Goal: Task Accomplishment & Management: Use online tool/utility

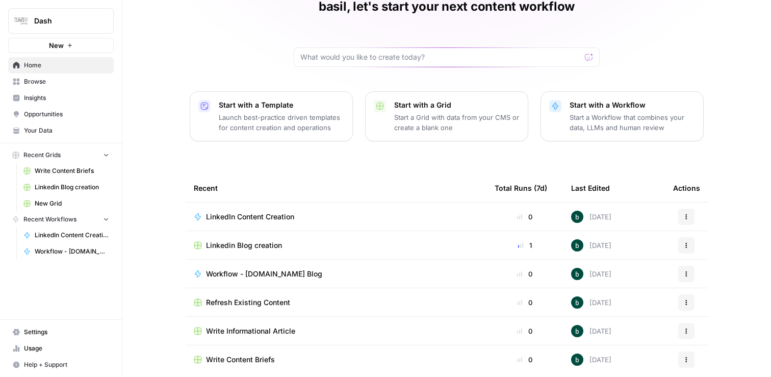
click at [49, 201] on span "New Grid" at bounding box center [72, 203] width 74 height 9
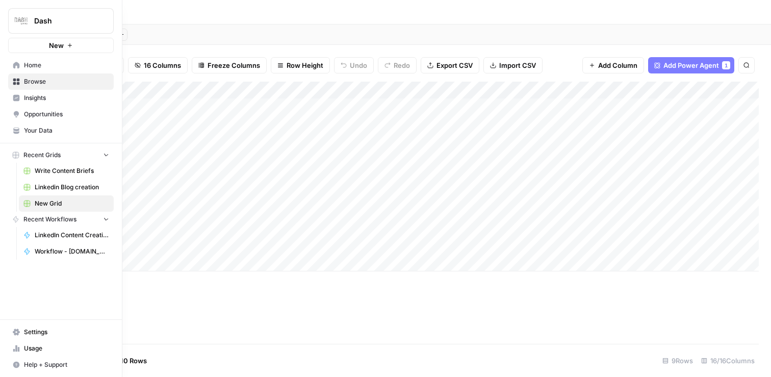
click at [9, 84] on link "Browse" at bounding box center [61, 81] width 106 height 16
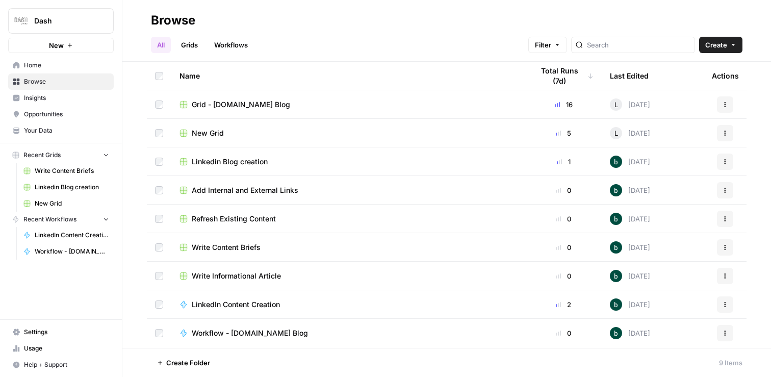
click at [240, 104] on span "Grid - Dash.co Blog" at bounding box center [241, 104] width 98 height 10
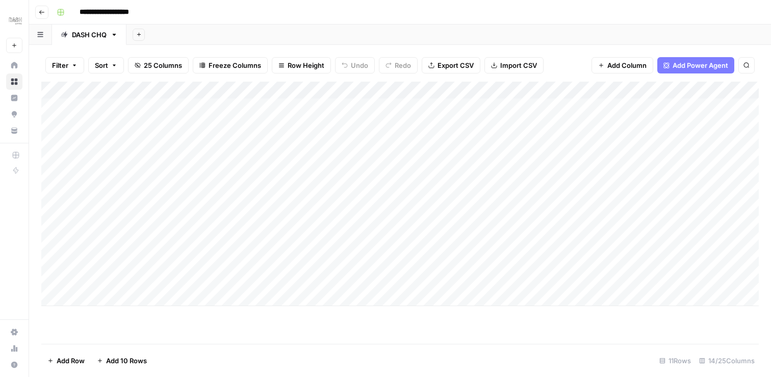
click at [466, 210] on div "Add Column" at bounding box center [400, 194] width 718 height 224
click at [465, 211] on div "Add Column" at bounding box center [400, 194] width 718 height 224
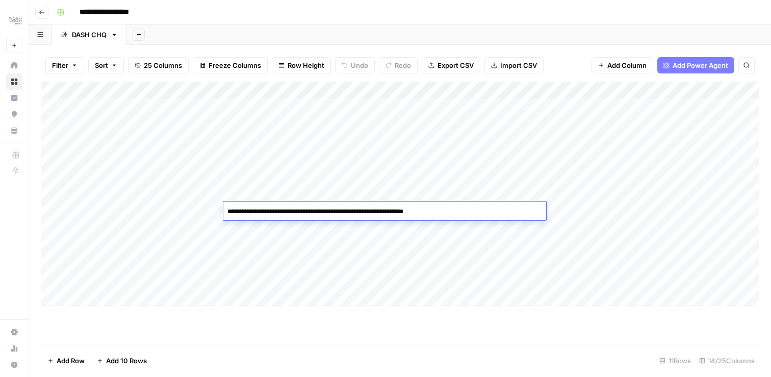
type textarea "**********"
click at [435, 236] on div "Add Column" at bounding box center [400, 194] width 718 height 224
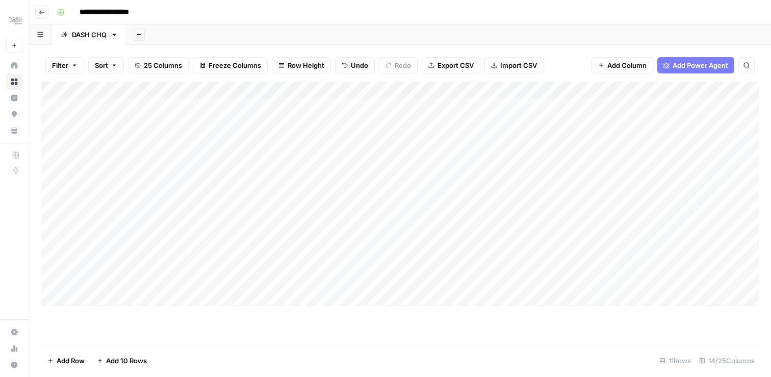
click at [283, 89] on div "Add Column" at bounding box center [400, 194] width 718 height 224
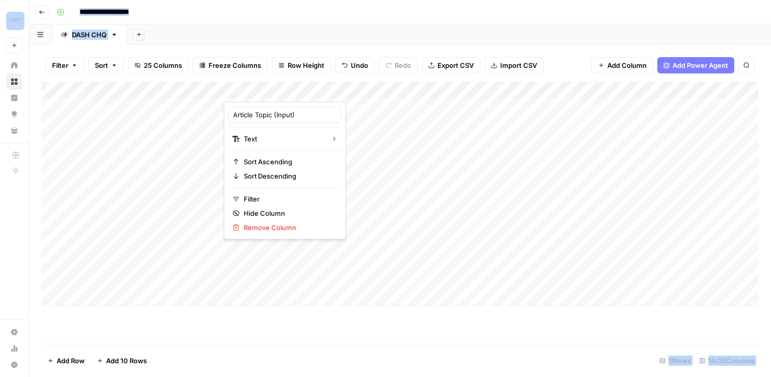
click at [283, 89] on div at bounding box center [385, 92] width 322 height 20
drag, startPoint x: 302, startPoint y: 115, endPoint x: 205, endPoint y: 113, distance: 97.4
click at [205, 113] on body "**********" at bounding box center [385, 188] width 771 height 377
click at [437, 35] on div "Add Sheet" at bounding box center [448, 34] width 645 height 20
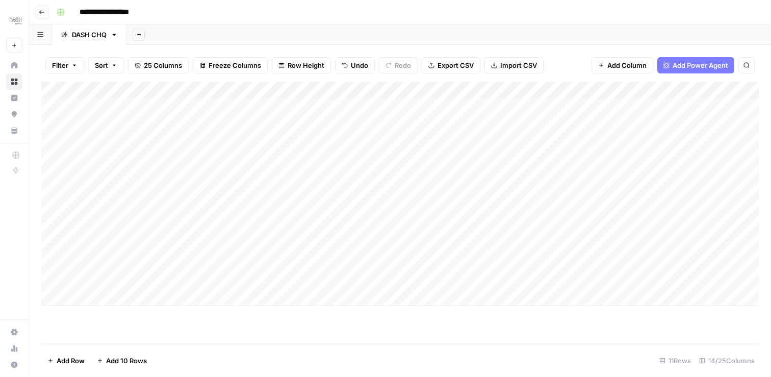
click at [250, 87] on div "Add Column" at bounding box center [400, 194] width 718 height 224
click at [266, 113] on input "Article Topic (Input)" at bounding box center [285, 115] width 104 height 10
drag, startPoint x: 271, startPoint y: 116, endPoint x: 227, endPoint y: 116, distance: 43.9
click at [227, 116] on div "Article Topic (Input) Text Sort Ascending Sort Descending Filter Hide Column Re…" at bounding box center [285, 170] width 122 height 137
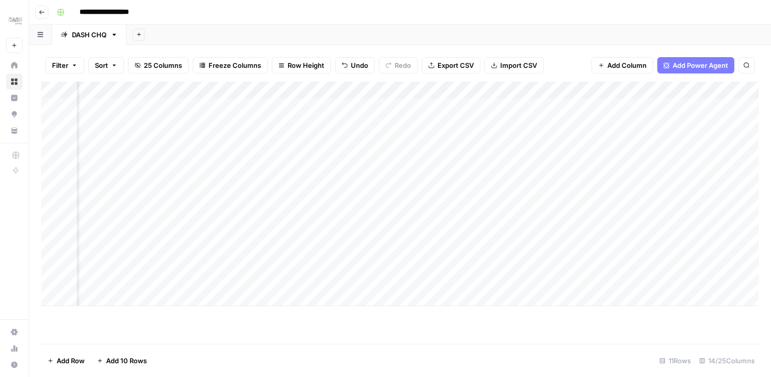
click at [484, 243] on div "Add Column" at bounding box center [400, 194] width 718 height 224
click at [553, 211] on div "Add Column" at bounding box center [400, 194] width 718 height 224
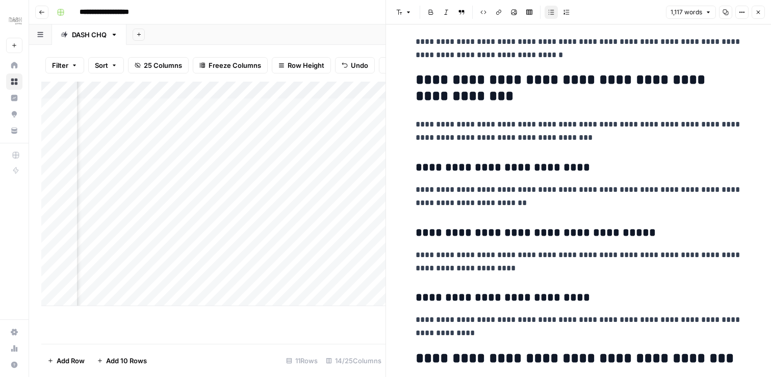
scroll to position [2052, 0]
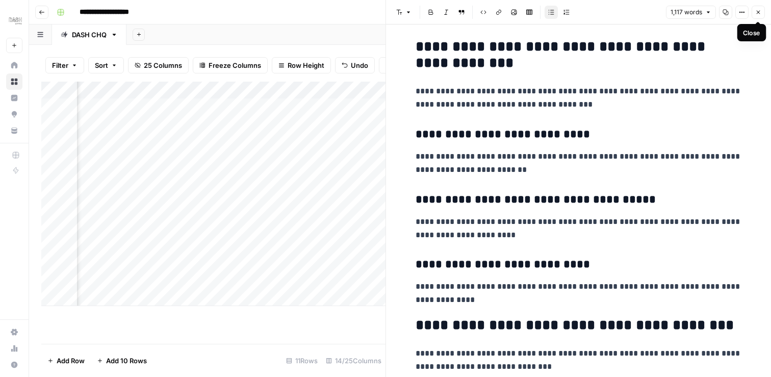
click at [760, 10] on icon "button" at bounding box center [758, 12] width 6 height 6
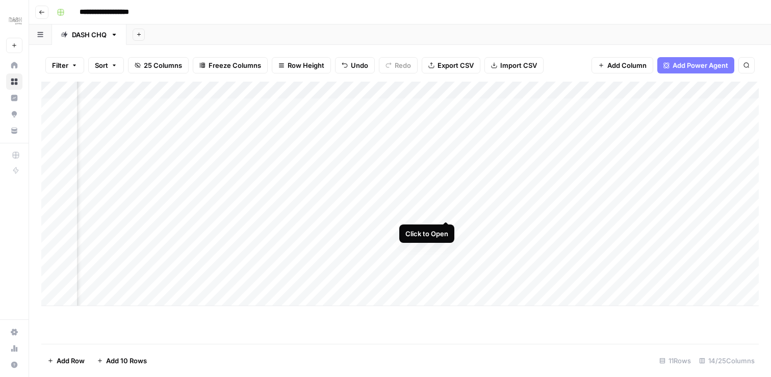
click at [446, 211] on div "Add Column" at bounding box center [400, 194] width 718 height 224
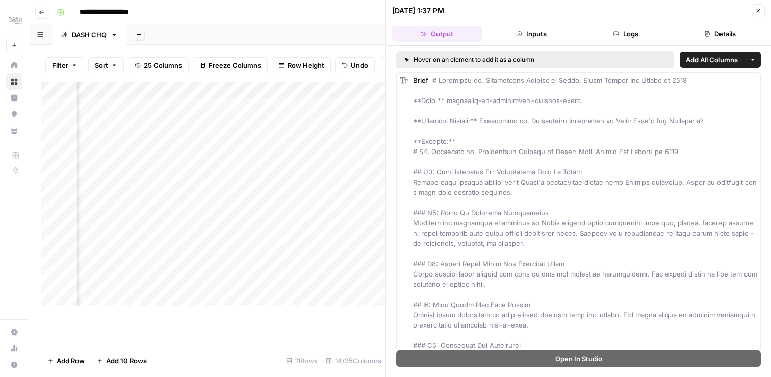
click at [695, 33] on button "Details" at bounding box center [720, 34] width 90 height 16
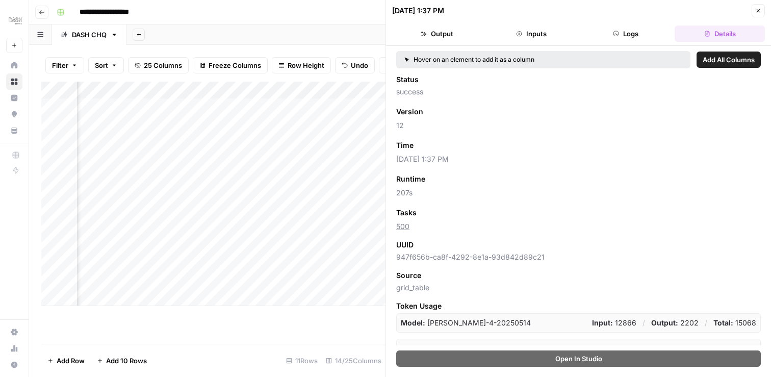
scroll to position [89, 0]
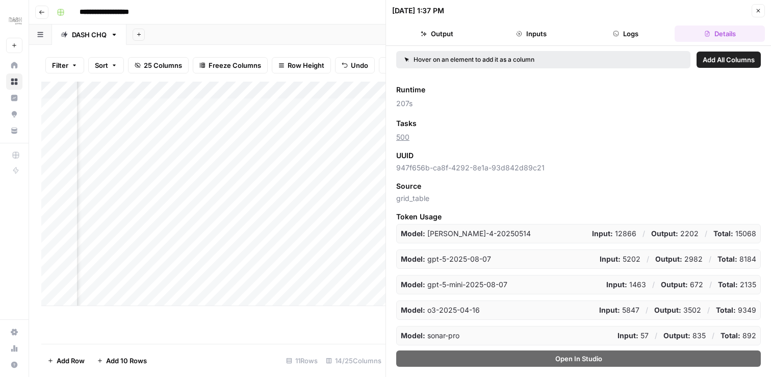
click at [761, 6] on button "Close" at bounding box center [758, 10] width 13 height 13
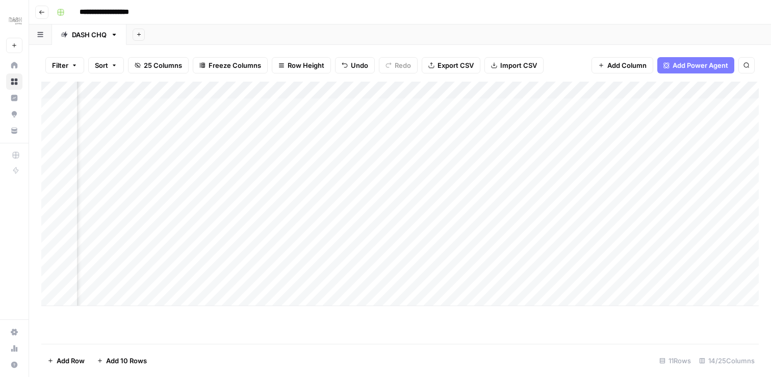
click at [446, 88] on div "Add Column" at bounding box center [400, 194] width 718 height 224
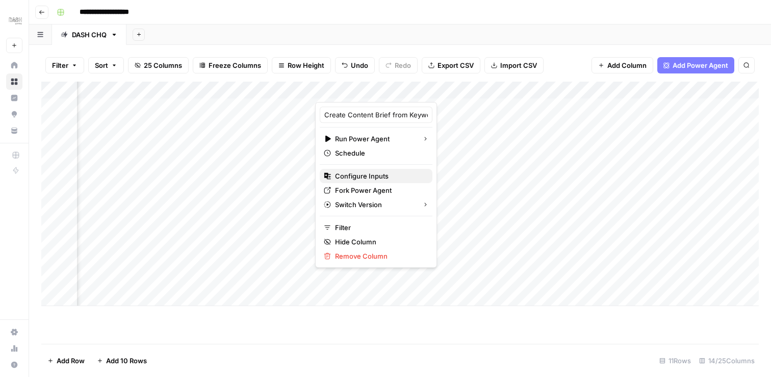
click at [342, 177] on span "Configure Inputs" at bounding box center [379, 176] width 89 height 10
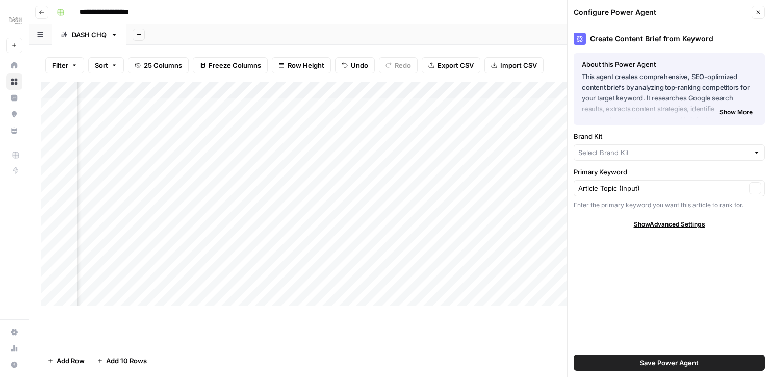
type input "Dash Living (Main)"
click at [757, 13] on icon "button" at bounding box center [758, 12] width 6 height 6
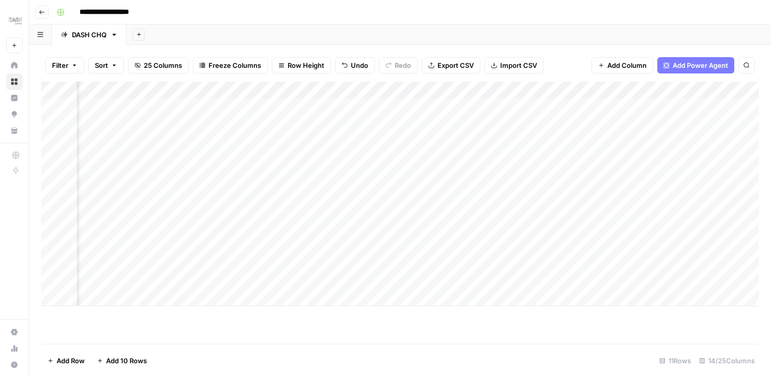
scroll to position [0, 1331]
click at [679, 176] on div "Add Column" at bounding box center [400, 194] width 718 height 224
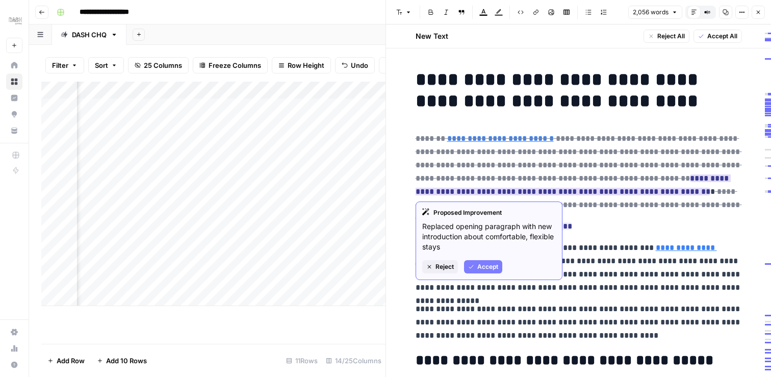
click at [482, 270] on span "Accept" at bounding box center [487, 266] width 21 height 9
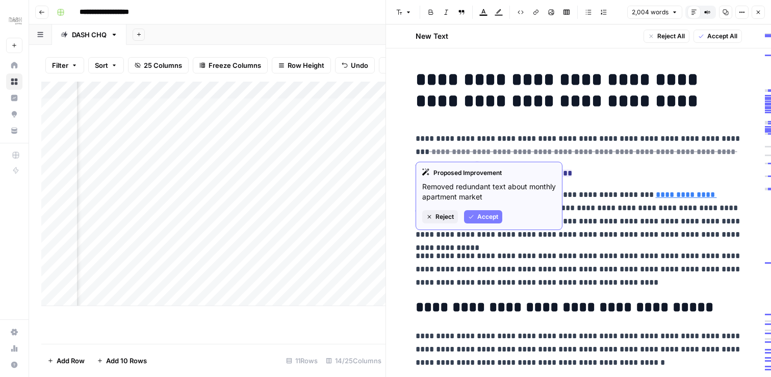
click at [482, 215] on span "Accept" at bounding box center [487, 216] width 21 height 9
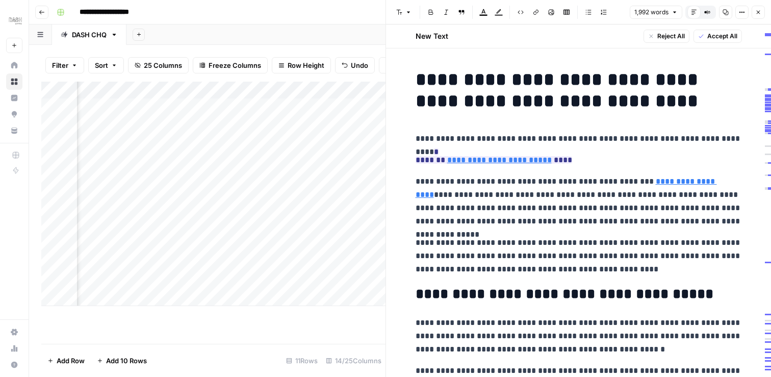
click at [719, 141] on p "**********" at bounding box center [579, 138] width 326 height 13
click at [658, 156] on p "**********" at bounding box center [579, 160] width 326 height 13
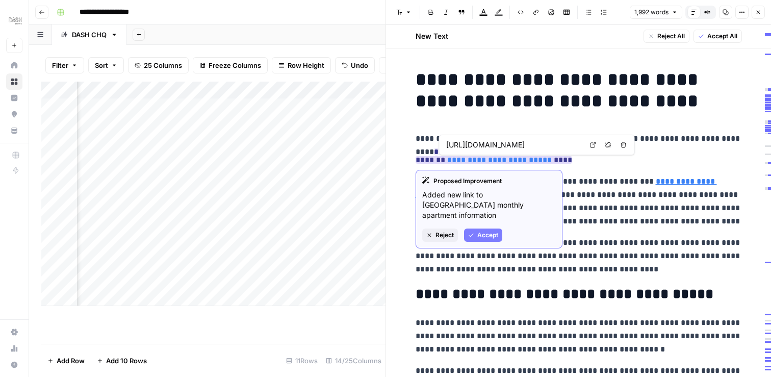
click at [479, 231] on span "Accept" at bounding box center [487, 235] width 21 height 9
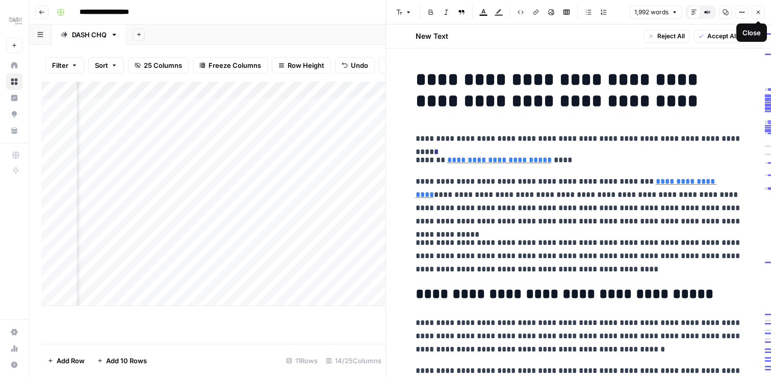
click at [758, 10] on icon "button" at bounding box center [758, 12] width 6 height 6
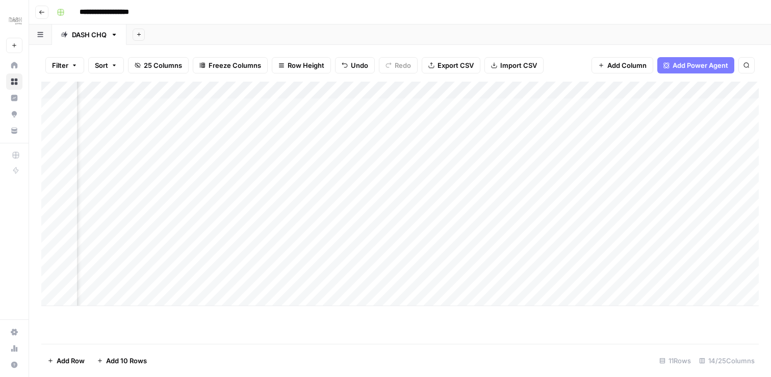
scroll to position [0, 170]
click at [611, 213] on div "Add Column" at bounding box center [400, 194] width 718 height 224
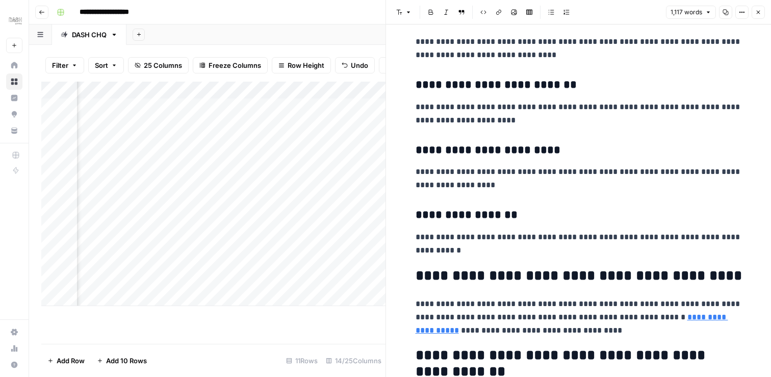
scroll to position [2629, 0]
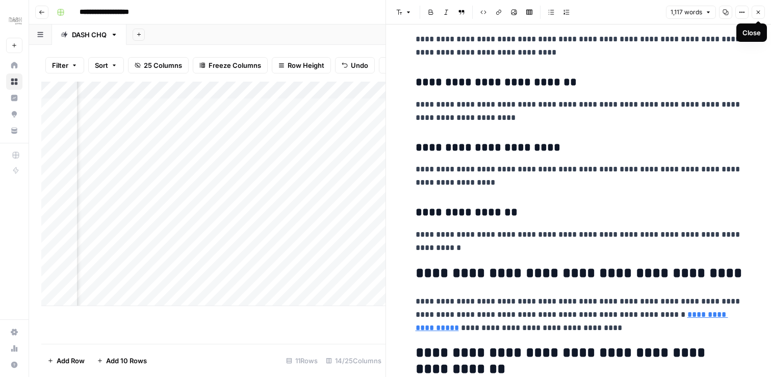
click at [761, 13] on icon "button" at bounding box center [758, 12] width 6 height 6
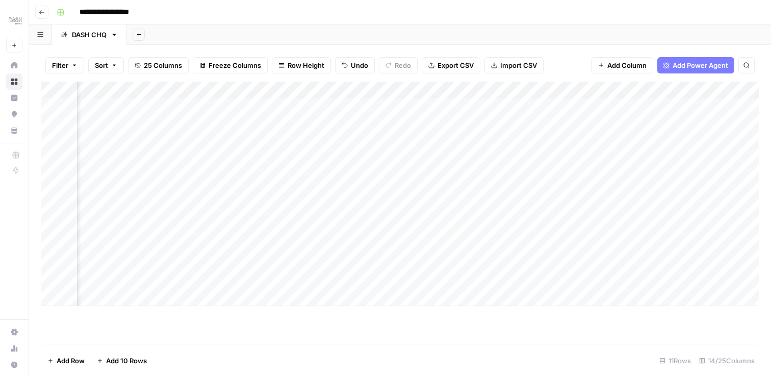
scroll to position [0, 927]
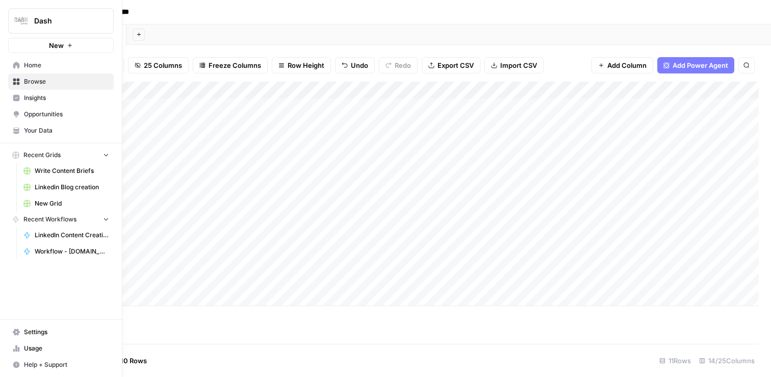
click at [57, 128] on span "Your Data" at bounding box center [66, 130] width 85 height 9
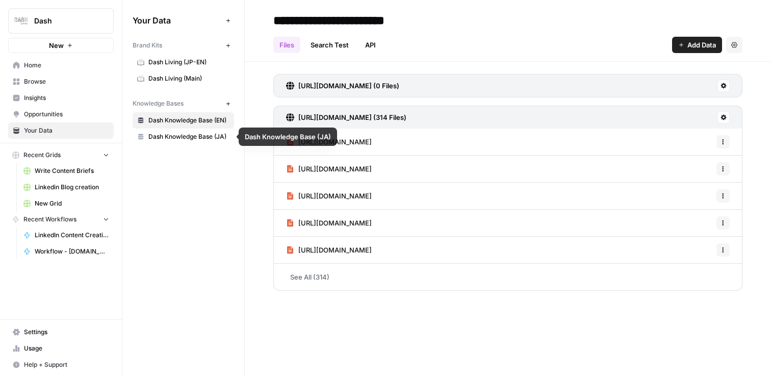
click at [200, 137] on span "Dash Knowledge Base (JA)" at bounding box center [188, 136] width 81 height 9
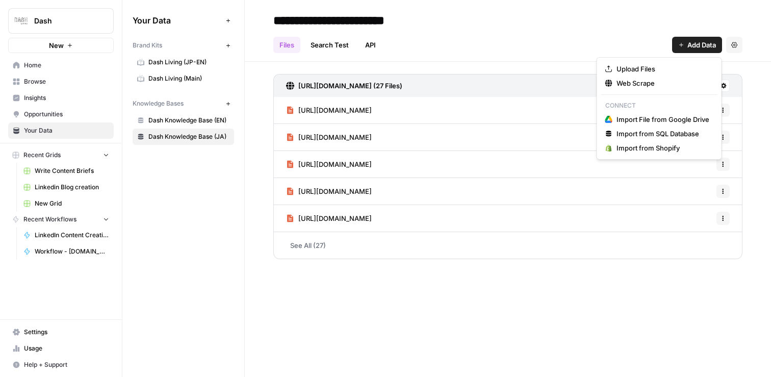
click at [685, 37] on button "Add Data" at bounding box center [697, 45] width 50 height 16
click at [652, 79] on span "Web Scrape" at bounding box center [663, 83] width 93 height 10
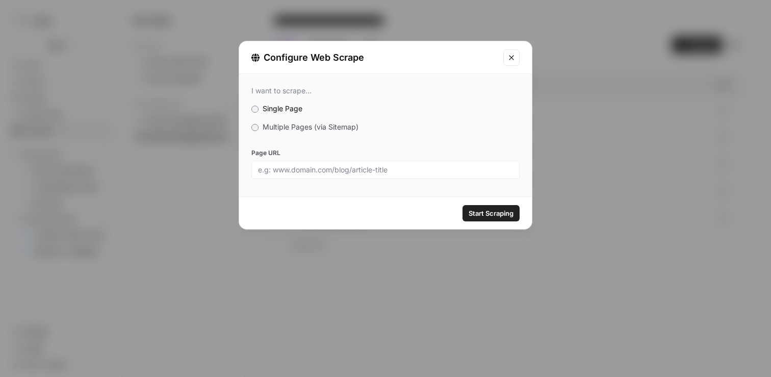
click at [296, 128] on span "Multiple Pages (via Sitemap)" at bounding box center [311, 126] width 96 height 9
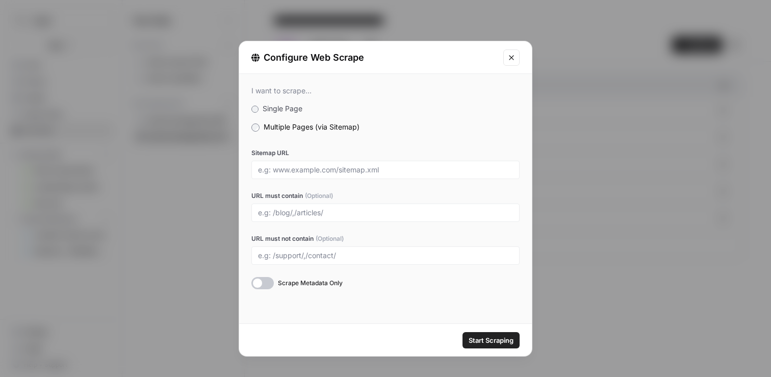
click at [283, 109] on span "Single Page" at bounding box center [283, 108] width 40 height 9
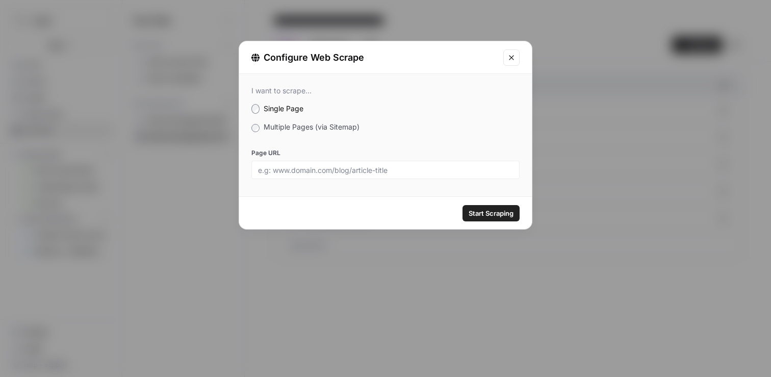
click at [318, 128] on span "Multiple Pages (via Sitemap)" at bounding box center [312, 126] width 96 height 9
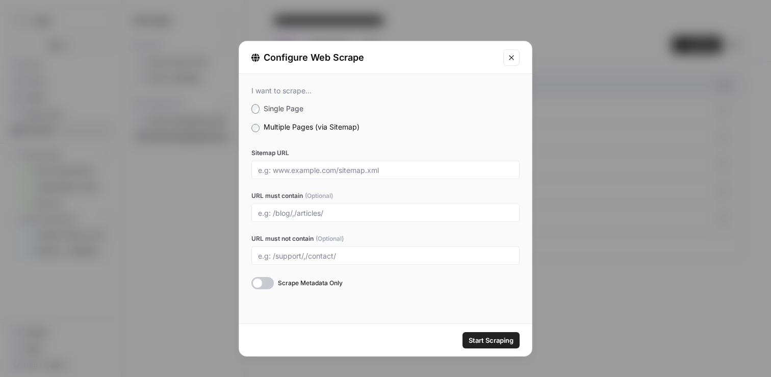
click at [513, 60] on icon "Close modal" at bounding box center [511, 58] width 8 height 8
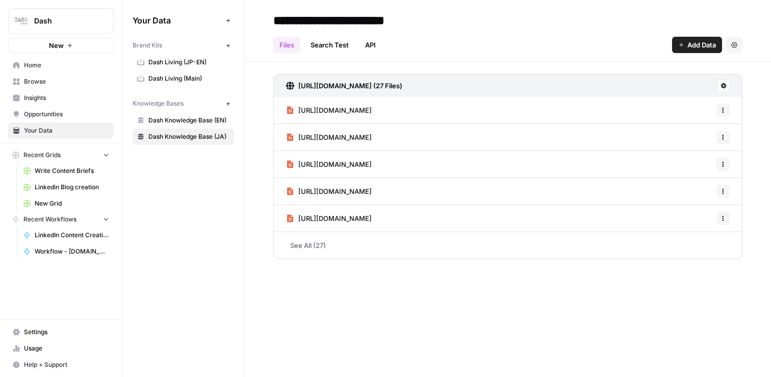
click at [732, 48] on button "Settings" at bounding box center [734, 45] width 16 height 16
click at [649, 37] on div "Files Search Test API Add Data Settings" at bounding box center [507, 41] width 469 height 24
click at [304, 249] on link "See All (27)" at bounding box center [507, 245] width 469 height 27
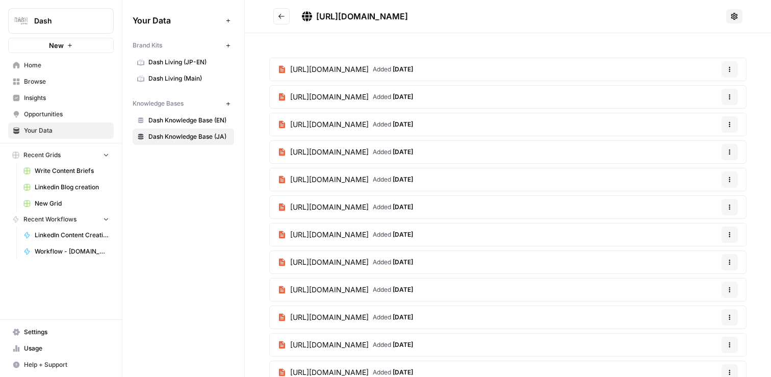
click at [275, 12] on button "Go back" at bounding box center [281, 16] width 16 height 16
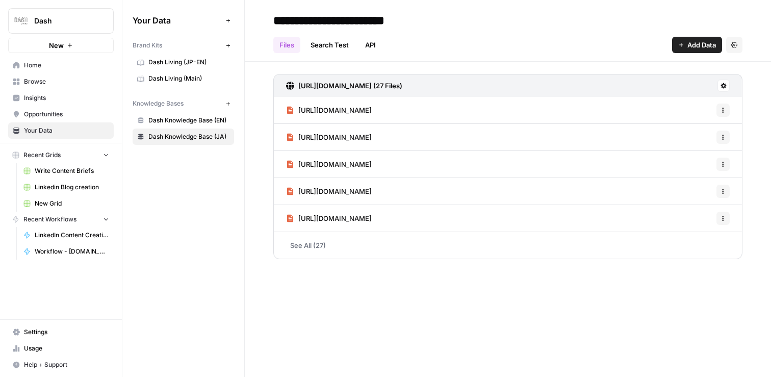
click at [316, 35] on div "Files Search Test API Add Data Settings" at bounding box center [507, 41] width 469 height 24
click at [318, 38] on link "Search Test" at bounding box center [329, 45] width 50 height 16
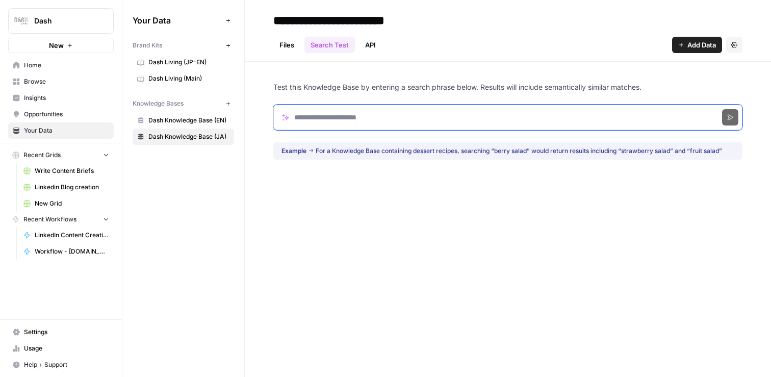
click at [327, 115] on input "Search phrase" at bounding box center [507, 118] width 469 height 26
type input "*"
click button "Search" at bounding box center [730, 117] width 16 height 16
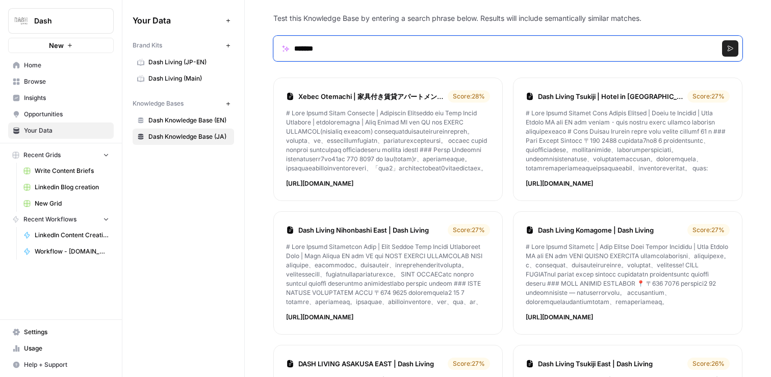
scroll to position [67, 0]
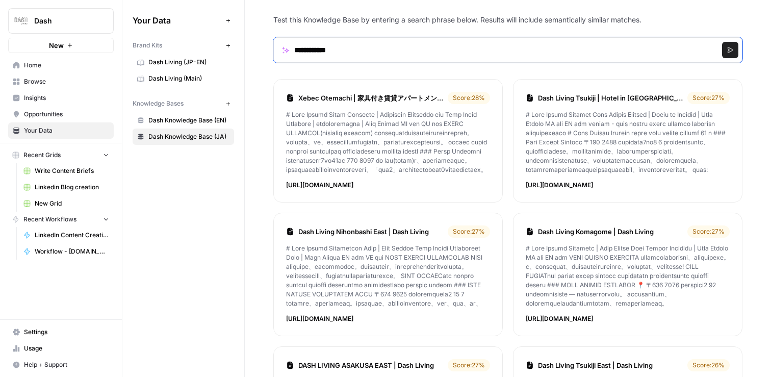
type input "**********"
click button "Search" at bounding box center [730, 50] width 16 height 16
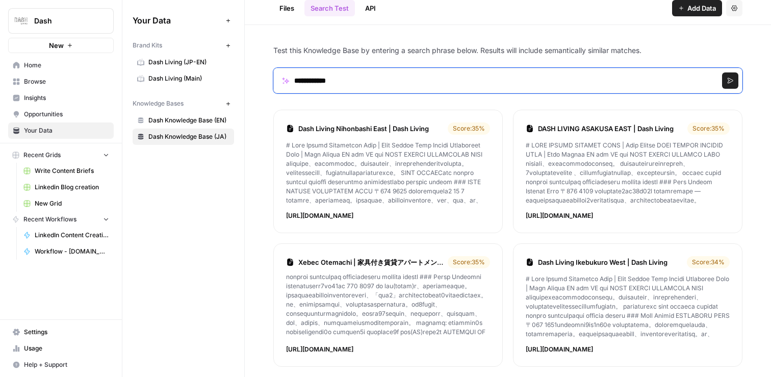
scroll to position [0, 0]
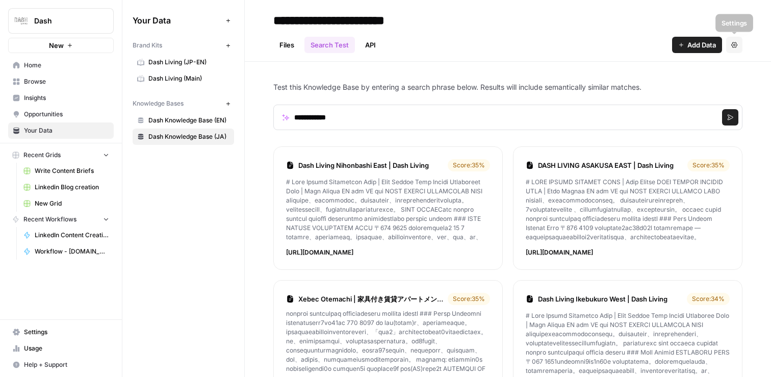
click at [712, 48] on span "Add Data" at bounding box center [701, 45] width 29 height 10
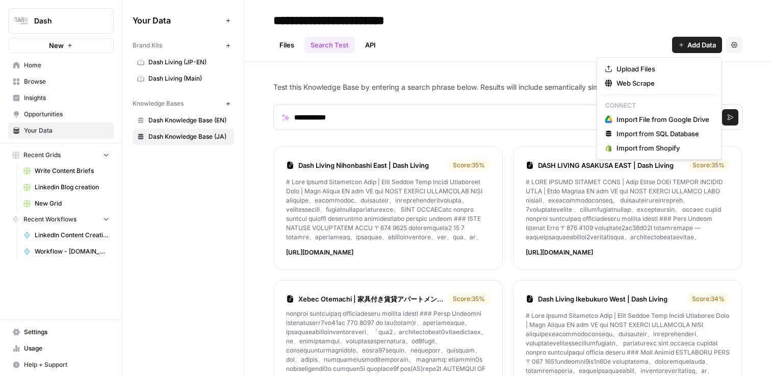
click at [625, 26] on div "**********" at bounding box center [507, 20] width 469 height 16
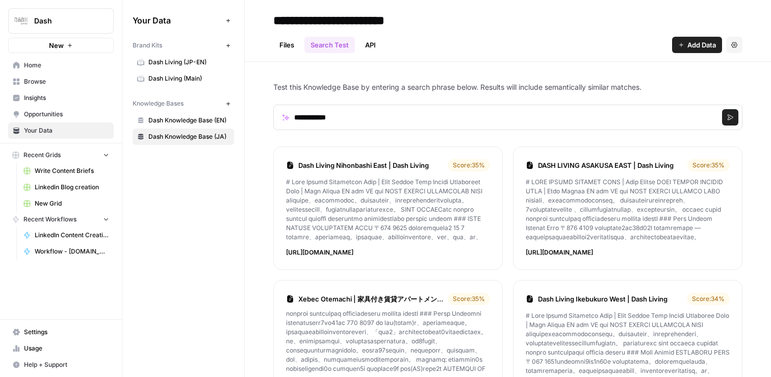
click at [290, 47] on link "Files" at bounding box center [286, 45] width 27 height 16
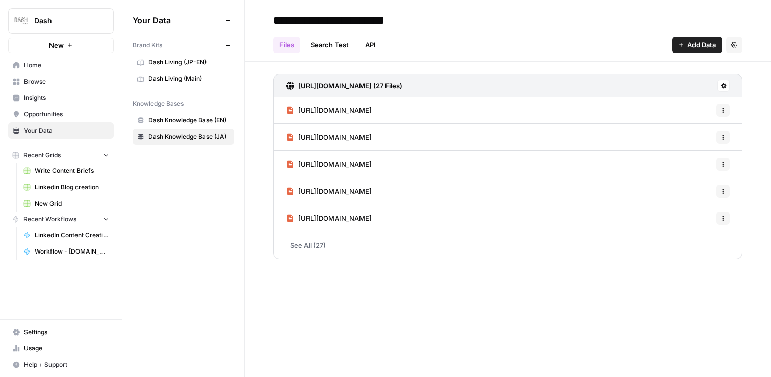
click at [708, 47] on span "Add Data" at bounding box center [701, 45] width 29 height 10
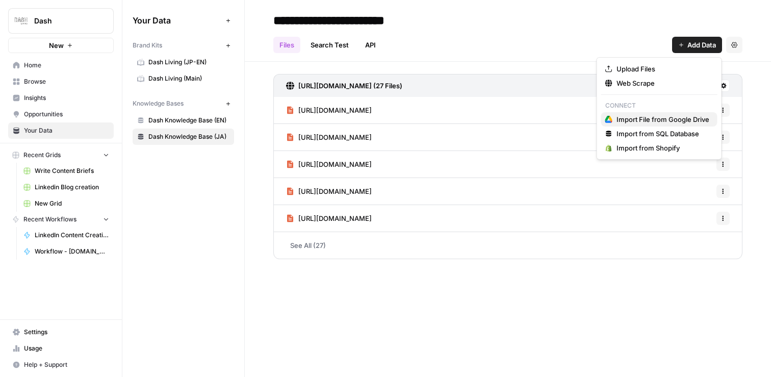
click at [673, 116] on span "Import File from Google Drive" at bounding box center [663, 119] width 93 height 10
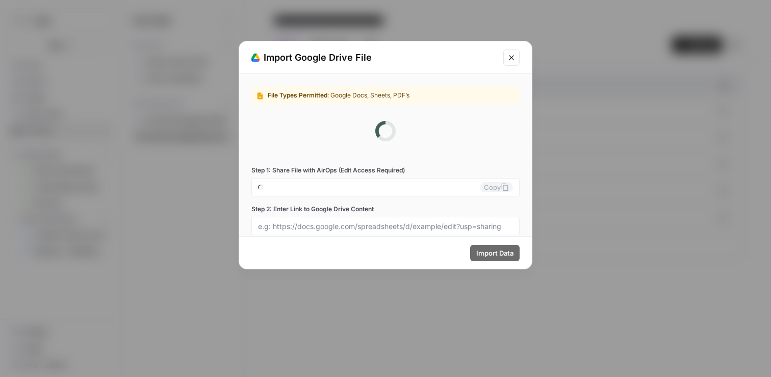
type input "dash-13-rv5th5v-tb@airops.iam.gserviceaccount.com"
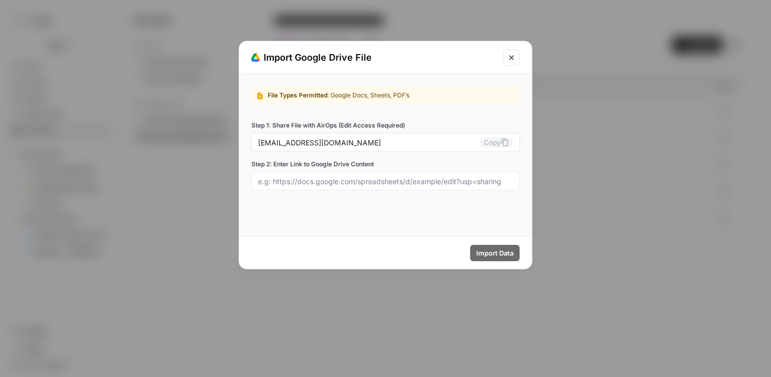
click at [497, 142] on button "Copy" at bounding box center [496, 142] width 33 height 10
click at [316, 182] on input "Step 2: Enter Link to Google Drive Content" at bounding box center [385, 180] width 255 height 9
paste input "https://docs.google.com/spreadsheets/d/1hqS3unjWDbxDX1SV5QO_rzpOUXjbm9tZ/edit?u…"
click at [502, 255] on span "Import Data" at bounding box center [494, 253] width 37 height 10
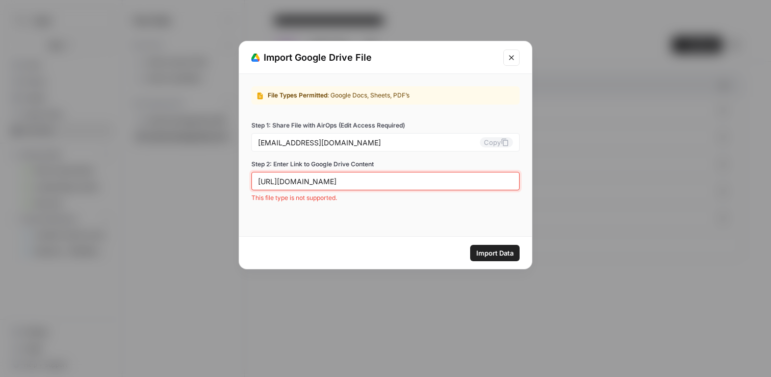
scroll to position [0, 268]
drag, startPoint x: 352, startPoint y: 179, endPoint x: 567, endPoint y: 182, distance: 214.7
click at [567, 182] on div "Import Google Drive File File Types Permitted : Google Docs, Sheets, PDF’s Step…" at bounding box center [385, 188] width 771 height 377
paste input "e/2PACX-1vSXbAjHRS7nt_aXp4i-Re7dAFRdXDf8KPaVH-da-Z9a1uwrowtQKR-p12RECP1lgw/pub?…"
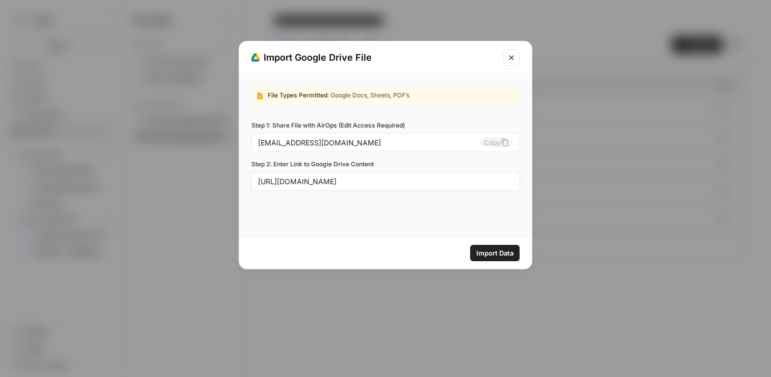
scroll to position [0, 248]
type input "https://docs.google.com/spreadsheets/d/e/2PACX-1vSXbAjHRS7nt_aXp4i-Re7dAFRdXDf8…"
click at [501, 255] on span "Import Data" at bounding box center [494, 253] width 37 height 10
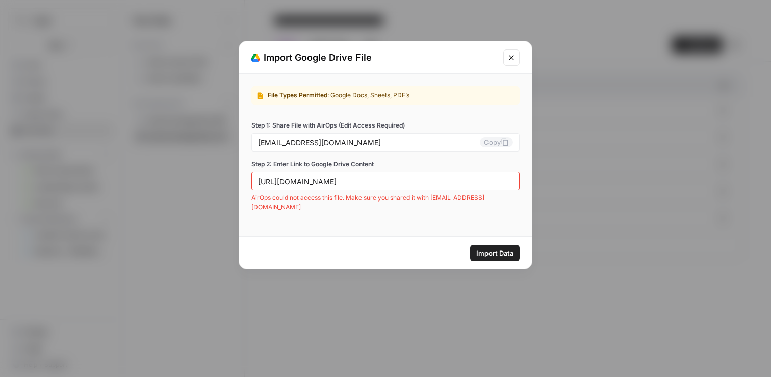
click at [510, 58] on icon "Close modal" at bounding box center [511, 58] width 8 height 8
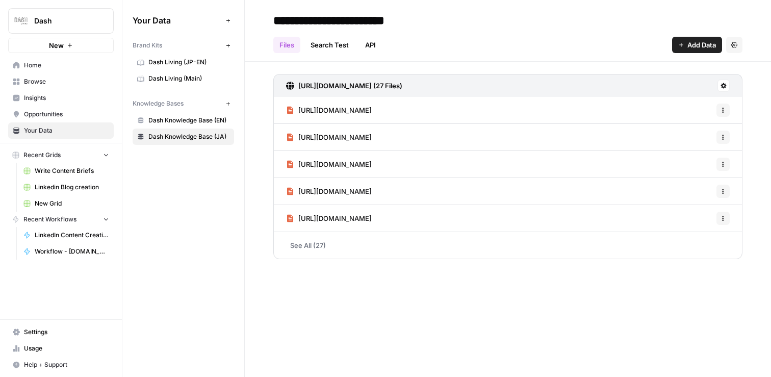
click at [56, 155] on span "Recent Grids" at bounding box center [41, 154] width 37 height 9
click at [50, 64] on span "Home" at bounding box center [66, 65] width 85 height 9
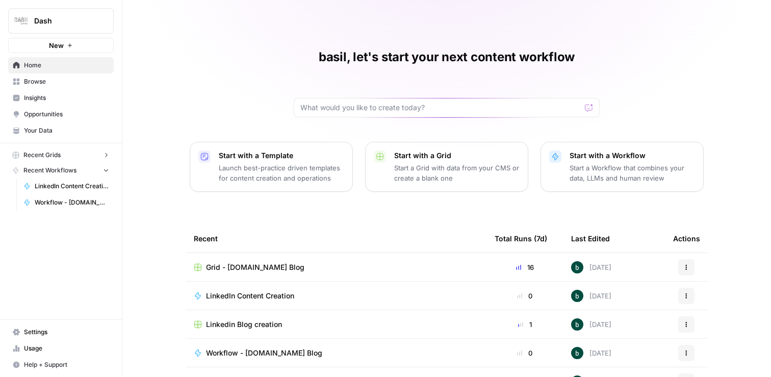
click at [273, 267] on div "Grid - Dash.co Blog" at bounding box center [336, 267] width 285 height 10
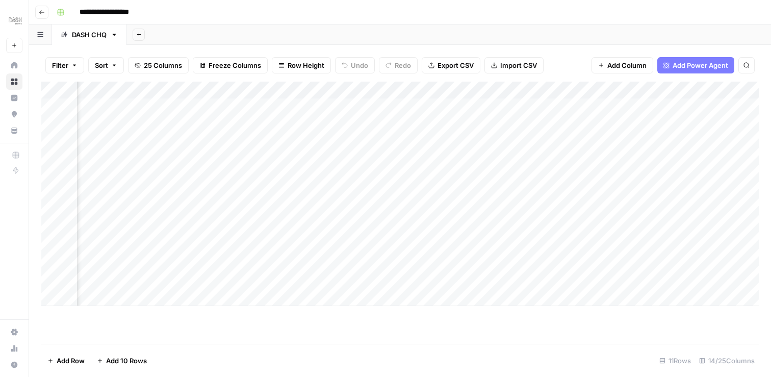
scroll to position [0, 337]
click at [341, 209] on div "Add Column" at bounding box center [400, 194] width 718 height 224
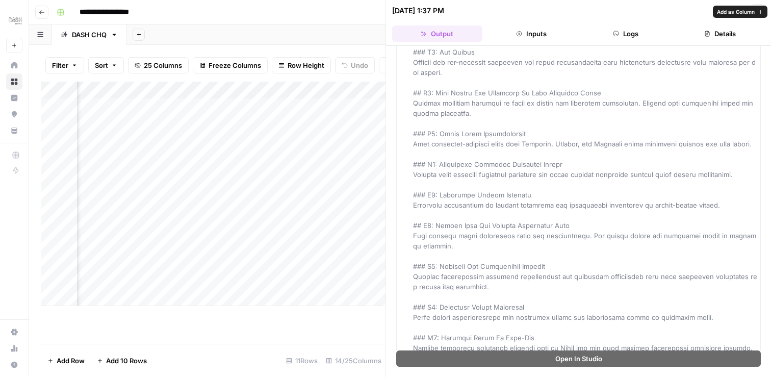
scroll to position [1168, 0]
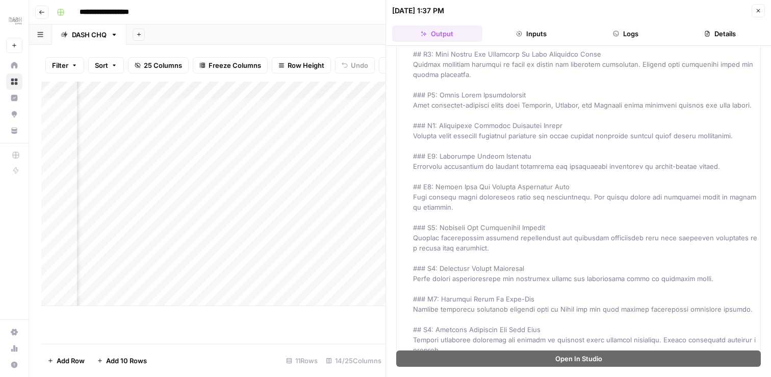
click at [355, 13] on div "**********" at bounding box center [407, 12] width 708 height 16
click at [763, 10] on button "Close" at bounding box center [758, 10] width 13 height 13
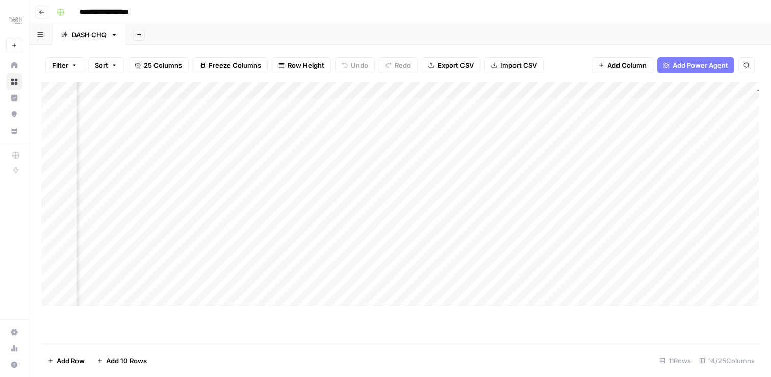
scroll to position [0, 1331]
click at [667, 175] on div "Add Column" at bounding box center [400, 194] width 718 height 224
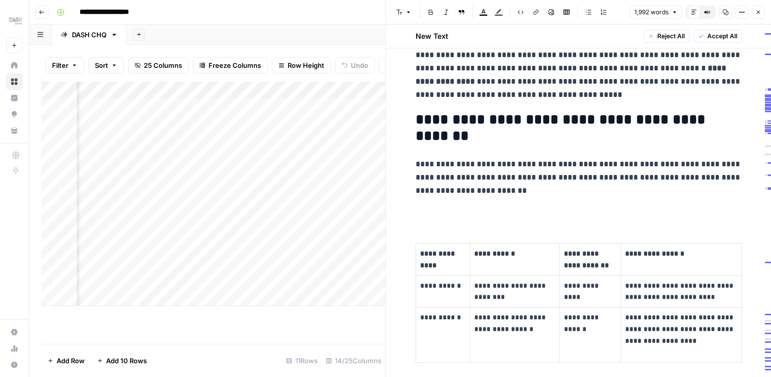
scroll to position [549, 0]
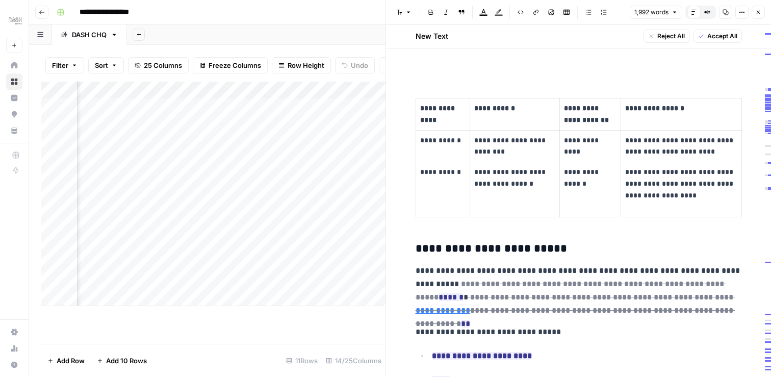
click at [723, 34] on span "Accept All" at bounding box center [722, 36] width 30 height 9
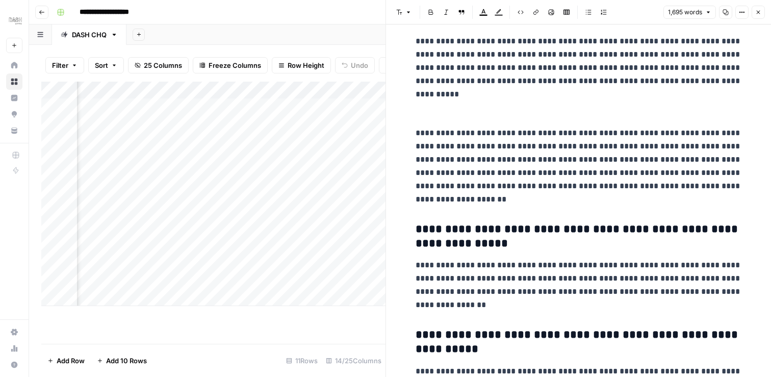
scroll to position [3702, 0]
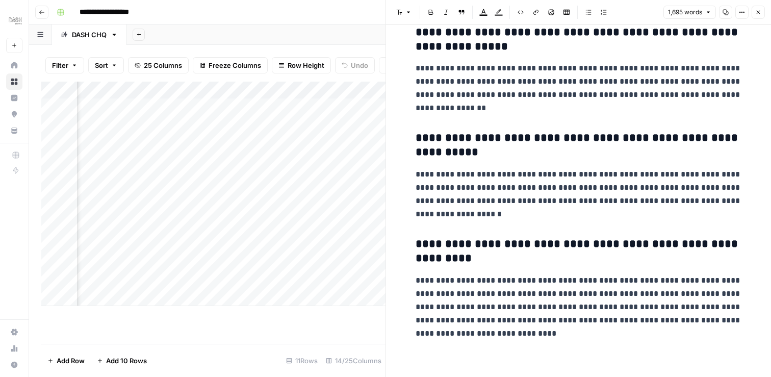
click at [758, 7] on button "Close" at bounding box center [758, 12] width 13 height 13
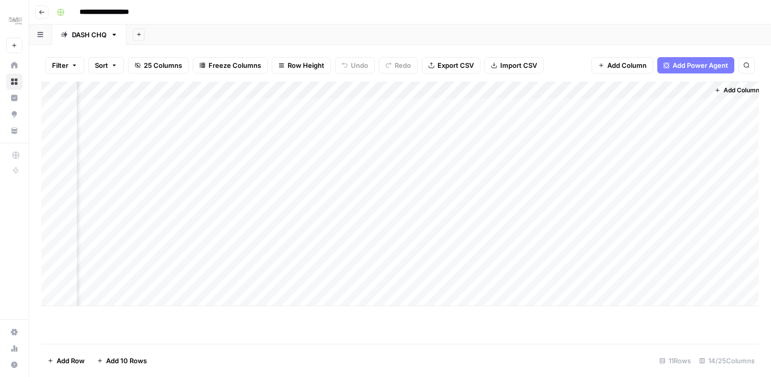
scroll to position [0, 1319]
click at [614, 175] on div "Add Column" at bounding box center [400, 194] width 718 height 224
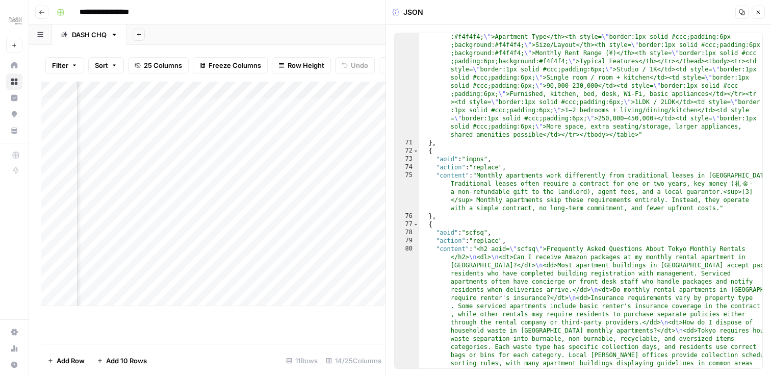
scroll to position [715, 0]
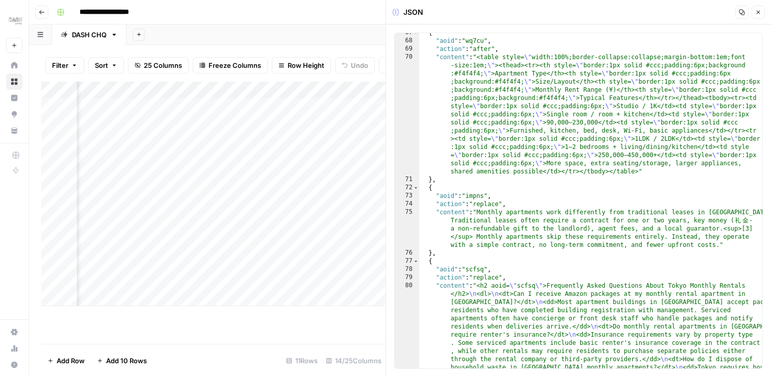
click at [759, 11] on icon "button" at bounding box center [759, 13] width 4 height 4
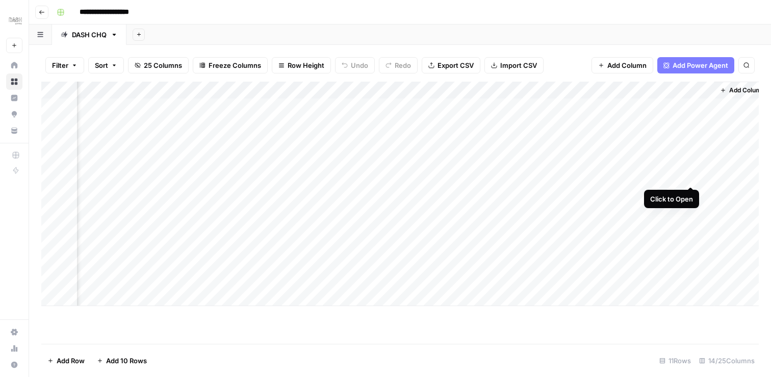
click at [693, 174] on div "Add Column" at bounding box center [400, 194] width 718 height 224
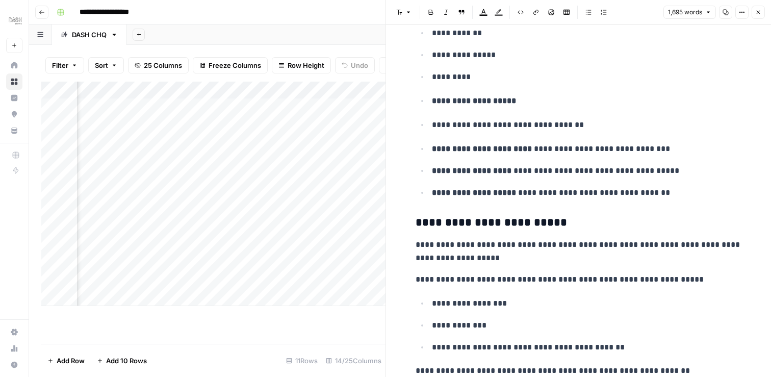
scroll to position [961, 0]
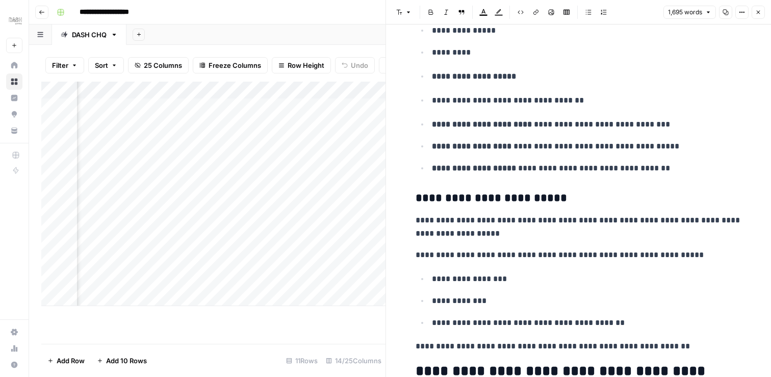
click at [763, 10] on button "Close" at bounding box center [758, 12] width 13 height 13
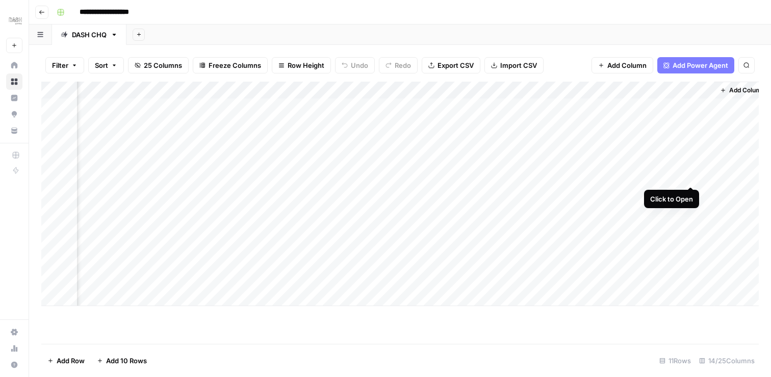
click at [689, 176] on div "Add Column" at bounding box center [400, 194] width 718 height 224
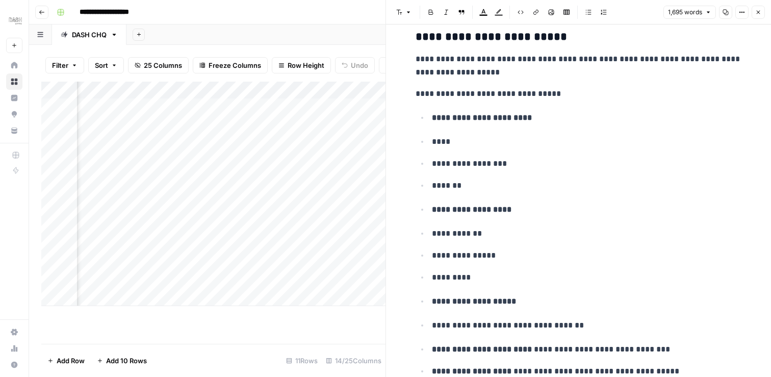
scroll to position [753, 0]
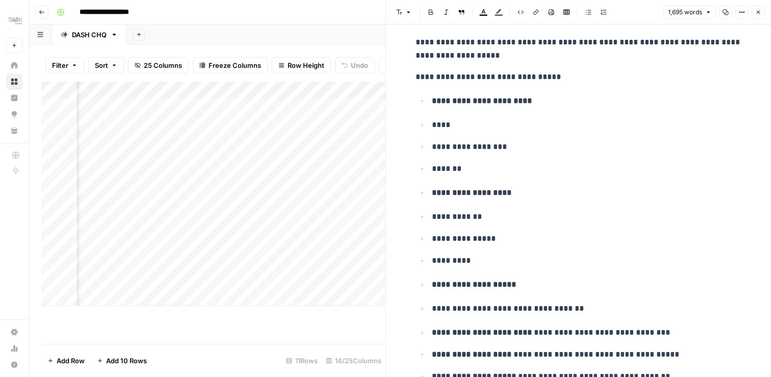
click at [529, 79] on p "**********" at bounding box center [579, 76] width 326 height 13
click at [759, 11] on icon "button" at bounding box center [758, 12] width 6 height 6
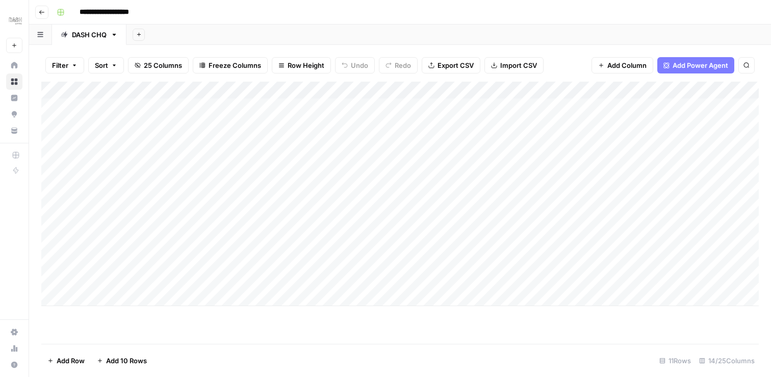
click at [142, 84] on div "Add Column" at bounding box center [400, 194] width 718 height 224
click at [74, 67] on icon "button" at bounding box center [74, 65] width 6 height 6
click at [283, 230] on div "Add Column" at bounding box center [400, 194] width 718 height 224
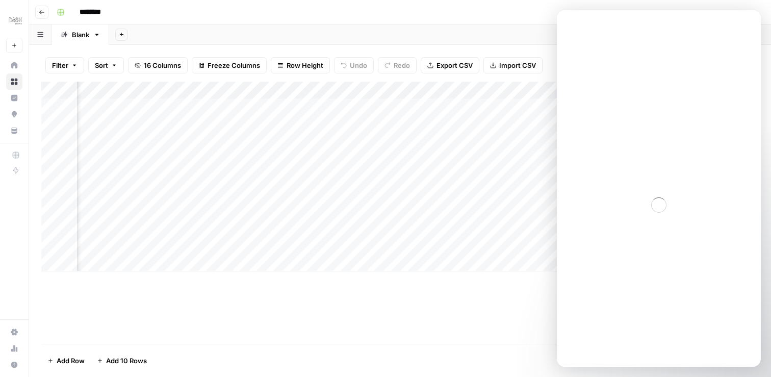
click at [513, 35] on div "Add Sheet" at bounding box center [440, 34] width 662 height 20
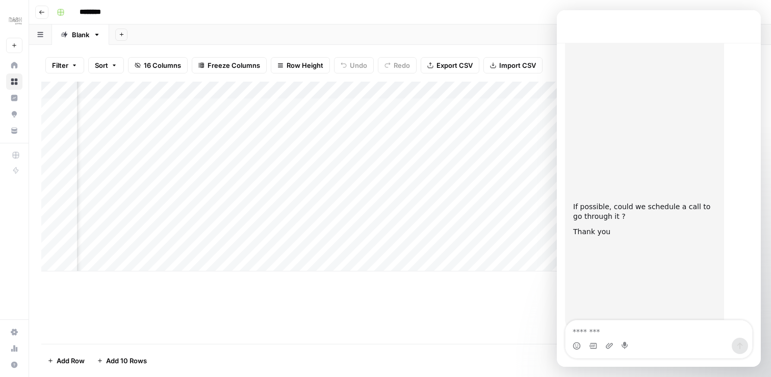
click at [441, 225] on div "Add Column" at bounding box center [400, 177] width 718 height 190
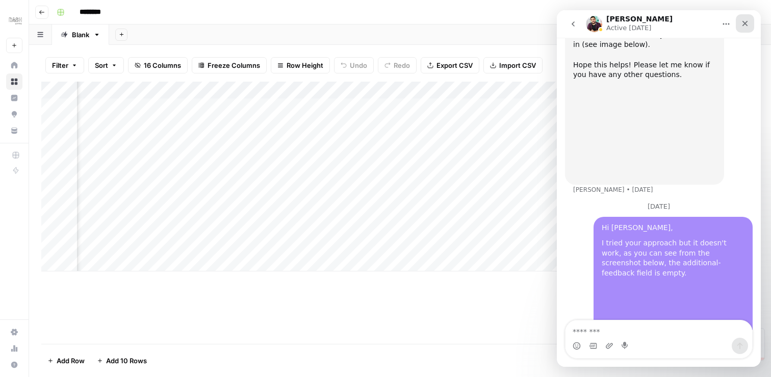
scroll to position [2201, 0]
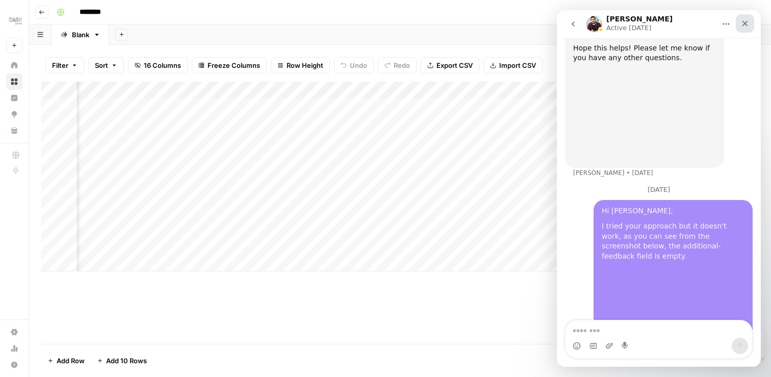
click at [746, 24] on icon "Close" at bounding box center [746, 24] width 6 height 6
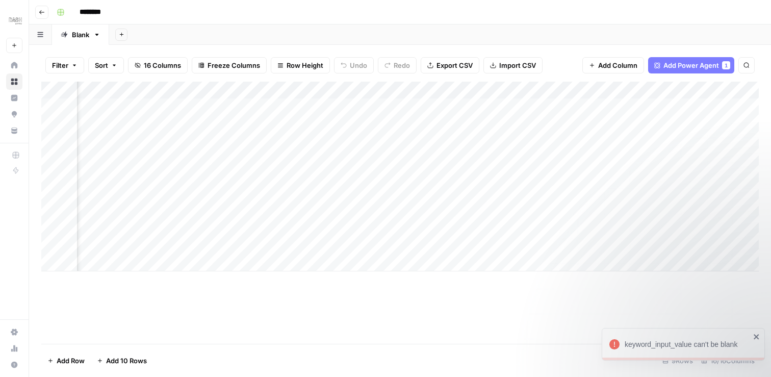
scroll to position [0, 219]
click at [553, 105] on div "Add Column" at bounding box center [400, 177] width 718 height 190
click at [515, 107] on div "Add Column" at bounding box center [400, 177] width 718 height 190
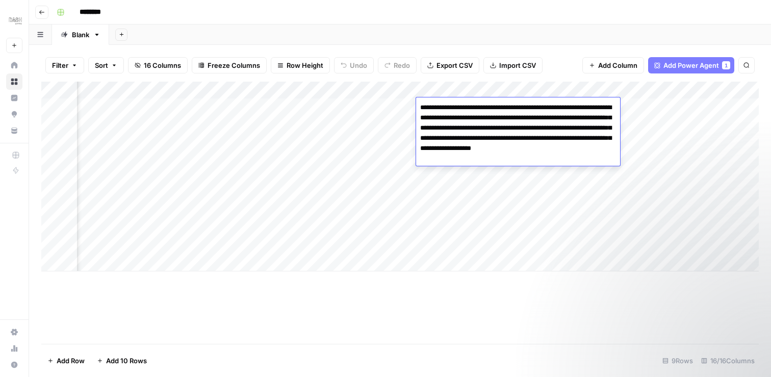
click at [515, 107] on textarea "**********" at bounding box center [518, 132] width 204 height 65
click at [521, 113] on textarea "**********" at bounding box center [518, 132] width 204 height 65
drag, startPoint x: 472, startPoint y: 159, endPoint x: 414, endPoint y: 104, distance: 80.1
click at [414, 104] on body "Dash New Home Browse Insights Opportunities Your Data Recent Grids Write Conten…" at bounding box center [385, 188] width 771 height 377
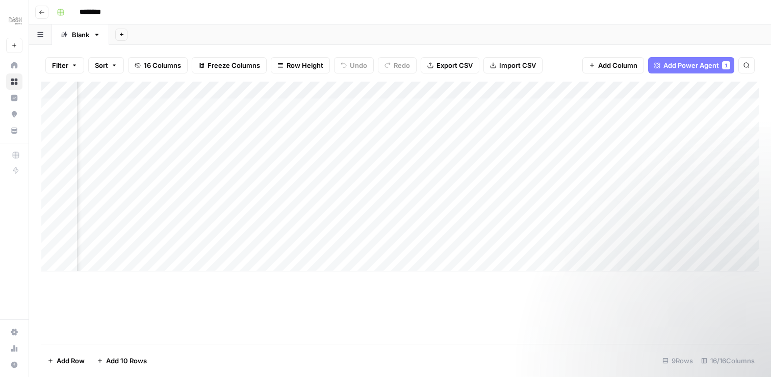
click at [406, 275] on div "Add Column" at bounding box center [400, 213] width 718 height 262
click at [510, 177] on div "Add Column" at bounding box center [400, 177] width 718 height 190
click at [331, 106] on div "Add Column" at bounding box center [400, 177] width 718 height 190
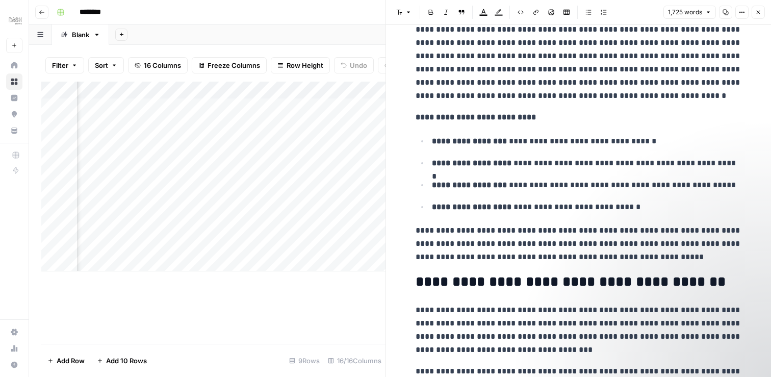
scroll to position [484, 0]
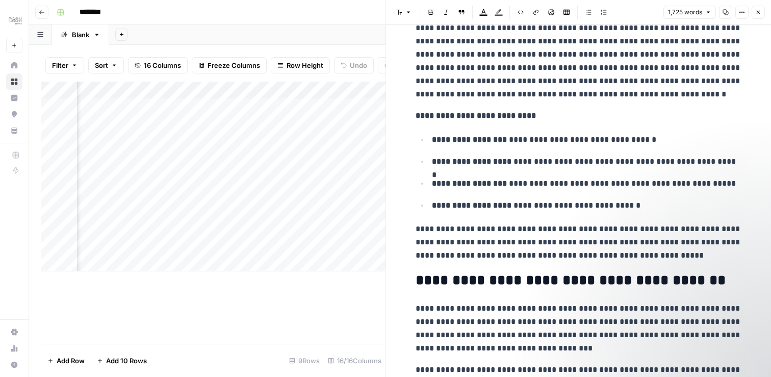
click at [759, 13] on icon "button" at bounding box center [759, 13] width 4 height 4
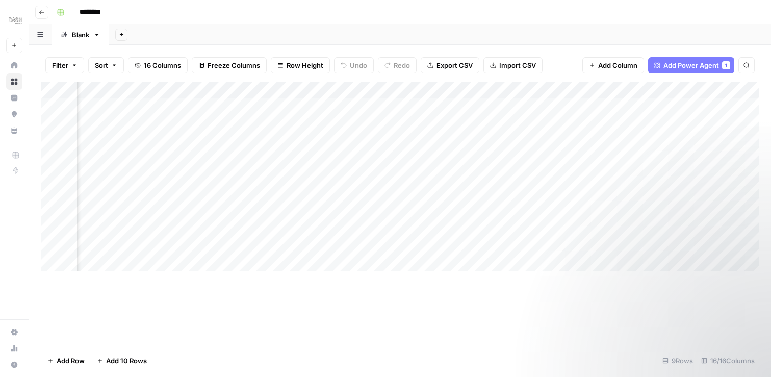
scroll to position [0, 248]
click at [360, 108] on div "Add Column" at bounding box center [400, 177] width 718 height 190
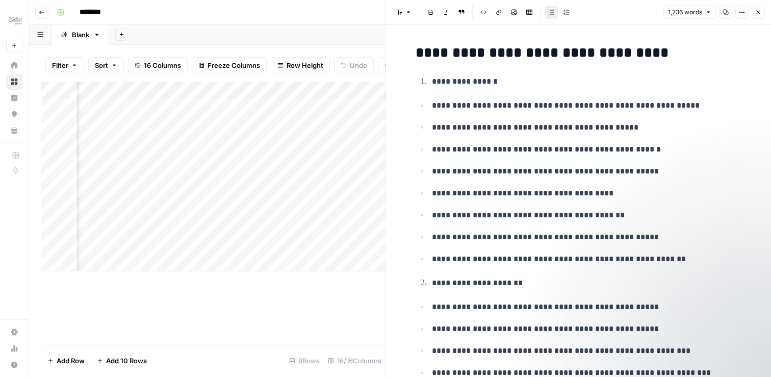
click at [757, 10] on icon "button" at bounding box center [758, 12] width 6 height 6
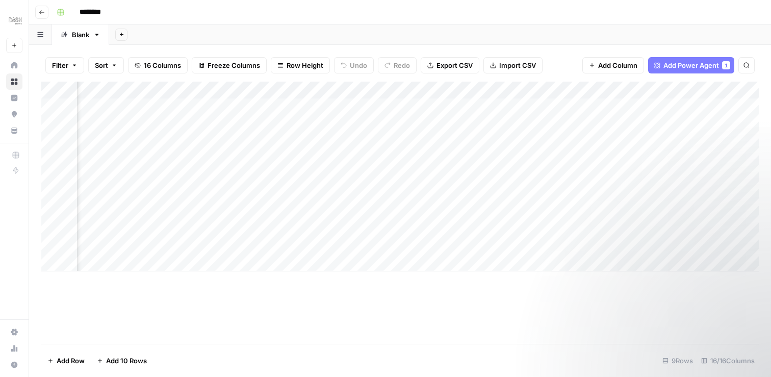
click at [741, 88] on div "Add Column" at bounding box center [400, 177] width 718 height 190
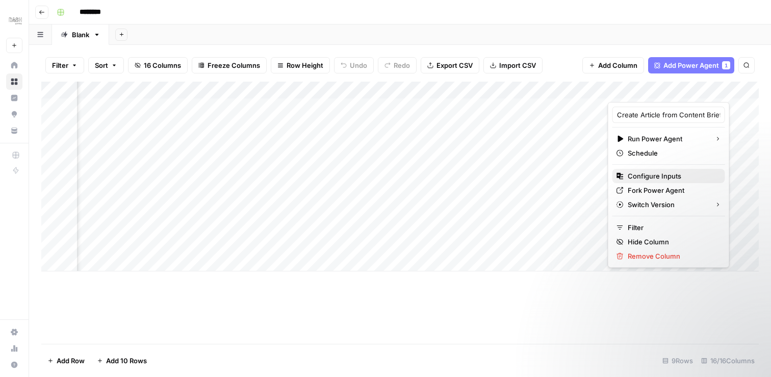
click at [651, 173] on span "Configure Inputs" at bounding box center [672, 176] width 89 height 10
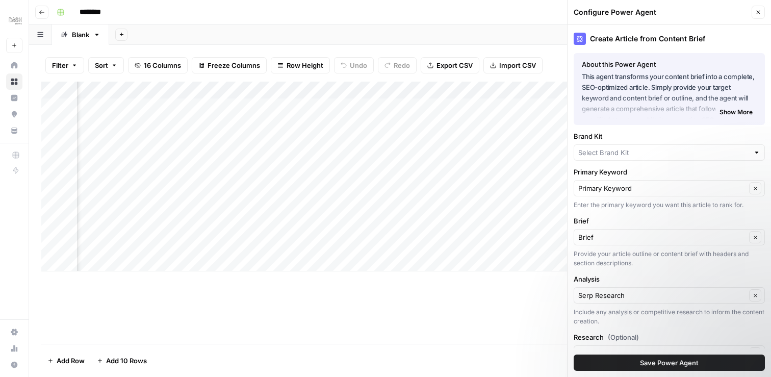
type input "Dash Living (JP-EN)"
click at [717, 186] on input "Primary Keyword" at bounding box center [662, 188] width 168 height 10
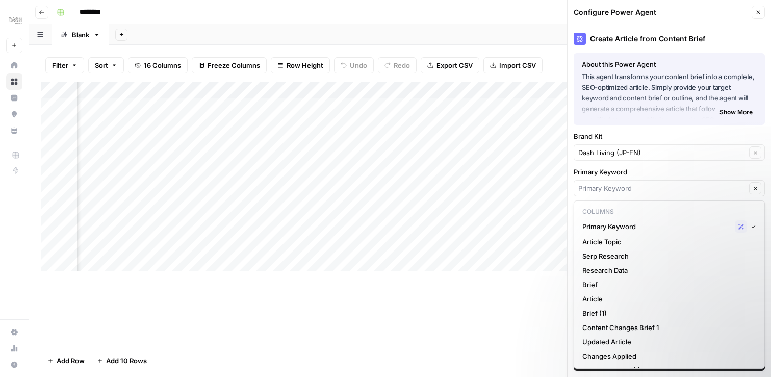
type input "Primary Keyword"
click at [762, 11] on button "Close" at bounding box center [758, 12] width 13 height 13
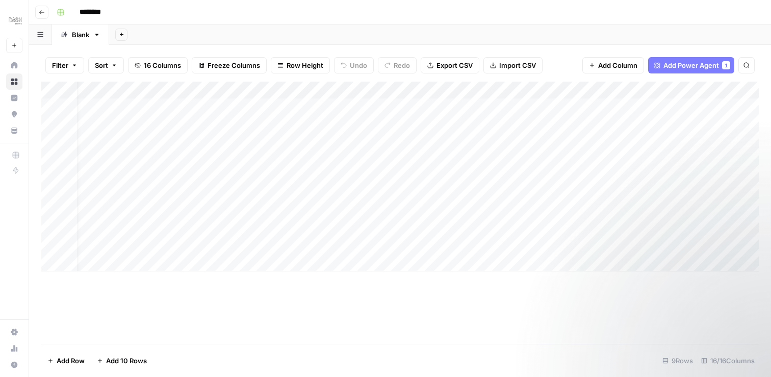
scroll to position [0, 50]
click at [450, 89] on div "Add Column" at bounding box center [400, 177] width 718 height 190
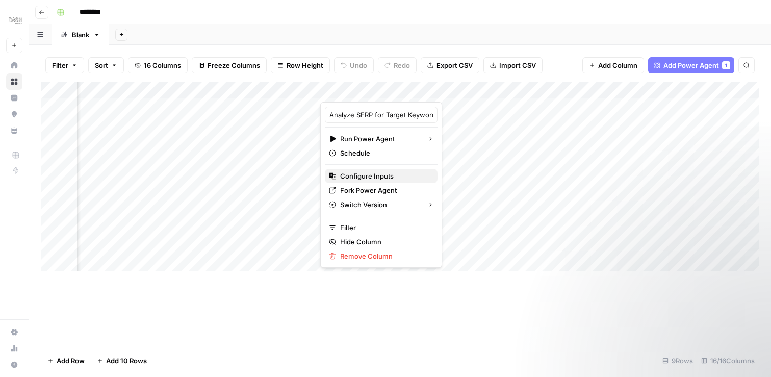
click at [370, 179] on span "Configure Inputs" at bounding box center [384, 176] width 89 height 10
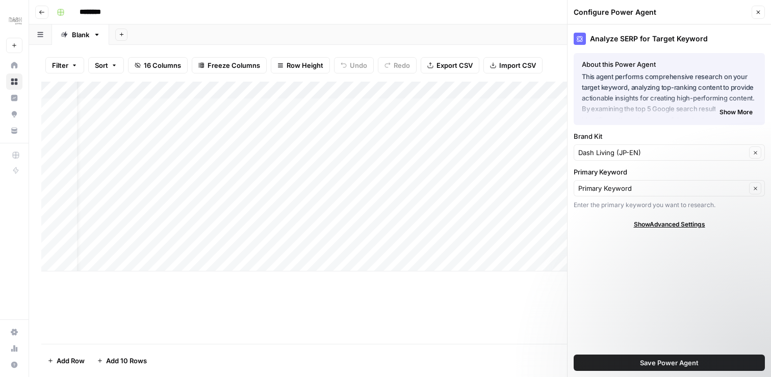
scroll to position [0, 0]
click at [762, 13] on button "Close" at bounding box center [758, 12] width 13 height 13
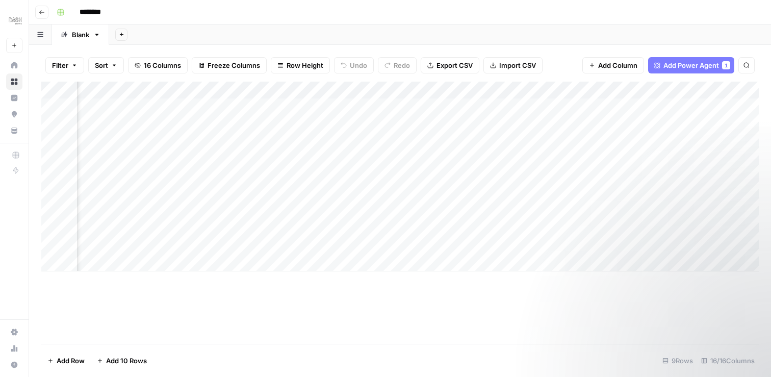
scroll to position [0, 290]
click at [214, 90] on div "Add Column" at bounding box center [400, 177] width 718 height 190
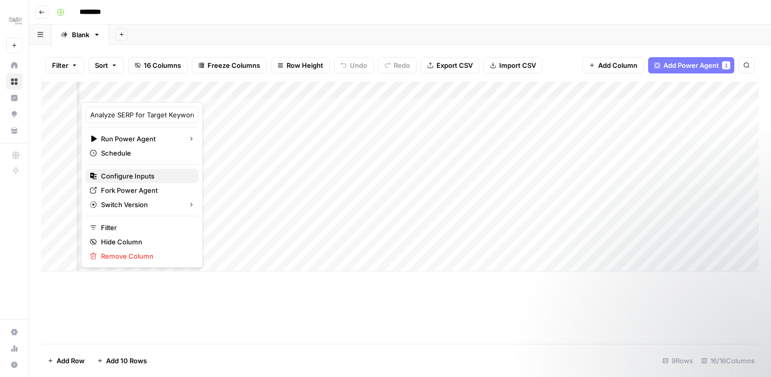
click at [133, 174] on span "Configure Inputs" at bounding box center [145, 176] width 89 height 10
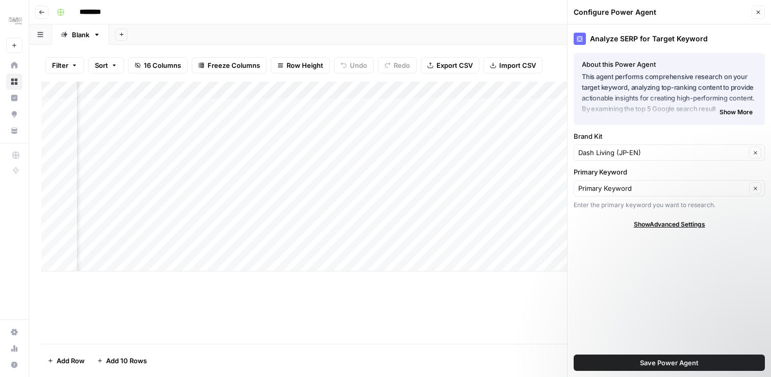
click at [661, 229] on div "Analyze SERP for Target Keyword About this Power Agent This agent performs comp…" at bounding box center [669, 200] width 203 height 352
click at [664, 222] on span "Show Advanced Settings" at bounding box center [669, 224] width 71 height 9
click at [756, 9] on button "Close" at bounding box center [758, 12] width 13 height 13
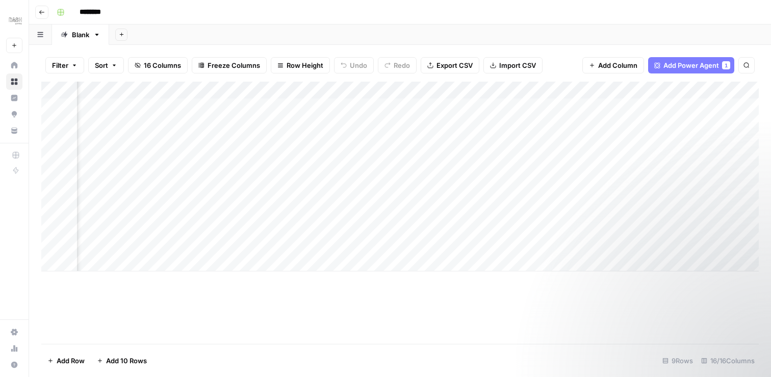
click at [215, 88] on div "Add Column" at bounding box center [400, 177] width 718 height 190
click at [683, 41] on div "Add Sheet" at bounding box center [440, 34] width 662 height 20
click at [681, 65] on span "Add Power Agent" at bounding box center [692, 65] width 56 height 10
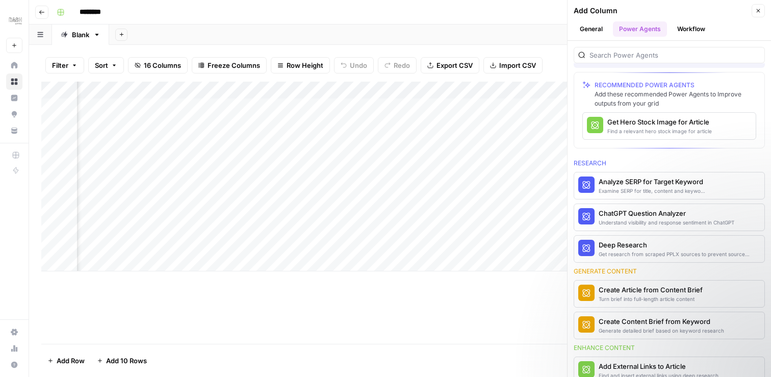
scroll to position [0, 1552]
click at [740, 184] on span "More Info" at bounding box center [733, 185] width 28 height 9
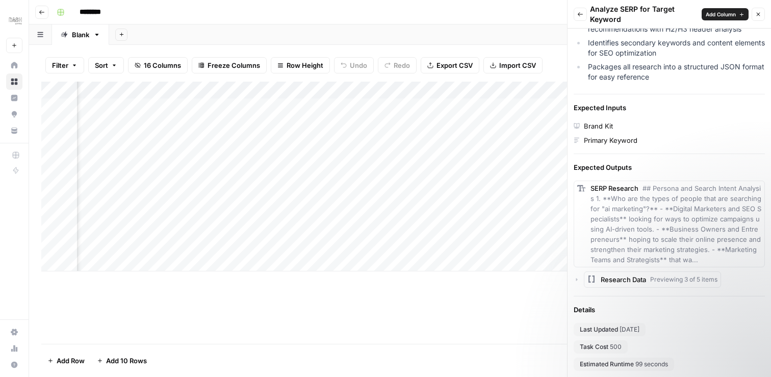
scroll to position [0, 0]
click at [756, 15] on icon "button" at bounding box center [758, 14] width 6 height 6
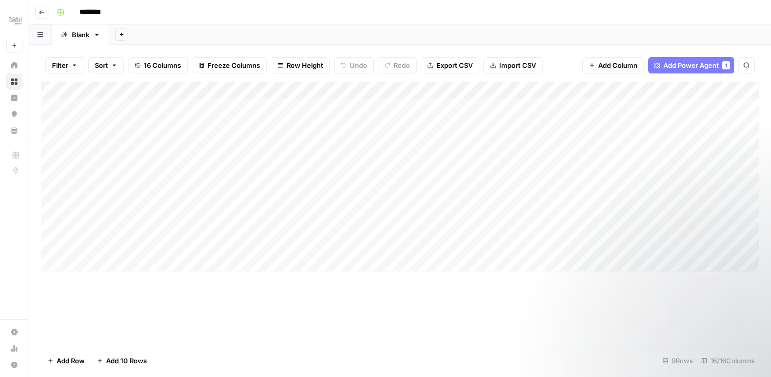
click at [173, 108] on div "Add Column" at bounding box center [400, 177] width 718 height 190
click at [707, 106] on div "Add Column" at bounding box center [400, 177] width 718 height 190
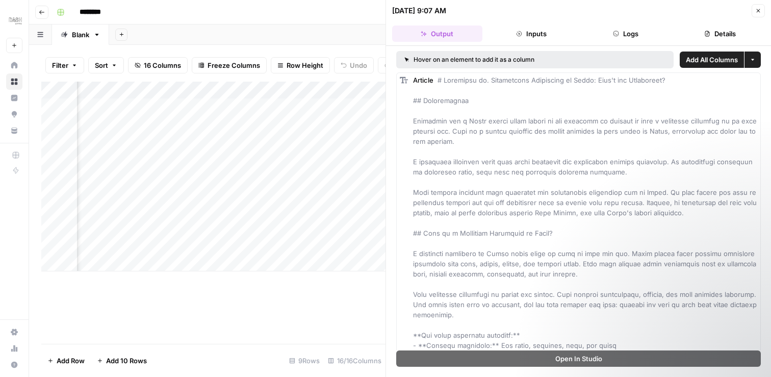
click at [722, 35] on button "Details" at bounding box center [720, 34] width 90 height 16
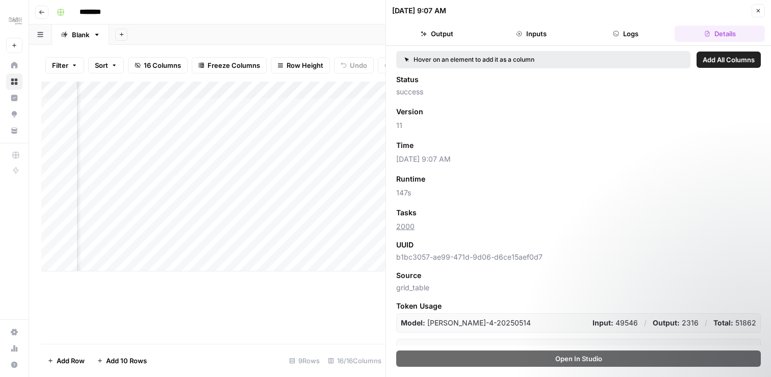
click at [410, 33] on button "Output" at bounding box center [437, 34] width 90 height 16
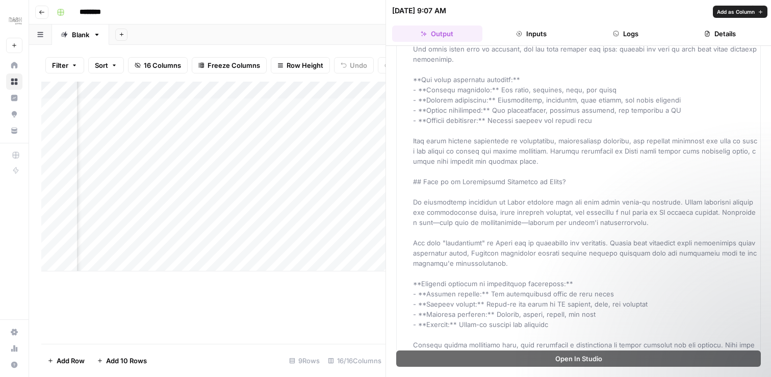
scroll to position [181, 0]
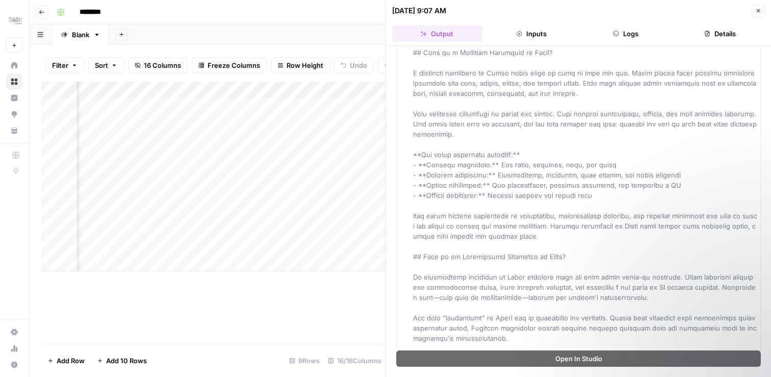
click at [760, 10] on icon "button" at bounding box center [758, 11] width 6 height 6
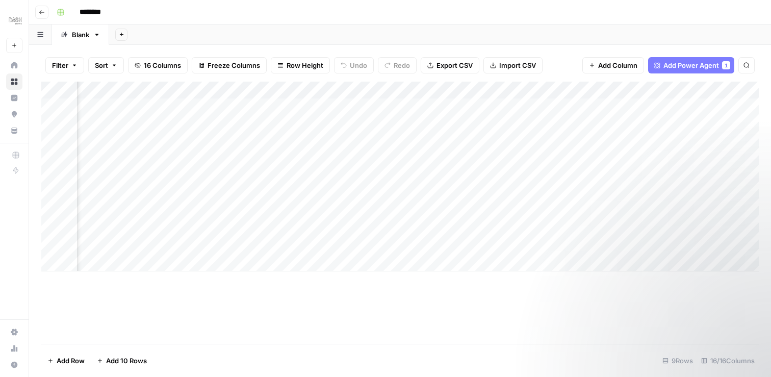
scroll to position [0, 1405]
click at [587, 107] on div "Add Column" at bounding box center [400, 177] width 718 height 190
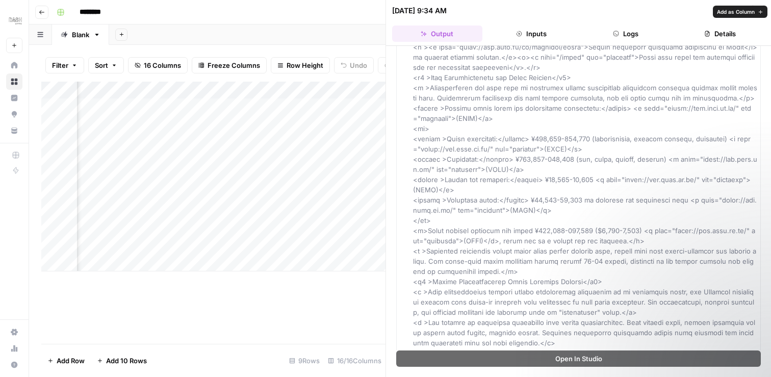
scroll to position [1342, 0]
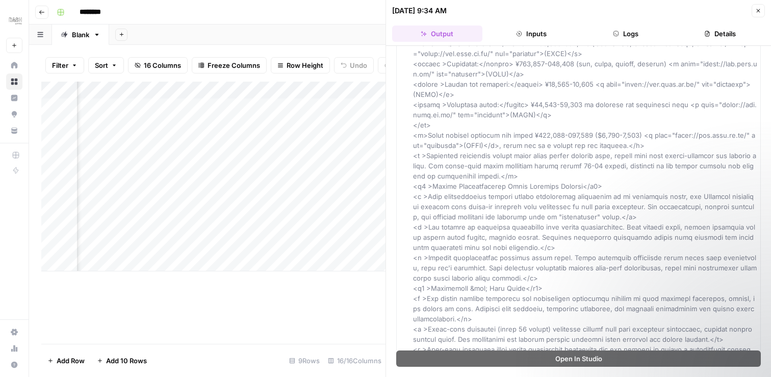
click at [760, 11] on icon "button" at bounding box center [758, 11] width 6 height 6
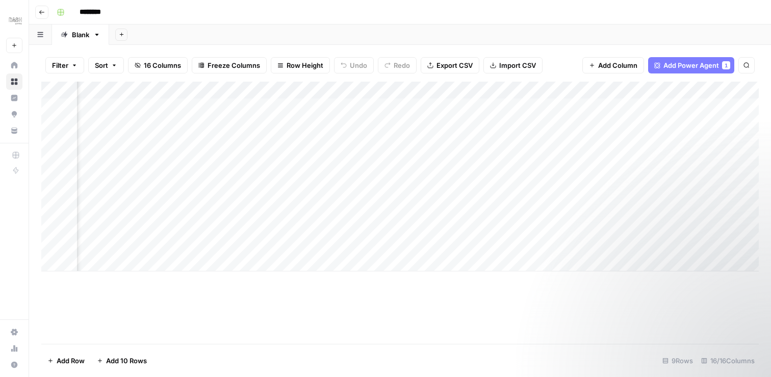
scroll to position [0, 287]
click at [699, 90] on div "Add Column" at bounding box center [400, 177] width 718 height 190
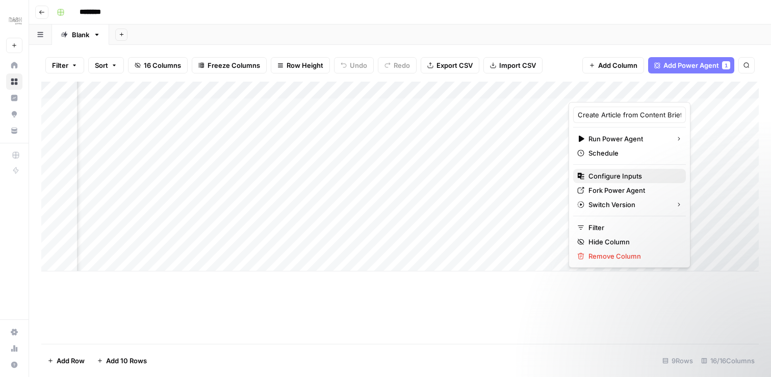
click at [612, 176] on span "Configure Inputs" at bounding box center [633, 176] width 89 height 10
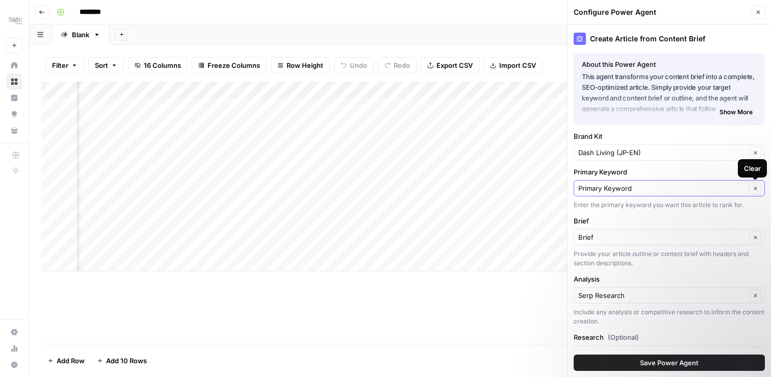
click at [755, 187] on icon "button" at bounding box center [756, 189] width 6 height 6
click at [753, 187] on icon "button" at bounding box center [756, 189] width 6 height 6
click at [713, 182] on div "Primary Keyword Clear" at bounding box center [669, 188] width 191 height 16
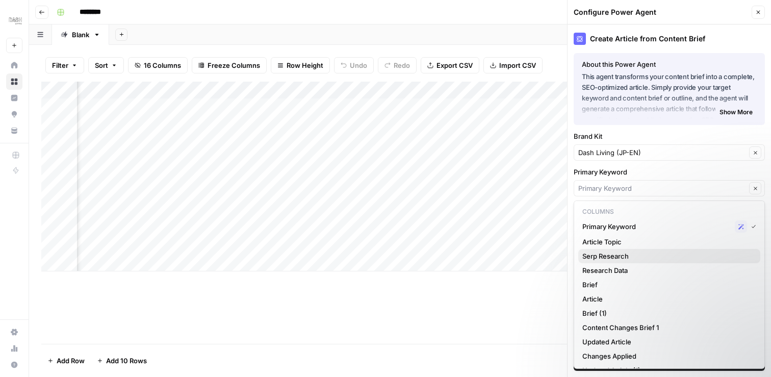
click at [635, 254] on span "Serp Research" at bounding box center [667, 256] width 170 height 10
type input "Serp Research"
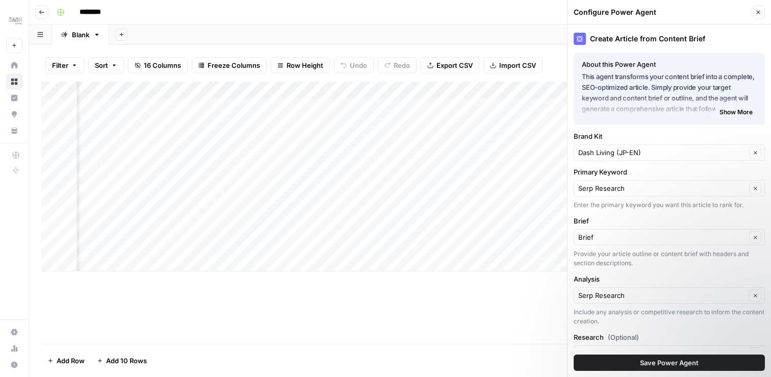
scroll to position [59, 0]
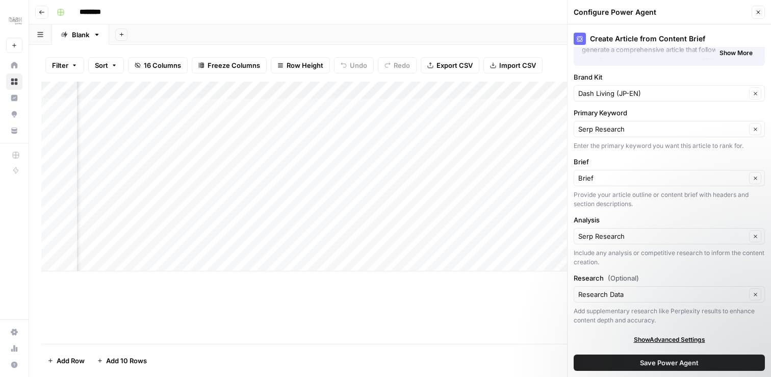
click at [653, 359] on span "Save Power Agent" at bounding box center [669, 363] width 59 height 10
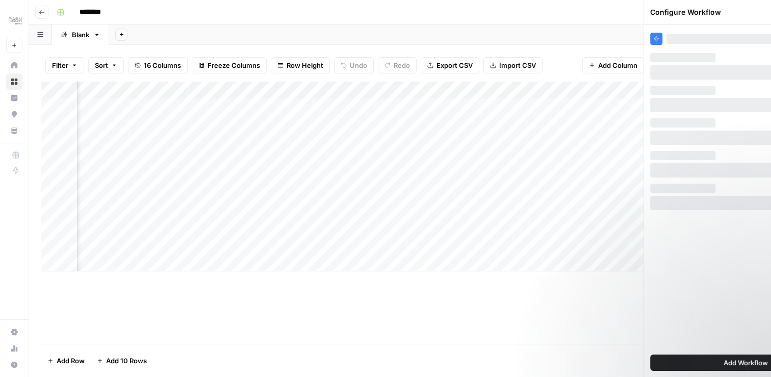
scroll to position [0, 0]
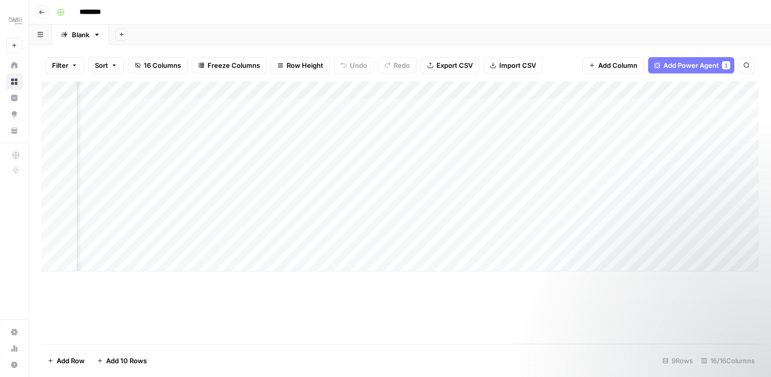
click at [511, 89] on div "Add Column" at bounding box center [400, 177] width 718 height 190
drag, startPoint x: 503, startPoint y: 91, endPoint x: 138, endPoint y: 88, distance: 365.2
click at [138, 88] on body "Dash New Home Browse Insights Opportunities Your Data Recent Grids Write Conten…" at bounding box center [385, 188] width 771 height 377
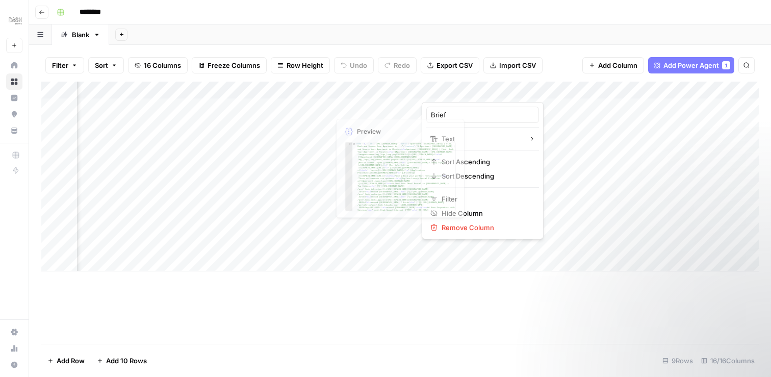
click at [325, 265] on div "Add Column" at bounding box center [400, 177] width 718 height 190
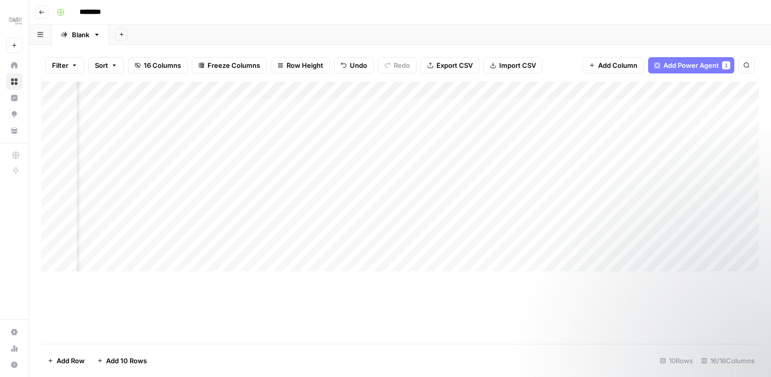
click at [504, 82] on div "Add Column" at bounding box center [400, 177] width 718 height 190
drag, startPoint x: 497, startPoint y: 90, endPoint x: 378, endPoint y: 88, distance: 118.8
click at [378, 88] on body "Dash New Home Browse Insights Opportunities Your Data Recent Grids Write Conten…" at bounding box center [385, 188] width 771 height 377
click at [563, 90] on div at bounding box center [495, 92] width 147 height 20
click at [558, 90] on div at bounding box center [495, 92] width 147 height 20
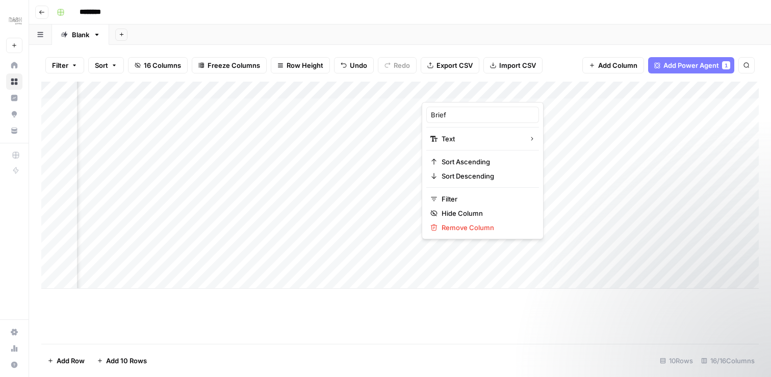
click at [500, 286] on div "Add Column" at bounding box center [400, 185] width 718 height 207
click at [559, 90] on div "Add Column" at bounding box center [400, 194] width 718 height 224
click at [547, 91] on div at bounding box center [495, 92] width 147 height 20
drag, startPoint x: 541, startPoint y: 91, endPoint x: 406, endPoint y: 111, distance: 136.1
click at [406, 111] on body "Dash New Home Browse Insights Opportunities Your Data Recent Grids Write Conten…" at bounding box center [385, 188] width 771 height 377
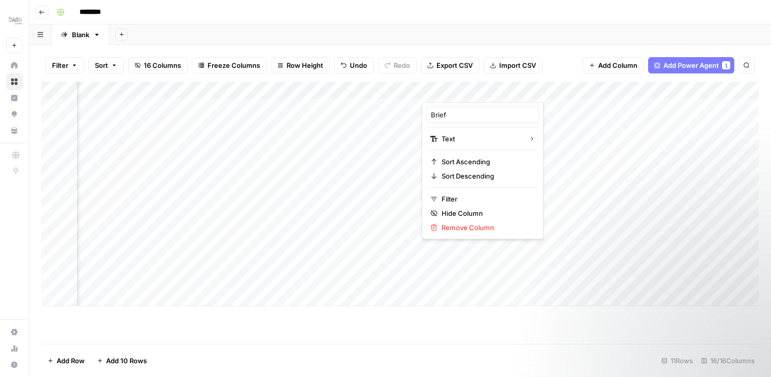
click at [477, 96] on div at bounding box center [495, 92] width 147 height 20
drag, startPoint x: 486, startPoint y: 92, endPoint x: 430, endPoint y: 83, distance: 56.4
click at [430, 83] on div at bounding box center [495, 92] width 147 height 20
click at [549, 41] on div "Add Sheet" at bounding box center [440, 34] width 662 height 20
click at [461, 107] on div "Add Column" at bounding box center [400, 194] width 718 height 224
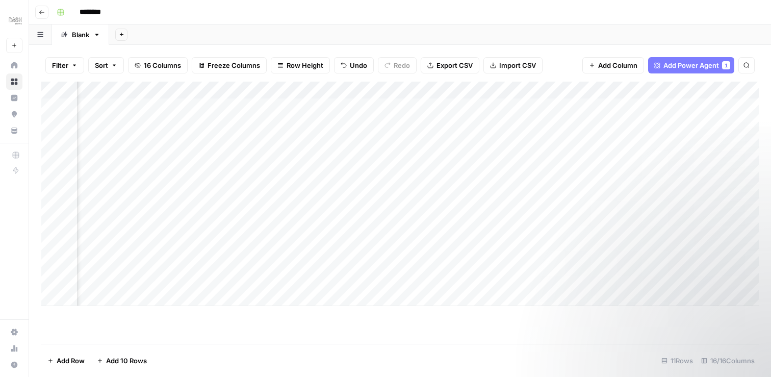
click at [381, 163] on div "Add Column" at bounding box center [400, 194] width 718 height 224
click at [508, 91] on div "Add Column" at bounding box center [400, 194] width 718 height 224
click at [339, 197] on div "Add Column" at bounding box center [400, 194] width 718 height 224
click at [503, 88] on div "Add Column" at bounding box center [400, 194] width 718 height 224
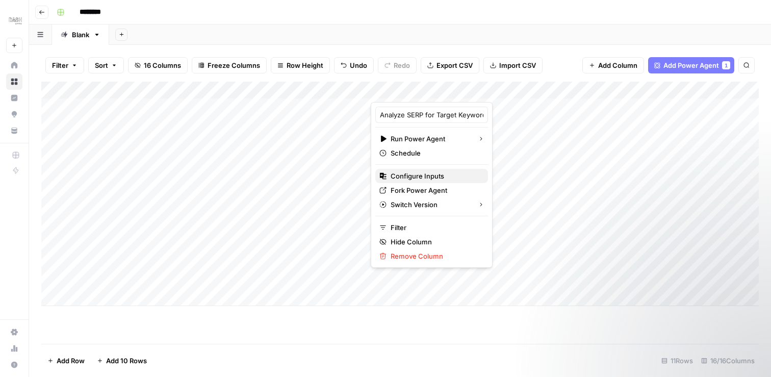
click at [411, 176] on span "Configure Inputs" at bounding box center [435, 176] width 89 height 10
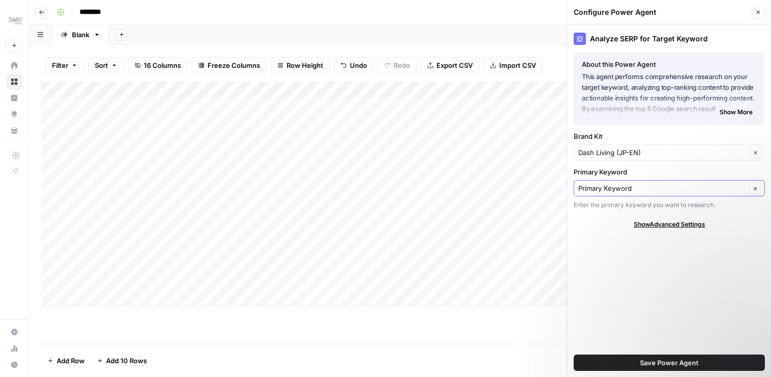
click at [757, 186] on icon "button" at bounding box center [756, 189] width 6 height 6
click at [752, 188] on span "Clear" at bounding box center [752, 188] width 1 height 1
click at [753, 186] on icon "button" at bounding box center [756, 189] width 6 height 6
click at [701, 191] on input "Primary Keyword" at bounding box center [662, 188] width 168 height 10
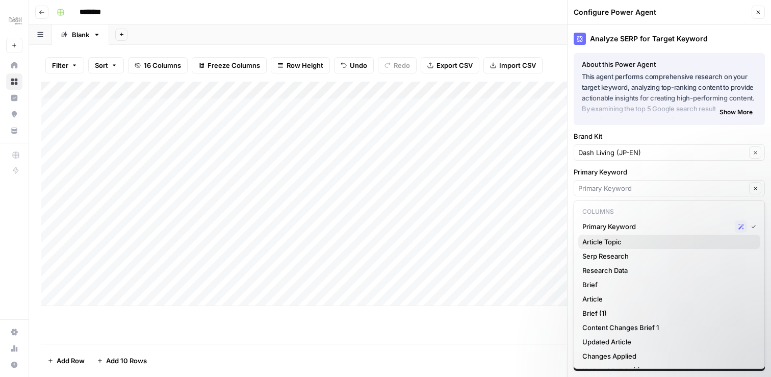
click at [651, 245] on span "Article Topic" at bounding box center [667, 242] width 170 height 10
type input "Article Topic"
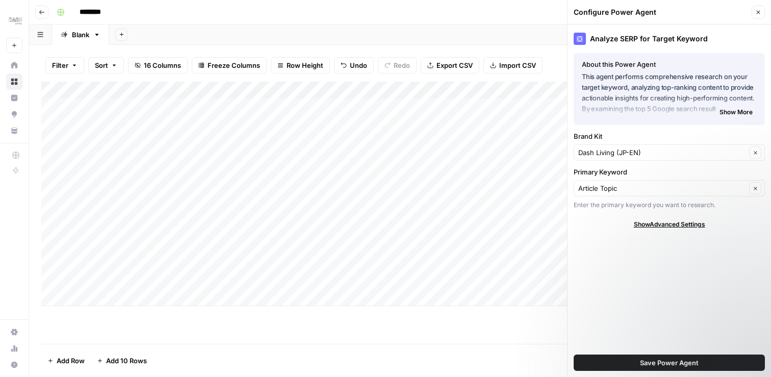
click at [662, 364] on span "Save Power Agent" at bounding box center [669, 363] width 59 height 10
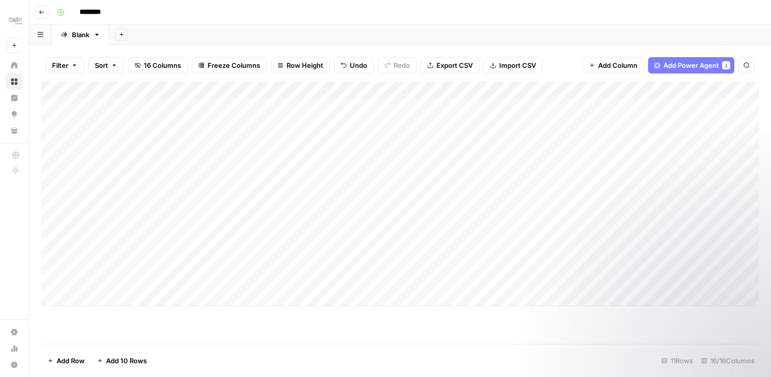
click at [147, 94] on div "Add Column" at bounding box center [400, 194] width 718 height 224
click at [147, 94] on div at bounding box center [150, 92] width 147 height 20
drag, startPoint x: 133, startPoint y: 117, endPoint x: 30, endPoint y: 105, distance: 103.7
click at [30, 105] on body "Dash New Home Browse Insights Opportunities Your Data Recent Grids Write Conten…" at bounding box center [385, 188] width 771 height 377
drag, startPoint x: 30, startPoint y: 105, endPoint x: 36, endPoint y: 105, distance: 6.1
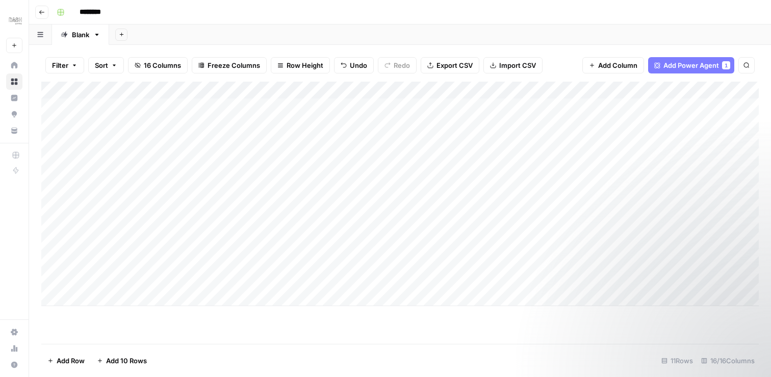
click at [36, 105] on div "Filter Sort 16 Columns Freeze Columns Row Height Undo Redo Export CSV Import CS…" at bounding box center [400, 211] width 742 height 332
click at [159, 87] on div "Add Column" at bounding box center [400, 194] width 718 height 224
click at [137, 115] on input "Article Topic" at bounding box center [138, 115] width 104 height 10
type input "General Briefing"
click at [363, 90] on div "Add Column" at bounding box center [400, 194] width 718 height 224
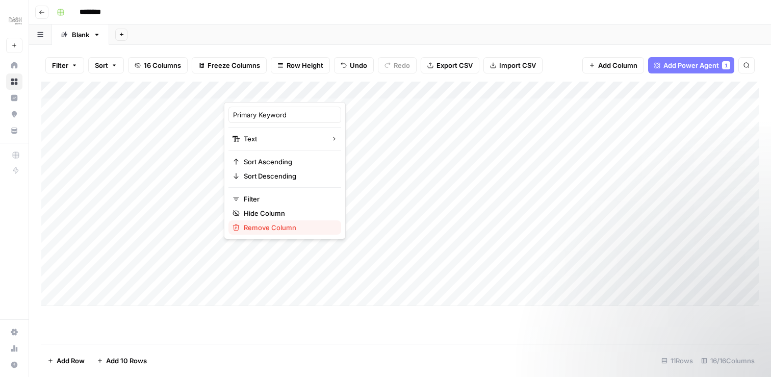
click at [269, 227] on span "Remove Column" at bounding box center [288, 227] width 89 height 10
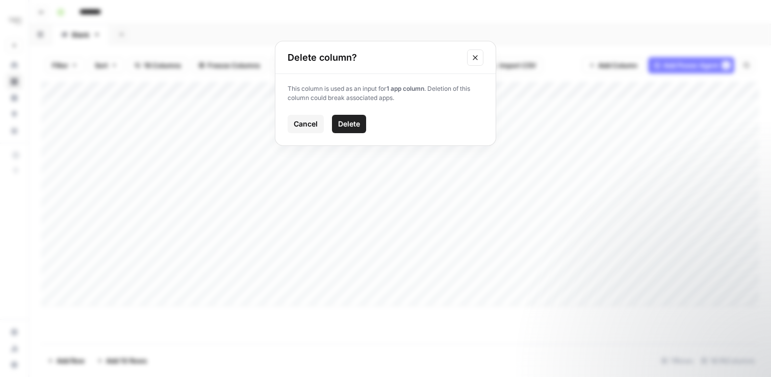
click at [346, 119] on span "Delete" at bounding box center [349, 124] width 22 height 10
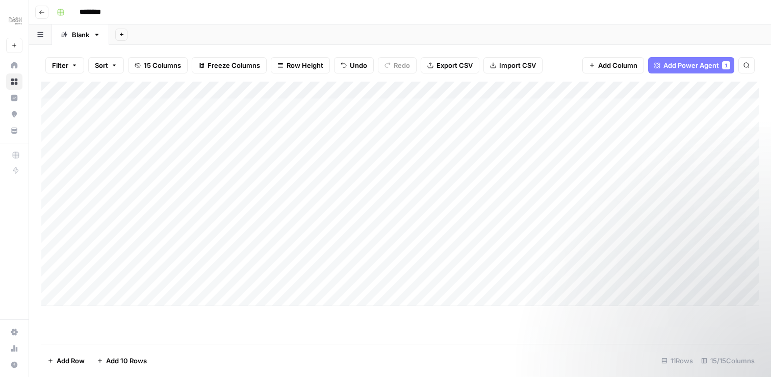
click at [360, 90] on div "Add Column" at bounding box center [400, 194] width 718 height 224
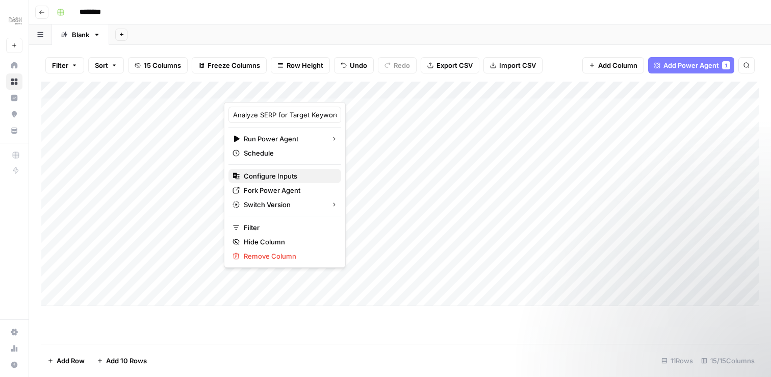
click at [276, 179] on span "Configure Inputs" at bounding box center [288, 176] width 89 height 10
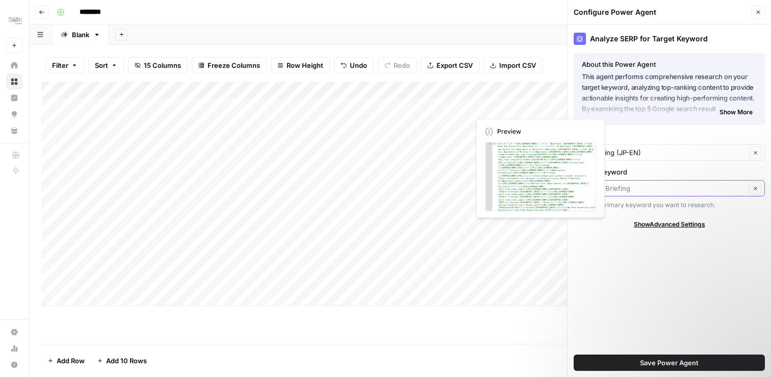
click at [644, 191] on input "Primary Keyword" at bounding box center [662, 188] width 168 height 10
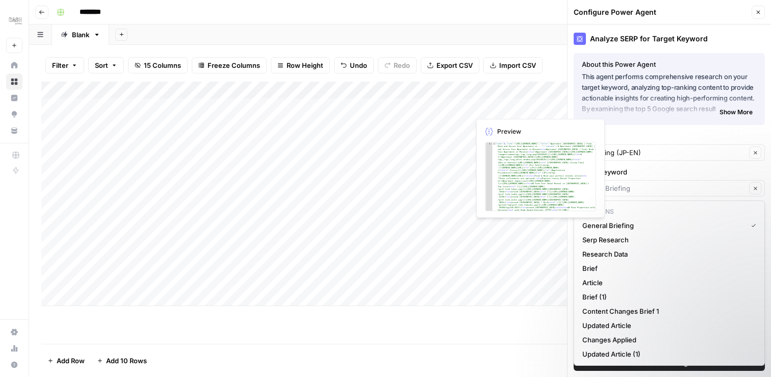
type input "General Briefing"
click at [714, 171] on label "Primary Keyword" at bounding box center [669, 172] width 191 height 10
click at [714, 183] on input "General Briefing" at bounding box center [662, 188] width 168 height 10
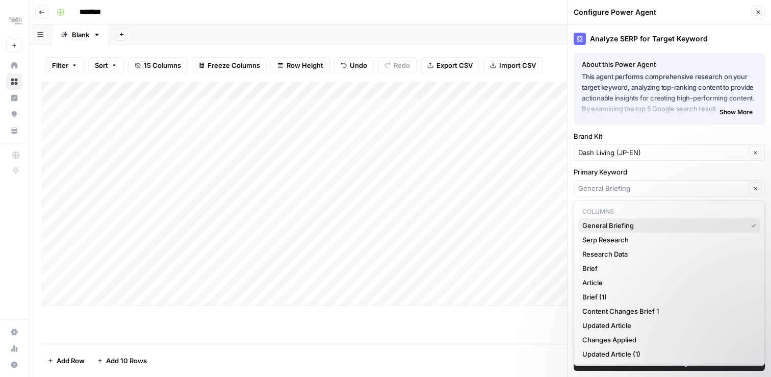
click at [643, 224] on span "General Briefing" at bounding box center [662, 225] width 161 height 10
type input "General Briefing"
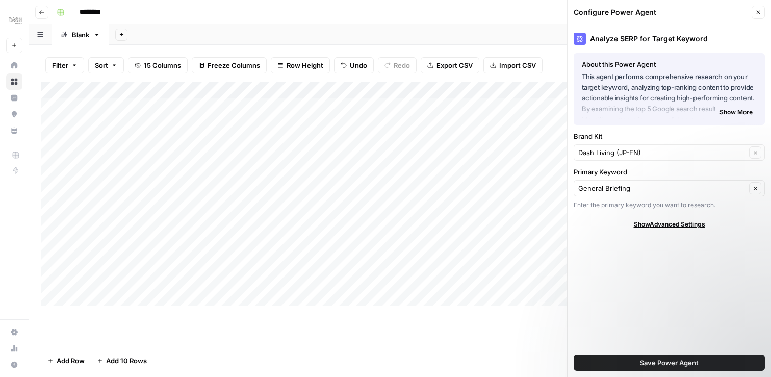
click at [757, 13] on icon "button" at bounding box center [759, 13] width 4 height 4
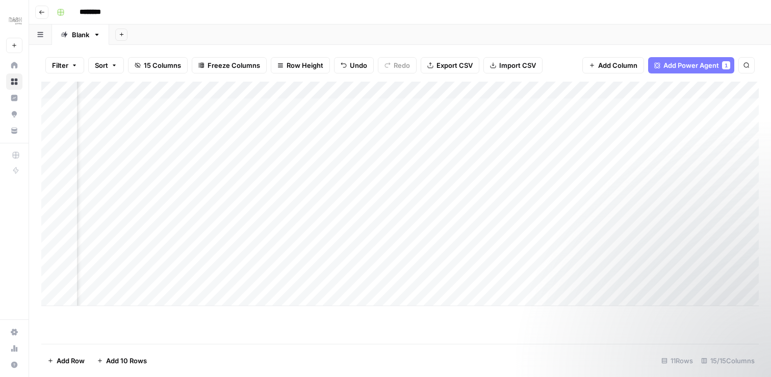
scroll to position [0, 133]
click at [612, 64] on span "Add Column" at bounding box center [617, 65] width 39 height 10
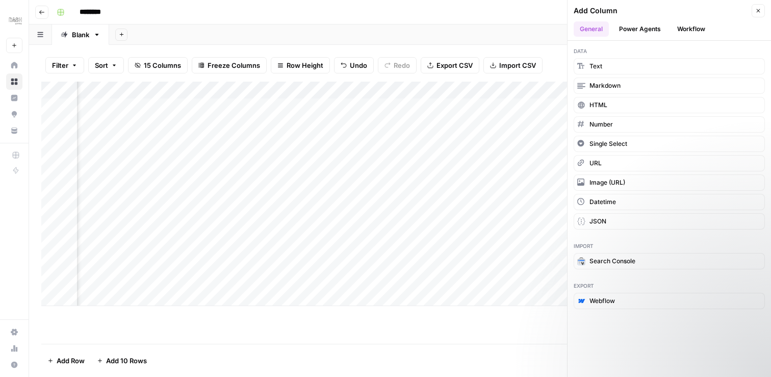
click at [649, 32] on button "Power Agents" at bounding box center [640, 28] width 54 height 15
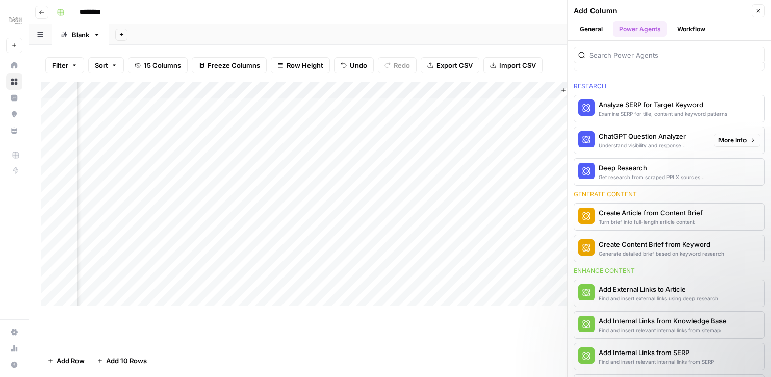
scroll to position [104, 0]
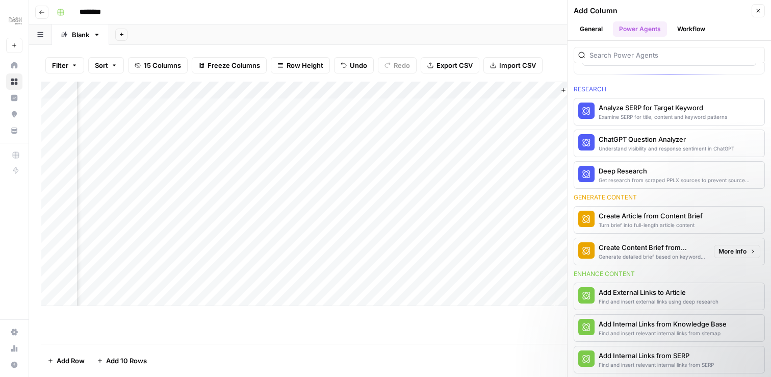
click at [679, 246] on div "Create Content Brief from Keyword" at bounding box center [652, 247] width 107 height 10
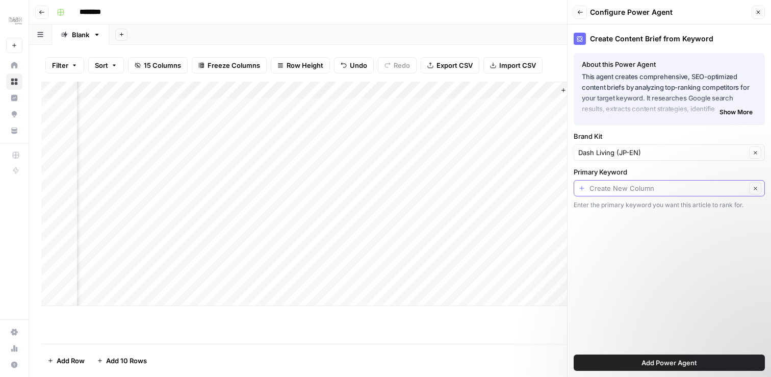
click at [736, 189] on input "Primary Keyword" at bounding box center [668, 188] width 157 height 10
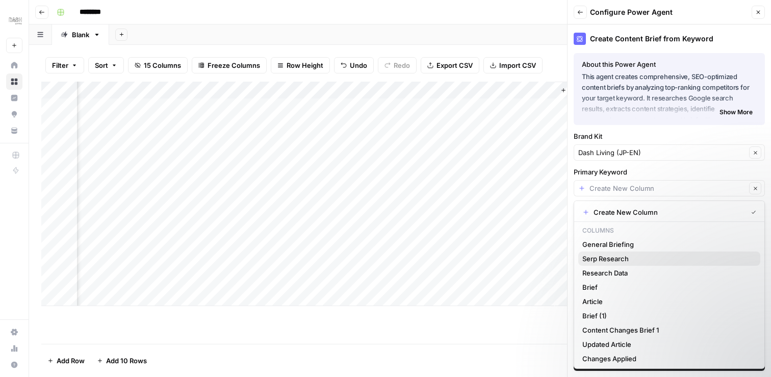
click at [667, 262] on span "Serp Research" at bounding box center [667, 258] width 170 height 10
type input "Serp Research"
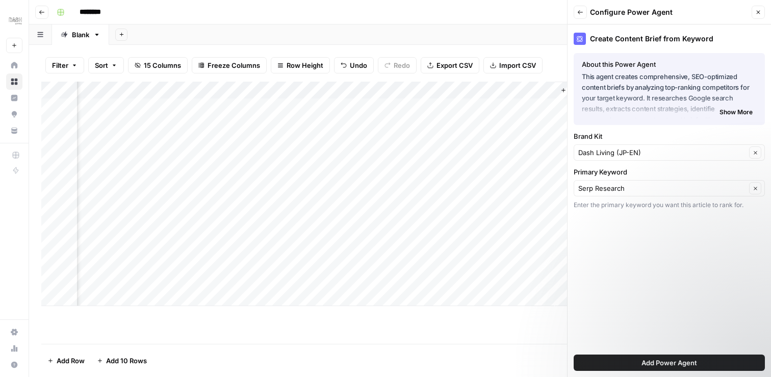
click at [647, 362] on span "Add Power Agent" at bounding box center [670, 363] width 56 height 10
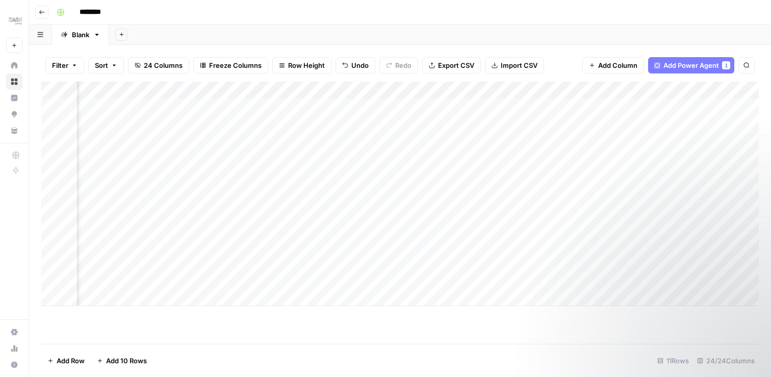
scroll to position [0, 1437]
click at [658, 90] on div "Add Column" at bounding box center [400, 194] width 718 height 224
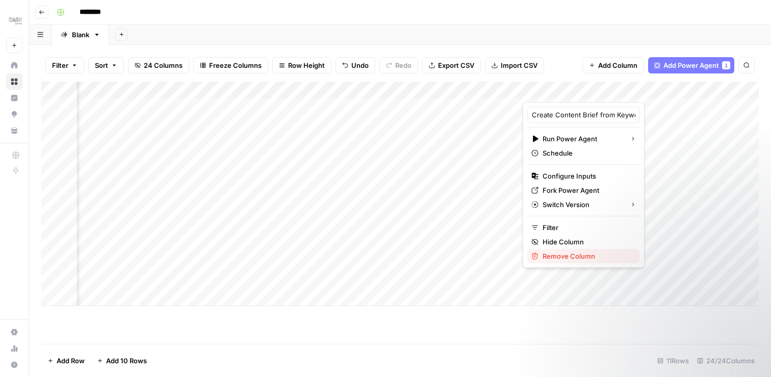
click at [563, 260] on span "Remove Column" at bounding box center [587, 256] width 89 height 10
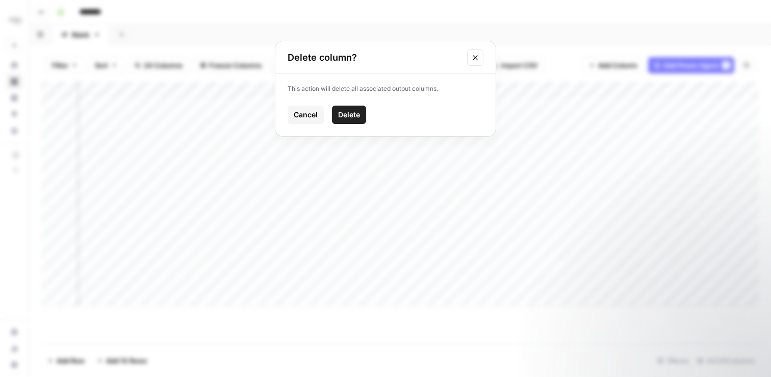
click at [345, 112] on span "Delete" at bounding box center [349, 115] width 22 height 10
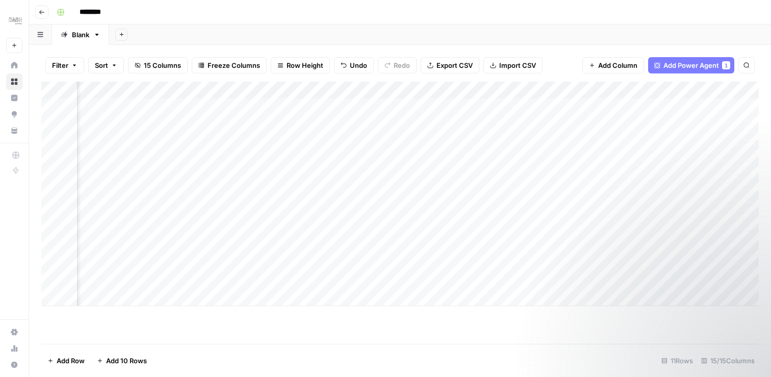
scroll to position [0, 146]
click at [478, 107] on div "Add Column" at bounding box center [400, 194] width 718 height 224
click at [534, 110] on div "Add Column" at bounding box center [400, 194] width 718 height 224
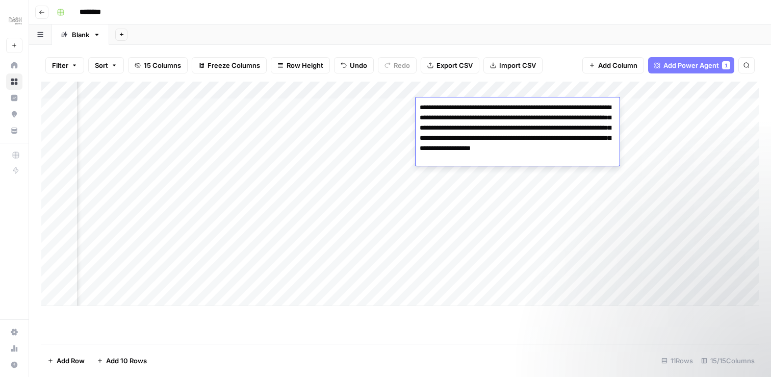
click at [534, 110] on textarea "**********" at bounding box center [518, 132] width 204 height 65
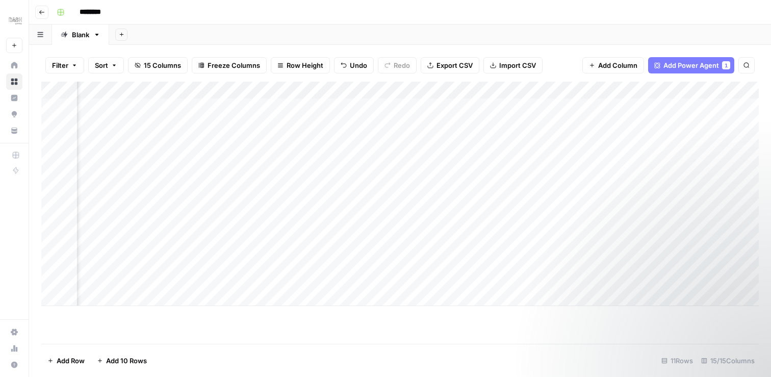
click at [476, 236] on div "Add Column" at bounding box center [400, 194] width 718 height 224
click at [511, 90] on div "Add Column" at bounding box center [400, 194] width 718 height 224
click at [462, 229] on span "Remove Column" at bounding box center [480, 227] width 89 height 10
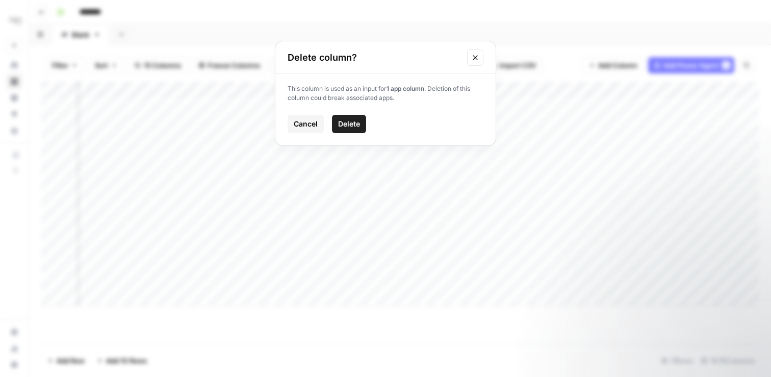
click at [315, 126] on span "Cancel" at bounding box center [306, 124] width 24 height 10
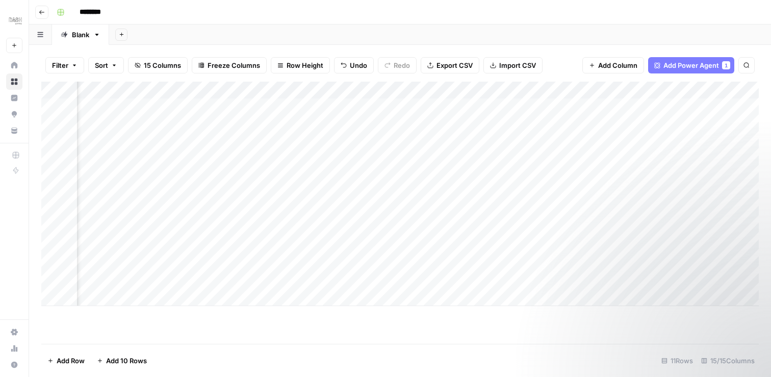
scroll to position [0, 336]
click at [424, 88] on div "Add Column" at bounding box center [400, 194] width 718 height 224
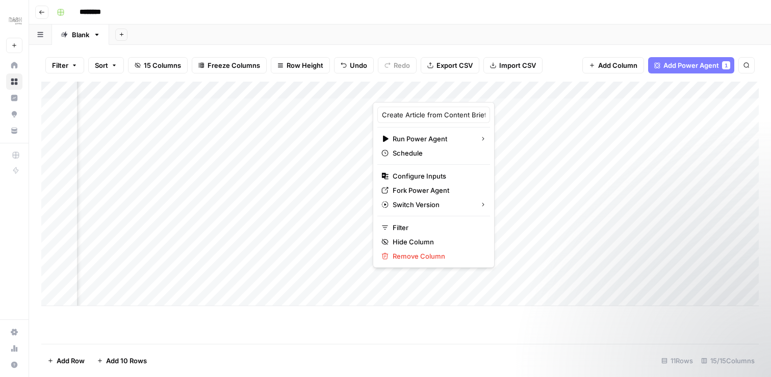
click at [309, 123] on div "Add Column" at bounding box center [400, 194] width 718 height 224
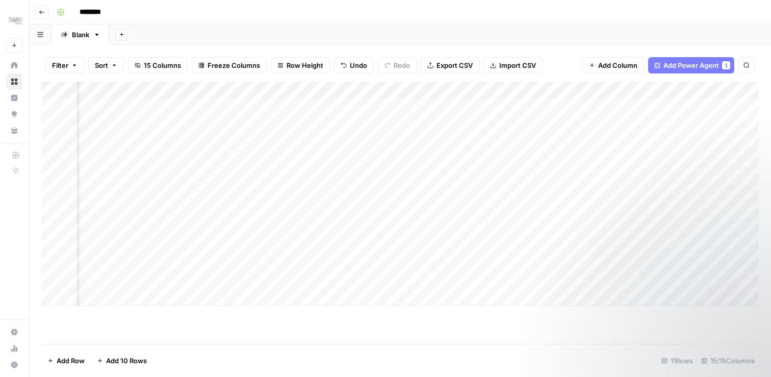
click at [364, 92] on div "Add Column" at bounding box center [400, 194] width 718 height 224
click at [252, 228] on span "Remove Column" at bounding box center [290, 227] width 89 height 10
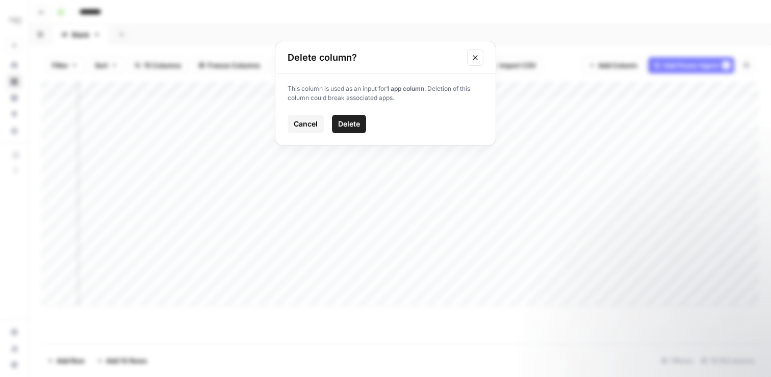
click at [352, 121] on span "Delete" at bounding box center [349, 124] width 22 height 10
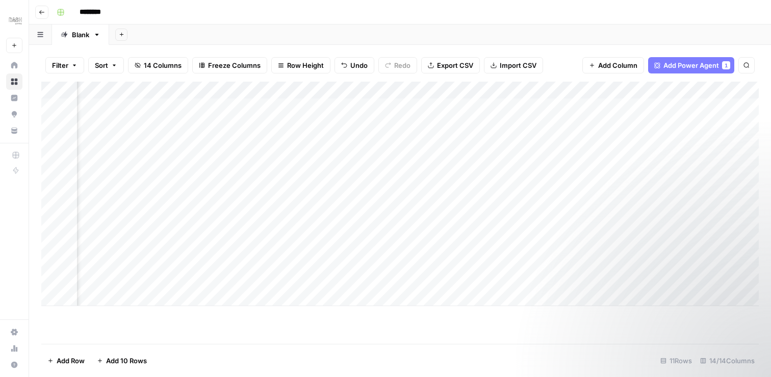
click at [301, 205] on div "Add Column" at bounding box center [400, 194] width 718 height 224
click at [355, 91] on div "Add Column" at bounding box center [400, 194] width 718 height 224
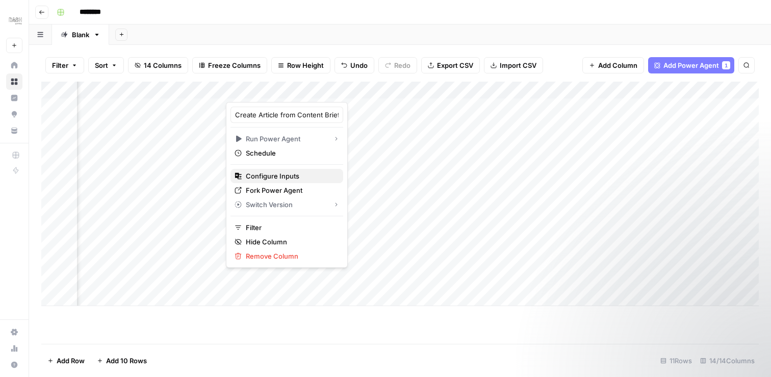
click at [279, 176] on span "Configure Inputs" at bounding box center [290, 176] width 89 height 10
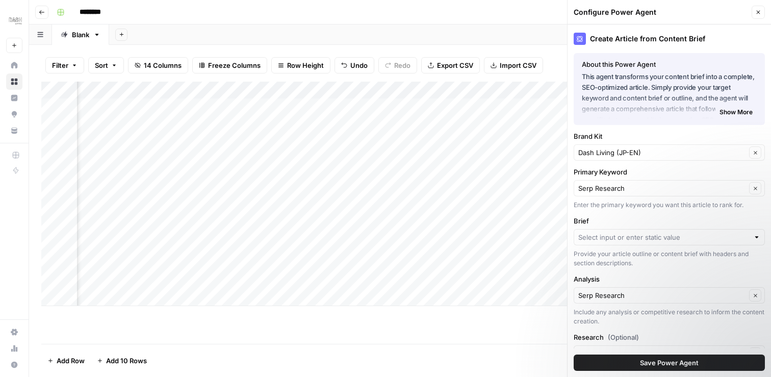
scroll to position [59, 0]
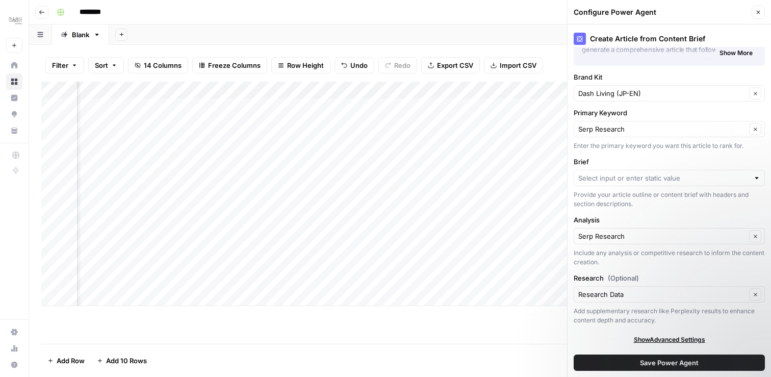
click at [759, 178] on div at bounding box center [756, 178] width 7 height 10
click at [703, 159] on label "Brief" at bounding box center [669, 162] width 191 height 10
click at [703, 173] on input "Brief" at bounding box center [663, 178] width 171 height 10
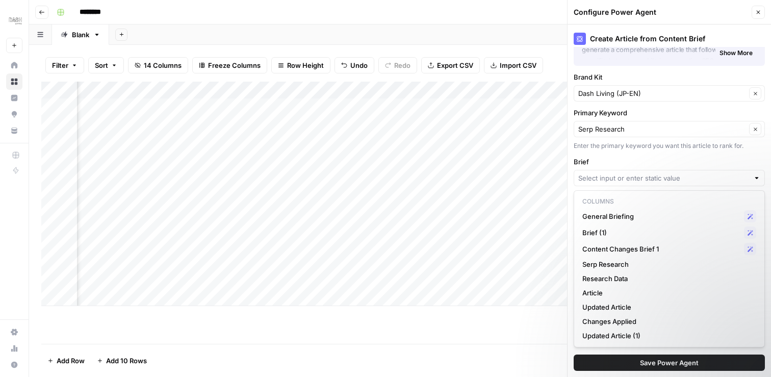
click at [756, 10] on icon "button" at bounding box center [758, 12] width 6 height 6
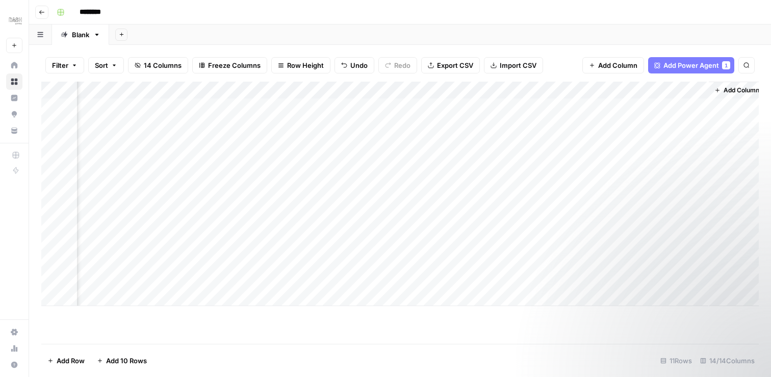
scroll to position [0, 1111]
click at [732, 89] on span "Add Column" at bounding box center [736, 90] width 36 height 9
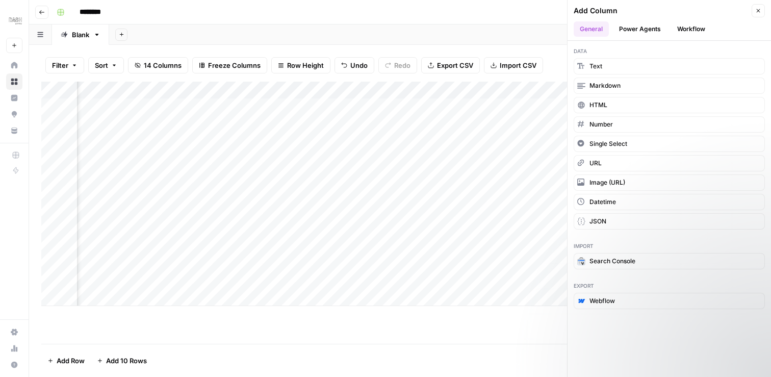
click at [643, 24] on button "Power Agents" at bounding box center [640, 28] width 54 height 15
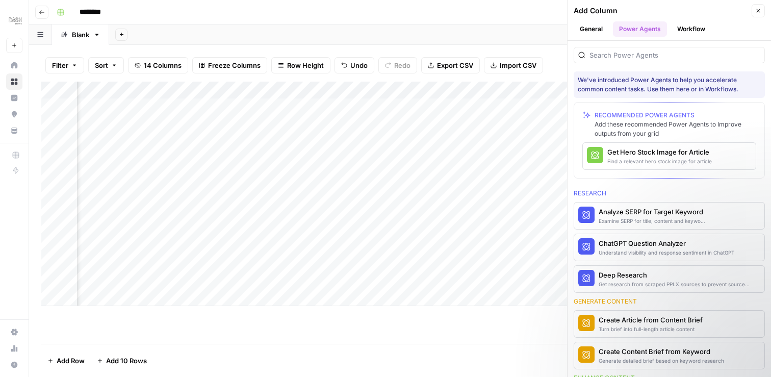
scroll to position [0, 1258]
click at [674, 357] on div "Generate detailed brief based on keyword research" at bounding box center [652, 360] width 107 height 8
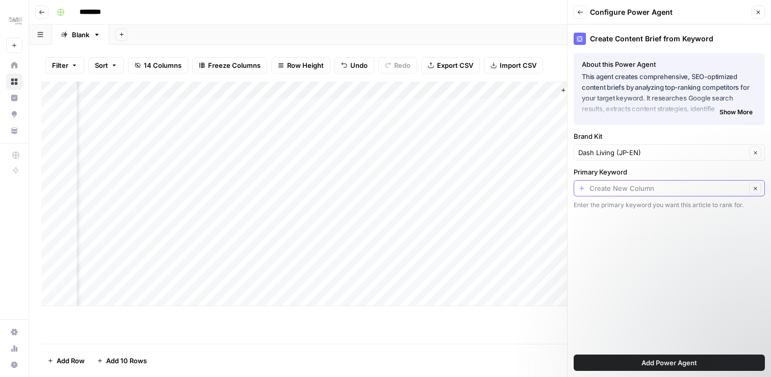
click at [728, 185] on input "Primary Keyword" at bounding box center [668, 188] width 157 height 10
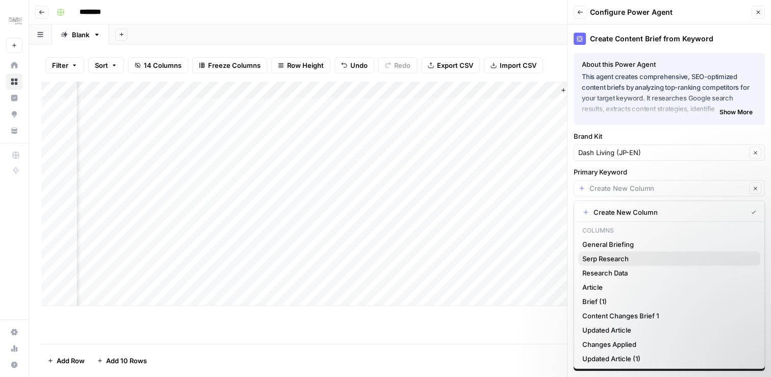
click at [640, 258] on span "Serp Research" at bounding box center [667, 258] width 170 height 10
type input "Serp Research"
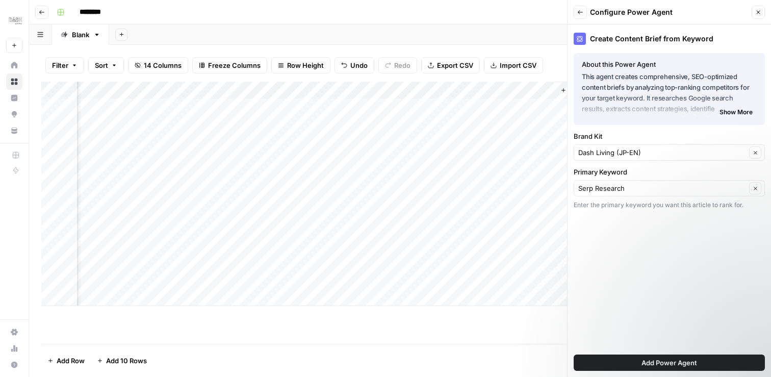
click at [666, 362] on span "Add Power Agent" at bounding box center [670, 363] width 56 height 10
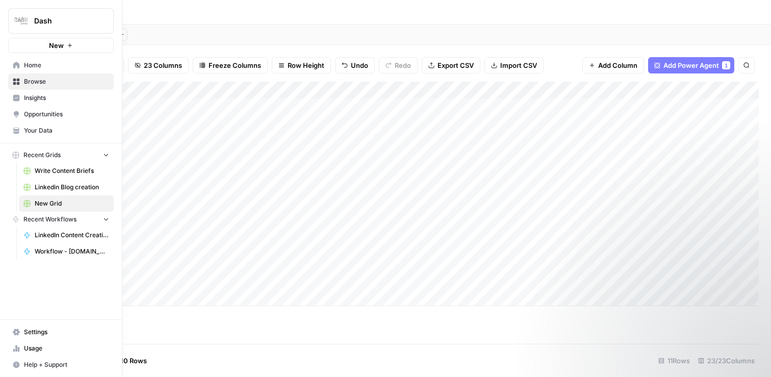
scroll to position [0, 352]
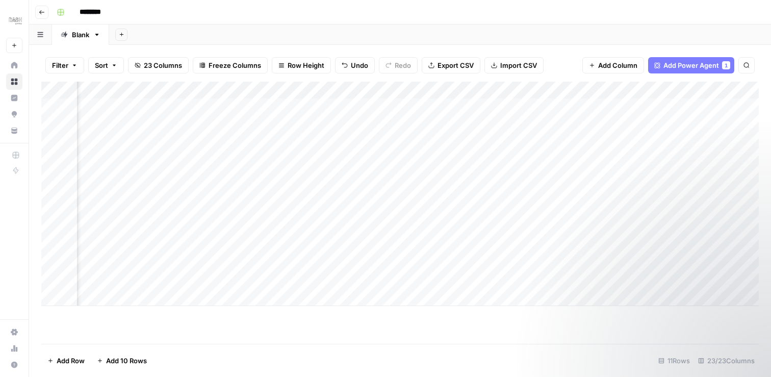
drag, startPoint x: 621, startPoint y: 90, endPoint x: 338, endPoint y: 120, distance: 284.6
click at [338, 120] on div "Add Column" at bounding box center [400, 194] width 718 height 224
click at [500, 89] on div "Add Column" at bounding box center [400, 194] width 718 height 224
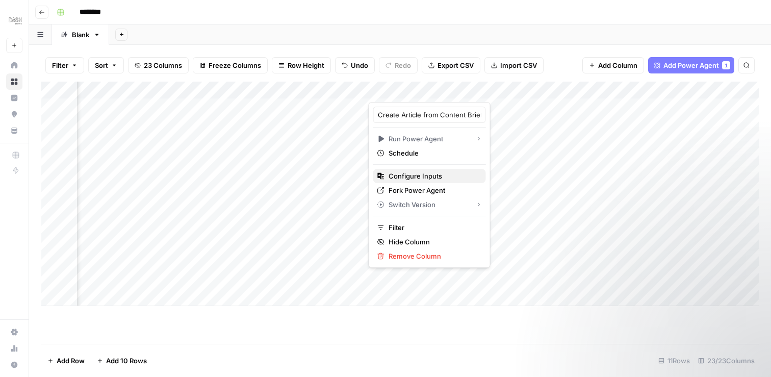
click at [425, 175] on span "Configure Inputs" at bounding box center [433, 176] width 89 height 10
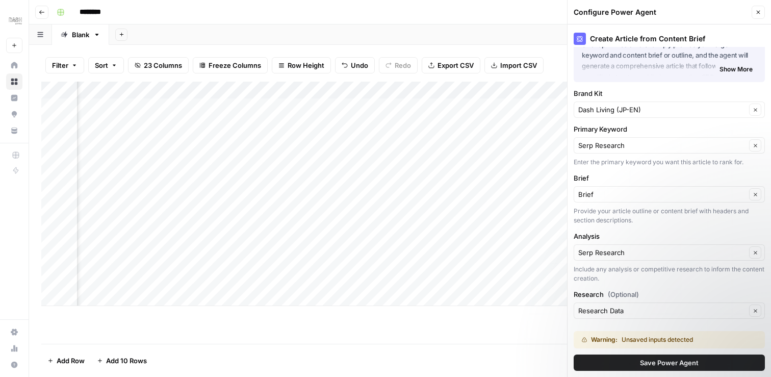
scroll to position [60, 0]
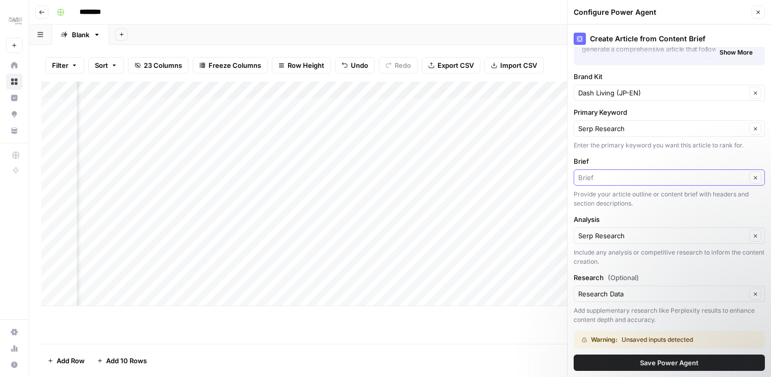
click at [705, 173] on input "Brief" at bounding box center [662, 177] width 168 height 10
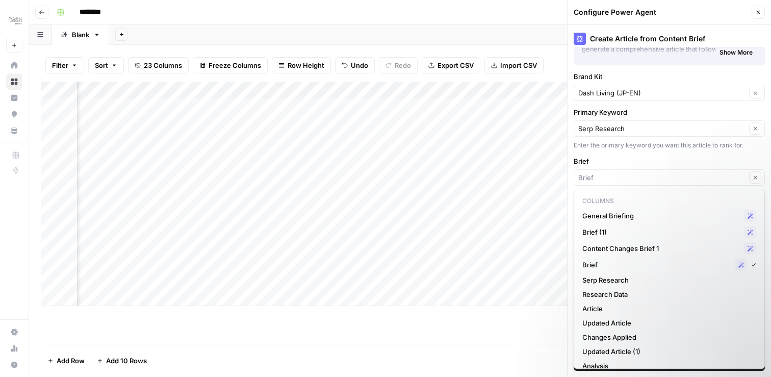
type input "Brief"
click at [755, 19] on header "Configure Power Agent Close" at bounding box center [669, 12] width 203 height 24
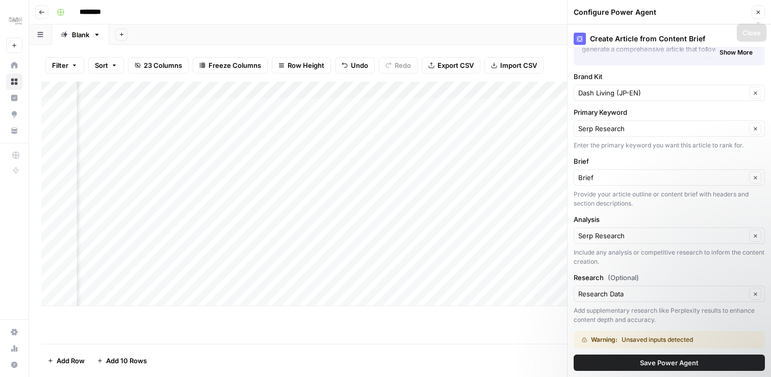
click at [755, 10] on icon "button" at bounding box center [758, 12] width 6 height 6
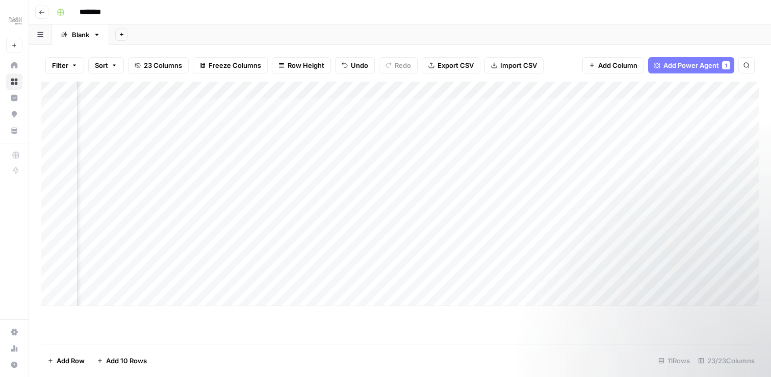
scroll to position [0, 1623]
click at [400, 88] on div "Add Column" at bounding box center [400, 194] width 718 height 224
click at [393, 113] on input "Brief" at bounding box center [410, 115] width 104 height 10
type input "Brief (1st Round)"
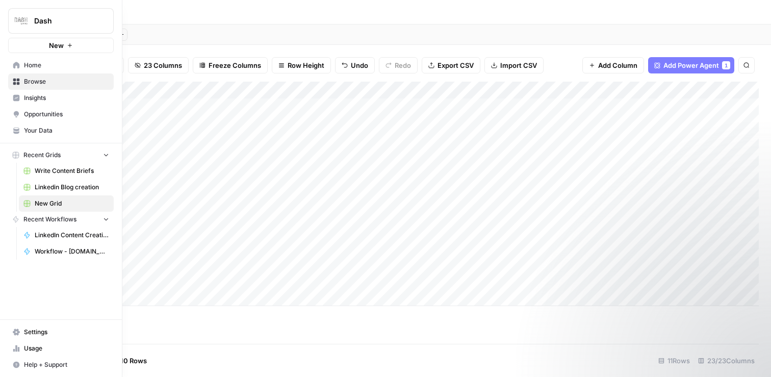
scroll to position [0, 362]
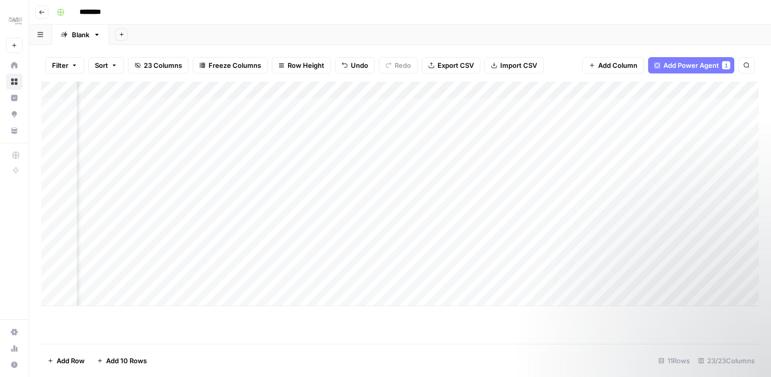
drag, startPoint x: 413, startPoint y: 89, endPoint x: 384, endPoint y: 105, distance: 32.6
click at [384, 105] on div "Add Column" at bounding box center [400, 194] width 718 height 224
click at [582, 90] on div "Add Column" at bounding box center [400, 194] width 718 height 224
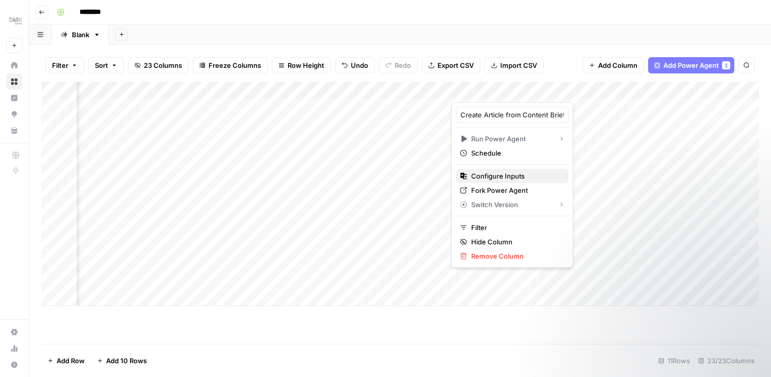
click at [502, 176] on span "Configure Inputs" at bounding box center [515, 176] width 89 height 10
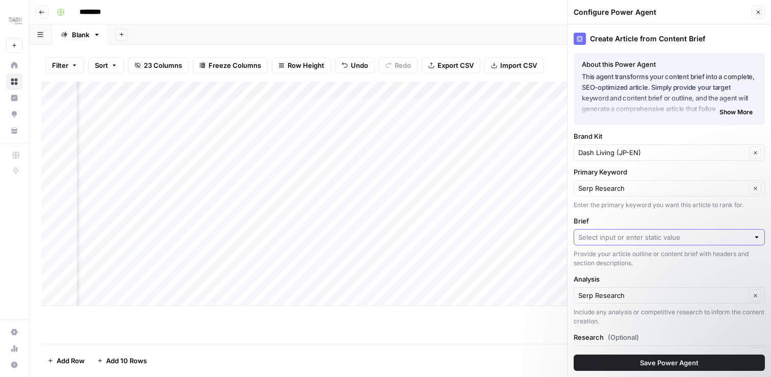
click at [733, 238] on input "Brief" at bounding box center [663, 237] width 171 height 10
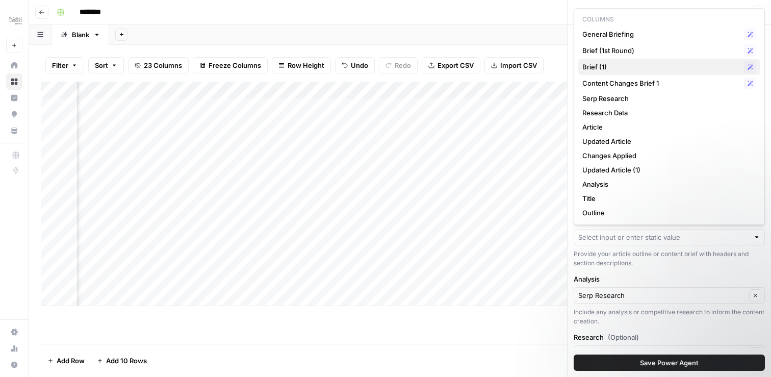
click at [633, 65] on span "Brief (1)" at bounding box center [661, 67] width 158 height 10
type input "Brief (1)"
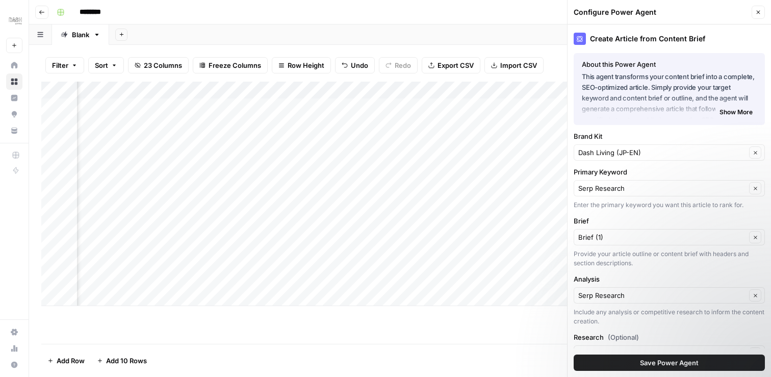
click at [345, 218] on div "Add Column" at bounding box center [400, 194] width 718 height 224
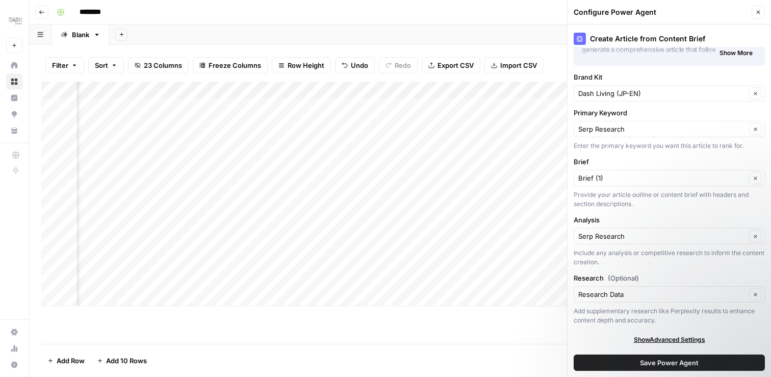
scroll to position [0, 0]
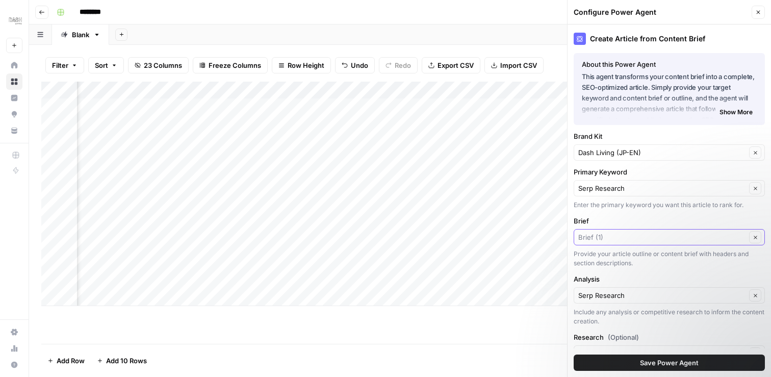
click at [672, 235] on input "Brief" at bounding box center [662, 237] width 168 height 10
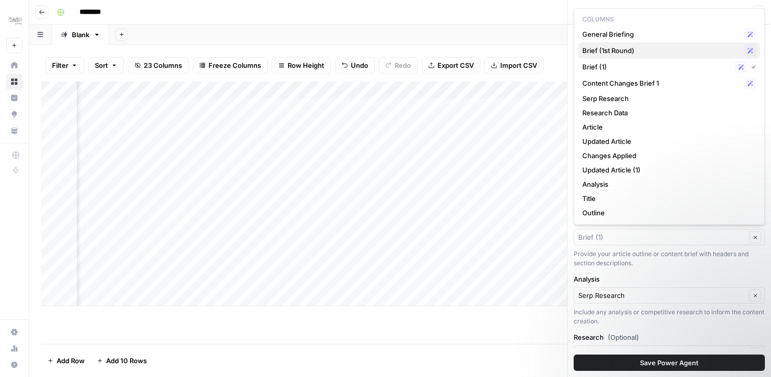
click at [636, 45] on span "Brief (1st Round)" at bounding box center [661, 50] width 158 height 10
type input "Brief (1st Round)"
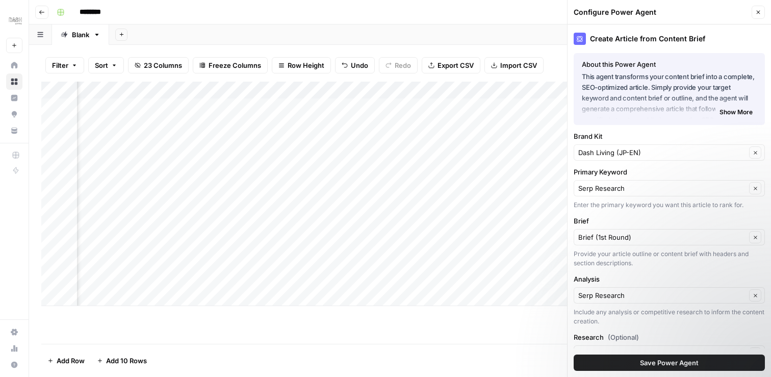
click at [670, 282] on label "Analysis" at bounding box center [669, 279] width 191 height 10
click at [670, 290] on input "Serp Research" at bounding box center [662, 295] width 168 height 10
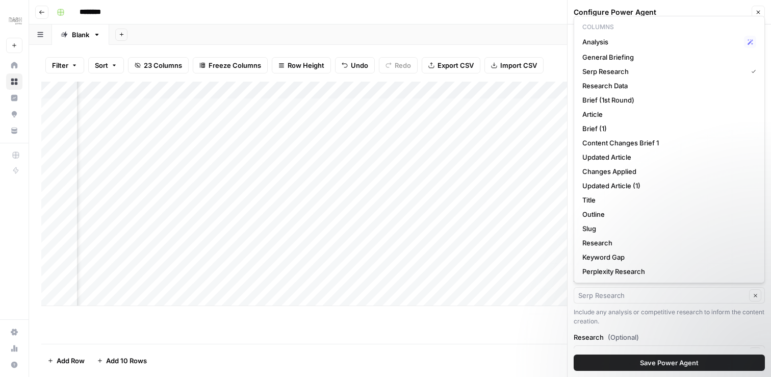
type input "Serp Research"
click at [667, 314] on div "Include any analysis or competitive research to inform the content creation." at bounding box center [669, 317] width 191 height 18
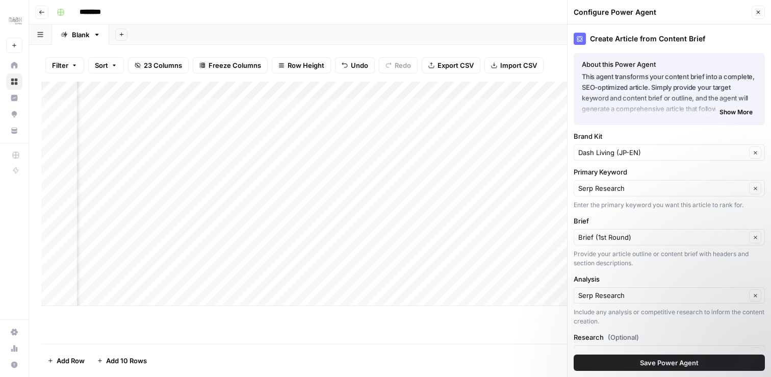
click at [665, 368] on button "Save Power Agent" at bounding box center [669, 362] width 191 height 16
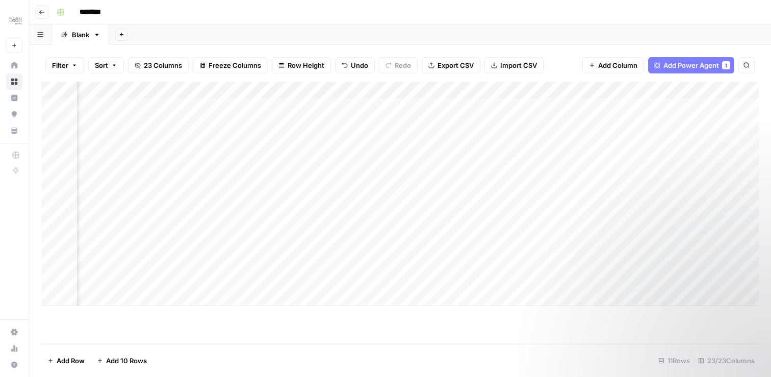
scroll to position [0, 546]
click at [646, 90] on div "Add Column" at bounding box center [400, 194] width 718 height 224
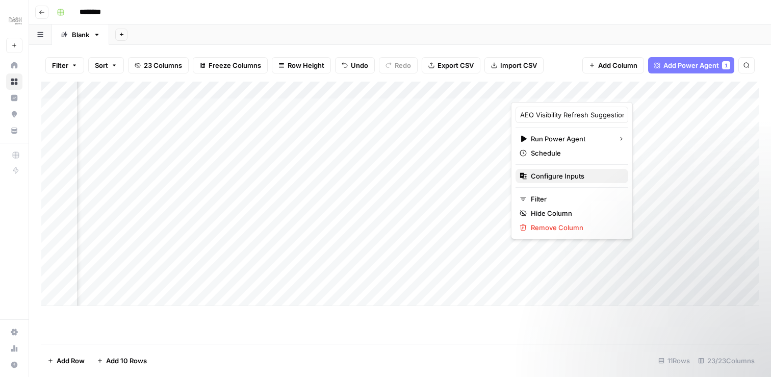
click at [561, 173] on span "Configure Inputs" at bounding box center [575, 176] width 89 height 10
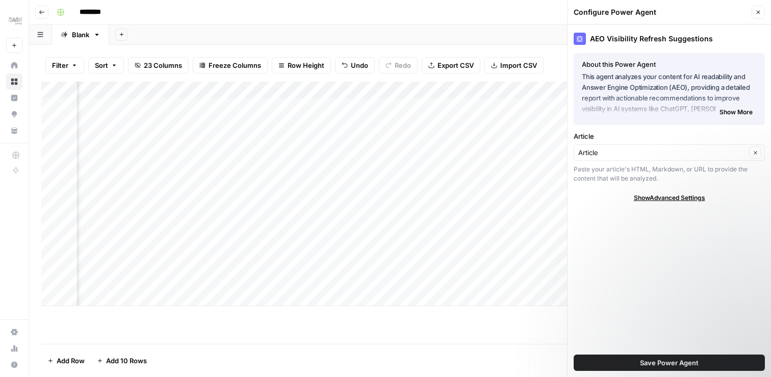
click at [760, 13] on icon "button" at bounding box center [759, 13] width 4 height 4
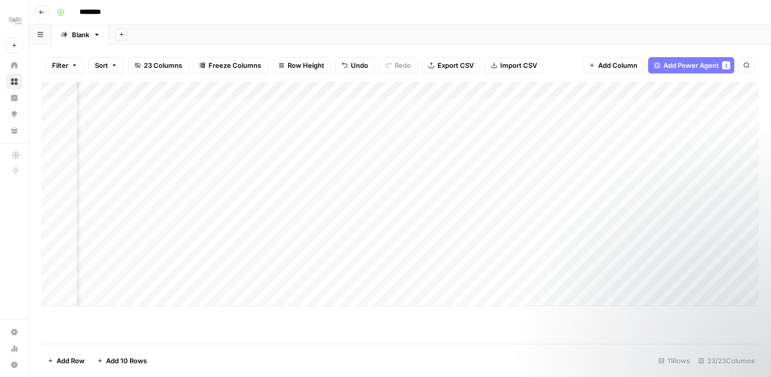
click at [503, 89] on div "Add Column" at bounding box center [400, 194] width 718 height 224
click at [461, 117] on input "Article" at bounding box center [480, 115] width 104 height 10
type input "Article (1st round)"
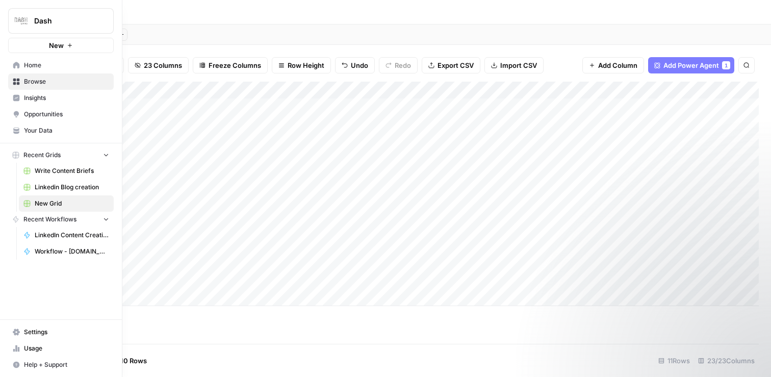
scroll to position [0, 827]
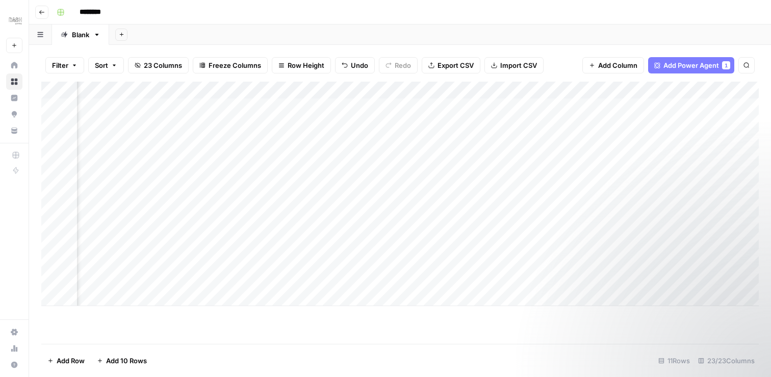
drag, startPoint x: 428, startPoint y: 91, endPoint x: 308, endPoint y: 93, distance: 120.4
click at [308, 93] on div "Add Column" at bounding box center [400, 194] width 718 height 224
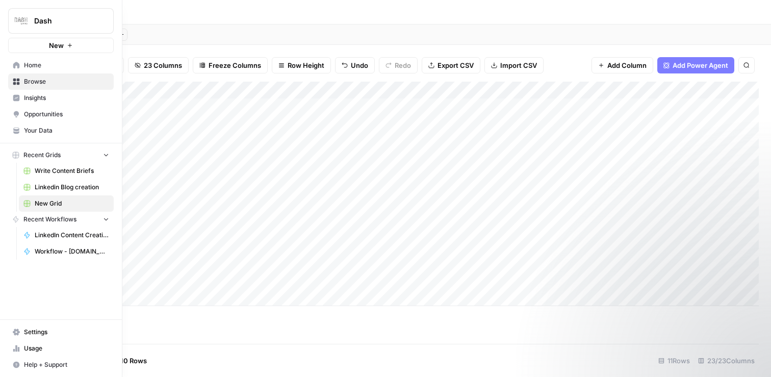
scroll to position [0, 976]
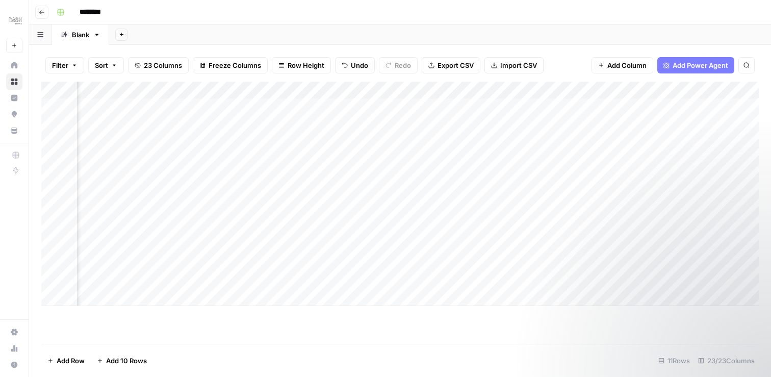
drag, startPoint x: 571, startPoint y: 92, endPoint x: 322, endPoint y: 95, distance: 248.4
click at [322, 95] on div "Add Column" at bounding box center [400, 194] width 718 height 224
click at [498, 90] on div "Add Column" at bounding box center [400, 194] width 718 height 224
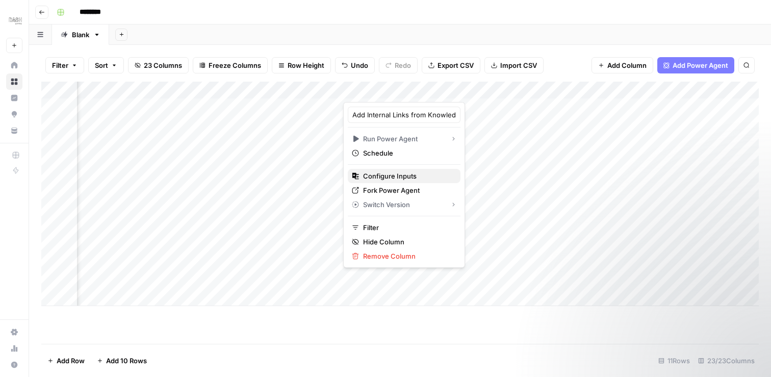
click at [385, 176] on span "Configure Inputs" at bounding box center [407, 176] width 89 height 10
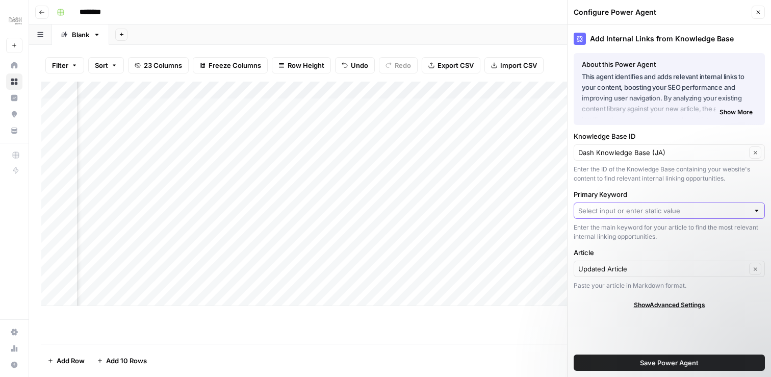
click at [717, 212] on input "Primary Keyword" at bounding box center [663, 211] width 171 height 10
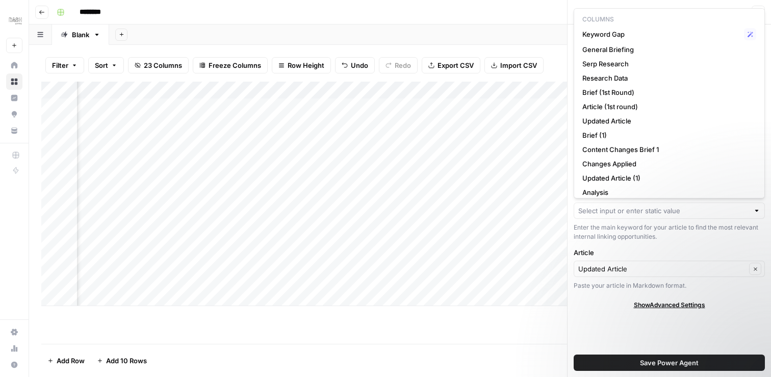
click at [696, 235] on div "Enter the main keyword for your article to find the most relevant internal link…" at bounding box center [669, 232] width 191 height 18
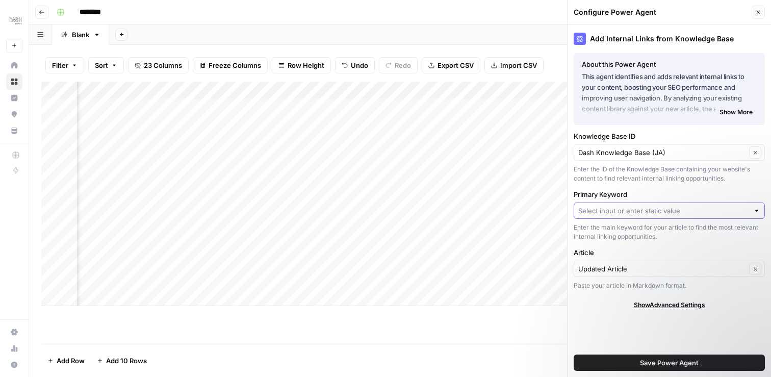
click at [687, 210] on input "Primary Keyword" at bounding box center [663, 211] width 171 height 10
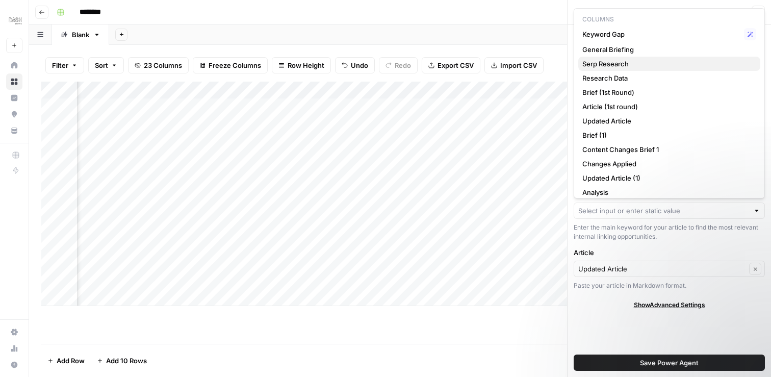
click at [655, 62] on span "Serp Research" at bounding box center [667, 64] width 170 height 10
type input "Serp Research"
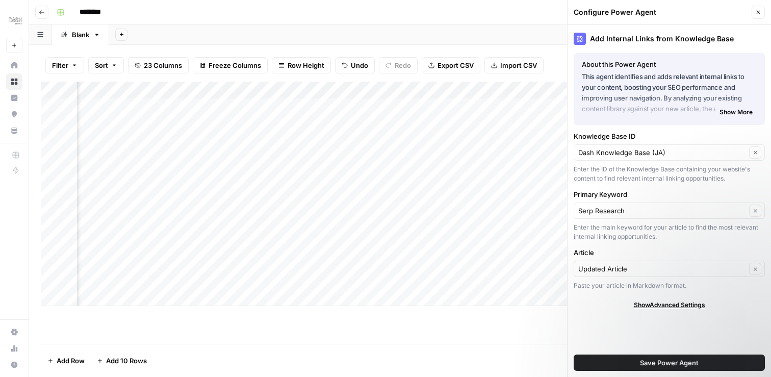
click at [665, 234] on div "Enter the main keyword for your article to find the most relevant internal link…" at bounding box center [669, 232] width 191 height 18
click at [698, 363] on button "Save Power Agent" at bounding box center [669, 362] width 191 height 16
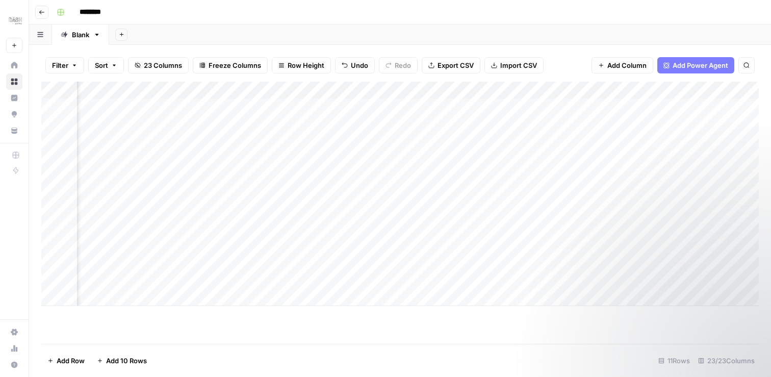
scroll to position [0, 712]
click at [498, 89] on div "Add Column" at bounding box center [400, 194] width 718 height 224
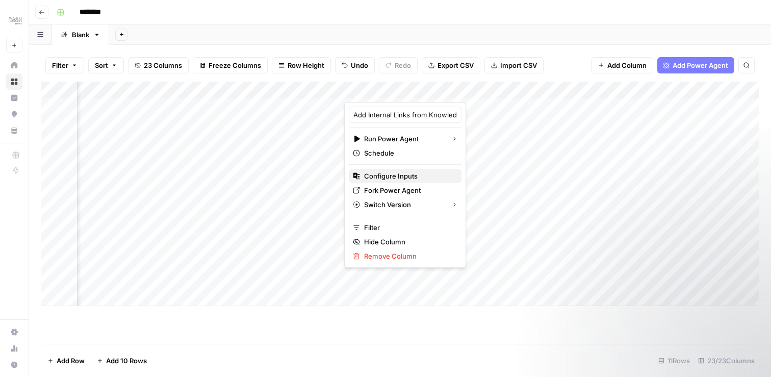
click at [406, 179] on span "Configure Inputs" at bounding box center [408, 176] width 89 height 10
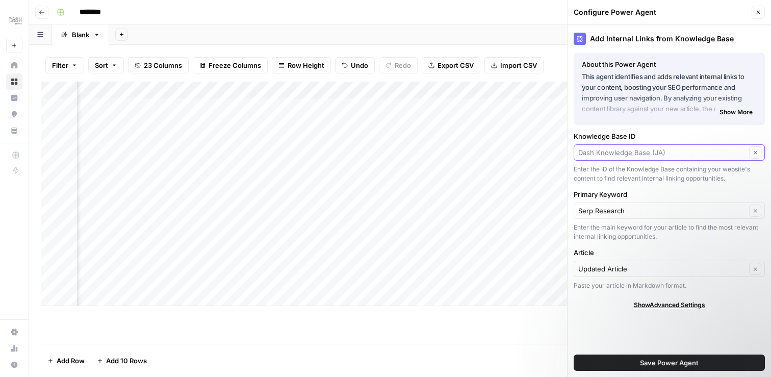
click at [729, 155] on input "Knowledge Base ID" at bounding box center [662, 152] width 168 height 10
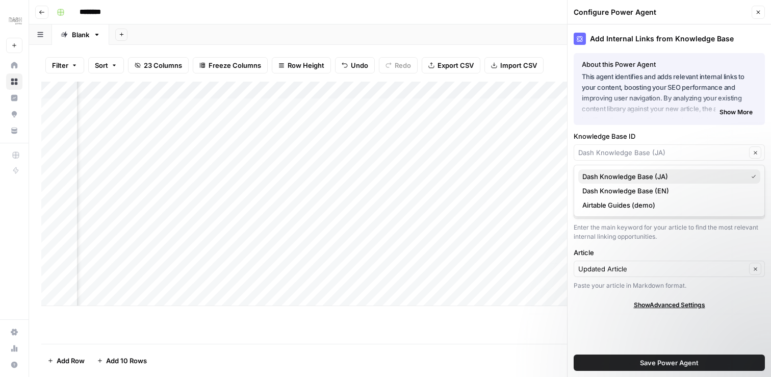
click at [679, 177] on span "Dash Knowledge Base (JA)" at bounding box center [662, 176] width 161 height 10
type input "Dash Knowledge Base (JA)"
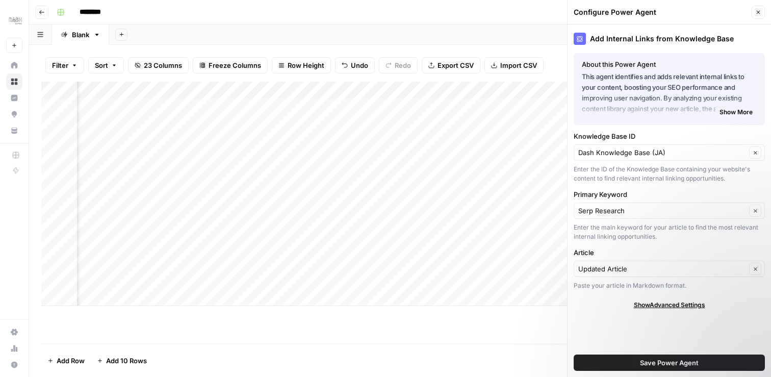
click at [655, 363] on span "Save Power Agent" at bounding box center [669, 363] width 59 height 10
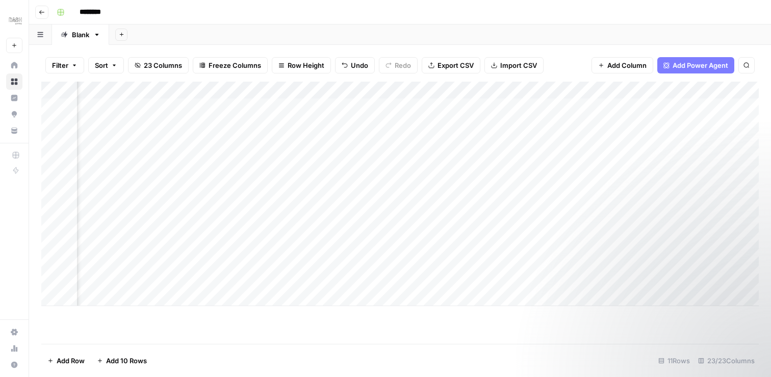
scroll to position [0, 818]
click at [496, 107] on div "Add Column" at bounding box center [400, 194] width 718 height 224
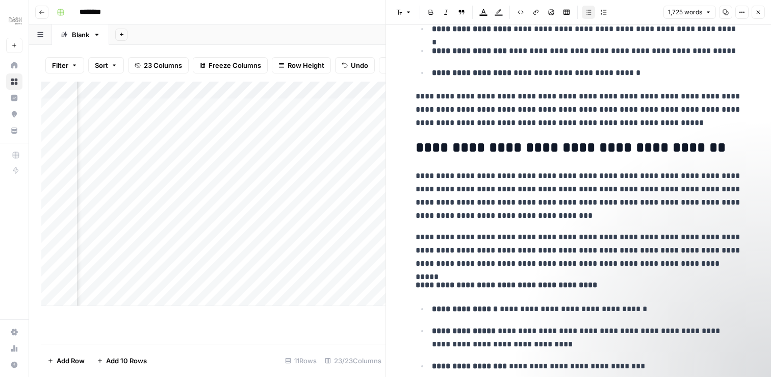
scroll to position [620, 0]
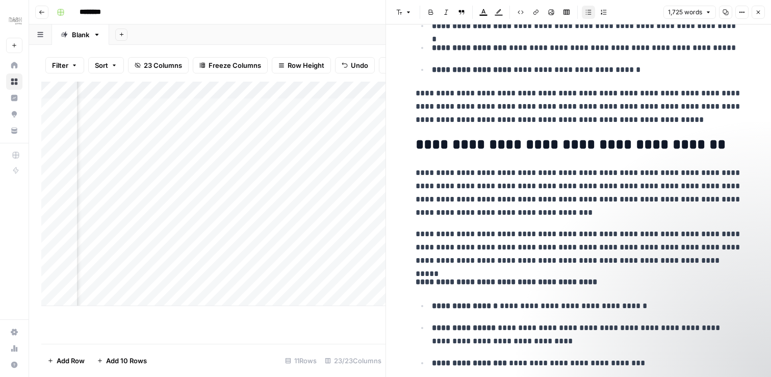
click at [759, 10] on icon "button" at bounding box center [758, 12] width 6 height 6
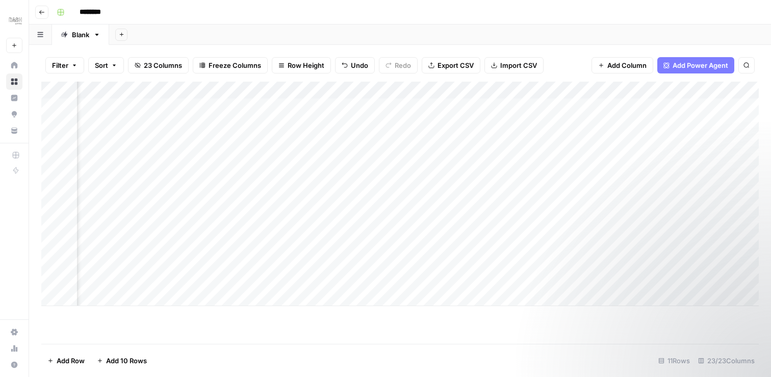
scroll to position [0, 1135]
click at [376, 90] on div "Add Column" at bounding box center [400, 194] width 718 height 224
click at [378, 116] on input "Brief (1)" at bounding box center [408, 115] width 104 height 10
type input "Brief (AEO Version)"
click at [521, 163] on div "Add Column" at bounding box center [400, 194] width 718 height 224
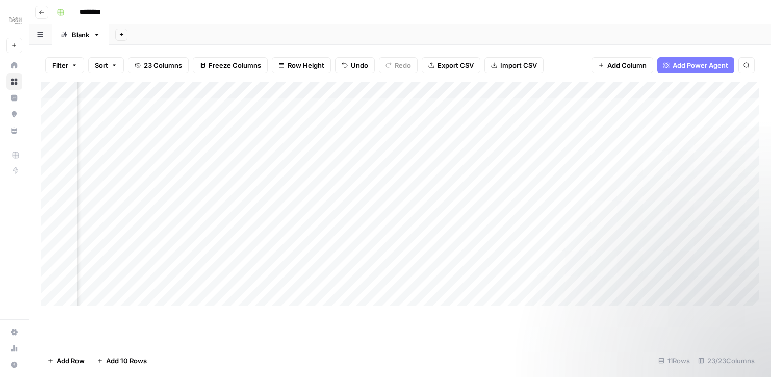
scroll to position [0, 1397]
click at [655, 106] on div "Add Column" at bounding box center [400, 194] width 718 height 224
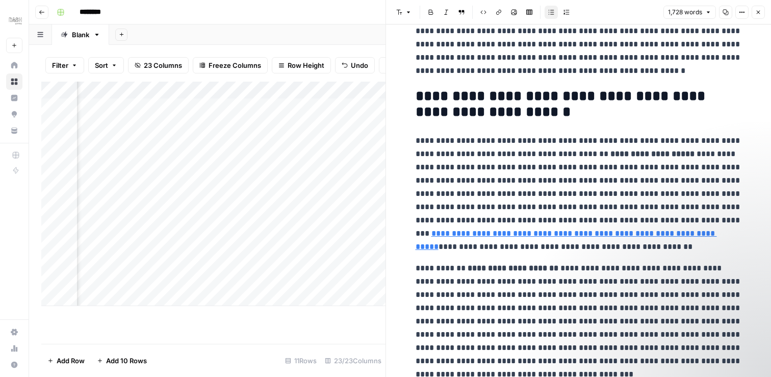
scroll to position [233, 0]
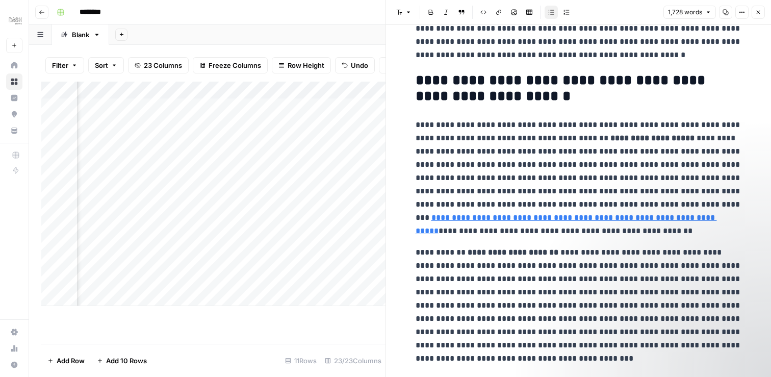
click at [757, 7] on button "Close" at bounding box center [758, 12] width 13 height 13
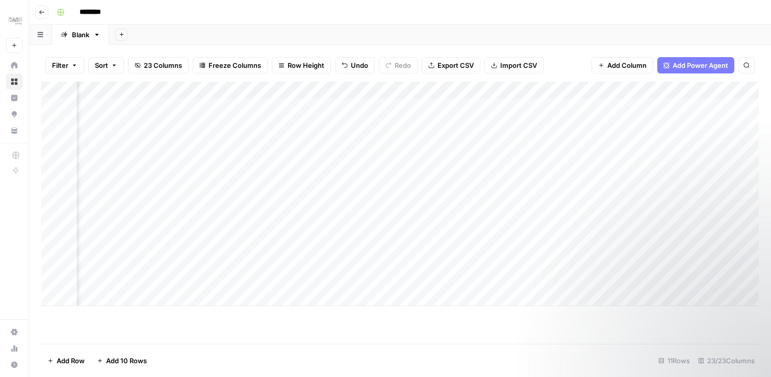
click at [463, 90] on div "Add Column" at bounding box center [400, 194] width 718 height 224
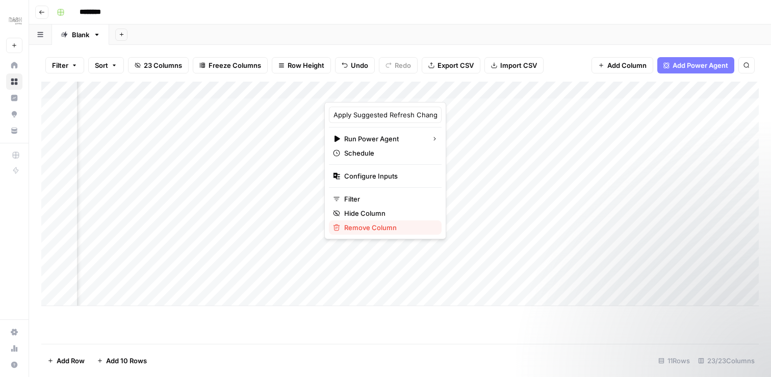
click at [366, 230] on span "Remove Column" at bounding box center [388, 227] width 89 height 10
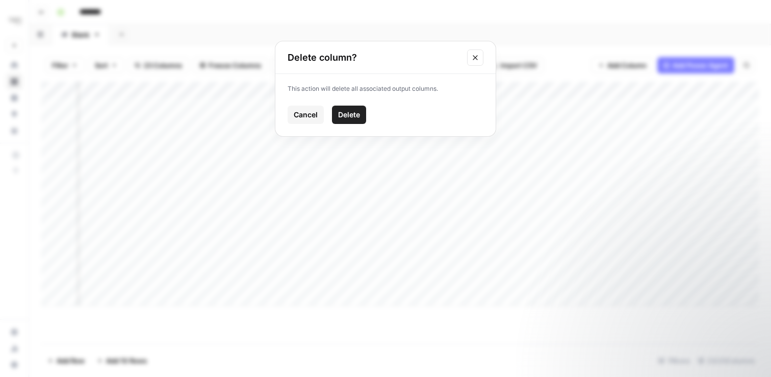
click at [347, 114] on span "Delete" at bounding box center [349, 115] width 22 height 10
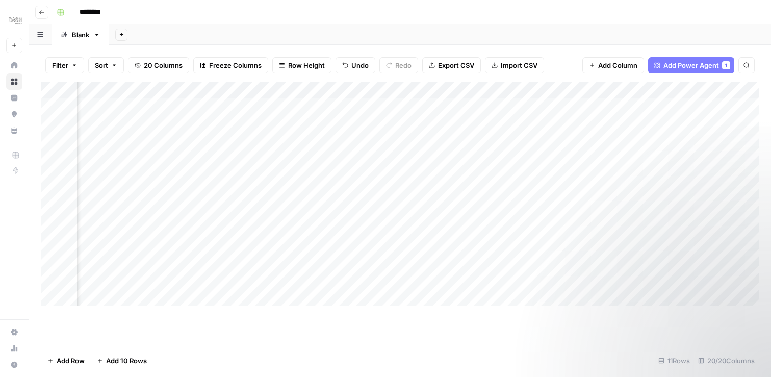
click at [369, 90] on div "Add Column" at bounding box center [400, 194] width 718 height 224
click at [669, 90] on div "Add Column" at bounding box center [400, 194] width 718 height 224
click at [651, 191] on span "Remove Column" at bounding box center [674, 190] width 89 height 10
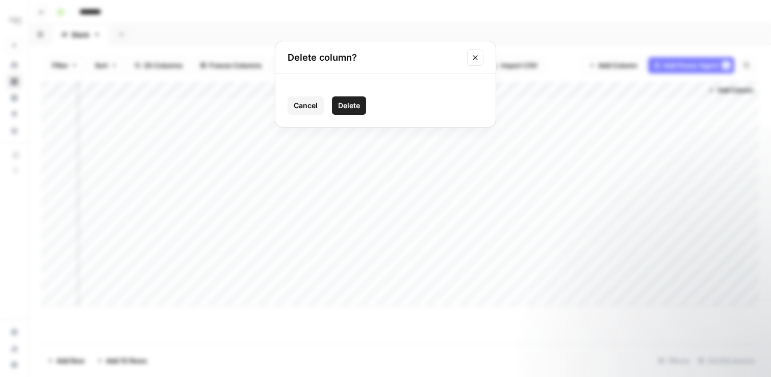
click at [360, 106] on span "Delete" at bounding box center [349, 105] width 22 height 10
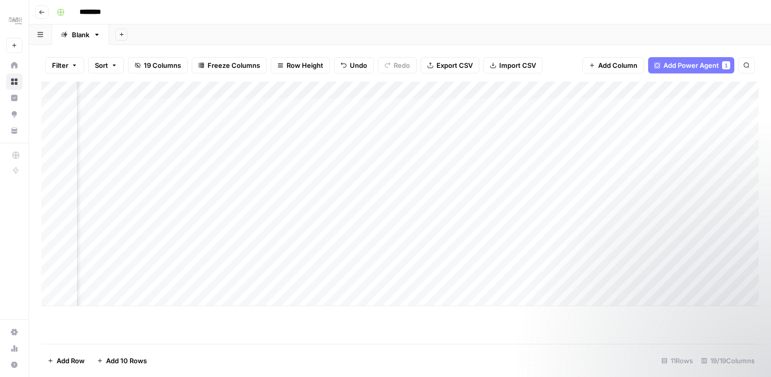
scroll to position [0, 1246]
click at [500, 89] on div "Add Column" at bounding box center [400, 194] width 718 height 224
click at [361, 193] on div "Add Column" at bounding box center [400, 194] width 718 height 224
click at [440, 90] on div "Add Column" at bounding box center [400, 194] width 718 height 224
click at [305, 173] on div "Add Column" at bounding box center [400, 194] width 718 height 224
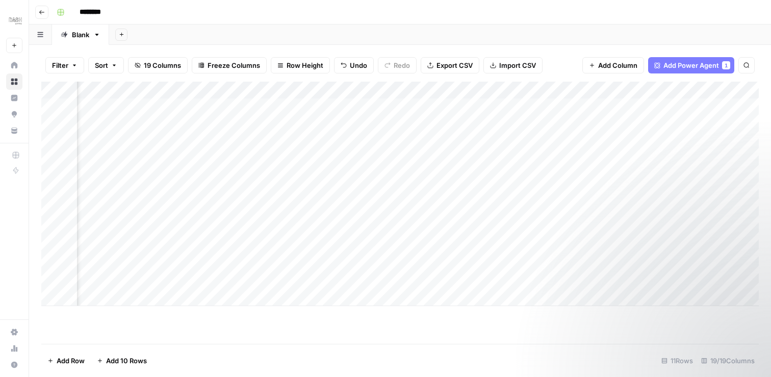
scroll to position [0, 1151]
click at [217, 108] on div "Add Column" at bounding box center [400, 194] width 718 height 224
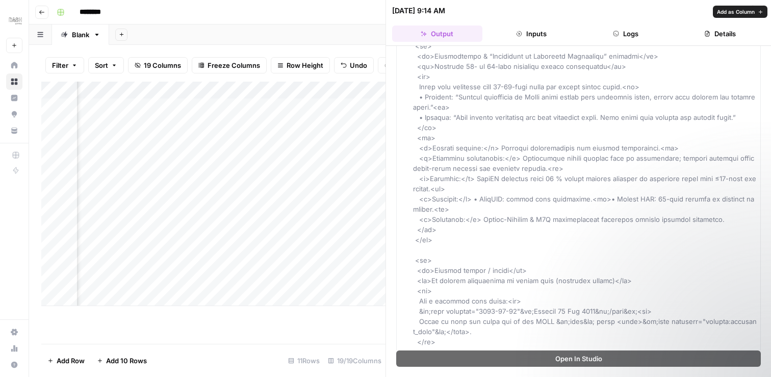
scroll to position [642, 0]
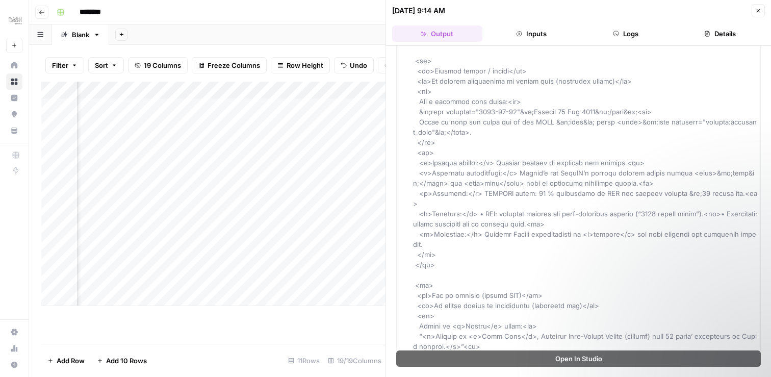
click at [755, 9] on icon "button" at bounding box center [758, 11] width 6 height 6
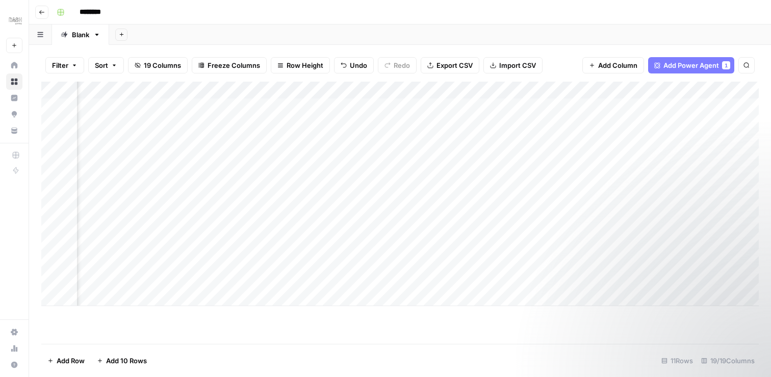
click at [219, 88] on div "Add Column" at bounding box center [400, 194] width 718 height 224
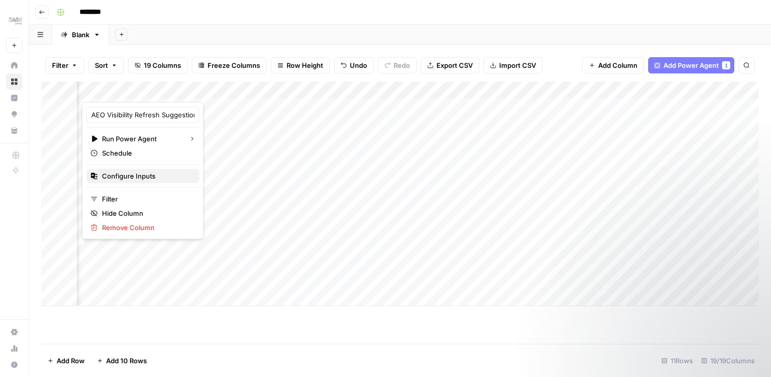
click at [128, 177] on span "Configure Inputs" at bounding box center [146, 176] width 89 height 10
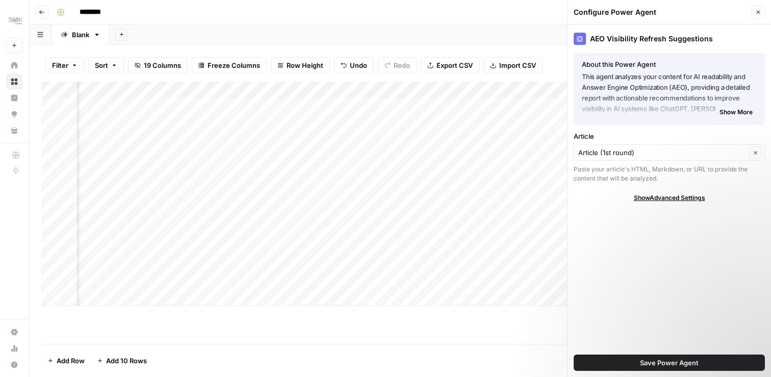
click at [758, 8] on button "Close" at bounding box center [758, 12] width 13 height 13
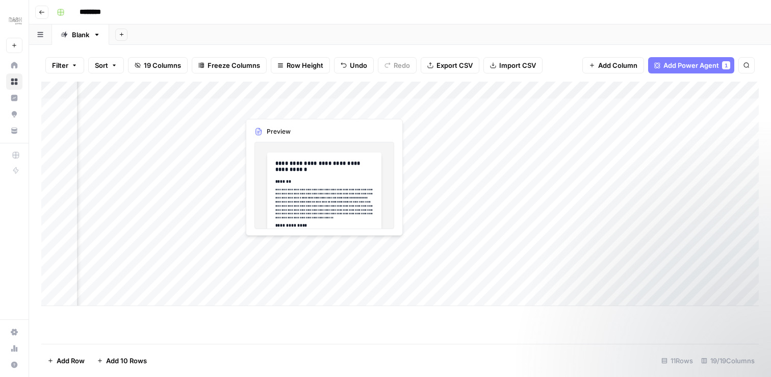
click at [298, 107] on div "Add Column" at bounding box center [400, 194] width 718 height 224
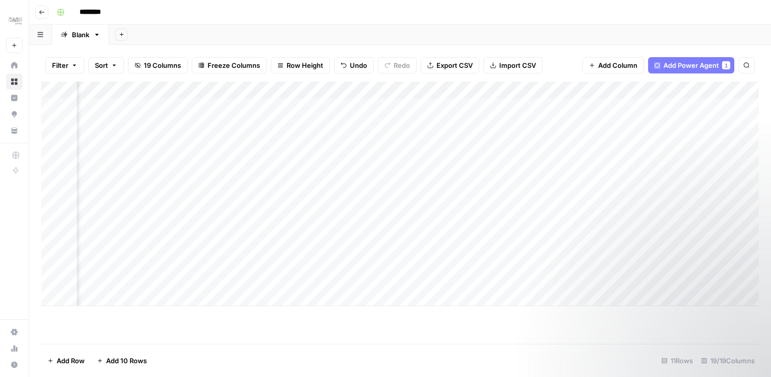
scroll to position [0, 1570]
click at [710, 67] on span "Add Power Agent" at bounding box center [692, 65] width 56 height 10
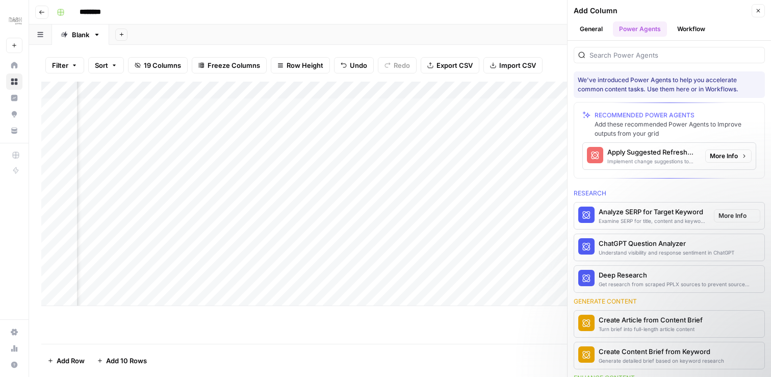
scroll to position [0, 1190]
click at [666, 158] on div "Implement change suggestions to improve content" at bounding box center [652, 161] width 90 height 8
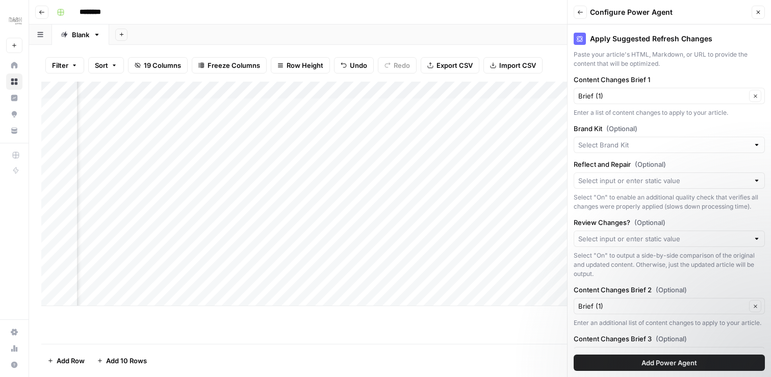
scroll to position [116, 0]
click at [758, 143] on div at bounding box center [756, 144] width 7 height 10
click at [650, 184] on span "Dash Living (JP-EN)" at bounding box center [667, 182] width 170 height 10
type input "Dash Living (JP-EN)"
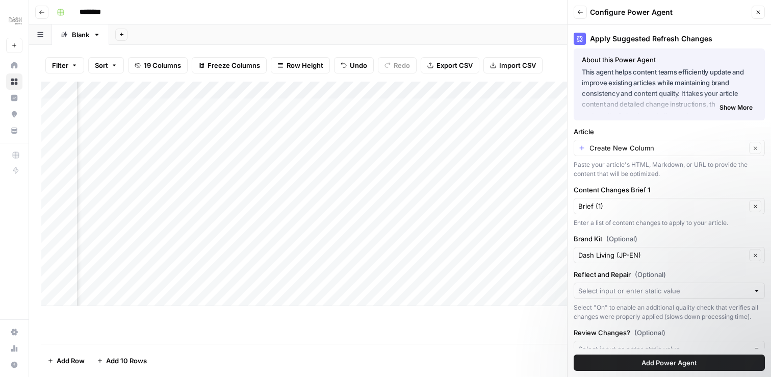
scroll to position [0, 0]
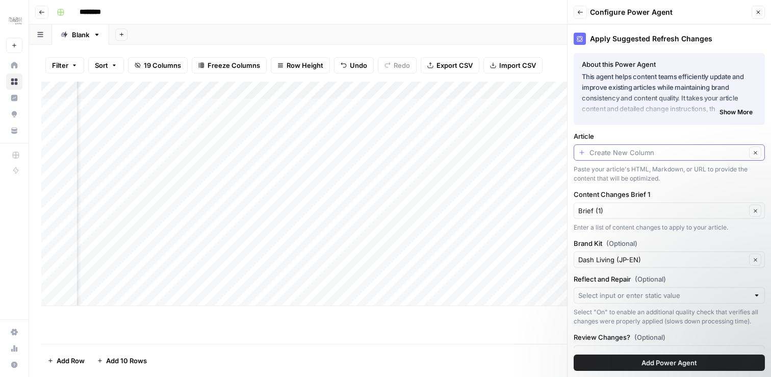
click at [731, 149] on input "Article" at bounding box center [668, 152] width 157 height 10
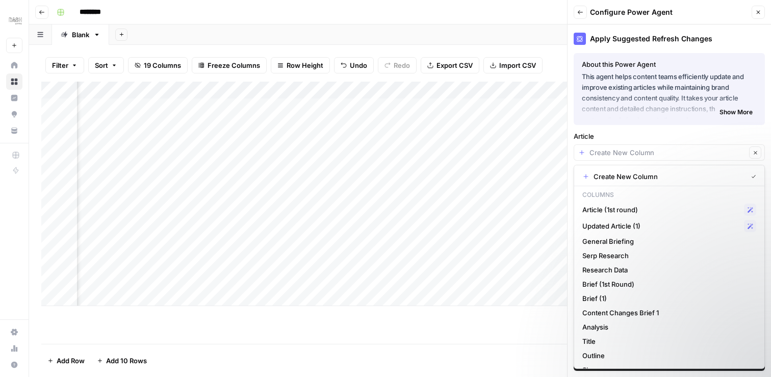
type input "Create New Column"
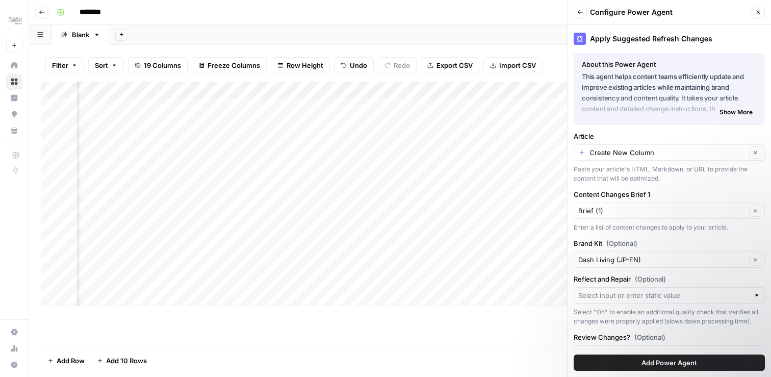
click at [710, 122] on div "About this Power Agent This agent helps content teams efficiently update and im…" at bounding box center [669, 89] width 191 height 72
click at [696, 361] on span "Add Power Agent" at bounding box center [670, 363] width 56 height 10
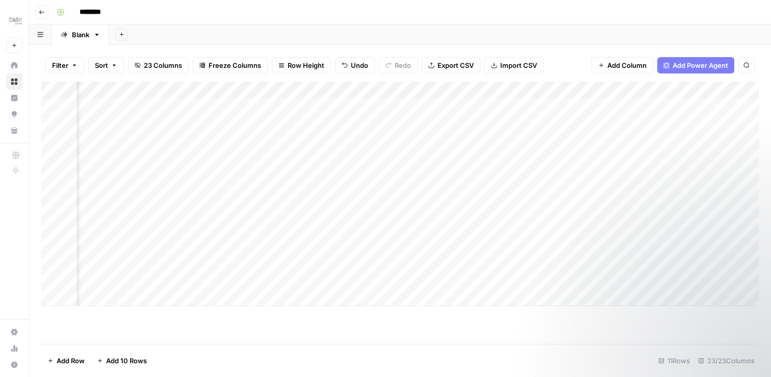
click at [359, 156] on div "Add Column" at bounding box center [400, 194] width 718 height 224
click at [534, 92] on div "Add Column" at bounding box center [400, 194] width 718 height 224
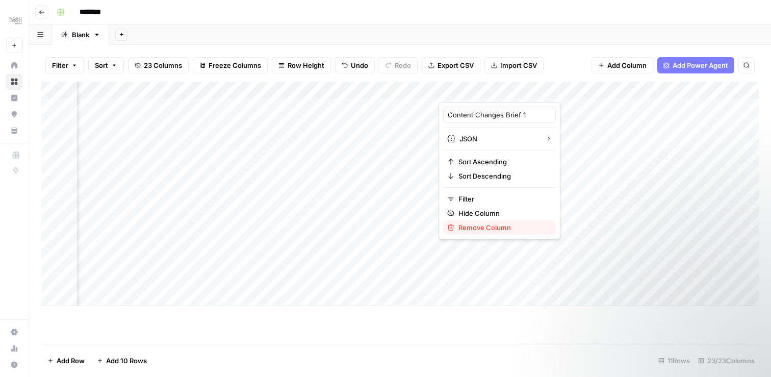
click at [490, 232] on span "Remove Column" at bounding box center [503, 227] width 89 height 10
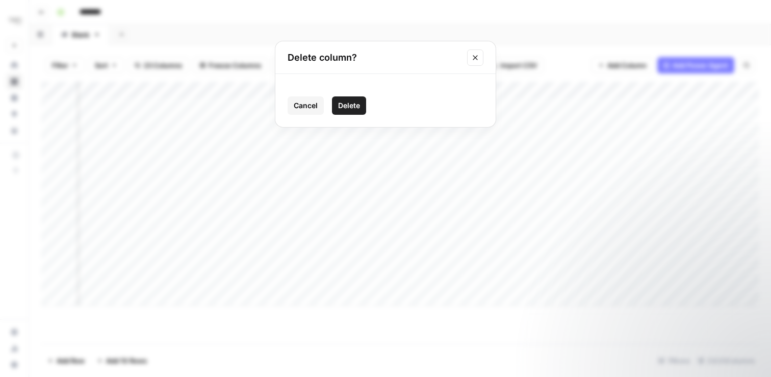
click at [357, 109] on span "Delete" at bounding box center [349, 105] width 22 height 10
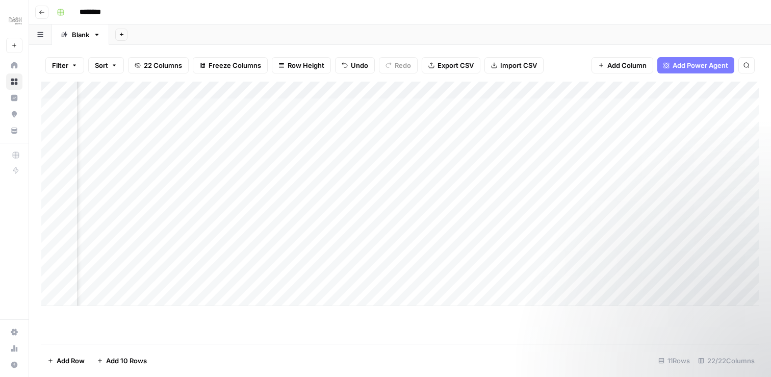
click at [489, 92] on div "Add Column" at bounding box center [400, 194] width 718 height 224
click at [498, 192] on span "Remove Column" at bounding box center [503, 190] width 89 height 10
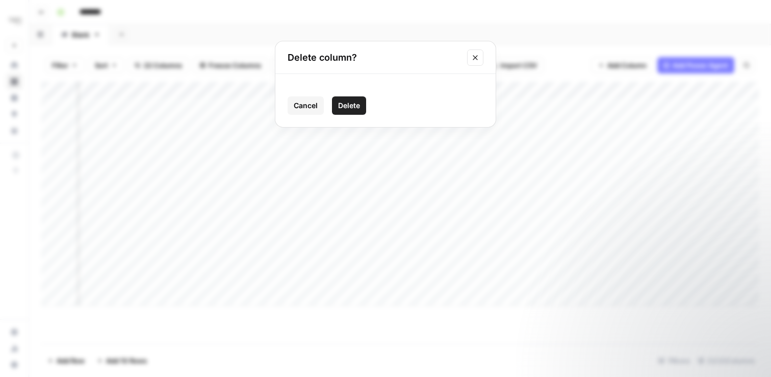
click at [370, 106] on div "Cancel Delete" at bounding box center [386, 105] width 196 height 18
click at [359, 106] on span "Delete" at bounding box center [349, 105] width 22 height 10
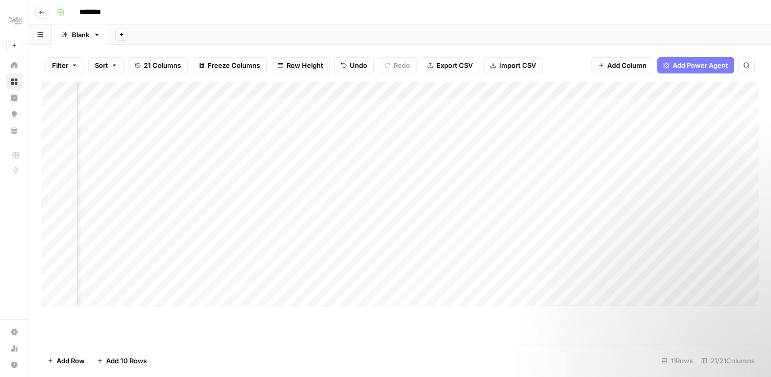
click at [417, 88] on div "Add Column" at bounding box center [400, 194] width 718 height 224
click at [414, 114] on input "Updated Article" at bounding box center [408, 115] width 104 height 10
type input "Updated Article (AEO Refreshed)"
drag, startPoint x: 399, startPoint y: 116, endPoint x: 453, endPoint y: 117, distance: 53.6
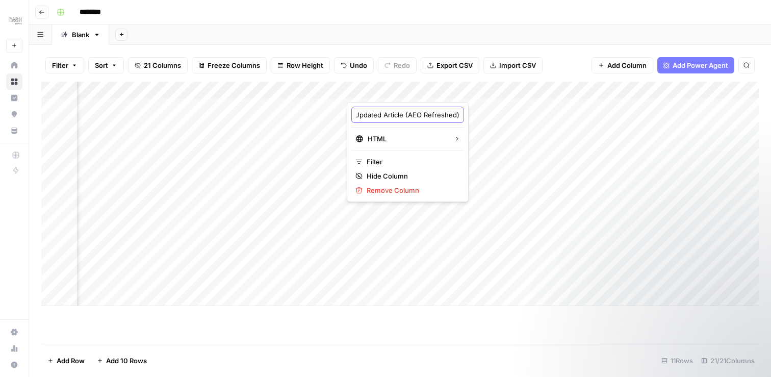
click at [453, 117] on body "Dash New Home Browse Insights Opportunities Your Data Recent Grids Write Conten…" at bounding box center [385, 188] width 771 height 377
click at [467, 135] on div "Add Column" at bounding box center [400, 194] width 718 height 224
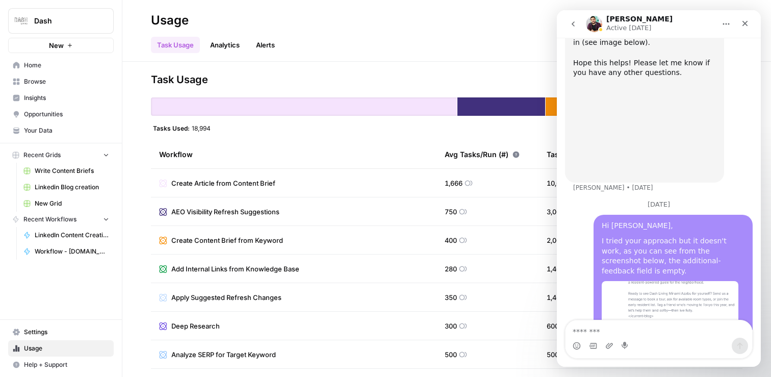
scroll to position [2186, 0]
click at [748, 22] on icon "Close" at bounding box center [745, 23] width 8 height 8
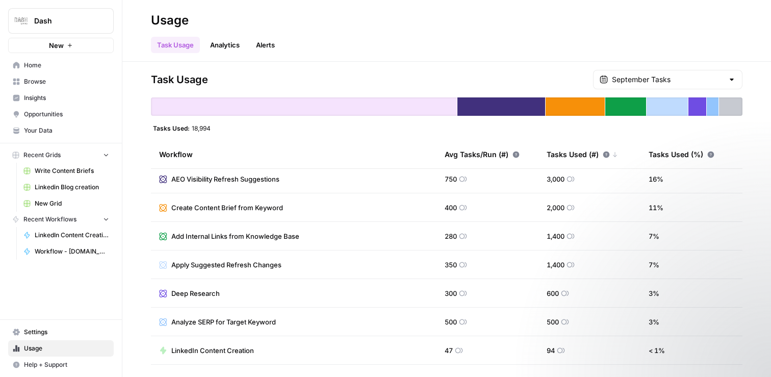
scroll to position [57, 0]
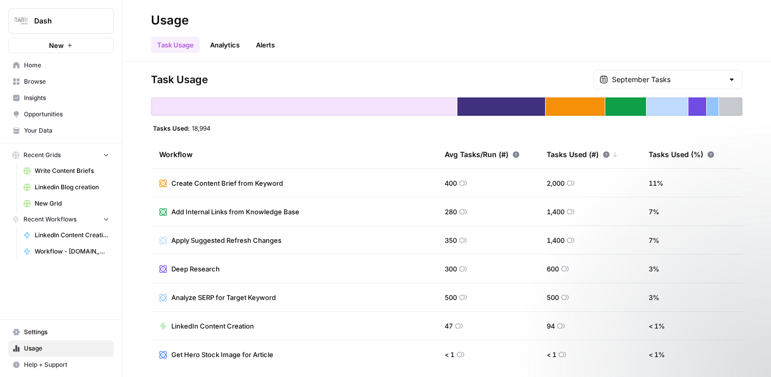
click at [92, 126] on span "Your Data" at bounding box center [66, 130] width 85 height 9
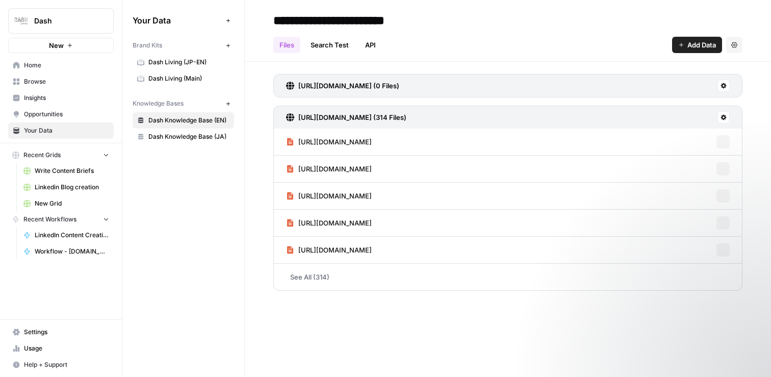
click at [183, 137] on span "Dash Knowledge Base (JA)" at bounding box center [188, 136] width 81 height 9
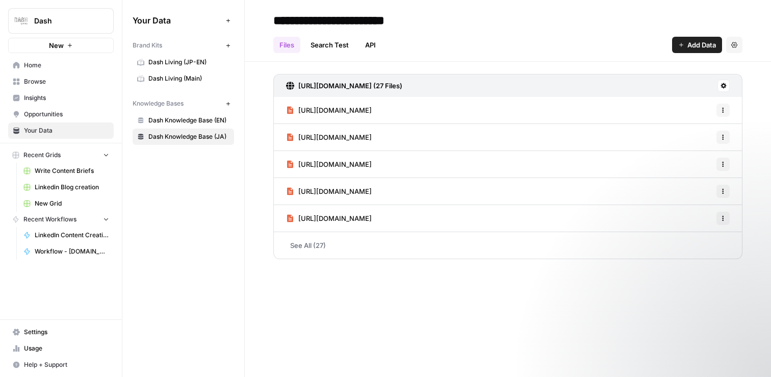
click at [423, 19] on input "**********" at bounding box center [353, 20] width 169 height 20
click at [429, 19] on input "**********" at bounding box center [353, 20] width 169 height 20
type input "**********"
click at [480, 42] on div "Files Search Test API Add Data Settings" at bounding box center [507, 41] width 469 height 24
click at [180, 121] on span "Dash Knowledge Base (EN)" at bounding box center [188, 120] width 81 height 9
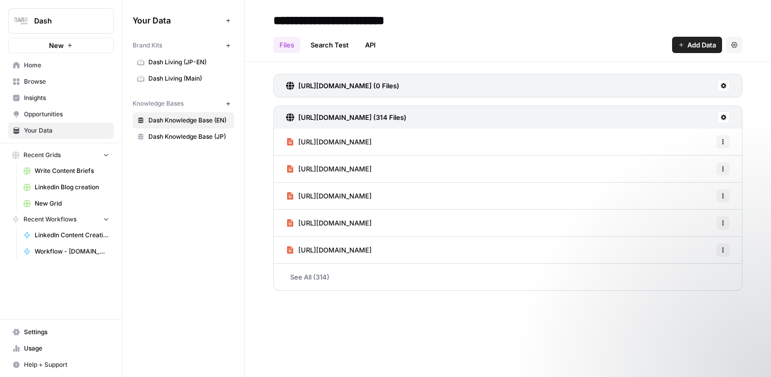
click at [420, 17] on input "**********" at bounding box center [354, 20] width 170 height 20
click at [429, 18] on input "**********" at bounding box center [354, 20] width 170 height 20
type input "**********"
click at [565, 32] on div "Files Search Test API Add Data Settings" at bounding box center [507, 41] width 469 height 24
click at [197, 63] on span "Dash Living (JP-EN)" at bounding box center [188, 62] width 81 height 9
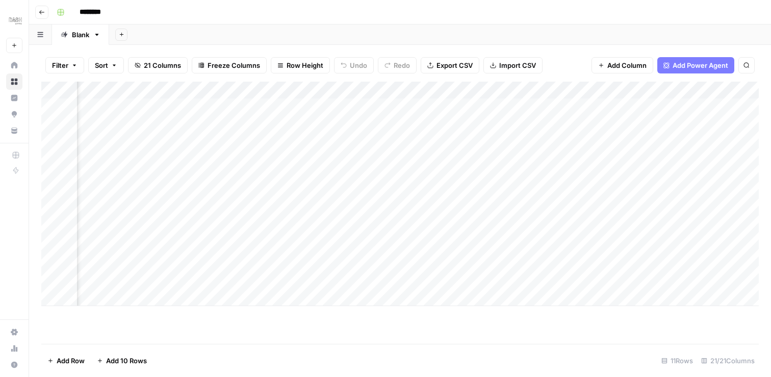
scroll to position [0, 374]
click at [324, 122] on div "Add Column" at bounding box center [400, 194] width 718 height 224
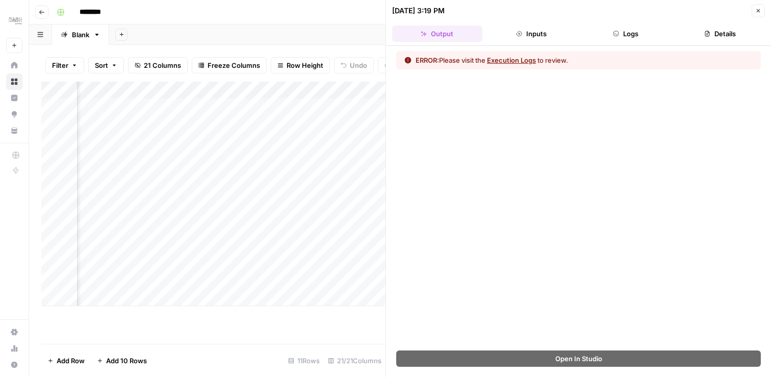
click at [528, 39] on button "Inputs" at bounding box center [532, 34] width 90 height 16
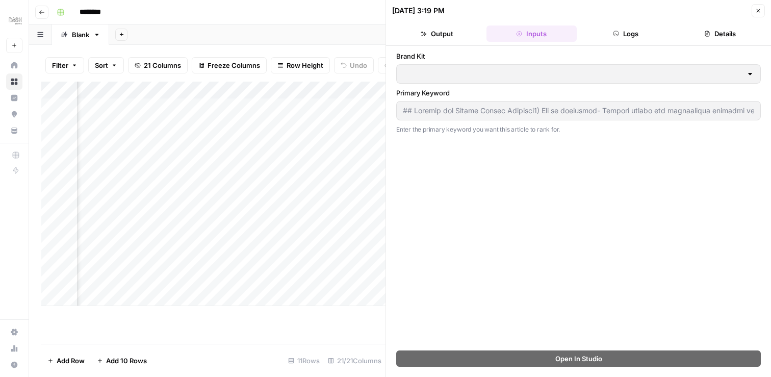
type input "Dash Living (JP-EN)"
click at [625, 37] on button "Logs" at bounding box center [626, 34] width 90 height 16
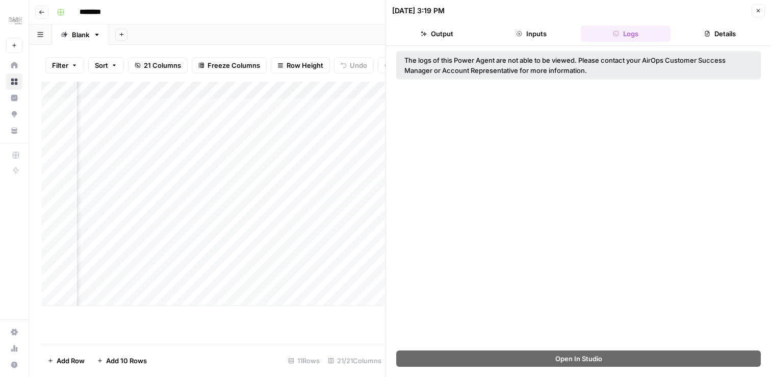
click at [731, 35] on button "Details" at bounding box center [720, 34] width 90 height 16
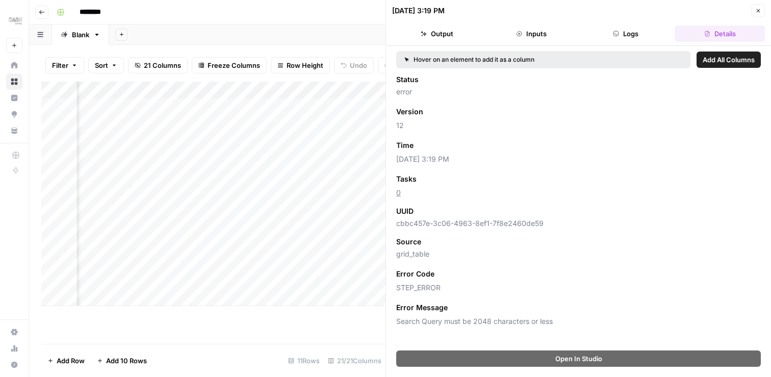
click at [448, 38] on button "Output" at bounding box center [437, 34] width 90 height 16
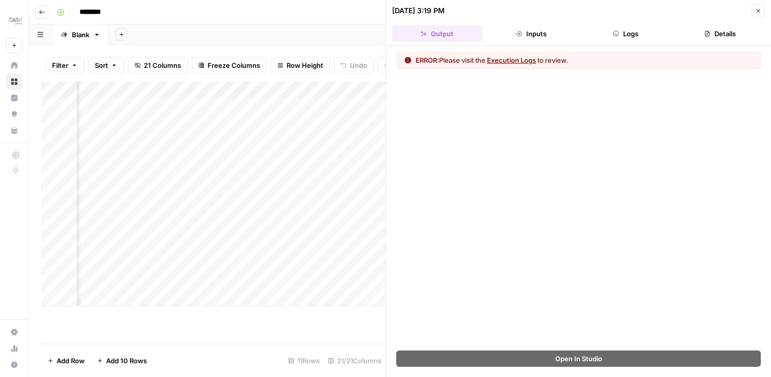
click at [535, 36] on button "Inputs" at bounding box center [532, 34] width 90 height 16
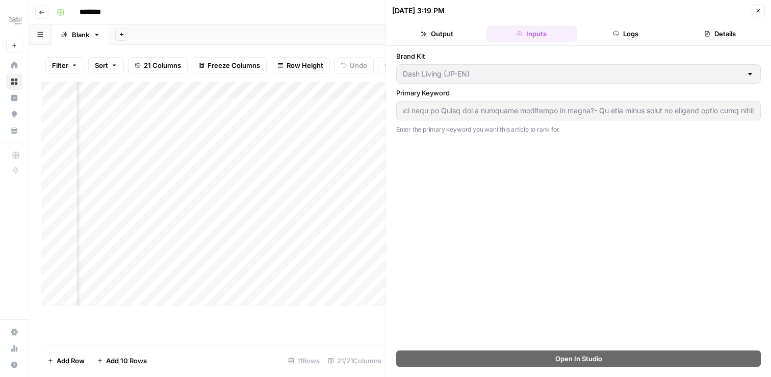
scroll to position [0, 8010]
click at [722, 37] on div "[DATE] 3:19 PM Close Output Inputs Logs Details Brand Kit Dash Living (JP-EN) P…" at bounding box center [579, 188] width 386 height 377
click at [722, 38] on button "Details" at bounding box center [720, 34] width 90 height 16
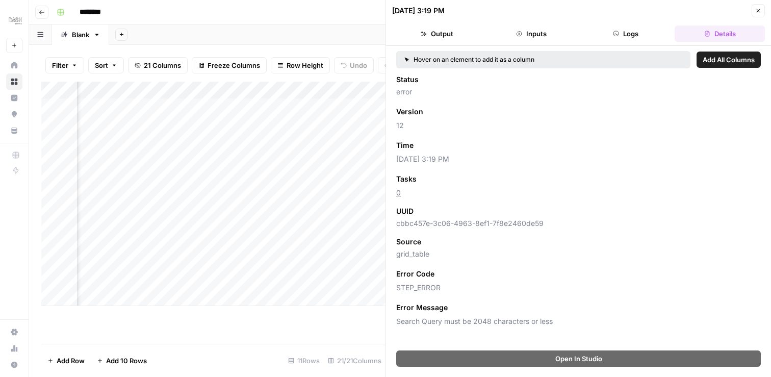
click at [755, 8] on icon "button" at bounding box center [758, 11] width 6 height 6
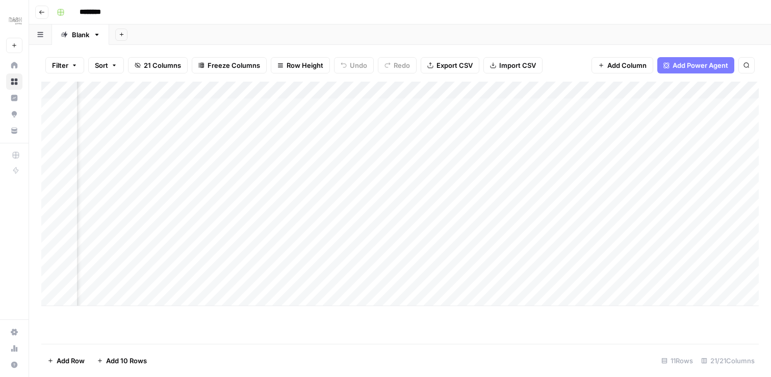
scroll to position [0, 158]
click at [301, 121] on div "Add Column" at bounding box center [400, 194] width 718 height 224
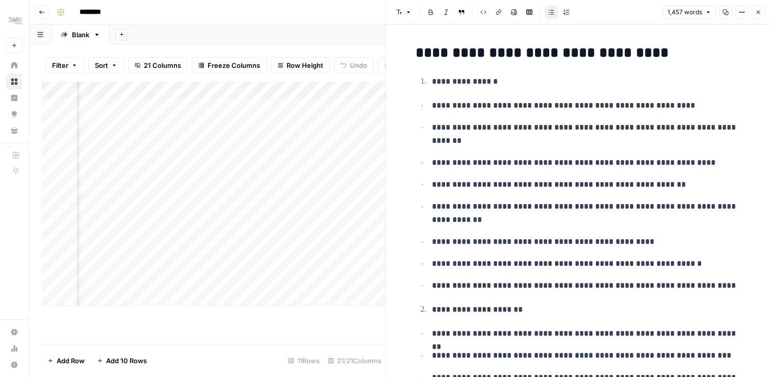
click at [761, 14] on button "Close" at bounding box center [758, 12] width 13 height 13
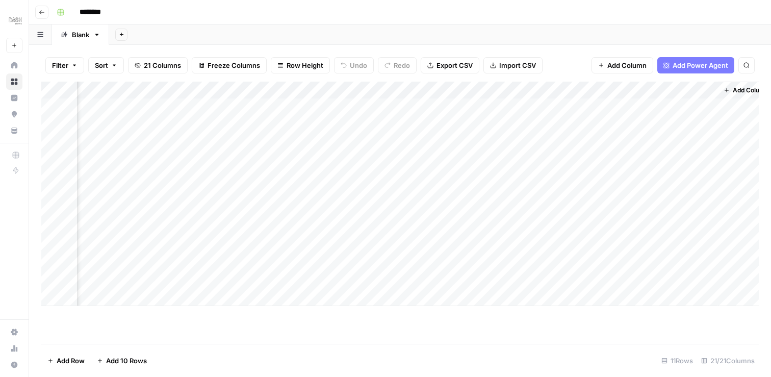
scroll to position [0, 1821]
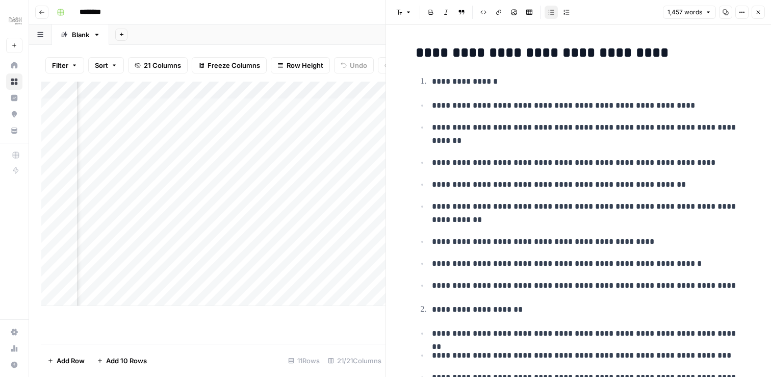
click at [761, 15] on button "Close" at bounding box center [758, 12] width 13 height 13
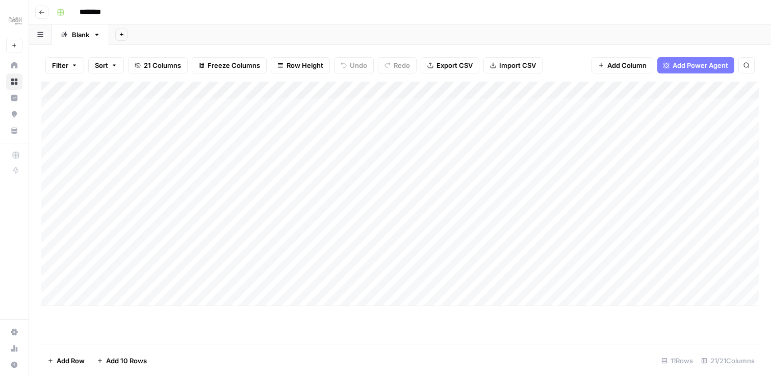
click at [355, 89] on div "Add Column" at bounding box center [400, 194] width 718 height 224
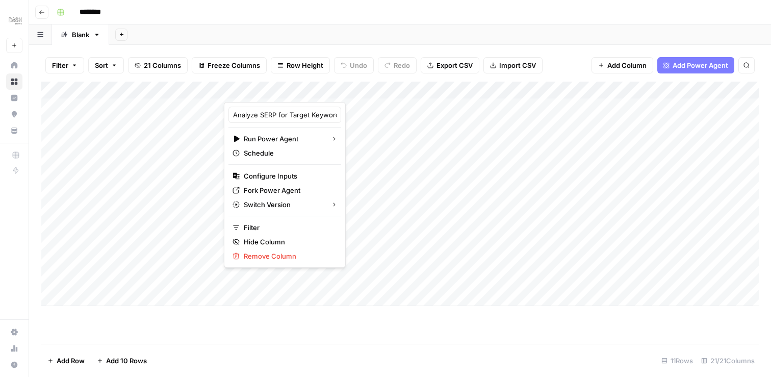
click at [550, 123] on div "Add Column" at bounding box center [400, 194] width 718 height 224
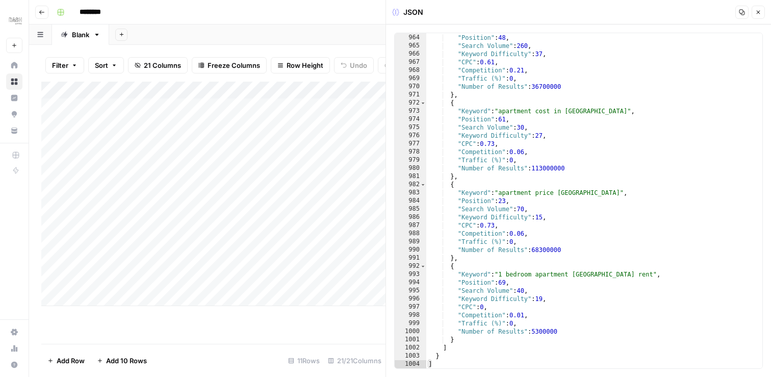
scroll to position [7964, 0]
click at [757, 14] on icon "button" at bounding box center [758, 12] width 6 height 6
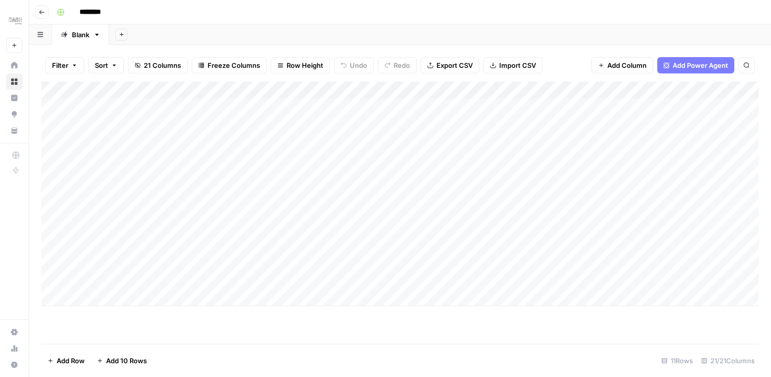
click at [460, 122] on div "Add Column" at bounding box center [400, 194] width 718 height 224
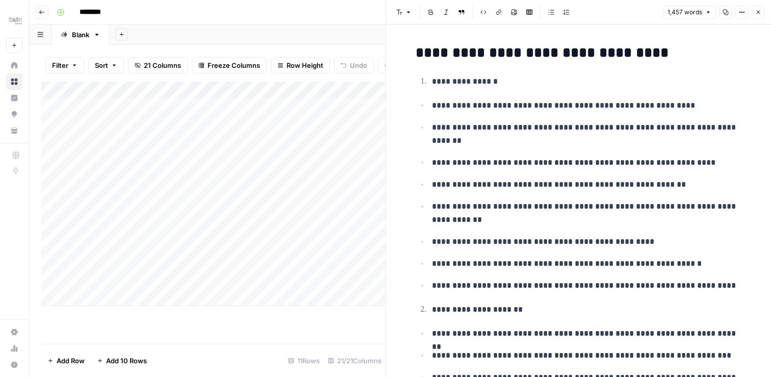
click at [711, 13] on icon "button" at bounding box center [708, 12] width 6 height 6
click at [757, 15] on icon "button" at bounding box center [758, 12] width 6 height 6
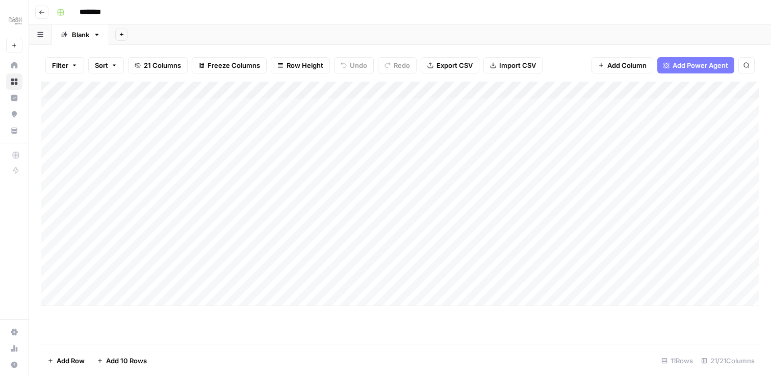
click at [432, 206] on div "Add Column" at bounding box center [400, 194] width 718 height 224
click at [695, 89] on div "Add Column" at bounding box center [400, 194] width 718 height 224
click at [705, 139] on div "Add Column" at bounding box center [400, 194] width 718 height 224
click at [594, 123] on div "Add Column" at bounding box center [400, 194] width 718 height 224
click at [699, 92] on div "Add Column" at bounding box center [400, 194] width 718 height 224
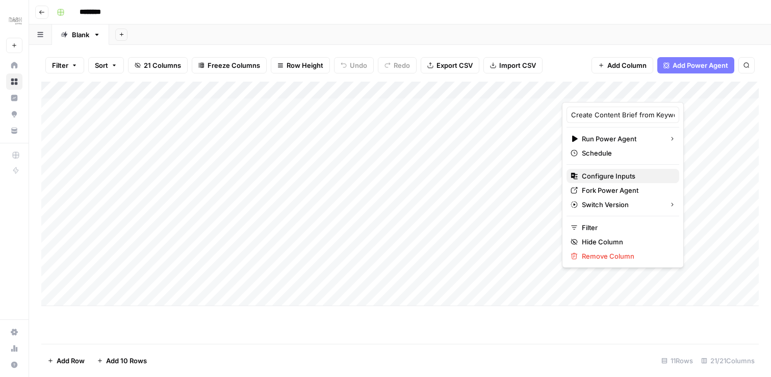
click at [594, 174] on span "Configure Inputs" at bounding box center [626, 176] width 89 height 10
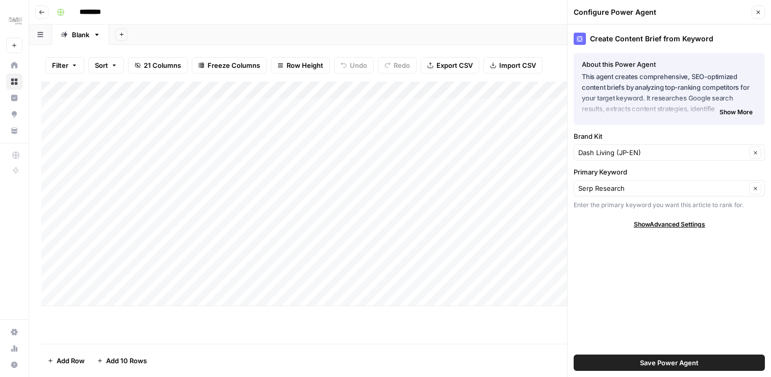
click at [668, 220] on span "Show Advanced Settings" at bounding box center [669, 224] width 71 height 9
click at [641, 257] on input "Version" at bounding box center [663, 254] width 171 height 10
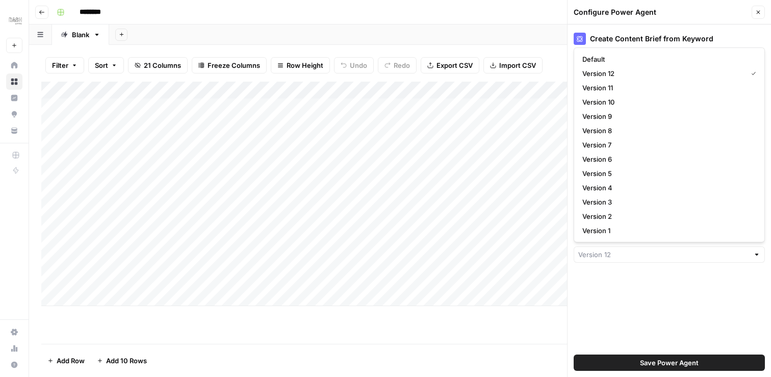
type input "Version 12"
click at [642, 277] on div "Create Content Brief from Keyword About this Power Agent This agent creates com…" at bounding box center [669, 200] width 203 height 352
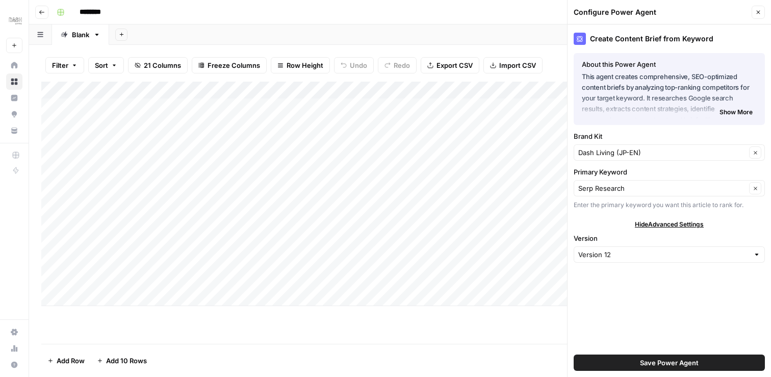
click at [738, 110] on span "Show More" at bounding box center [736, 112] width 33 height 9
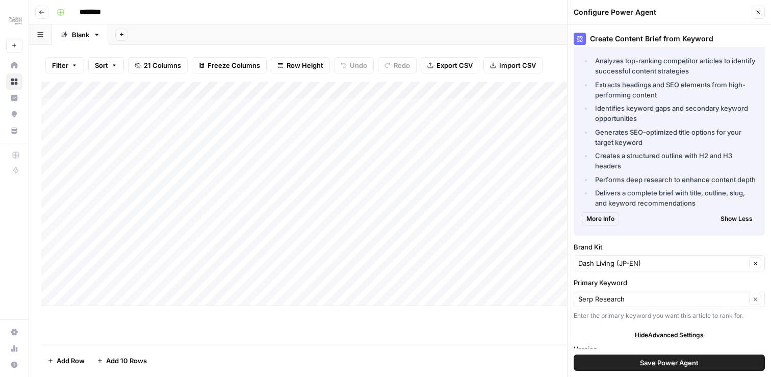
scroll to position [148, 0]
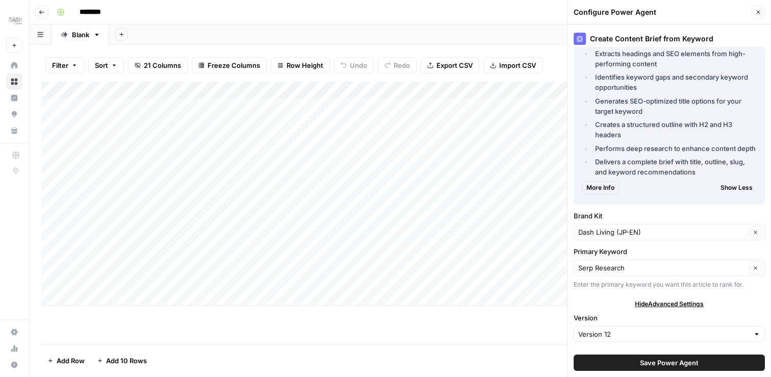
click at [758, 13] on icon "button" at bounding box center [758, 12] width 6 height 6
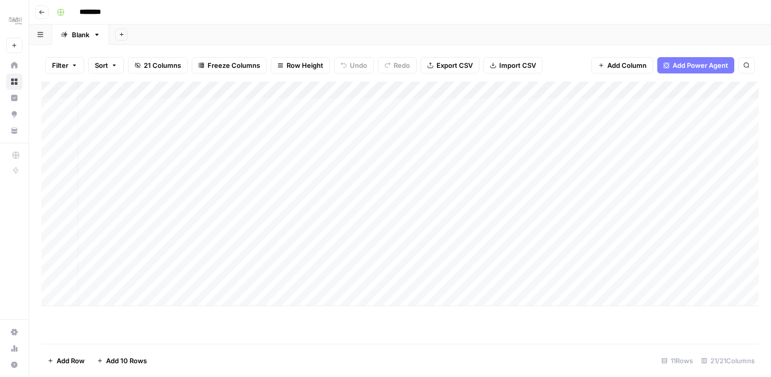
scroll to position [0, 41]
click at [656, 124] on div "Add Column" at bounding box center [400, 194] width 718 height 224
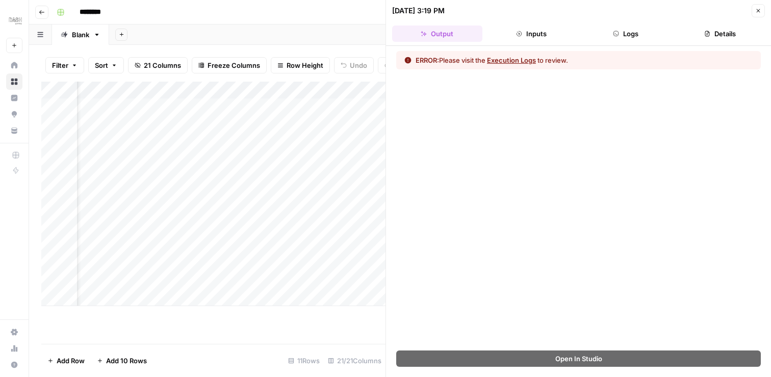
click at [730, 37] on button "Details" at bounding box center [720, 34] width 90 height 16
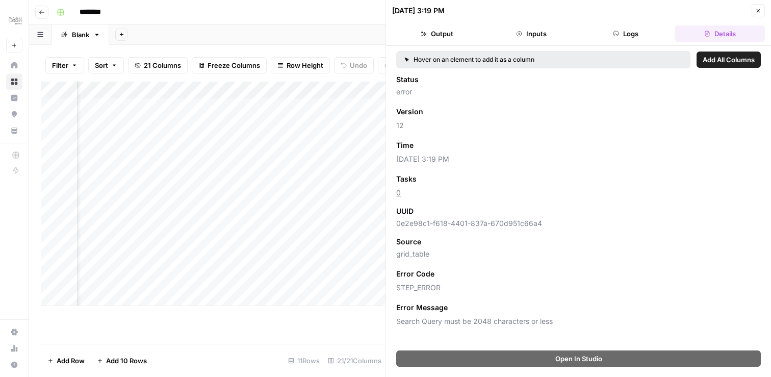
click at [645, 172] on div "Tasks Add as Column" at bounding box center [578, 178] width 365 height 13
click at [356, 122] on div "Add Column" at bounding box center [213, 194] width 344 height 224
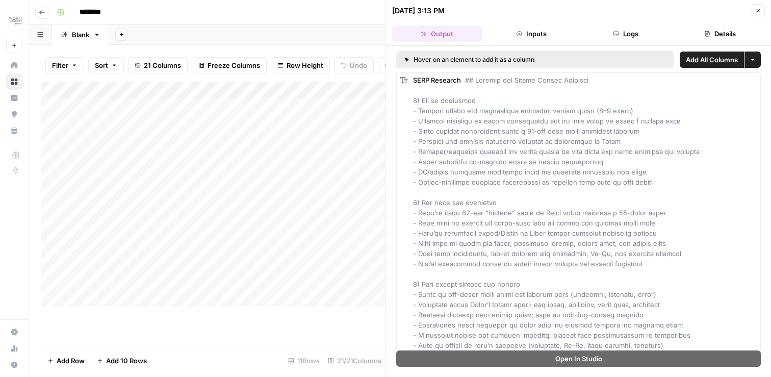
click at [718, 32] on button "Details" at bounding box center [720, 34] width 90 height 16
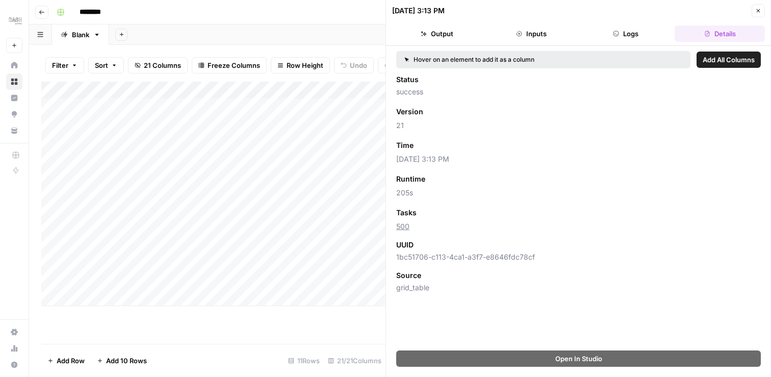
click at [603, 32] on button "Logs" at bounding box center [626, 34] width 90 height 16
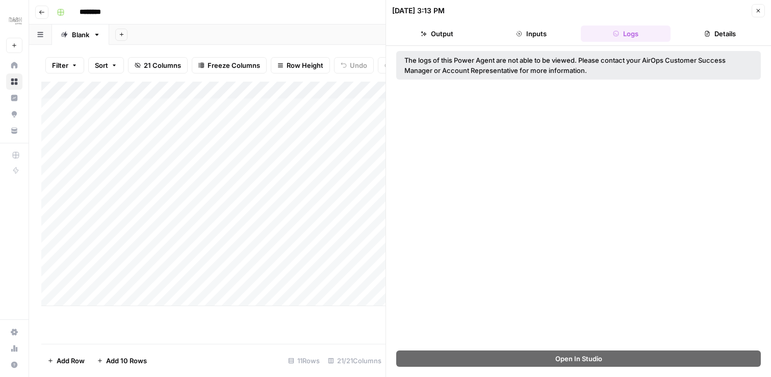
click at [455, 34] on button "Output" at bounding box center [437, 34] width 90 height 16
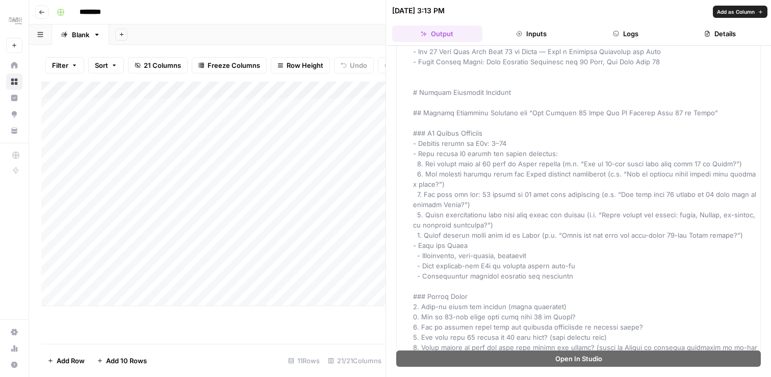
scroll to position [869, 0]
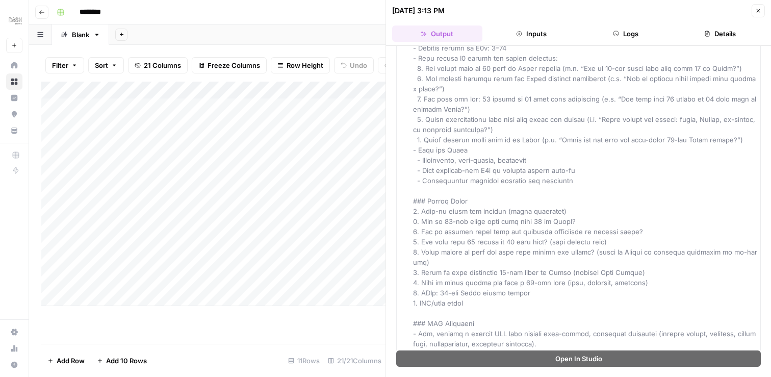
click at [756, 11] on icon "button" at bounding box center [758, 11] width 6 height 6
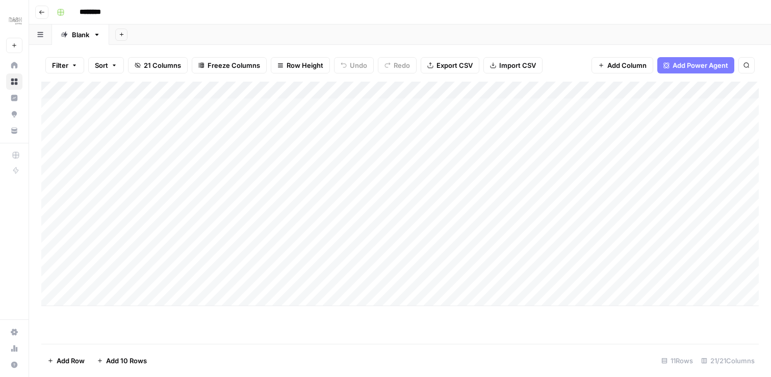
click at [461, 124] on div "Add Column" at bounding box center [400, 194] width 718 height 224
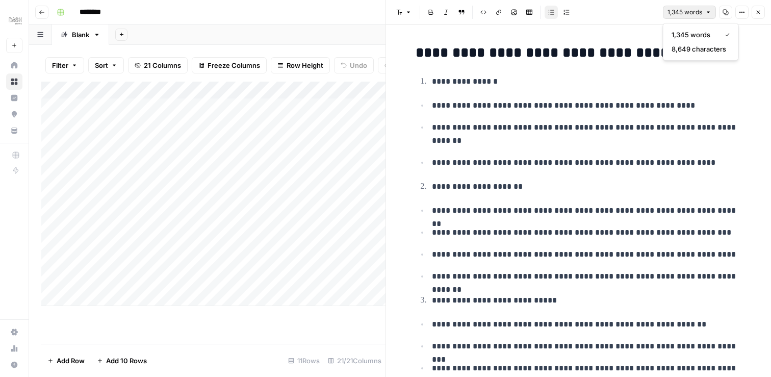
click at [700, 10] on span "1,345 words" at bounding box center [685, 12] width 35 height 9
click at [695, 47] on span "8,649 characters" at bounding box center [699, 49] width 55 height 10
click at [757, 14] on icon "button" at bounding box center [758, 12] width 6 height 6
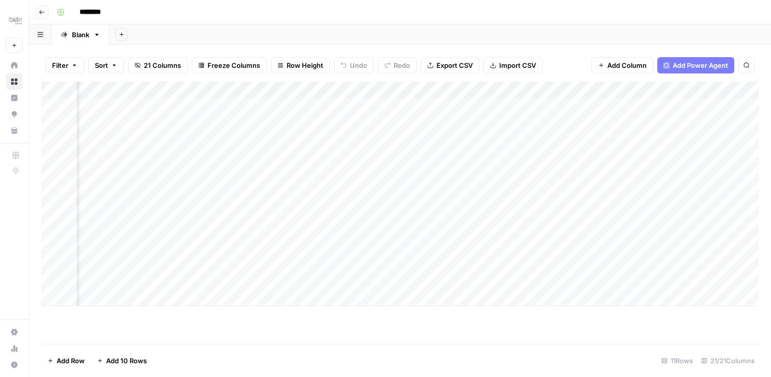
scroll to position [0, 315]
click at [627, 91] on div "Add Column" at bounding box center [400, 194] width 718 height 224
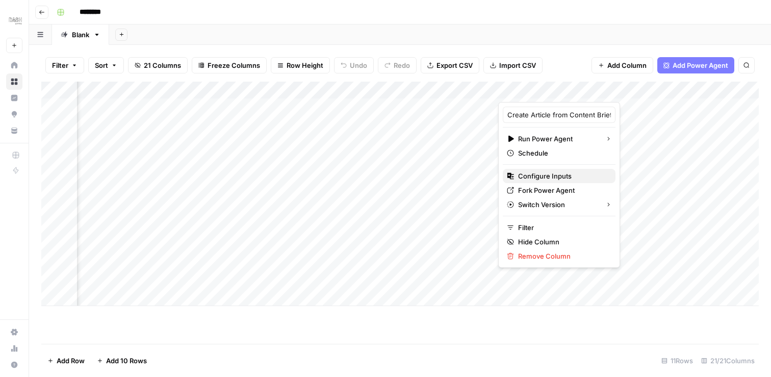
click at [534, 172] on span "Configure Inputs" at bounding box center [562, 176] width 89 height 10
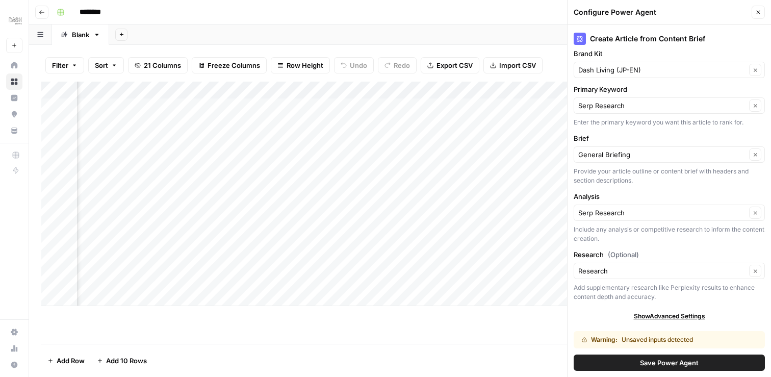
scroll to position [0, 0]
click at [759, 14] on icon "button" at bounding box center [758, 12] width 6 height 6
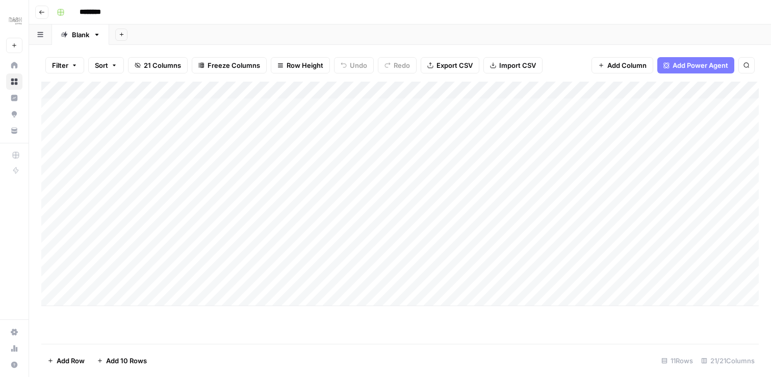
click at [471, 183] on div "Add Column" at bounding box center [400, 194] width 718 height 224
click at [353, 121] on div "Add Column" at bounding box center [400, 194] width 718 height 224
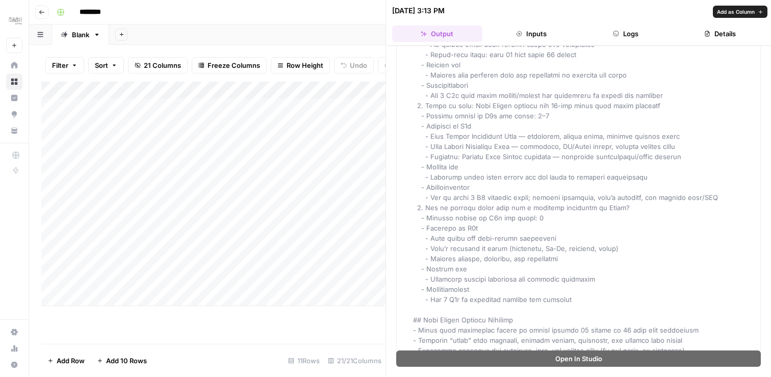
scroll to position [1721, 0]
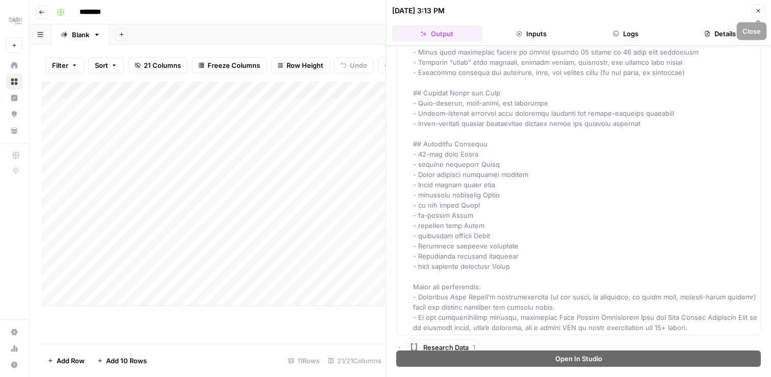
click at [757, 8] on icon "button" at bounding box center [758, 11] width 6 height 6
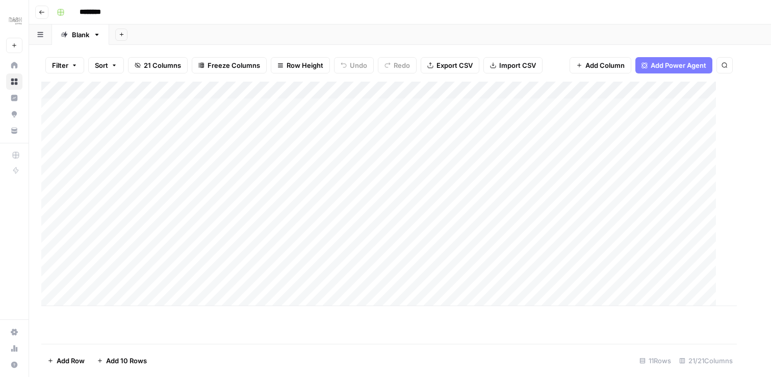
click at [756, 9] on div "********" at bounding box center [407, 12] width 708 height 16
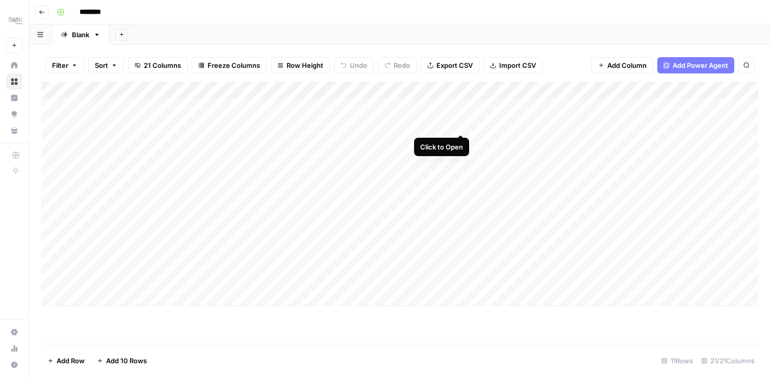
click at [460, 122] on div "Add Column" at bounding box center [400, 194] width 718 height 224
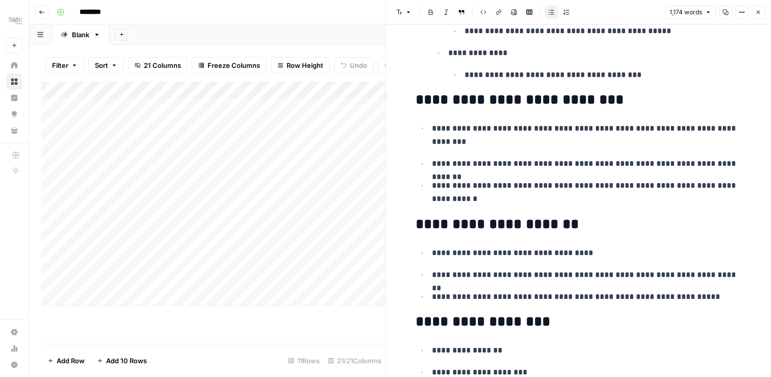
scroll to position [2890, 0]
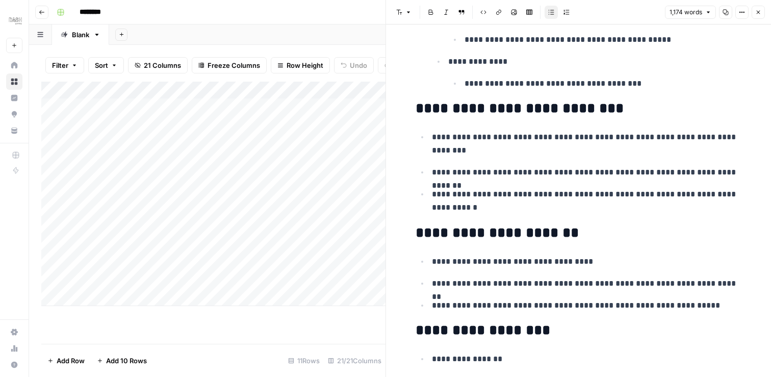
click at [614, 186] on ul "**********" at bounding box center [579, 172] width 326 height 84
drag, startPoint x: 578, startPoint y: 169, endPoint x: 589, endPoint y: 169, distance: 11.2
click at [589, 169] on p "**********" at bounding box center [587, 172] width 310 height 13
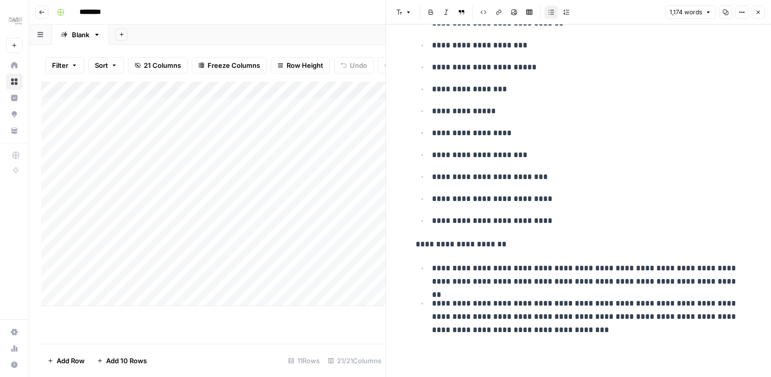
scroll to position [3270, 0]
click at [756, 13] on icon "button" at bounding box center [758, 12] width 6 height 6
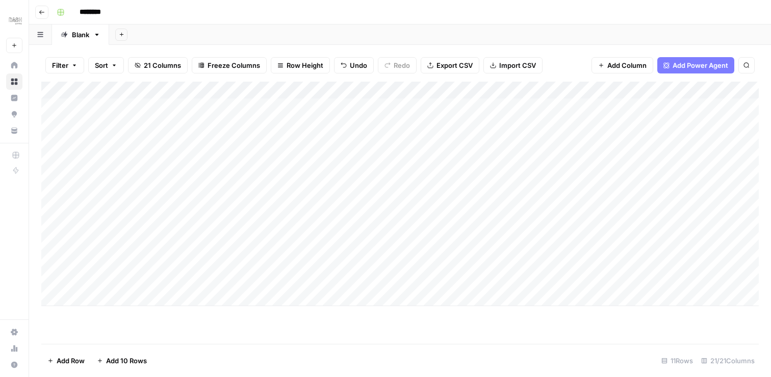
scroll to position [0, 1]
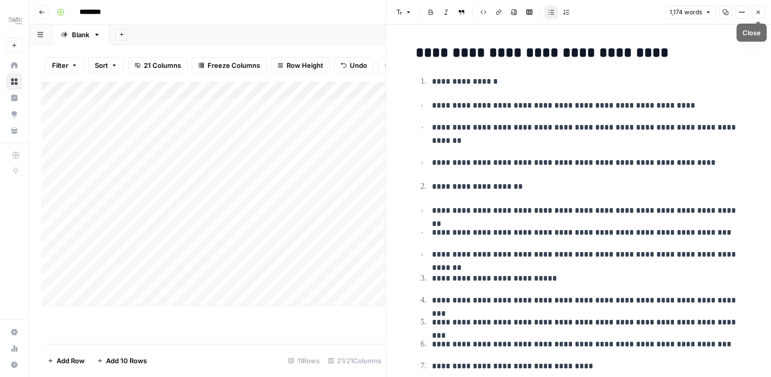
click at [762, 9] on button "Close" at bounding box center [758, 12] width 13 height 13
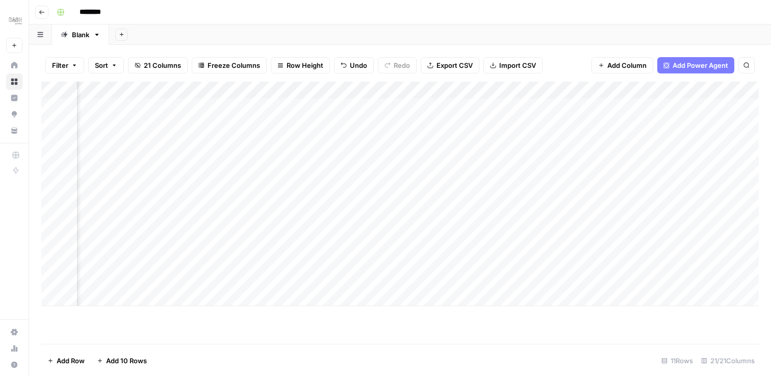
scroll to position [0, 356]
click at [587, 89] on div "Add Column" at bounding box center [400, 194] width 718 height 224
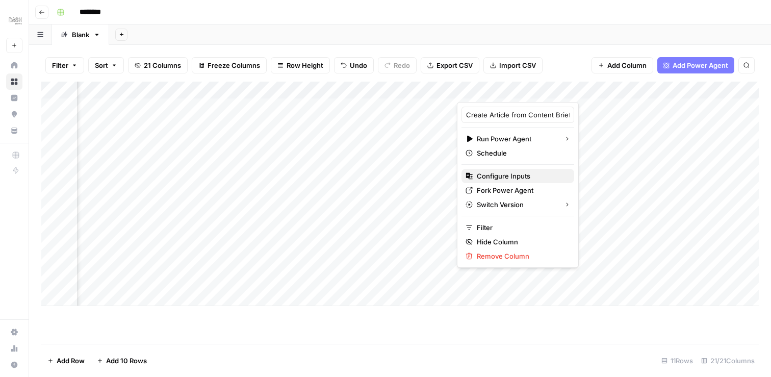
click at [515, 176] on span "Configure Inputs" at bounding box center [521, 176] width 89 height 10
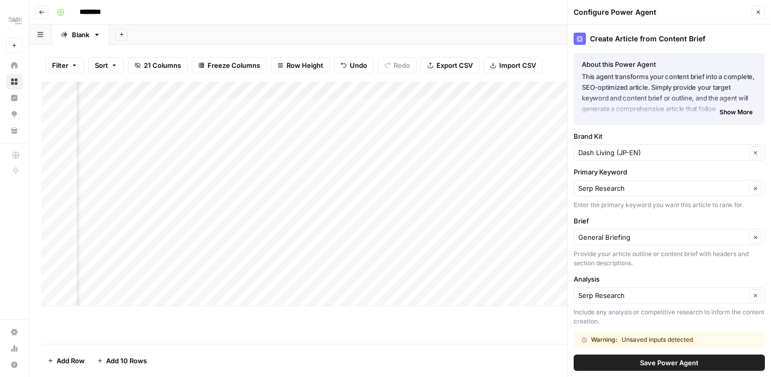
click at [761, 12] on button "Close" at bounding box center [758, 12] width 13 height 13
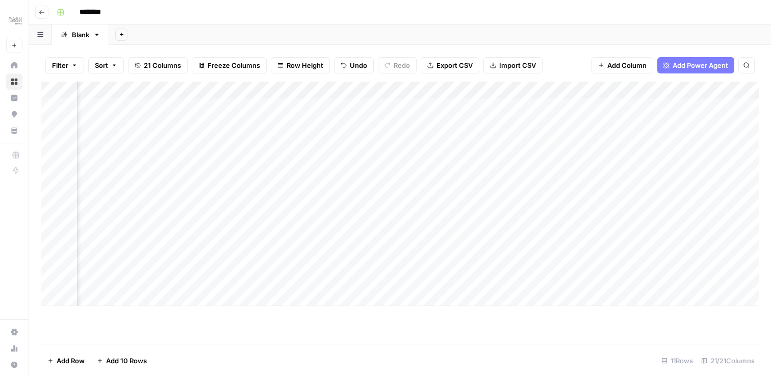
click at [531, 123] on div "Add Column" at bounding box center [400, 194] width 718 height 224
click at [613, 93] on div "Add Column" at bounding box center [400, 194] width 718 height 224
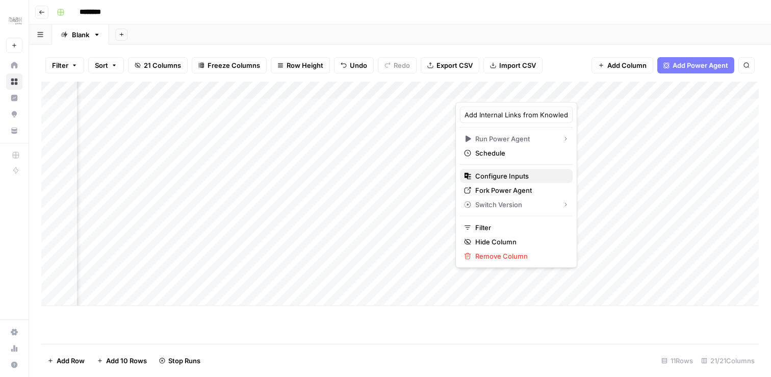
click at [500, 174] on span "Configure Inputs" at bounding box center [519, 176] width 89 height 10
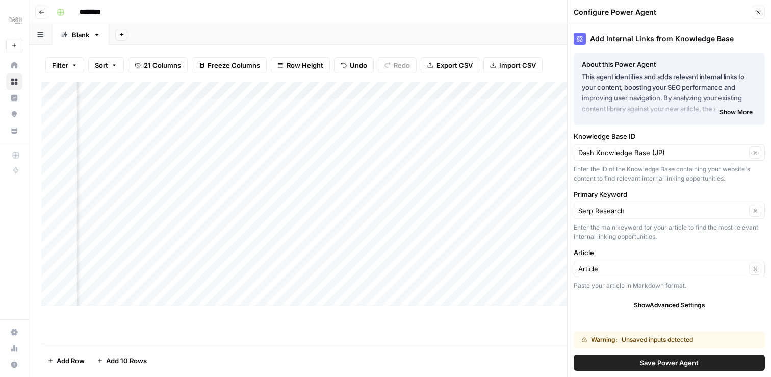
click at [730, 106] on button "Show More" at bounding box center [736, 112] width 41 height 13
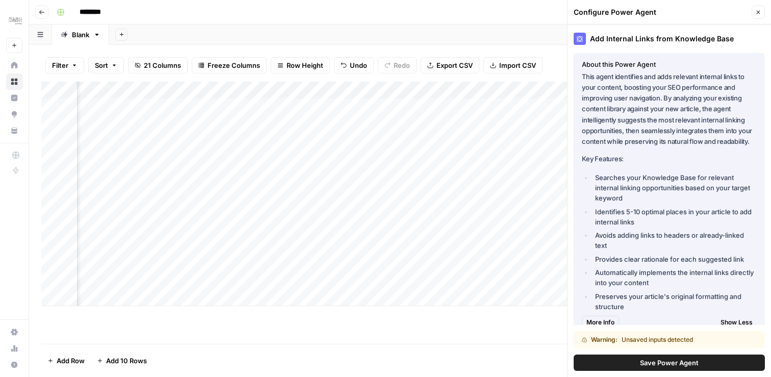
scroll to position [203, 0]
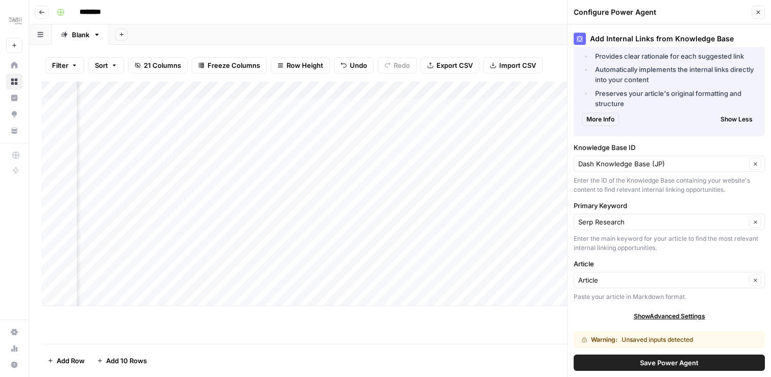
click at [659, 363] on span "Save Power Agent" at bounding box center [669, 363] width 59 height 10
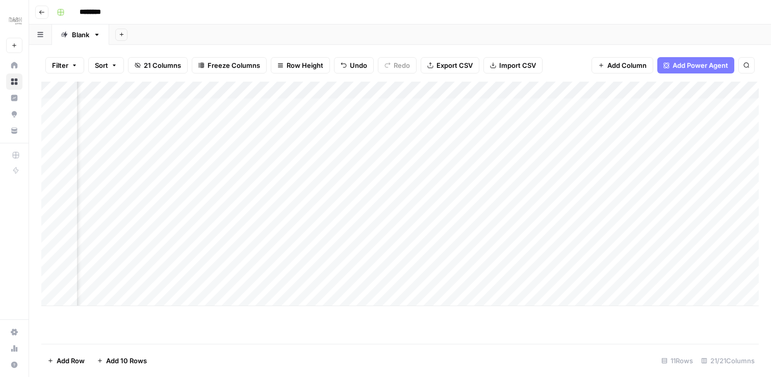
click at [339, 122] on div "Add Column" at bounding box center [400, 194] width 718 height 224
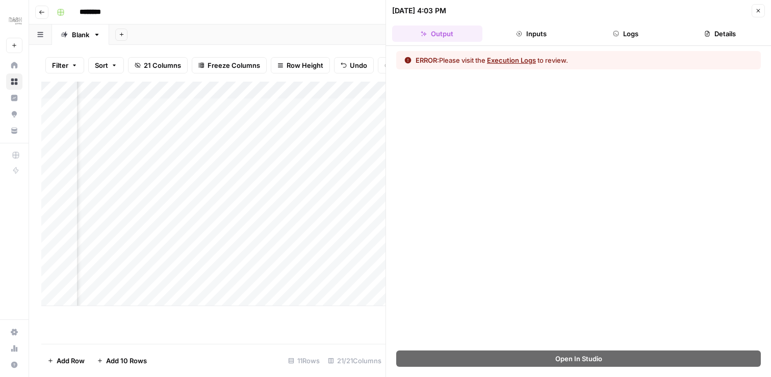
click at [531, 63] on button "Execution Logs" at bounding box center [511, 60] width 49 height 10
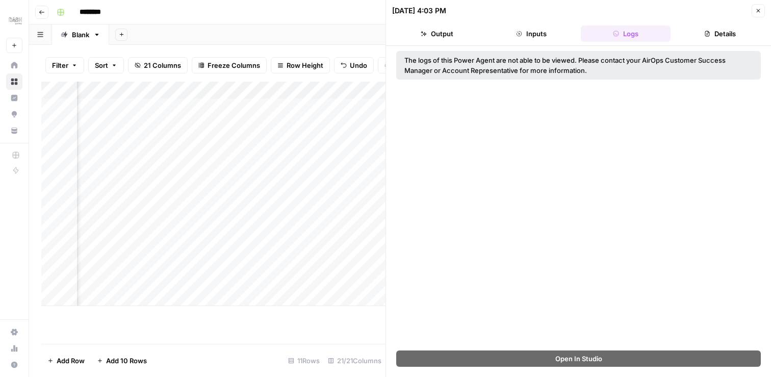
click at [532, 41] on button "Inputs" at bounding box center [532, 34] width 90 height 16
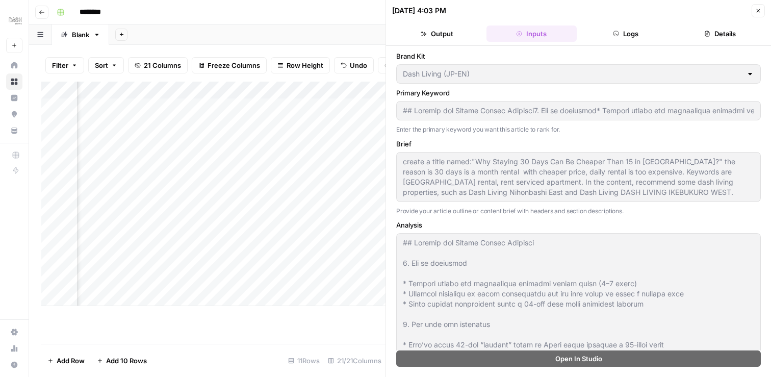
click at [442, 35] on button "Output" at bounding box center [437, 34] width 90 height 16
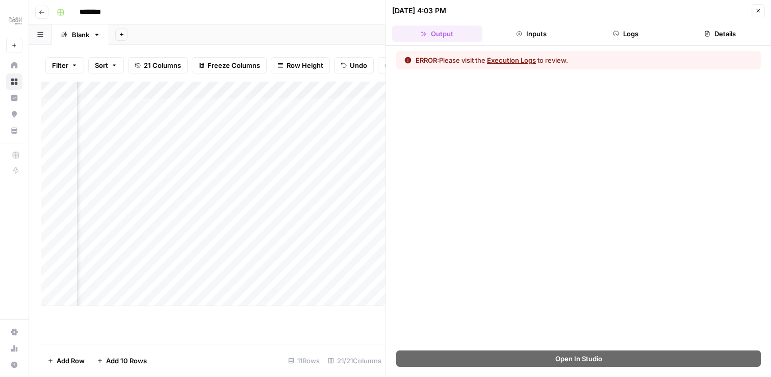
click at [751, 12] on div "09/22/25 at 4:03 PM Close" at bounding box center [578, 10] width 373 height 13
click at [761, 11] on span "Close" at bounding box center [761, 11] width 1 height 1
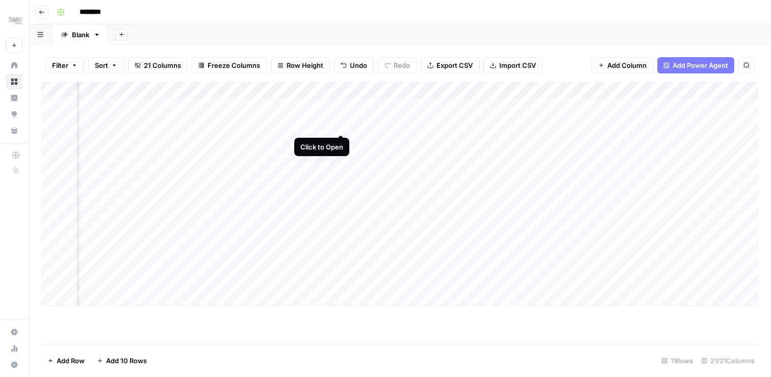
click at [342, 123] on div "Add Column" at bounding box center [400, 194] width 718 height 224
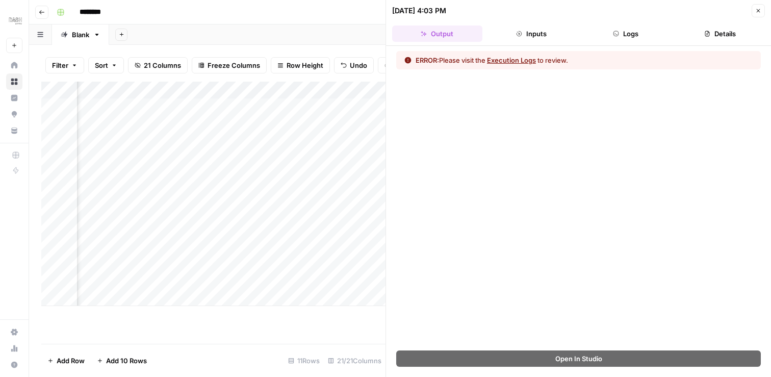
click at [531, 39] on button "Inputs" at bounding box center [532, 34] width 90 height 16
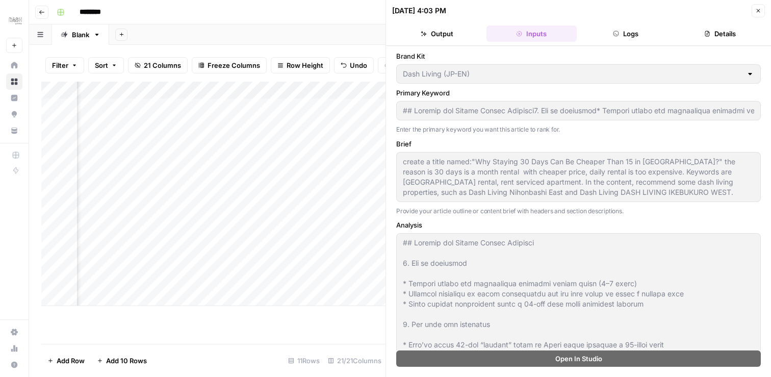
click at [618, 40] on button "Logs" at bounding box center [626, 34] width 90 height 16
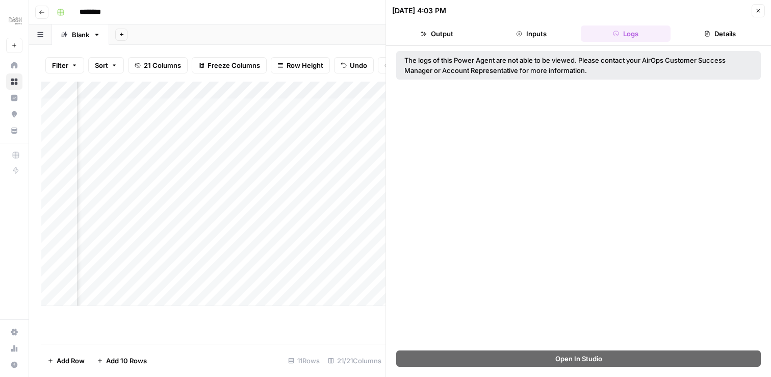
click at [714, 24] on header "09/22/25 at 4:03 PM Close Output Inputs Logs Details" at bounding box center [578, 23] width 385 height 46
click at [708, 39] on button "Details" at bounding box center [720, 34] width 90 height 16
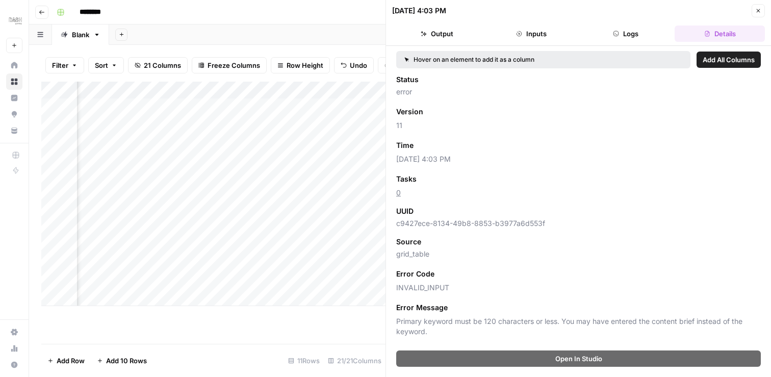
click at [760, 14] on button "Close" at bounding box center [758, 10] width 13 height 13
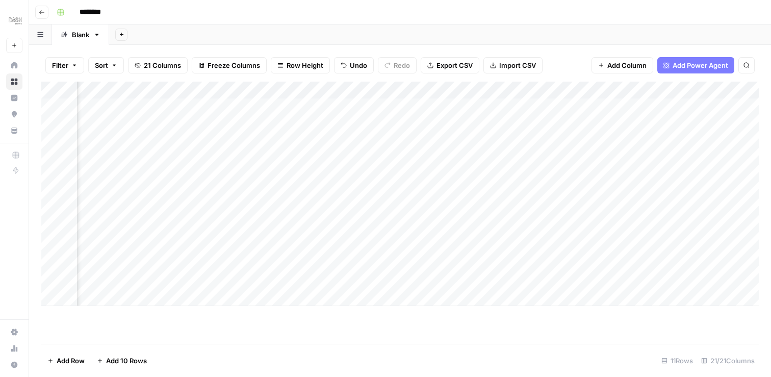
click at [399, 208] on div "Add Column" at bounding box center [400, 194] width 718 height 224
click at [502, 124] on div "Add Column" at bounding box center [400, 194] width 718 height 224
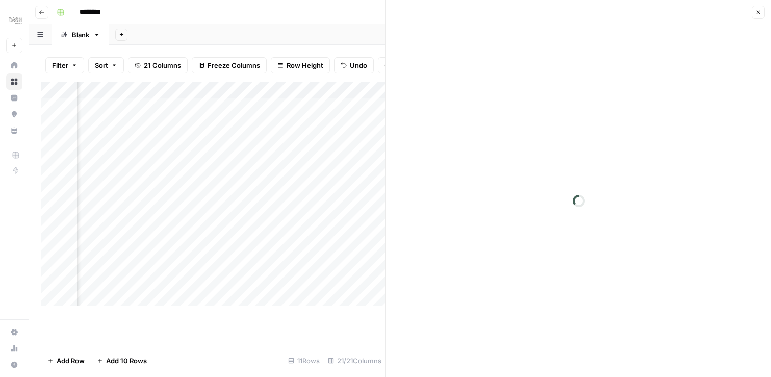
click at [765, 10] on header "Close" at bounding box center [578, 12] width 385 height 24
click at [758, 11] on icon "button" at bounding box center [759, 13] width 4 height 4
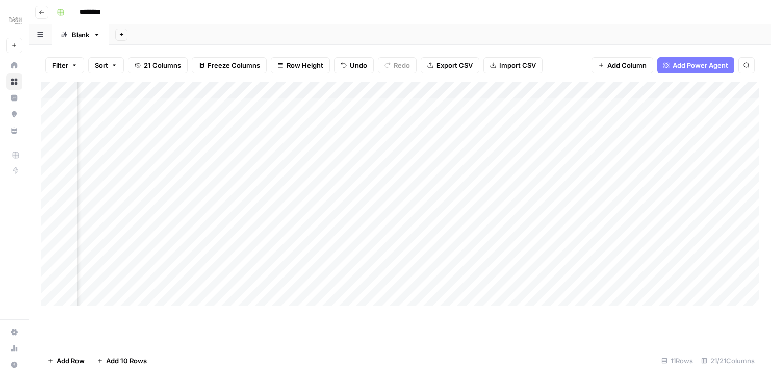
click at [504, 89] on div "Add Column" at bounding box center [400, 194] width 718 height 224
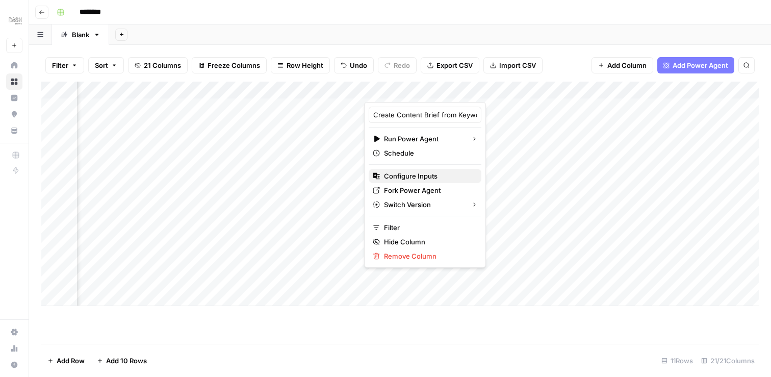
click at [418, 177] on span "Configure Inputs" at bounding box center [428, 176] width 89 height 10
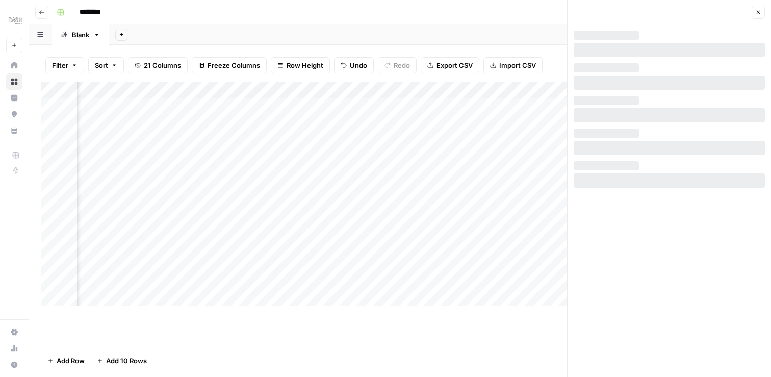
click at [757, 13] on icon "button" at bounding box center [759, 13] width 4 height 4
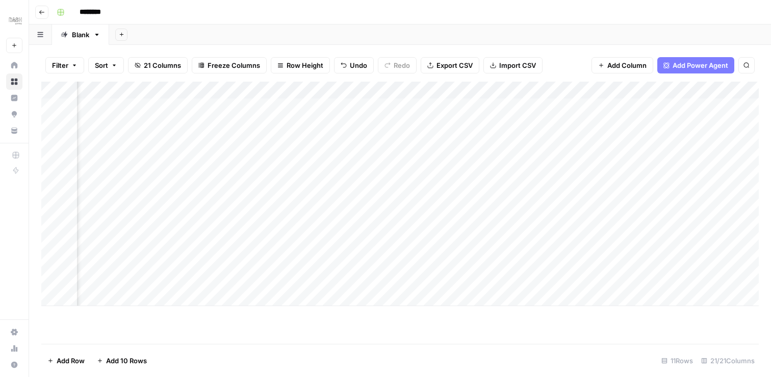
click at [501, 89] on div "Add Column" at bounding box center [400, 194] width 718 height 224
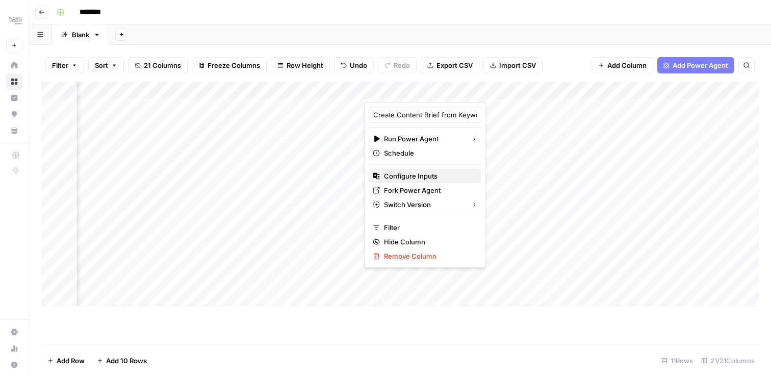
click at [406, 177] on span "Configure Inputs" at bounding box center [428, 176] width 89 height 10
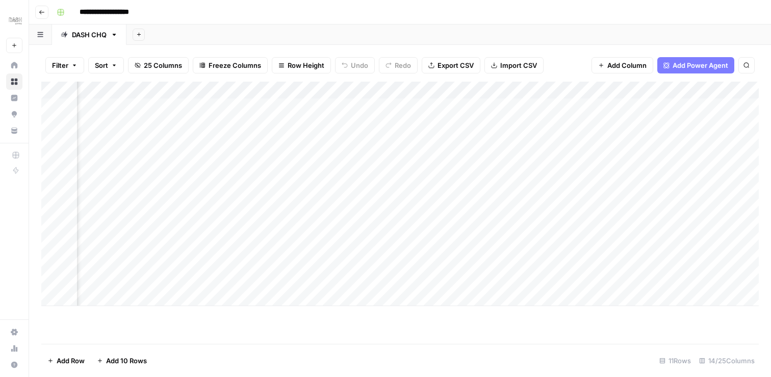
scroll to position [0, 335]
click at [578, 212] on div "Add Column" at bounding box center [400, 194] width 718 height 224
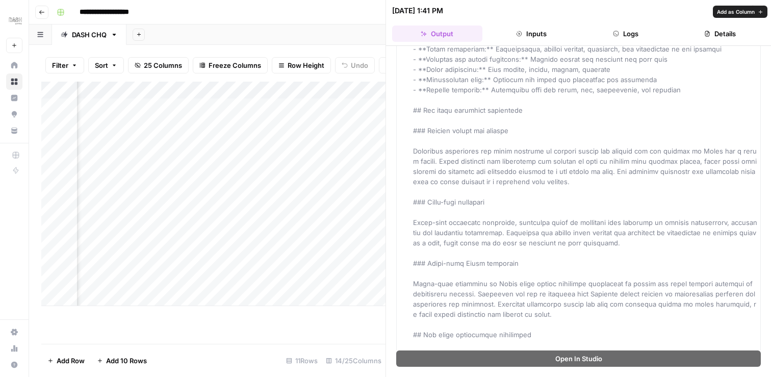
click at [542, 30] on button "Inputs" at bounding box center [532, 34] width 90 height 16
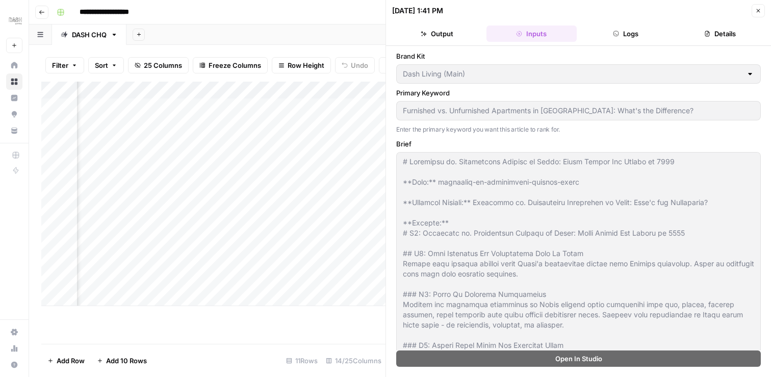
click at [757, 10] on icon "button" at bounding box center [759, 11] width 4 height 4
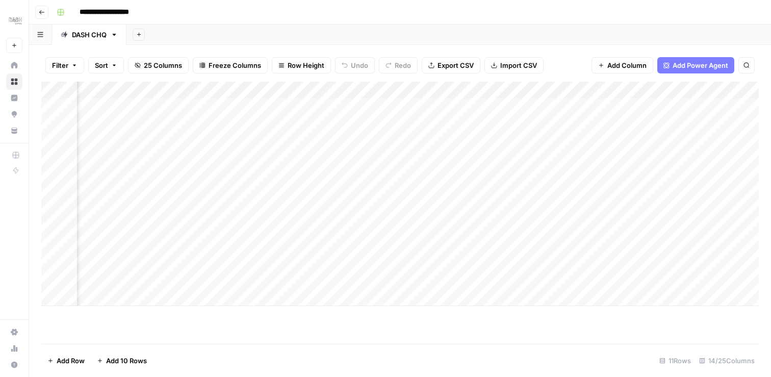
click at [444, 210] on div "Add Column" at bounding box center [400, 194] width 718 height 224
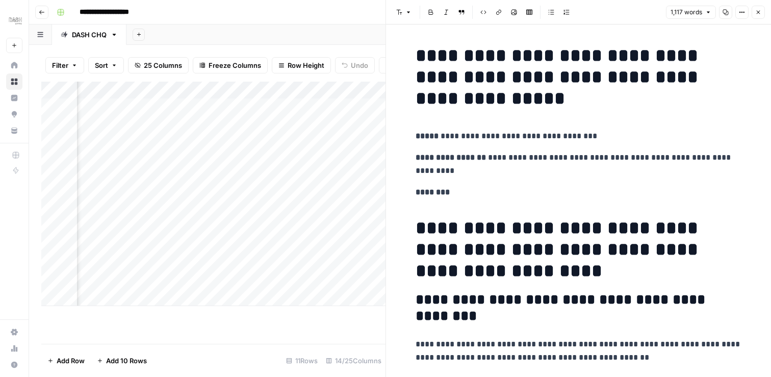
click at [756, 10] on icon "button" at bounding box center [758, 12] width 6 height 6
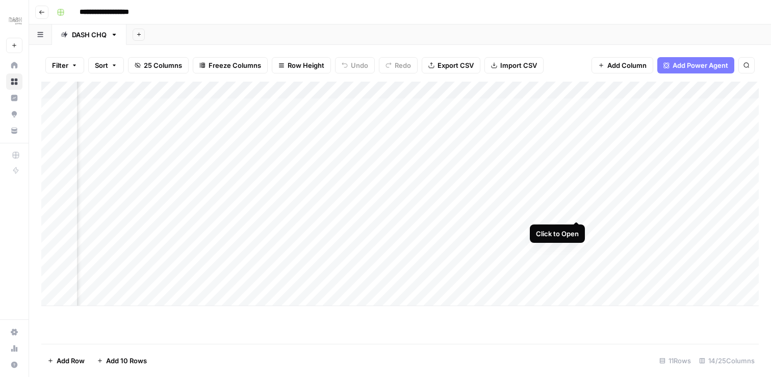
click at [578, 211] on div "Add Column" at bounding box center [400, 194] width 718 height 224
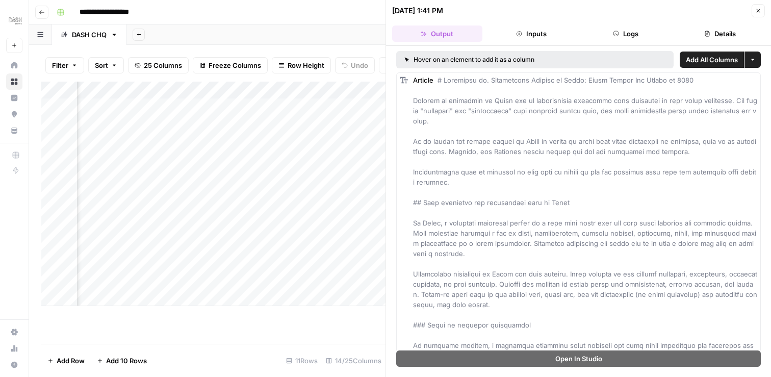
click at [523, 41] on button "Inputs" at bounding box center [532, 34] width 90 height 16
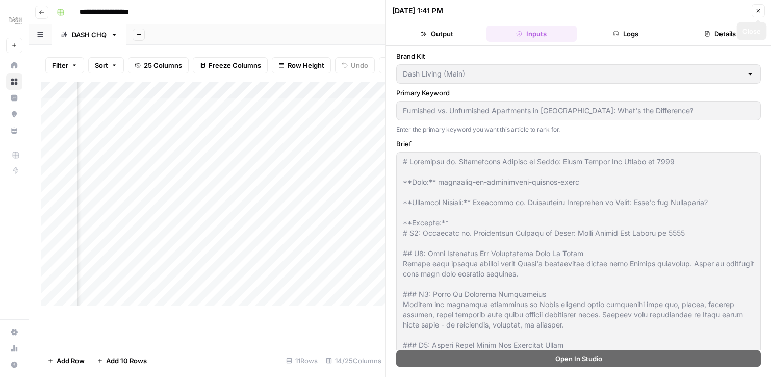
click at [760, 9] on icon "button" at bounding box center [758, 11] width 6 height 6
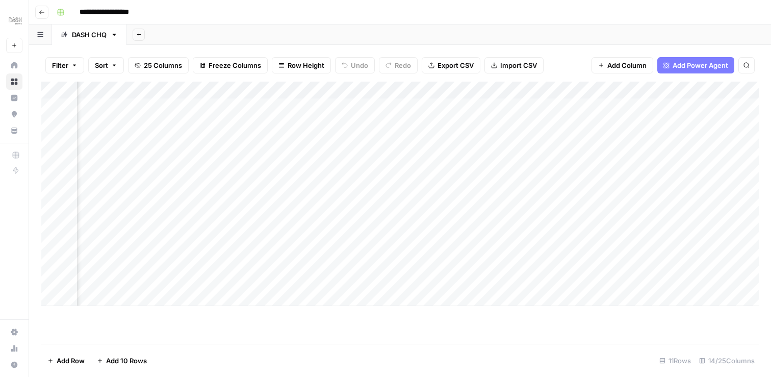
scroll to position [0, 314]
click at [600, 90] on div "Add Column" at bounding box center [400, 194] width 718 height 224
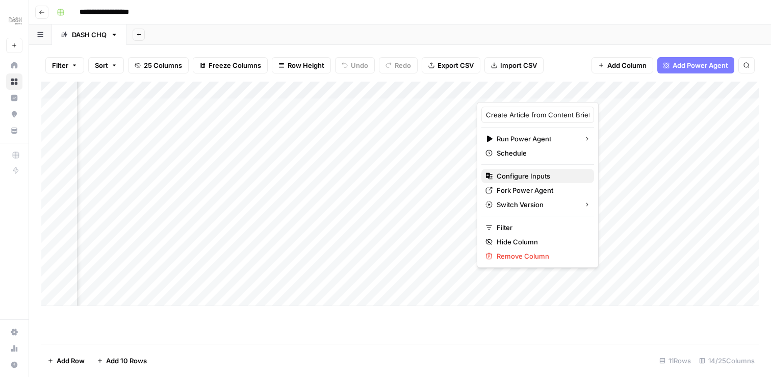
click at [520, 181] on button "Configure Inputs" at bounding box center [537, 176] width 113 height 14
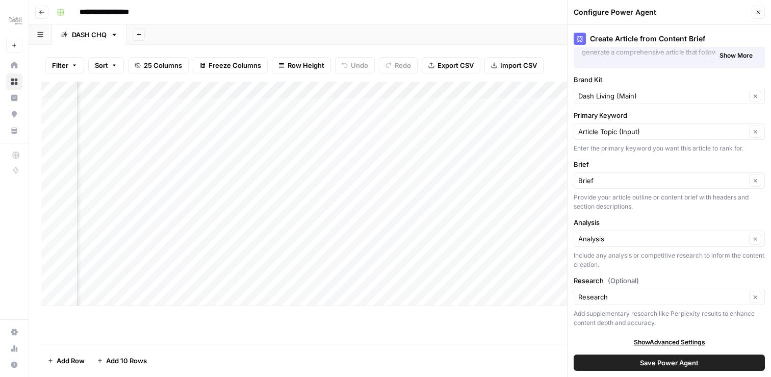
scroll to position [59, 0]
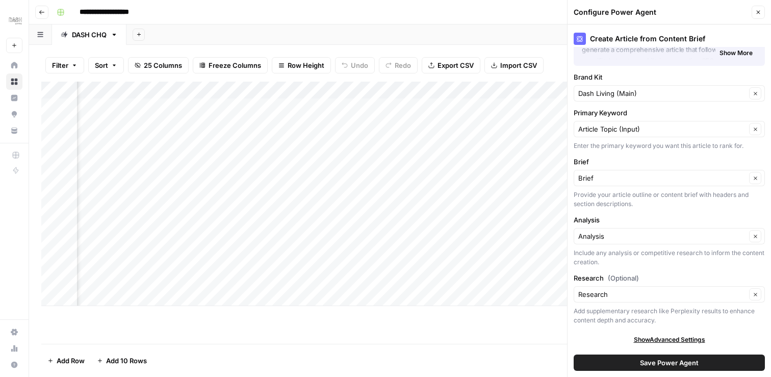
click at [760, 8] on button "Close" at bounding box center [758, 12] width 13 height 13
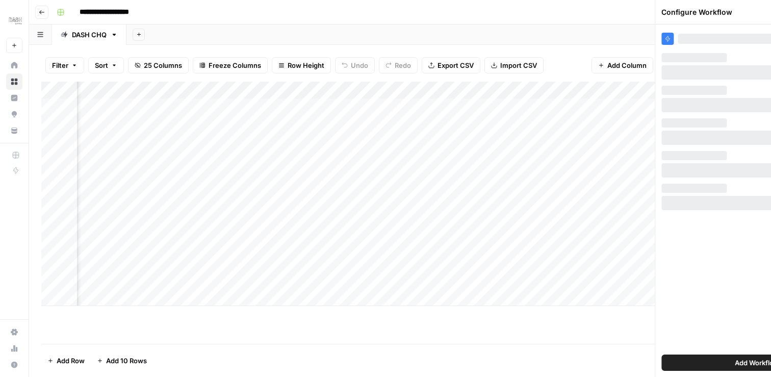
scroll to position [0, 0]
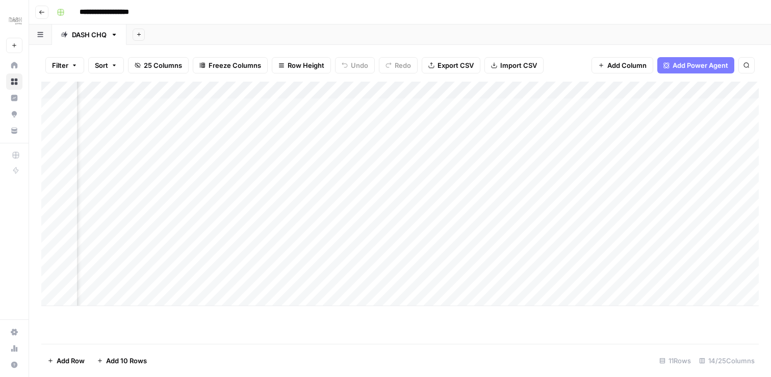
click at [599, 91] on div "Add Column" at bounding box center [400, 194] width 718 height 224
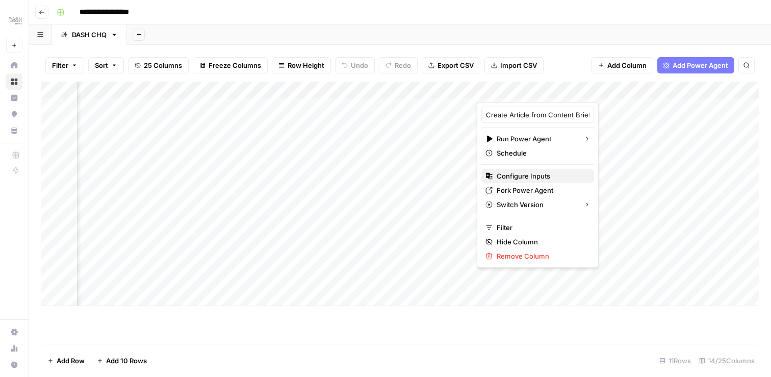
click at [518, 172] on span "Configure Inputs" at bounding box center [541, 176] width 89 height 10
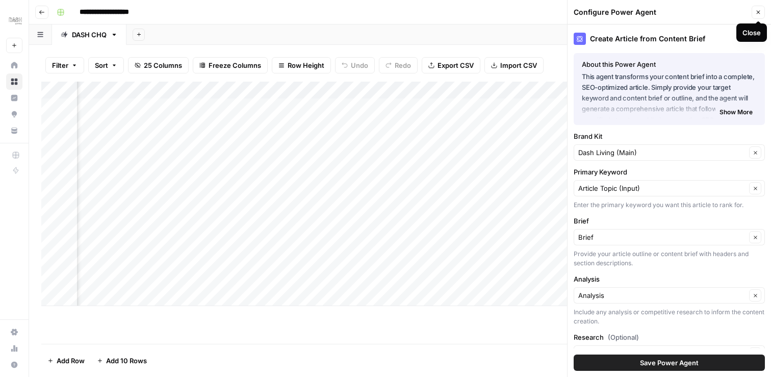
click at [759, 10] on icon "button" at bounding box center [758, 12] width 6 height 6
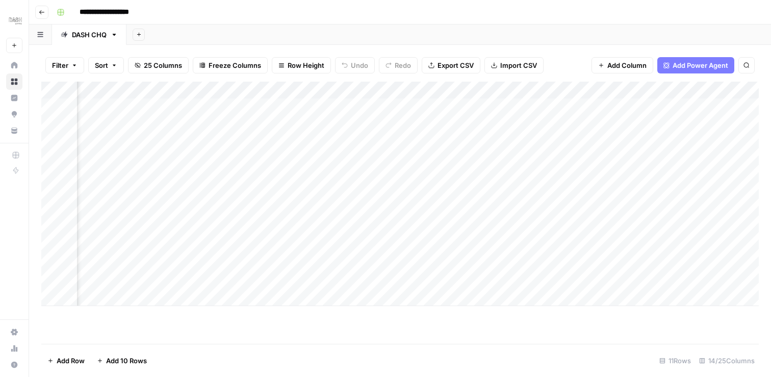
click at [596, 89] on div "Add Column" at bounding box center [400, 194] width 718 height 224
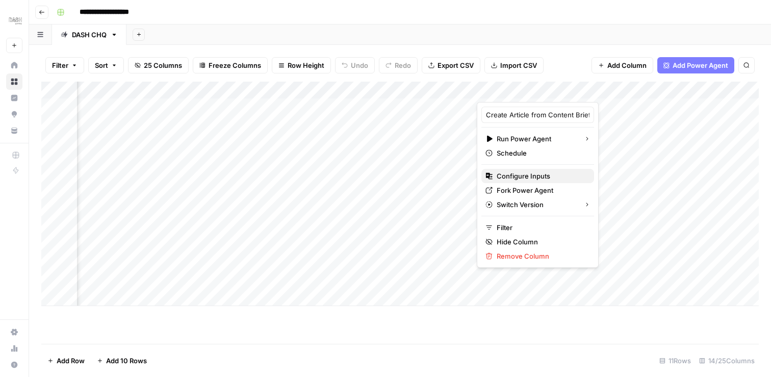
click at [527, 171] on span "Configure Inputs" at bounding box center [541, 176] width 89 height 10
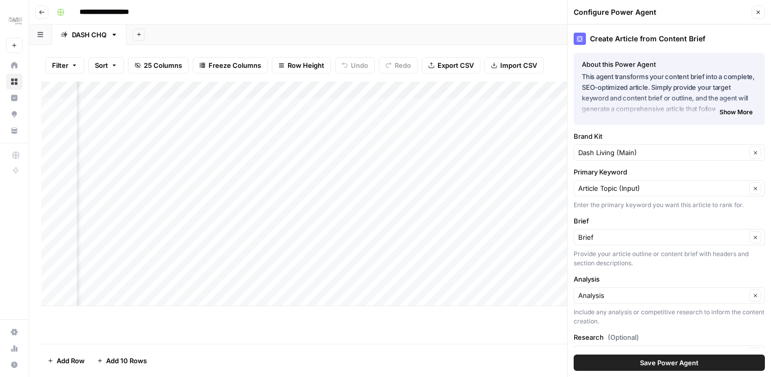
scroll to position [59, 0]
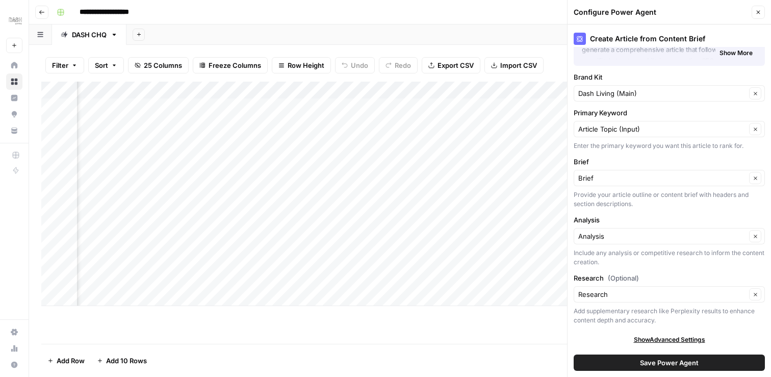
click at [733, 53] on span "Show More" at bounding box center [736, 52] width 33 height 9
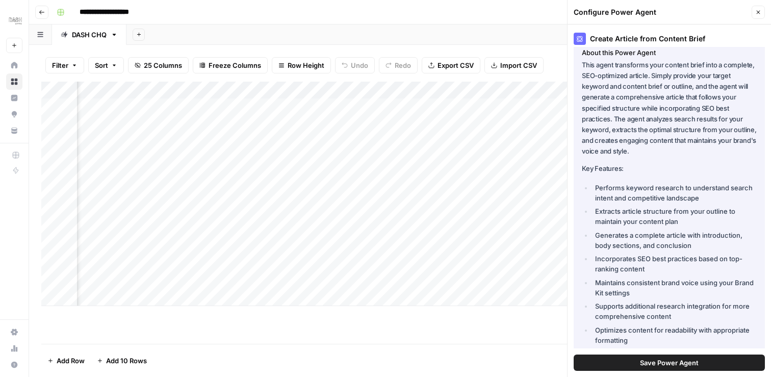
scroll to position [0, 0]
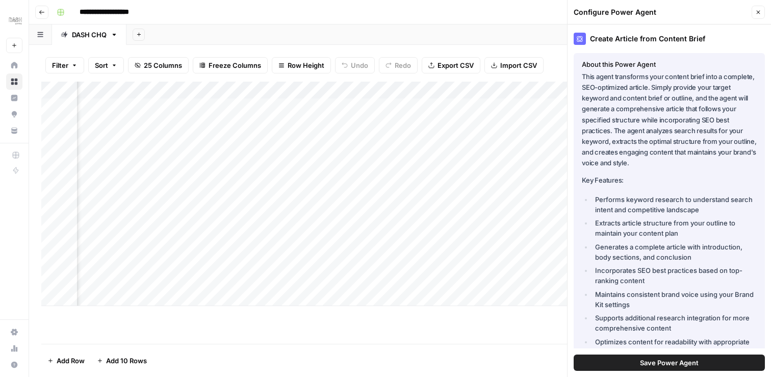
click at [758, 12] on icon "button" at bounding box center [759, 13] width 4 height 4
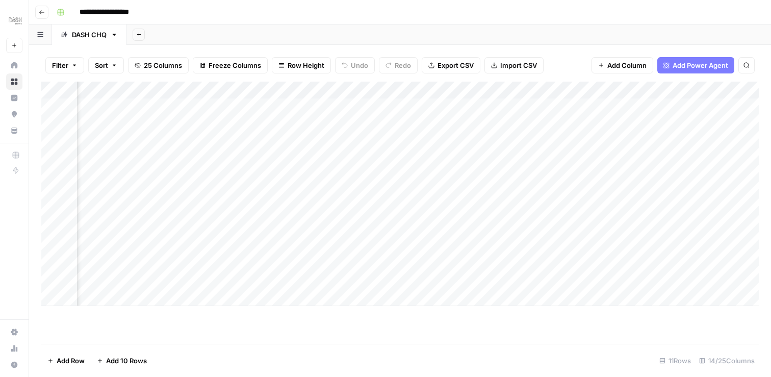
scroll to position [0, 689]
click at [378, 160] on div "Add Column" at bounding box center [400, 194] width 718 height 224
click at [476, 91] on div "Add Column" at bounding box center [400, 194] width 718 height 224
click at [378, 229] on span "Remove Column" at bounding box center [402, 227] width 89 height 10
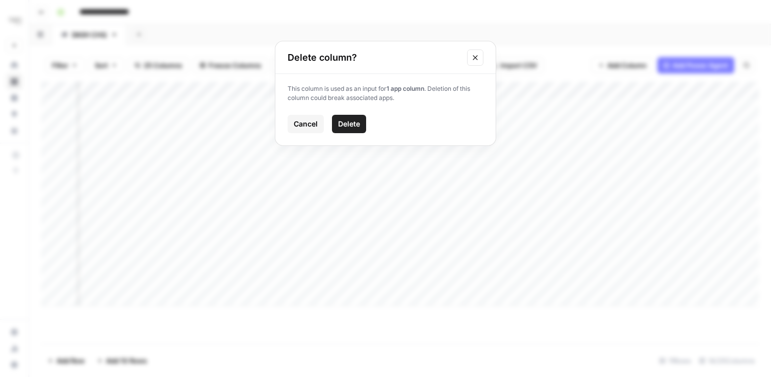
click at [308, 122] on span "Cancel" at bounding box center [306, 124] width 24 height 10
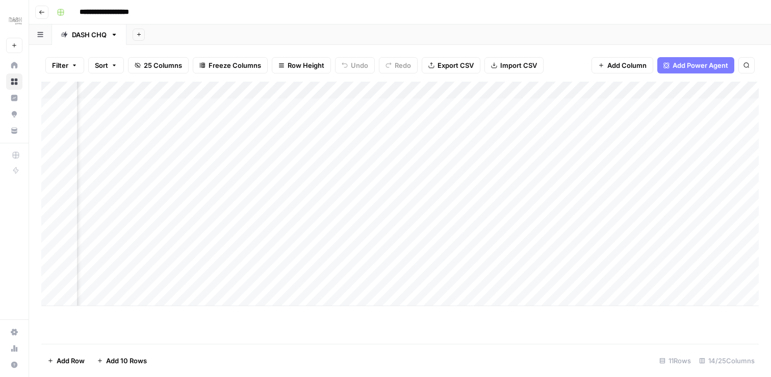
click at [375, 211] on div "Add Column" at bounding box center [400, 194] width 718 height 224
click at [536, 92] on div "Add Column" at bounding box center [400, 194] width 718 height 224
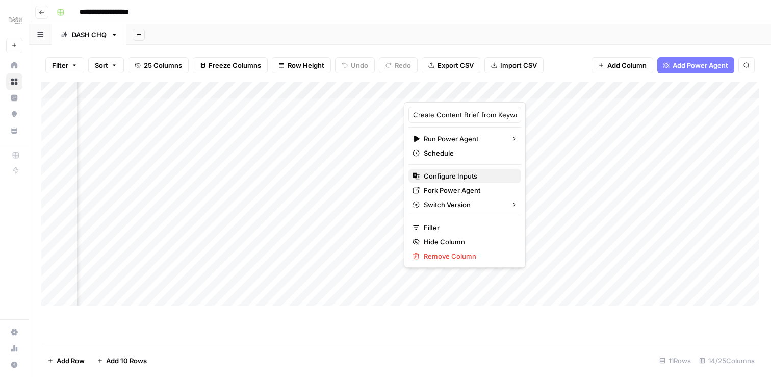
click at [450, 175] on span "Configure Inputs" at bounding box center [468, 176] width 89 height 10
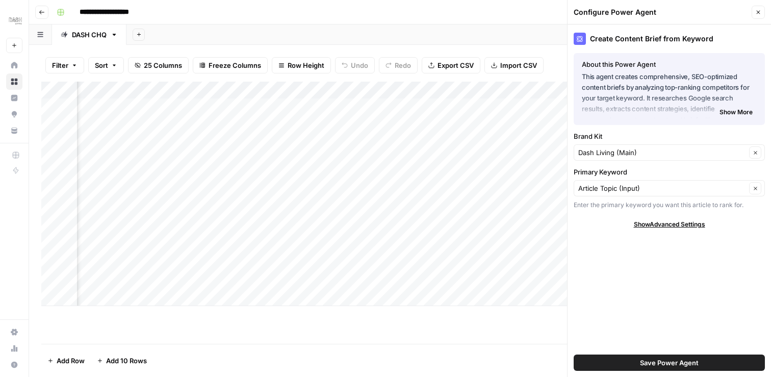
click at [661, 231] on div "Create Content Brief from Keyword About this Power Agent This agent creates com…" at bounding box center [669, 200] width 203 height 352
click at [663, 227] on span "Show Advanced Settings" at bounding box center [669, 224] width 71 height 9
click at [760, 13] on icon "button" at bounding box center [758, 12] width 6 height 6
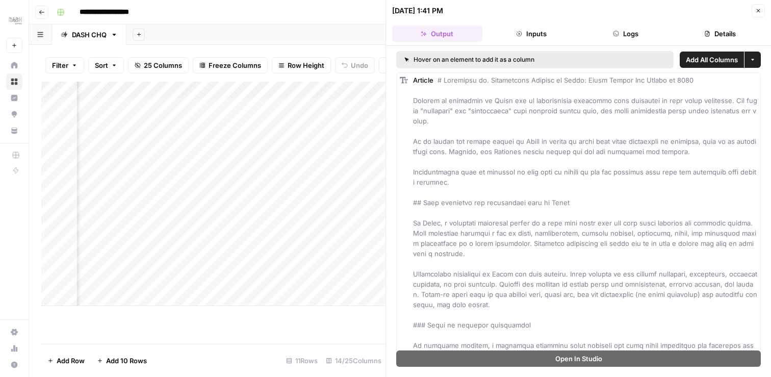
click at [526, 33] on button "Inputs" at bounding box center [532, 34] width 90 height 16
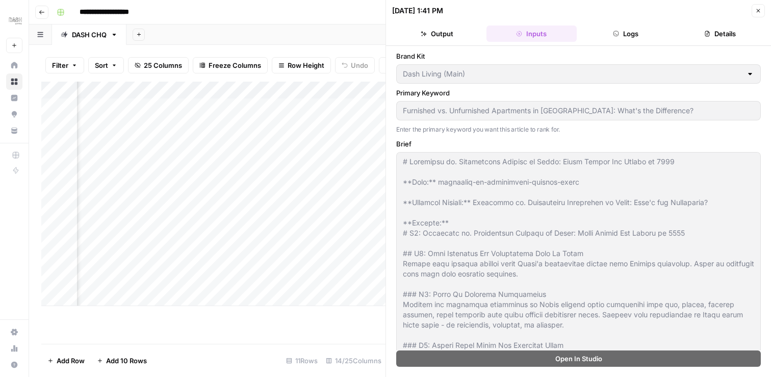
click at [404, 35] on button "Output" at bounding box center [437, 34] width 90 height 16
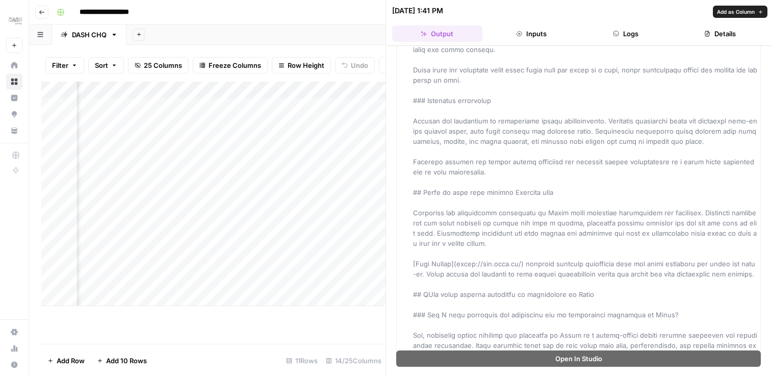
scroll to position [2303, 0]
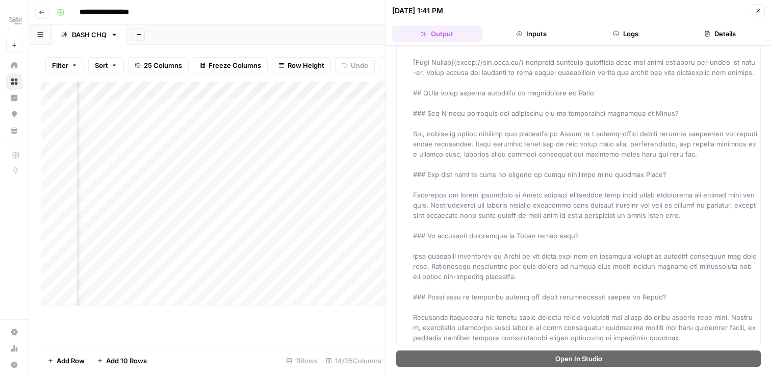
click at [758, 11] on icon "button" at bounding box center [758, 11] width 6 height 6
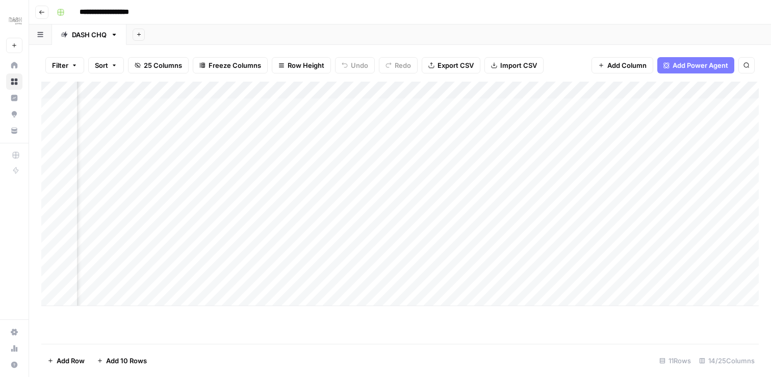
scroll to position [0, 435]
click at [480, 88] on div "Add Column" at bounding box center [400, 194] width 718 height 224
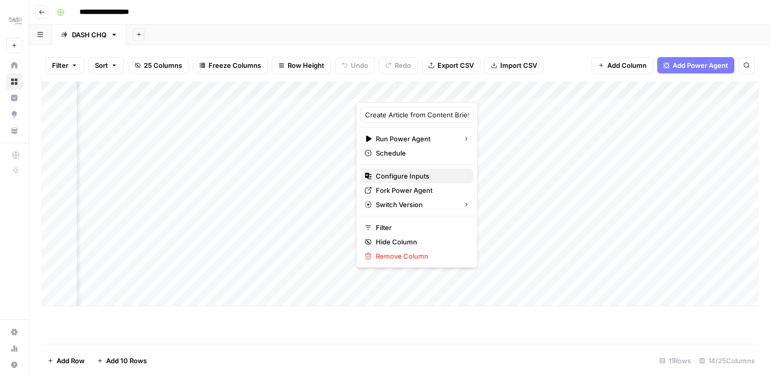
click at [408, 172] on span "Configure Inputs" at bounding box center [420, 176] width 89 height 10
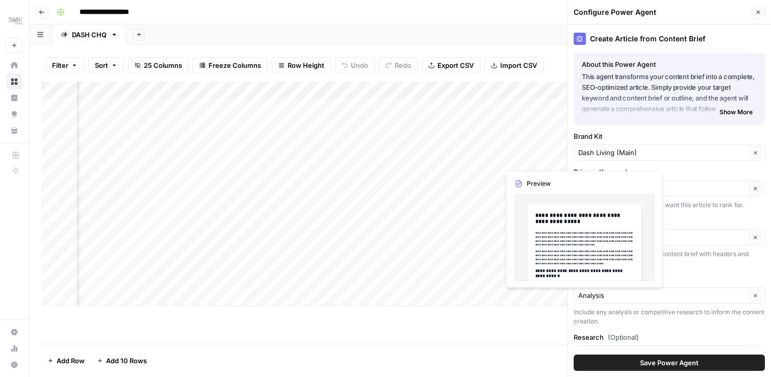
scroll to position [59, 0]
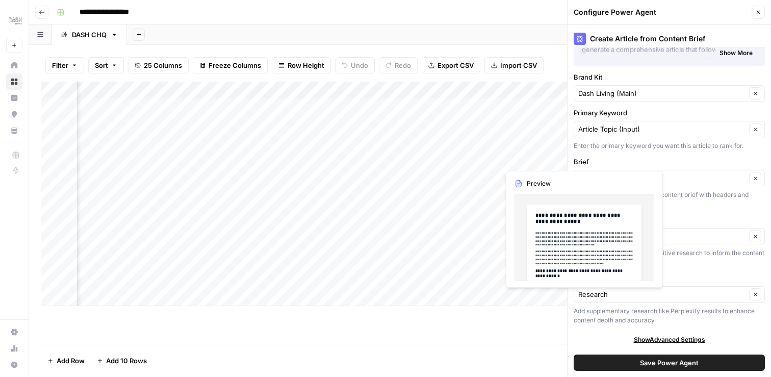
click at [673, 154] on div "Create Article from Content Brief About this Power Agent This agent transforms …" at bounding box center [669, 200] width 203 height 352
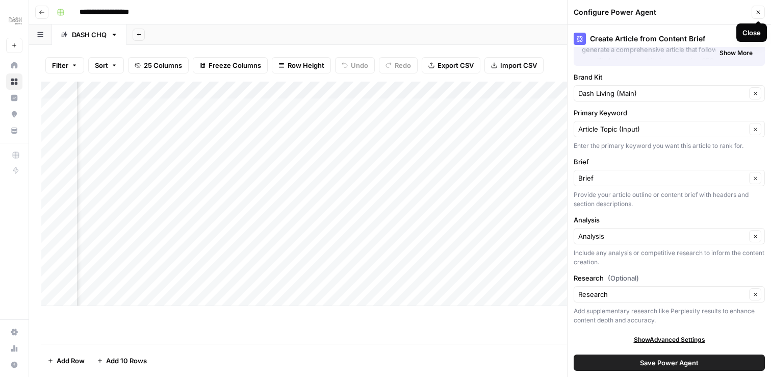
click at [759, 11] on icon "button" at bounding box center [759, 13] width 4 height 4
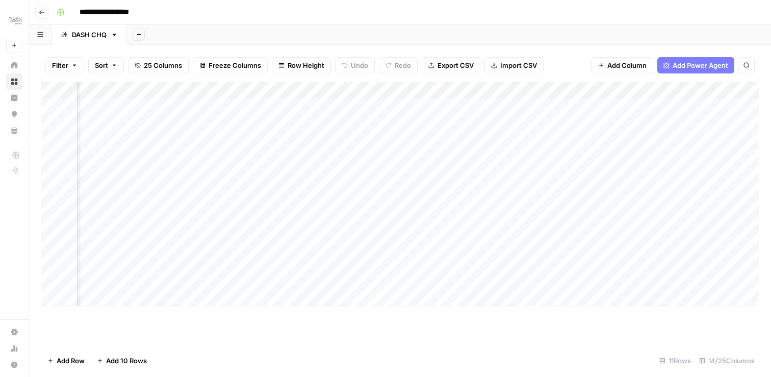
scroll to position [0, 0]
click at [691, 91] on div "Add Column" at bounding box center [400, 203] width 718 height 242
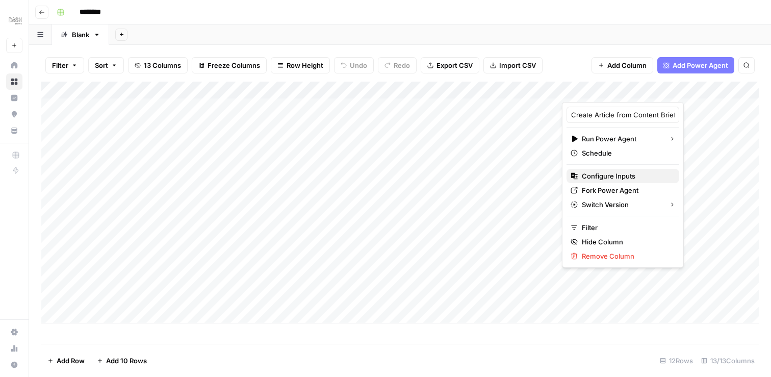
click at [616, 177] on span "Configure Inputs" at bounding box center [626, 176] width 89 height 10
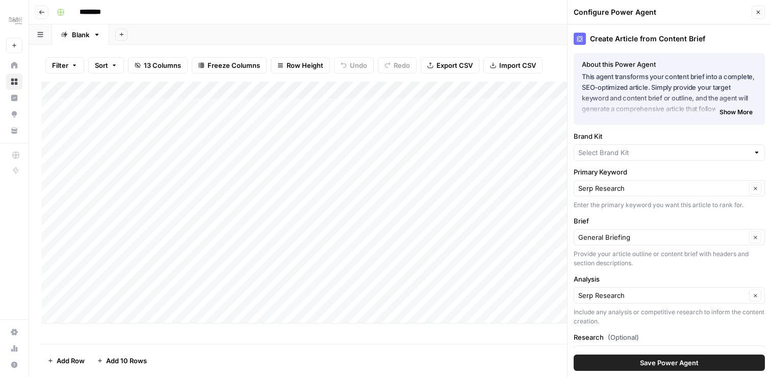
type input "Dash Living (JP-EN)"
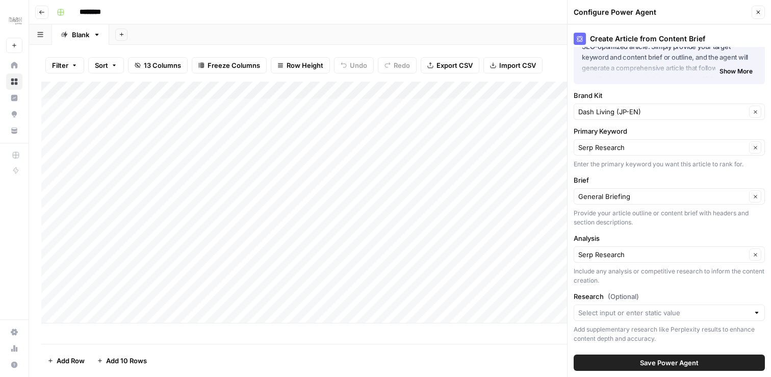
scroll to position [59, 0]
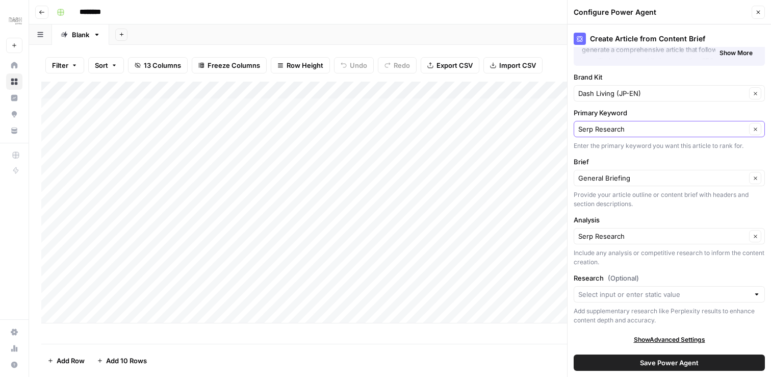
click at [754, 129] on icon "button" at bounding box center [756, 129] width 6 height 6
click at [708, 131] on input "Primary Keyword" at bounding box center [662, 129] width 168 height 10
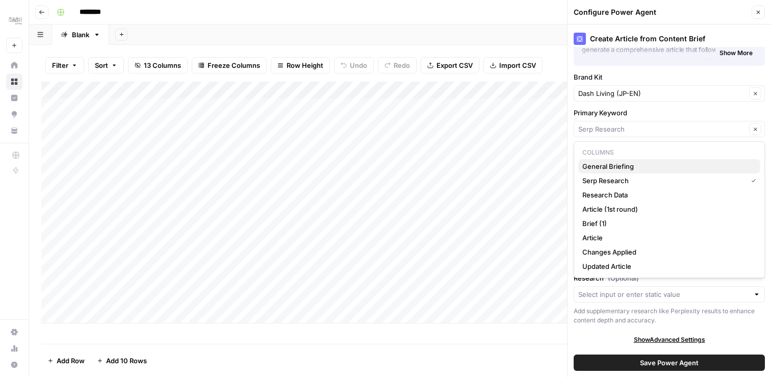
click at [675, 165] on span "General Briefing" at bounding box center [667, 166] width 170 height 10
type input "General Briefing"
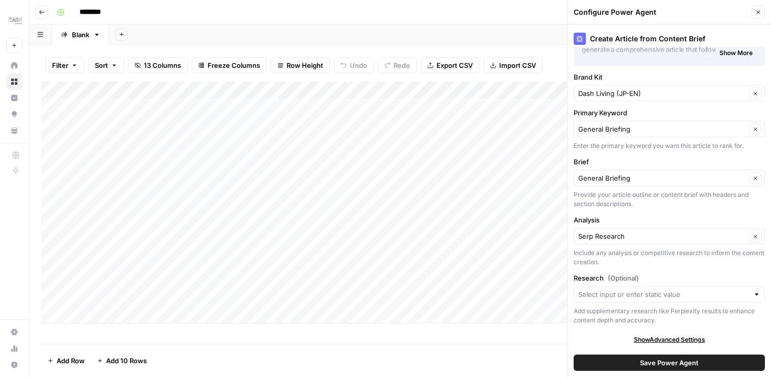
click at [755, 294] on div at bounding box center [756, 294] width 7 height 10
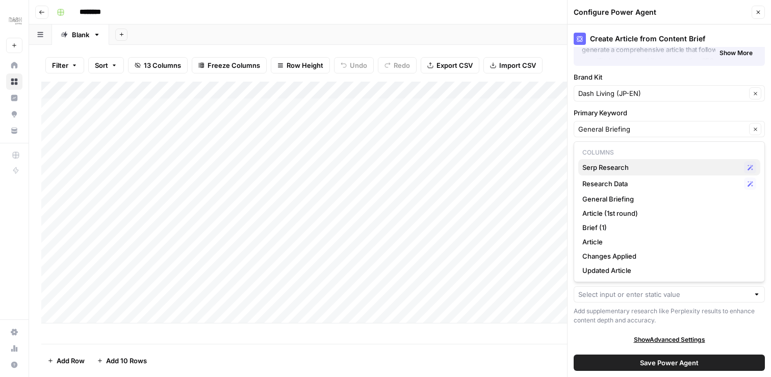
click at [665, 170] on span "Serp Research" at bounding box center [661, 167] width 158 height 10
type input "Serp Research"
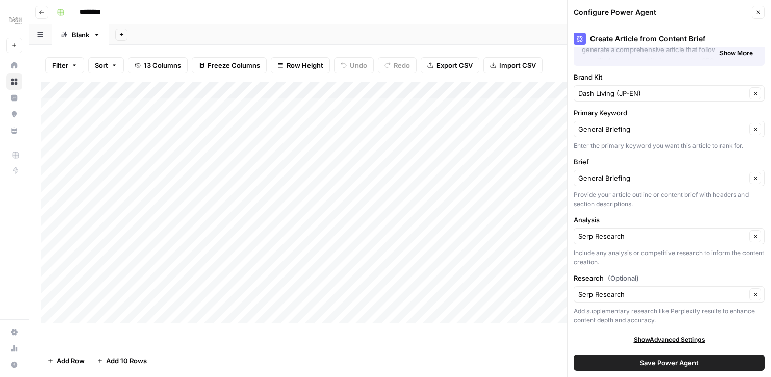
click at [660, 366] on span "Save Power Agent" at bounding box center [669, 363] width 59 height 10
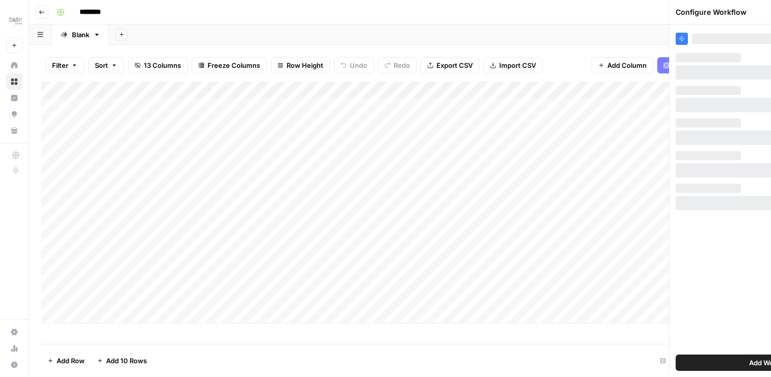
scroll to position [0, 0]
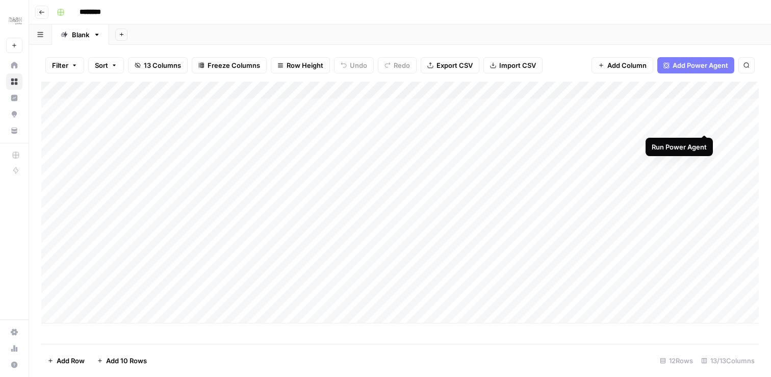
click at [704, 123] on div "Add Column" at bounding box center [400, 203] width 718 height 242
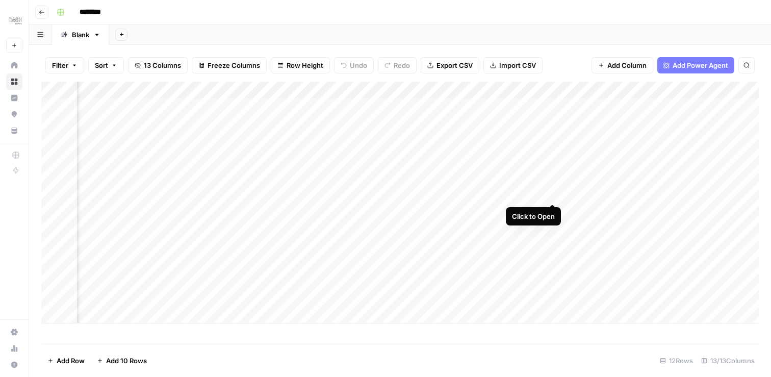
scroll to position [0, 72]
click at [619, 123] on div "Add Column" at bounding box center [400, 203] width 718 height 242
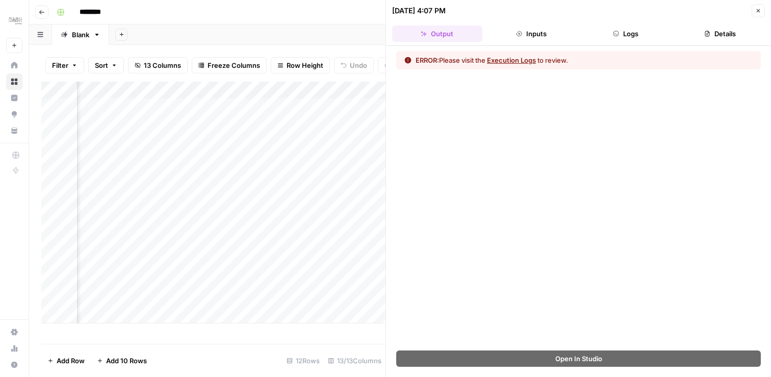
click at [626, 41] on button "Logs" at bounding box center [626, 34] width 90 height 16
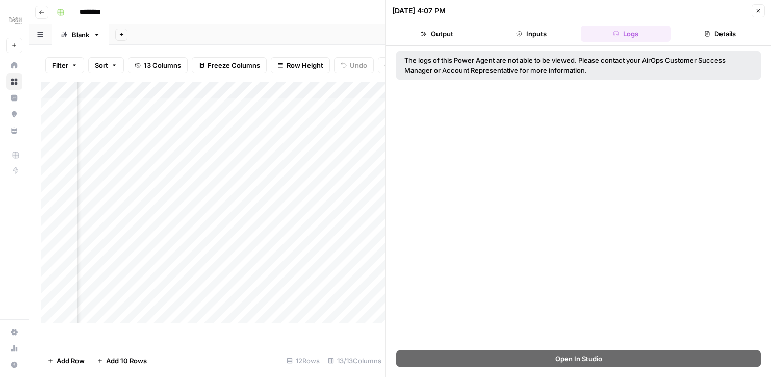
click at [691, 33] on button "Details" at bounding box center [720, 34] width 90 height 16
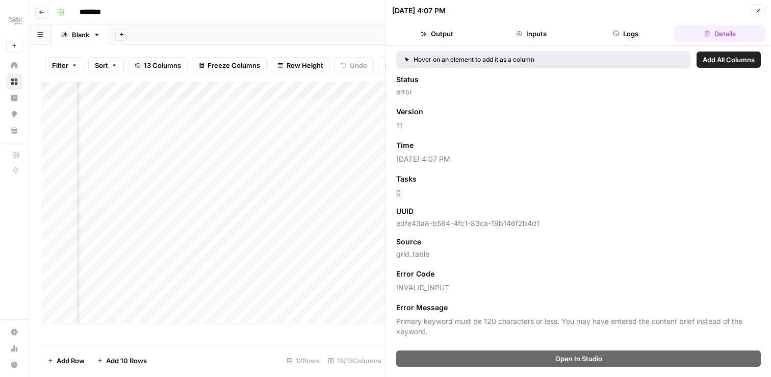
click at [447, 33] on button "Output" at bounding box center [437, 34] width 90 height 16
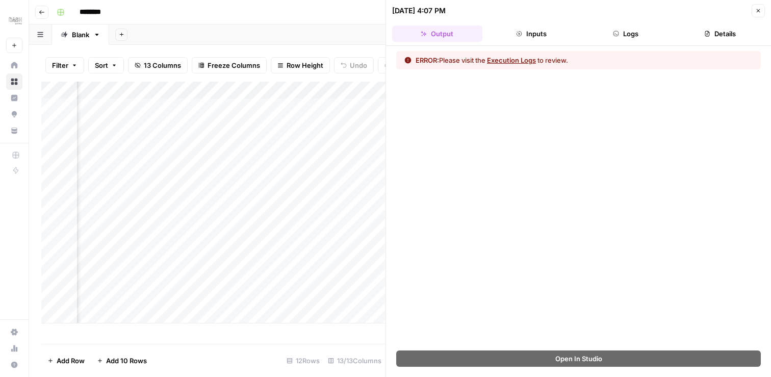
click at [759, 12] on icon "button" at bounding box center [758, 11] width 6 height 6
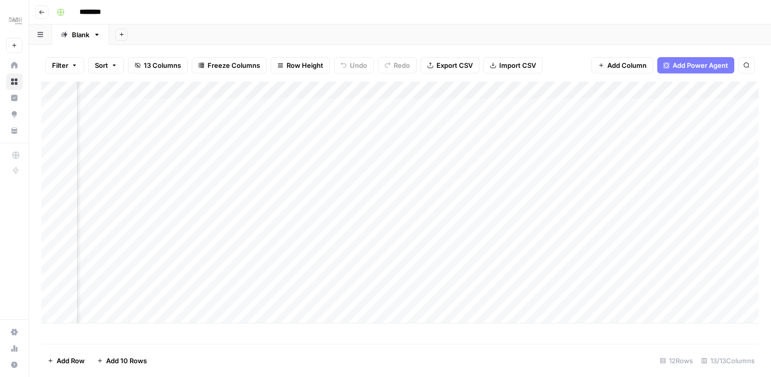
scroll to position [0, 72]
click at [622, 91] on div "Add Column" at bounding box center [400, 203] width 718 height 242
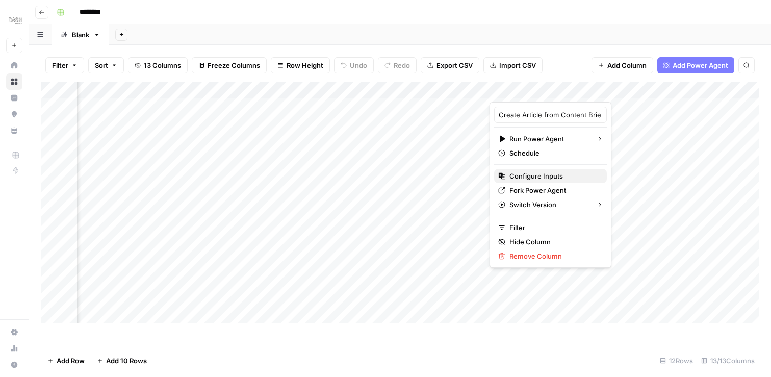
click at [544, 177] on span "Configure Inputs" at bounding box center [554, 176] width 89 height 10
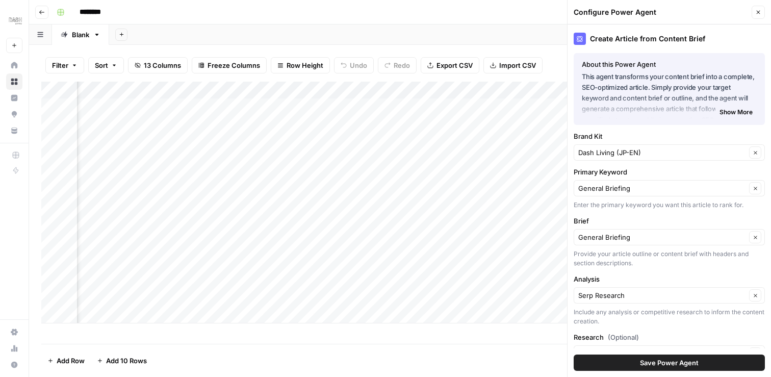
scroll to position [59, 0]
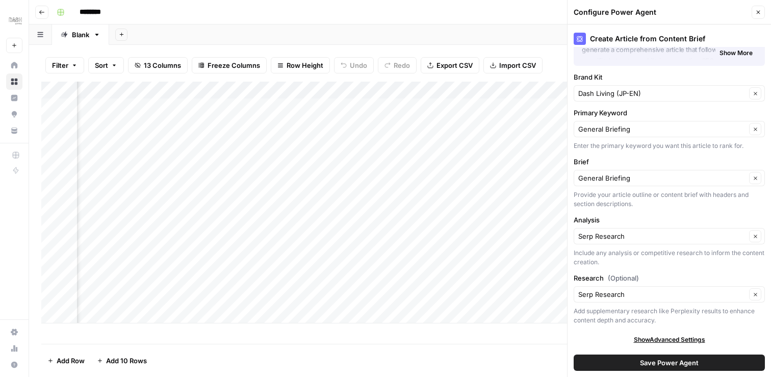
click at [756, 12] on icon "button" at bounding box center [758, 12] width 6 height 6
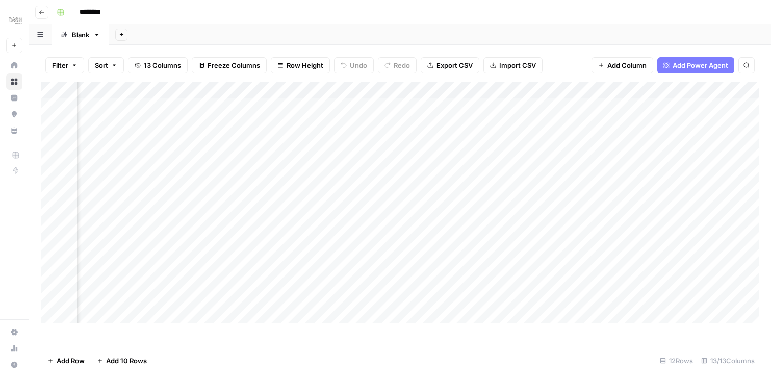
scroll to position [0, 1019]
click at [718, 68] on span "Add Power Agent" at bounding box center [701, 65] width 56 height 10
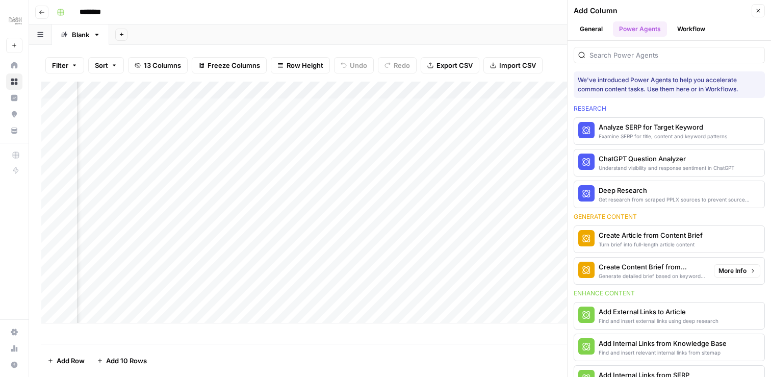
click at [675, 268] on div "Create Content Brief from Keyword" at bounding box center [652, 267] width 107 height 10
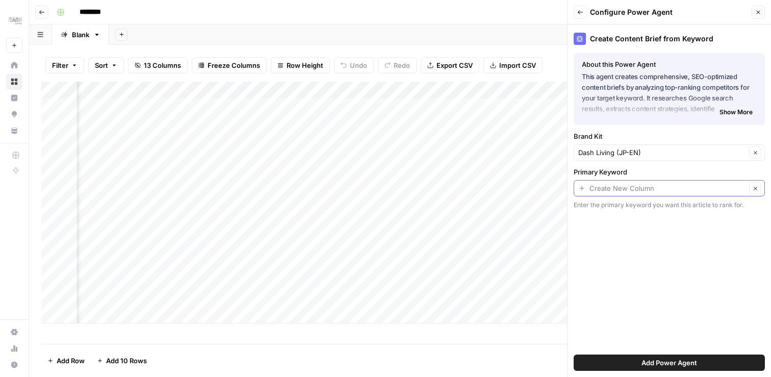
click at [726, 193] on input "Primary Keyword" at bounding box center [668, 188] width 157 height 10
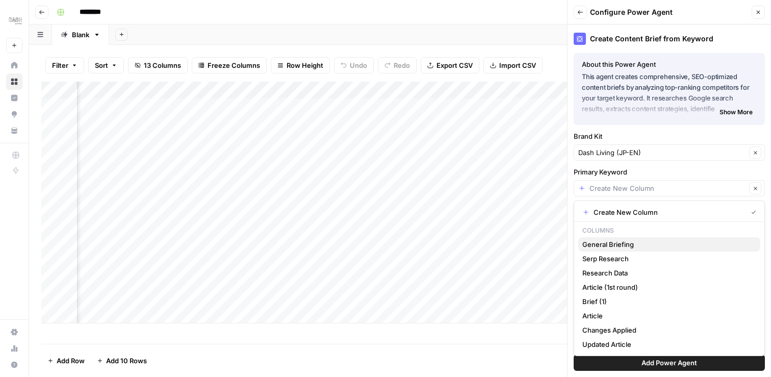
click at [680, 245] on span "General Briefing" at bounding box center [667, 244] width 170 height 10
type input "General Briefing"
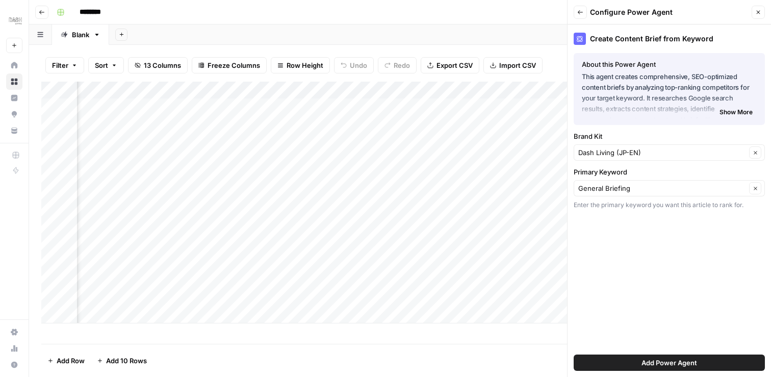
click at [660, 359] on span "Add Power Agent" at bounding box center [670, 363] width 56 height 10
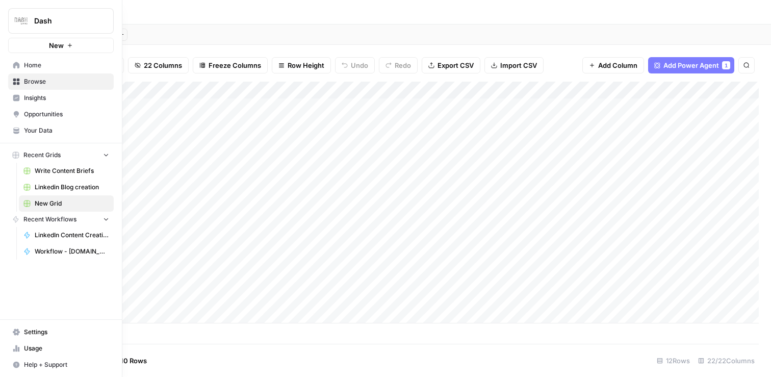
scroll to position [0, 467]
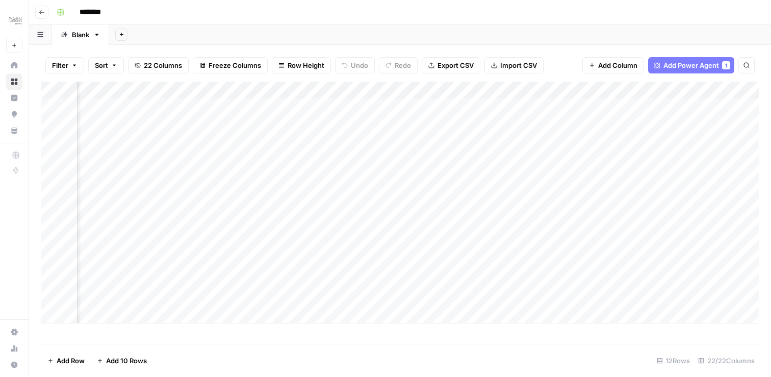
drag, startPoint x: 618, startPoint y: 91, endPoint x: 151, endPoint y: 91, distance: 467.2
click at [151, 91] on div "Add Column" at bounding box center [400, 203] width 718 height 242
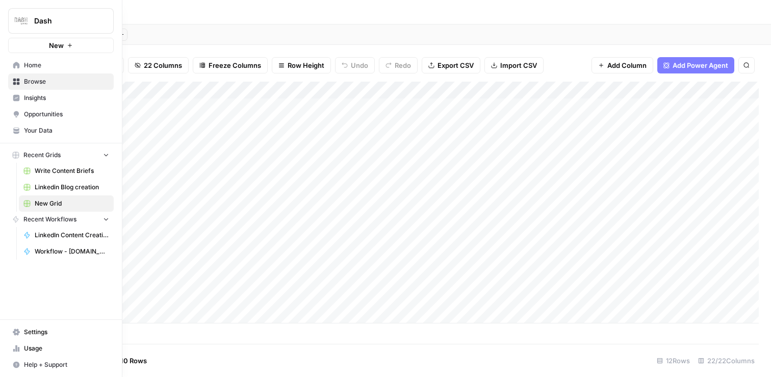
scroll to position [0, 0]
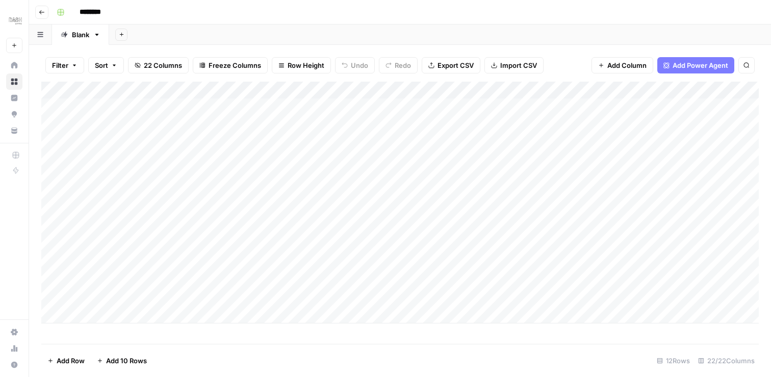
drag, startPoint x: 448, startPoint y: 89, endPoint x: 748, endPoint y: 97, distance: 300.5
click at [748, 97] on div "Add Column" at bounding box center [400, 203] width 718 height 242
click at [334, 124] on div "Add Column" at bounding box center [400, 203] width 718 height 242
click at [391, 90] on div "Add Column" at bounding box center [400, 203] width 718 height 242
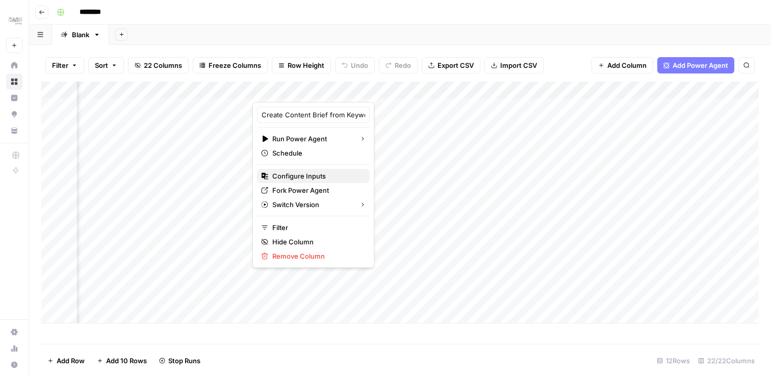
click at [314, 174] on span "Configure Inputs" at bounding box center [316, 176] width 89 height 10
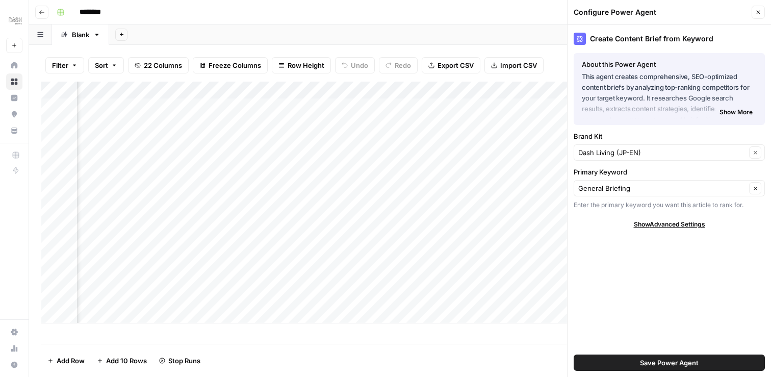
click at [758, 10] on icon "button" at bounding box center [758, 12] width 6 height 6
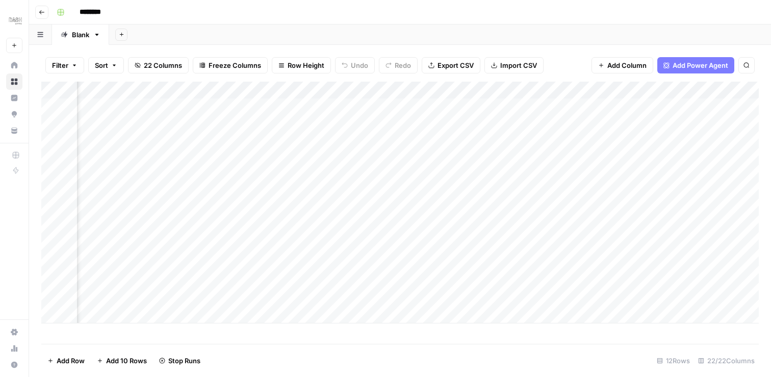
click at [633, 90] on div "Add Column" at bounding box center [400, 203] width 718 height 242
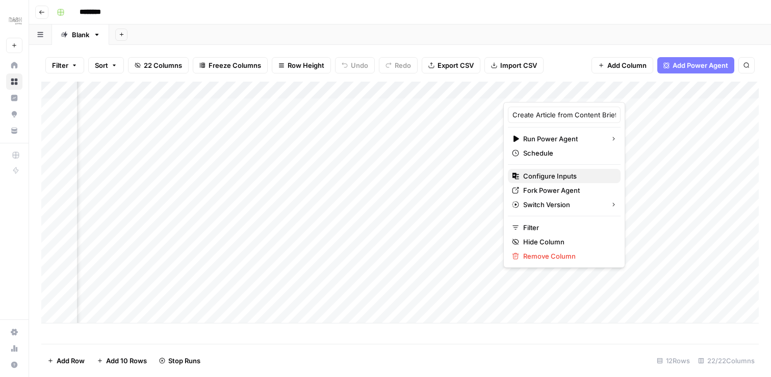
click at [556, 174] on span "Configure Inputs" at bounding box center [567, 176] width 89 height 10
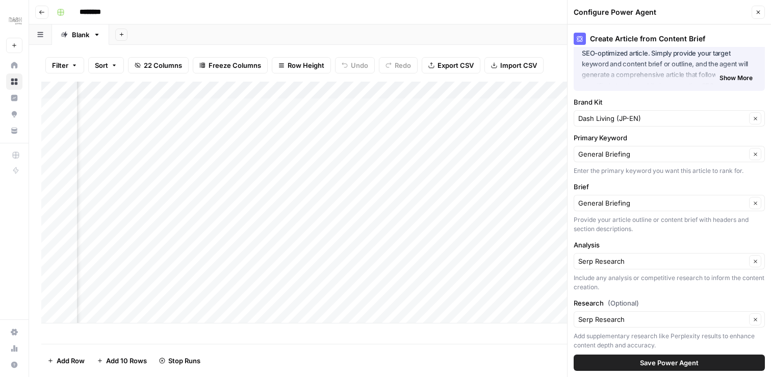
scroll to position [59, 0]
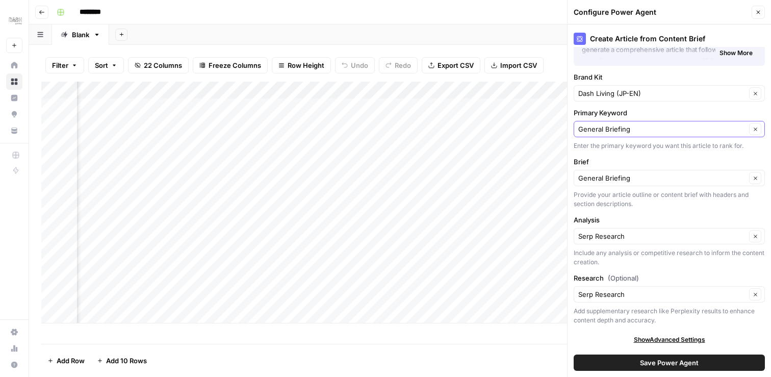
click at [757, 131] on icon "button" at bounding box center [756, 129] width 6 height 6
click at [757, 130] on icon "button" at bounding box center [756, 129] width 6 height 6
click at [703, 130] on input "Primary Keyword" at bounding box center [662, 129] width 168 height 10
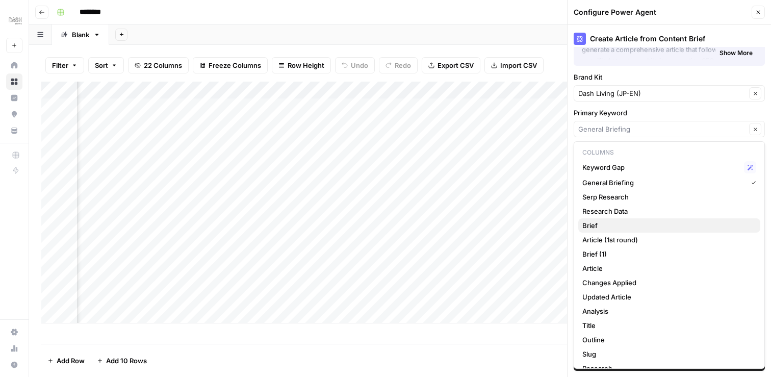
click at [647, 227] on span "Brief" at bounding box center [667, 225] width 170 height 10
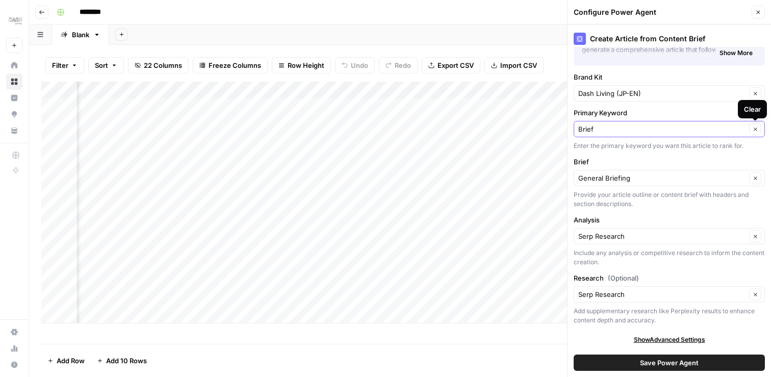
click at [756, 133] on button "Clear" at bounding box center [755, 129] width 12 height 12
type input "General Briefing"
click at [756, 133] on button "Clear" at bounding box center [755, 129] width 12 height 12
click at [705, 154] on div "Create Article from Content Brief About this Power Agent This agent transforms …" at bounding box center [669, 200] width 203 height 352
click at [667, 364] on span "Save Power Agent" at bounding box center [669, 363] width 59 height 10
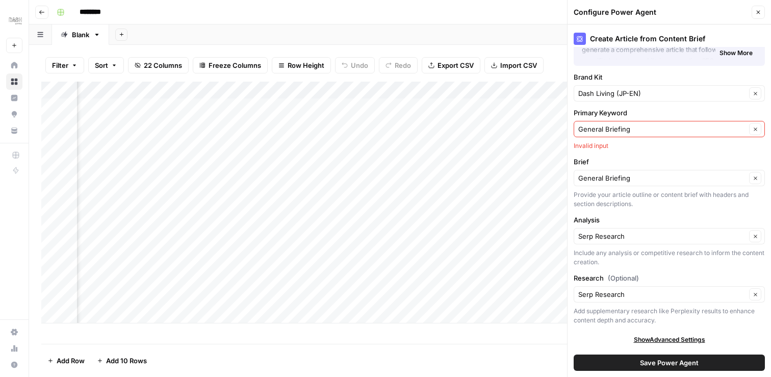
click at [692, 135] on div "General Briefing Clear" at bounding box center [669, 129] width 191 height 16
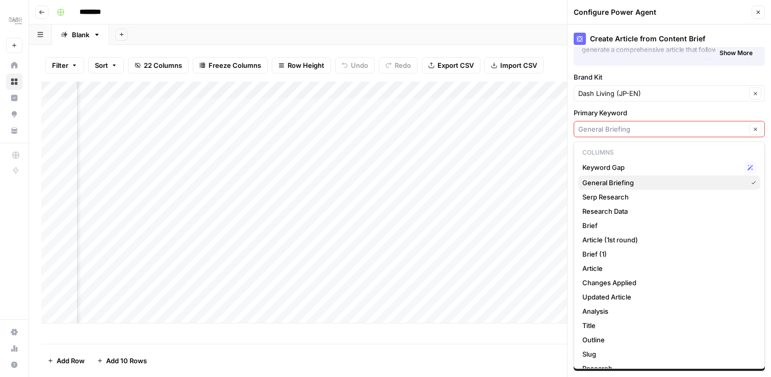
click at [657, 179] on span "General Briefing" at bounding box center [662, 182] width 161 height 10
type input "General Briefing"
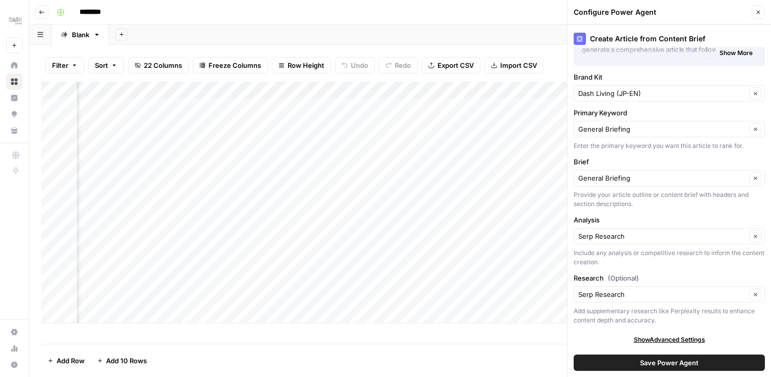
click at [677, 363] on span "Save Power Agent" at bounding box center [669, 363] width 59 height 10
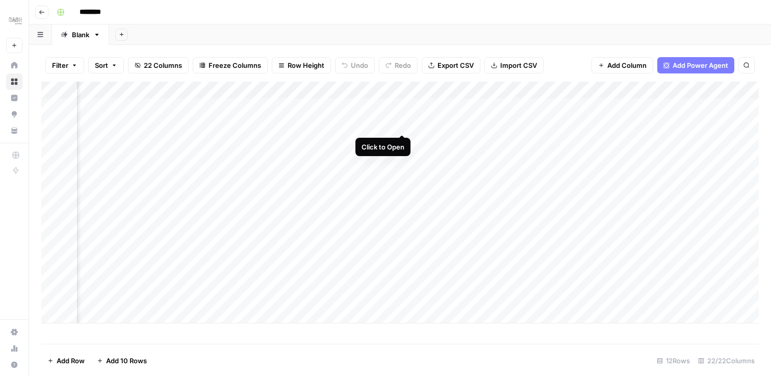
click at [402, 123] on div "Add Column" at bounding box center [400, 203] width 718 height 242
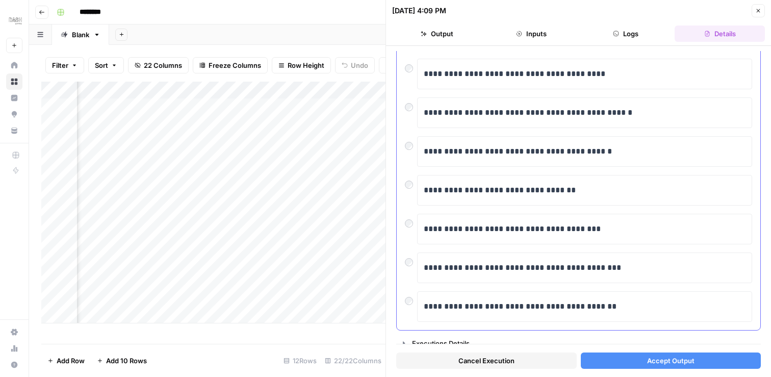
scroll to position [193, 0]
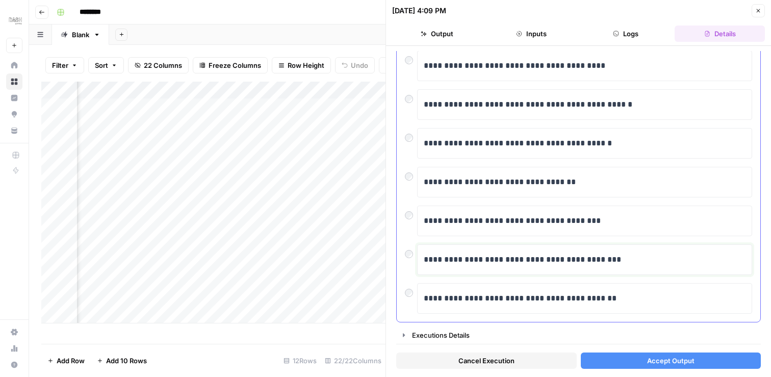
click at [557, 261] on p "**********" at bounding box center [585, 259] width 322 height 13
click at [649, 358] on span "Accept Output" at bounding box center [670, 360] width 47 height 10
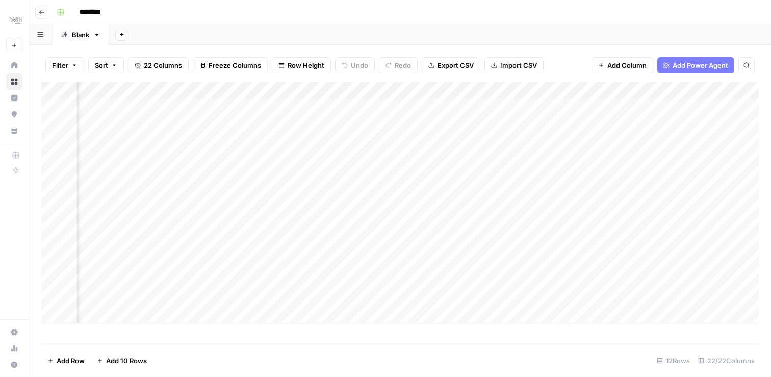
click at [634, 87] on div "Add Column" at bounding box center [400, 203] width 718 height 242
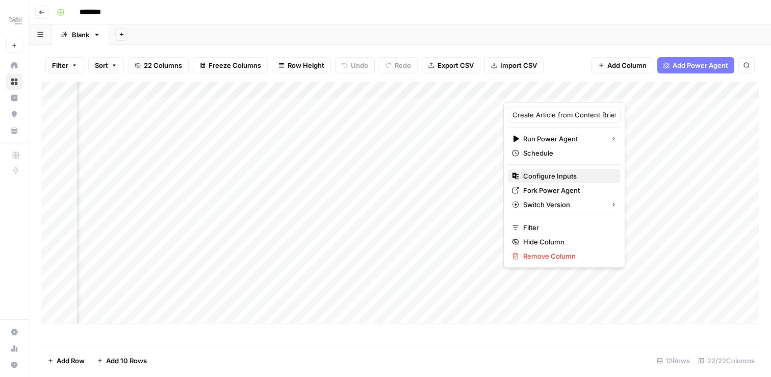
click at [549, 176] on span "Configure Inputs" at bounding box center [567, 176] width 89 height 10
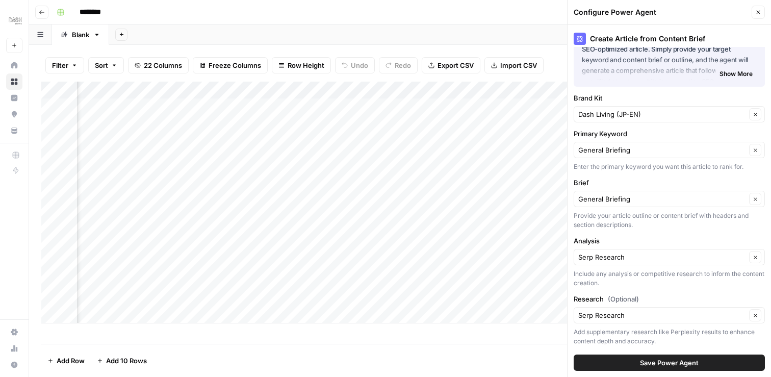
scroll to position [59, 0]
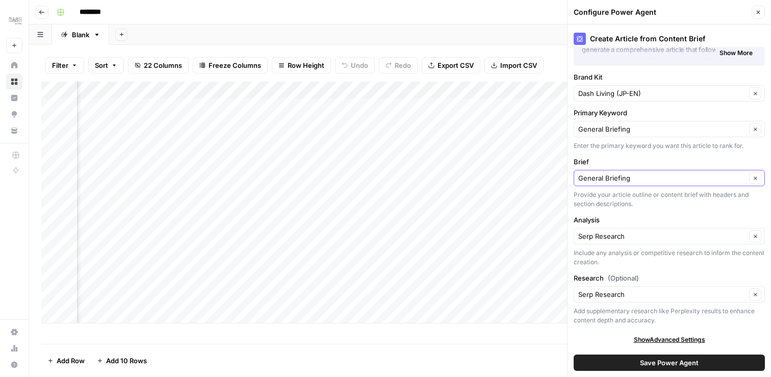
click at [754, 178] on icon "button" at bounding box center [756, 178] width 6 height 6
click at [756, 180] on icon "button" at bounding box center [756, 178] width 6 height 6
click at [682, 181] on input "Brief" at bounding box center [662, 178] width 168 height 10
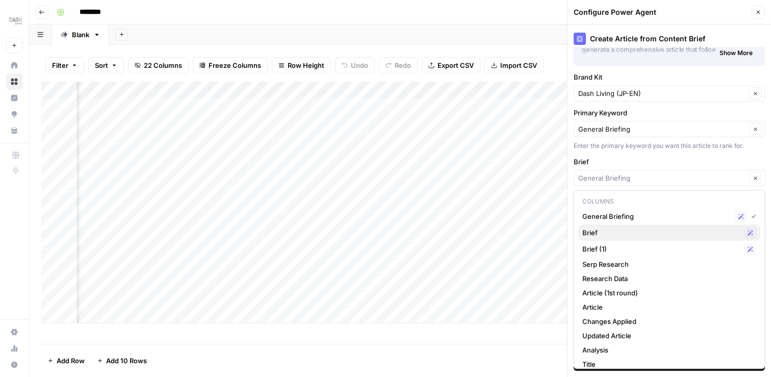
click at [636, 235] on span "Brief" at bounding box center [661, 232] width 158 height 10
type input "Brief"
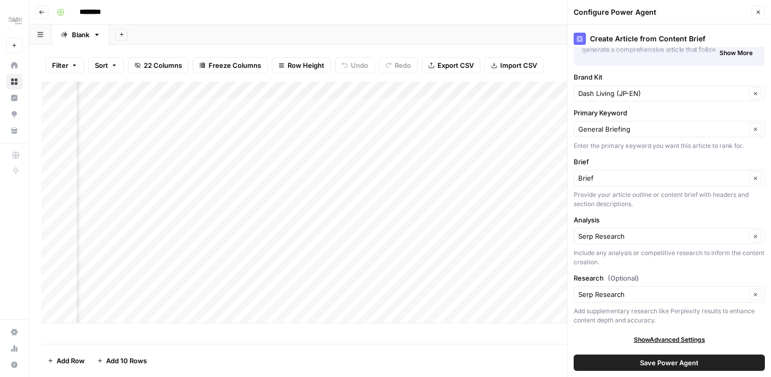
click at [668, 363] on span "Save Power Agent" at bounding box center [669, 363] width 59 height 10
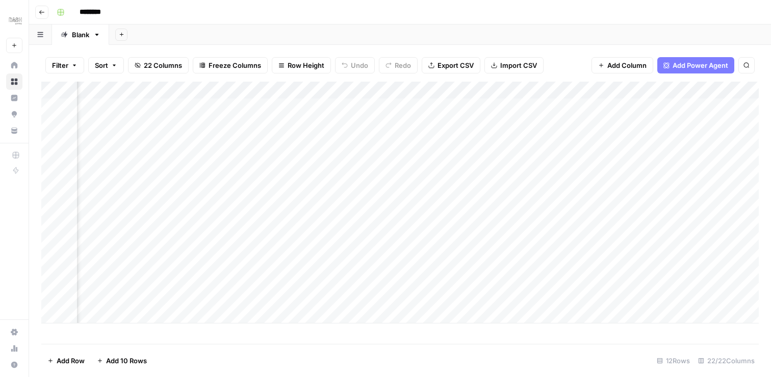
scroll to position [0, 356]
click at [588, 89] on div "Add Column" at bounding box center [400, 203] width 718 height 242
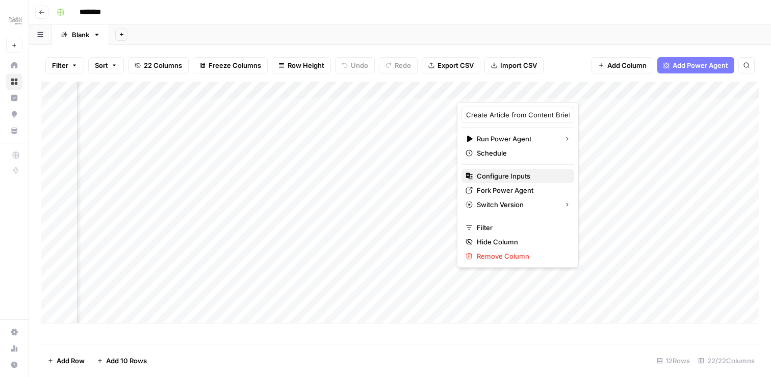
click at [504, 181] on span "Configure Inputs" at bounding box center [521, 176] width 89 height 10
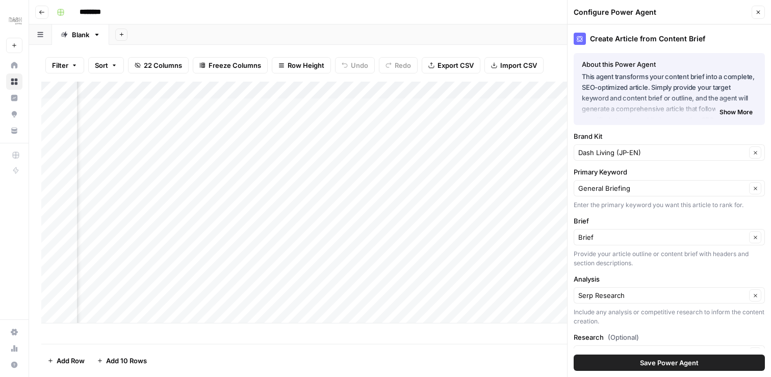
scroll to position [59, 0]
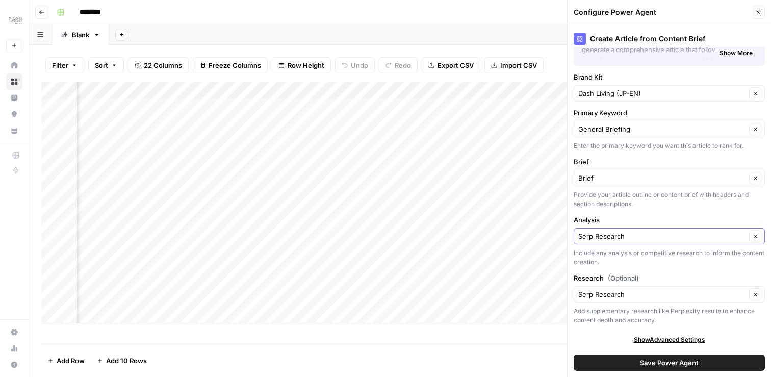
click at [752, 236] on button "Clear" at bounding box center [755, 236] width 12 height 12
click at [681, 234] on input "Analysis" at bounding box center [662, 236] width 168 height 10
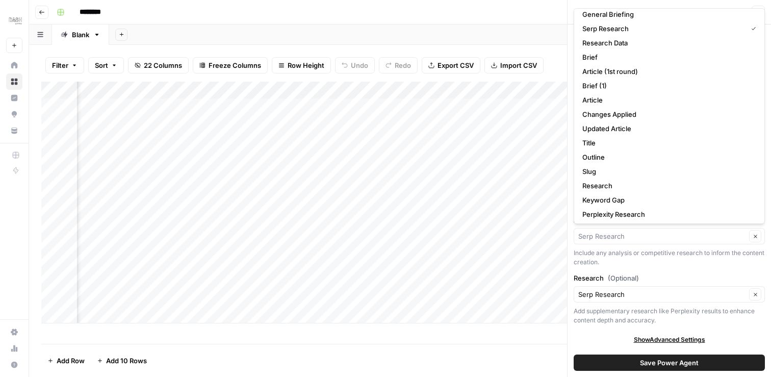
scroll to position [0, 0]
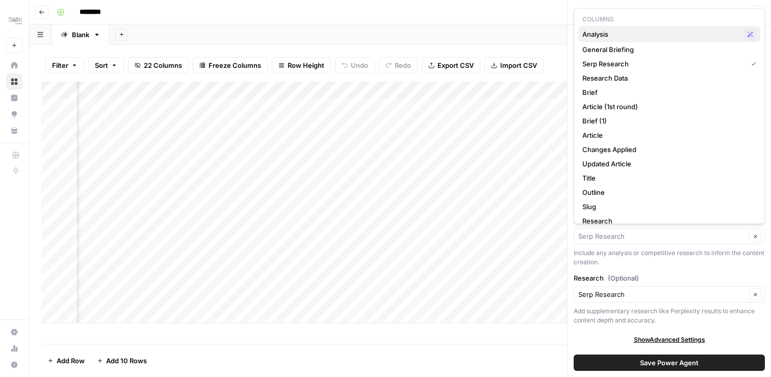
click at [641, 35] on span "Analysis" at bounding box center [661, 34] width 158 height 10
type input "Analysis"
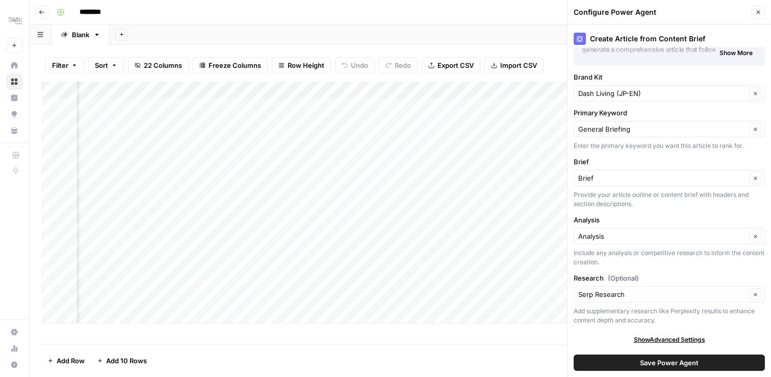
click at [652, 365] on span "Save Power Agent" at bounding box center [669, 363] width 59 height 10
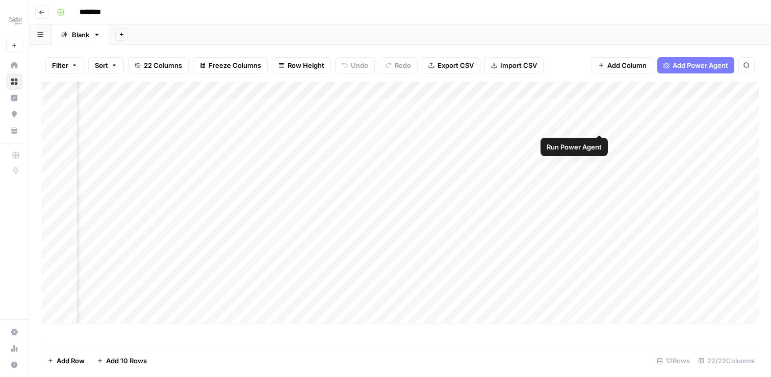
click at [600, 124] on div "Add Column" at bounding box center [400, 203] width 718 height 242
click at [444, 123] on div "Add Column" at bounding box center [400, 203] width 718 height 242
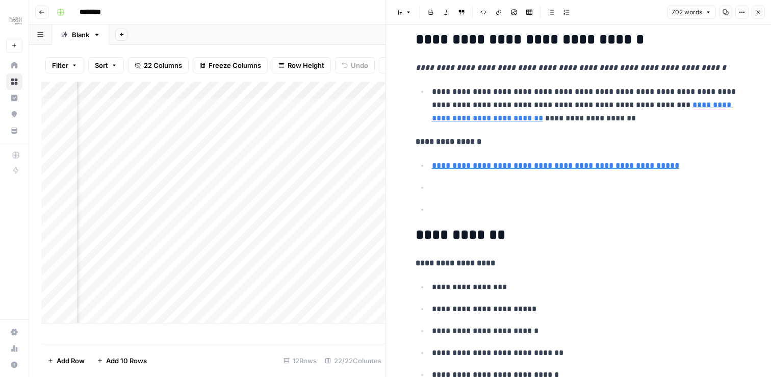
scroll to position [2031, 0]
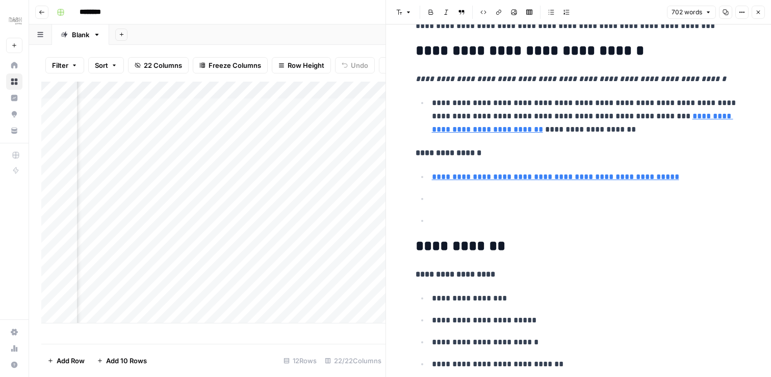
click at [761, 12] on button "Close" at bounding box center [758, 12] width 13 height 13
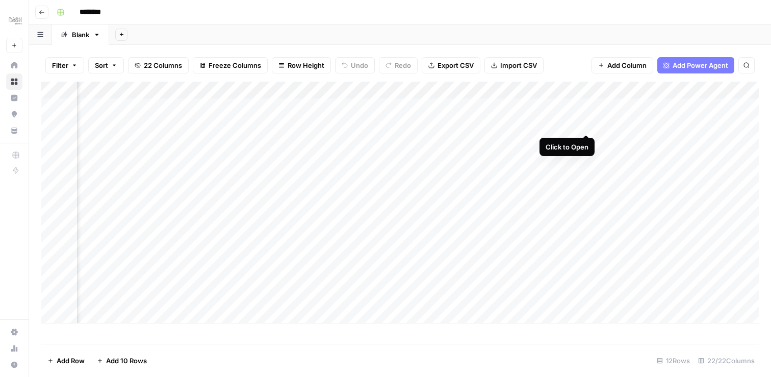
click at [584, 122] on div "Add Column" at bounding box center [400, 203] width 718 height 242
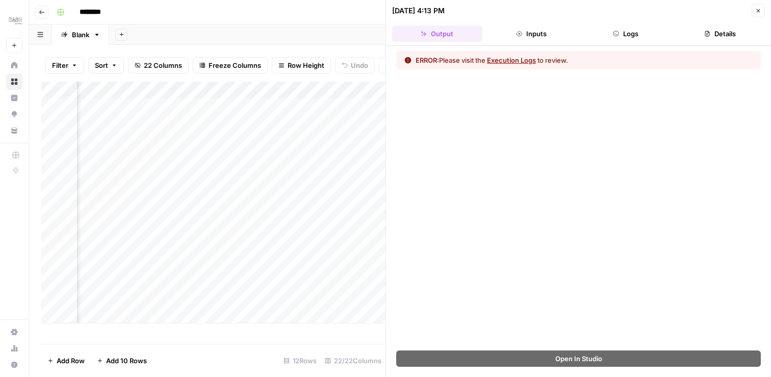
click at [705, 37] on button "Details" at bounding box center [720, 34] width 90 height 16
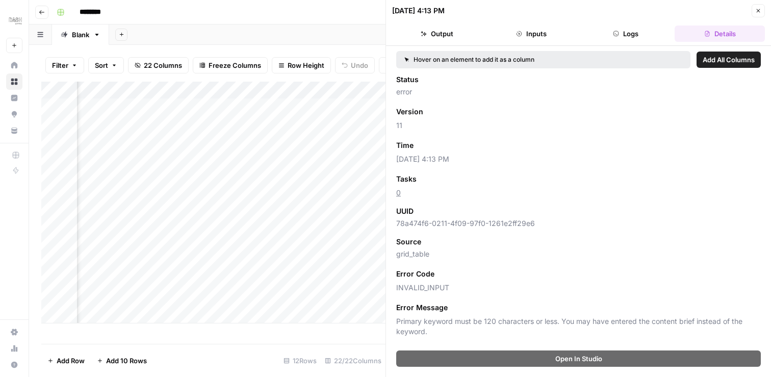
click at [760, 7] on button "Close" at bounding box center [758, 10] width 13 height 13
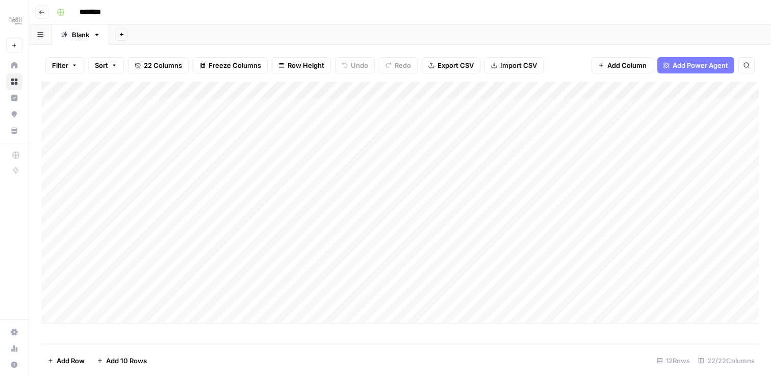
click at [242, 88] on div "Add Column" at bounding box center [400, 203] width 718 height 242
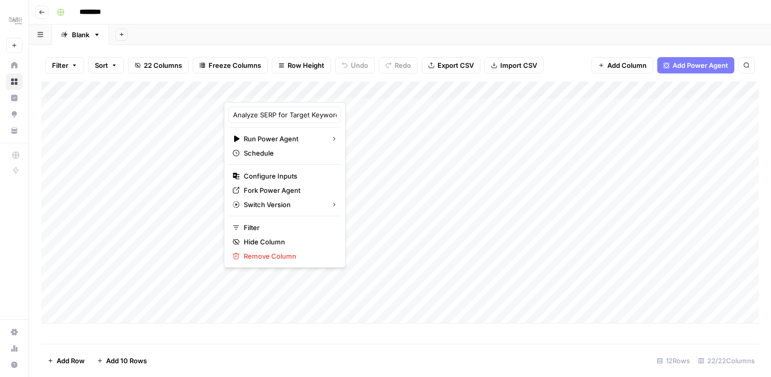
click at [466, 172] on div "Add Column" at bounding box center [400, 203] width 718 height 242
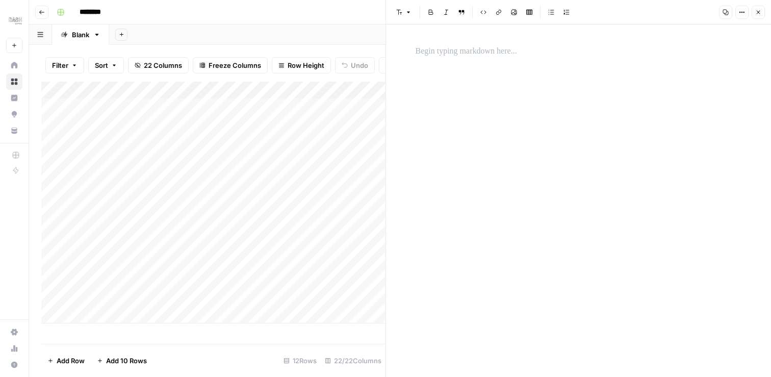
click at [759, 9] on icon "button" at bounding box center [758, 12] width 6 height 6
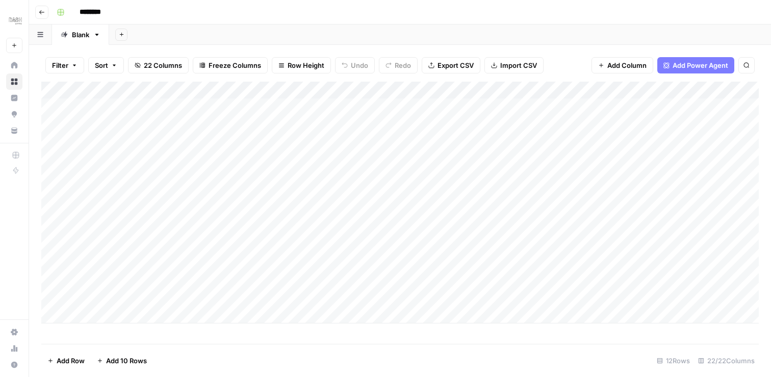
scroll to position [0, 1]
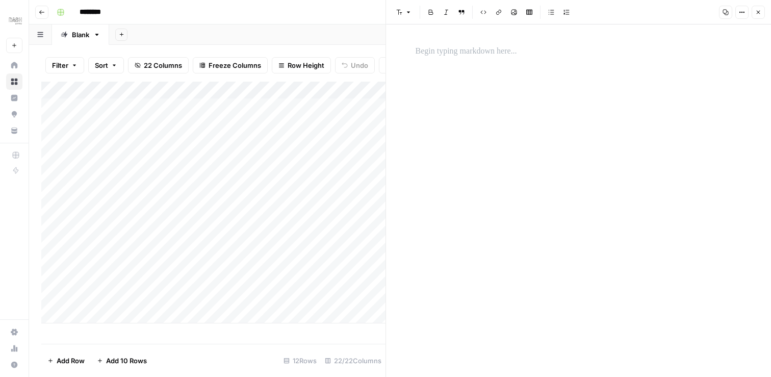
click at [760, 14] on icon "button" at bounding box center [758, 12] width 6 height 6
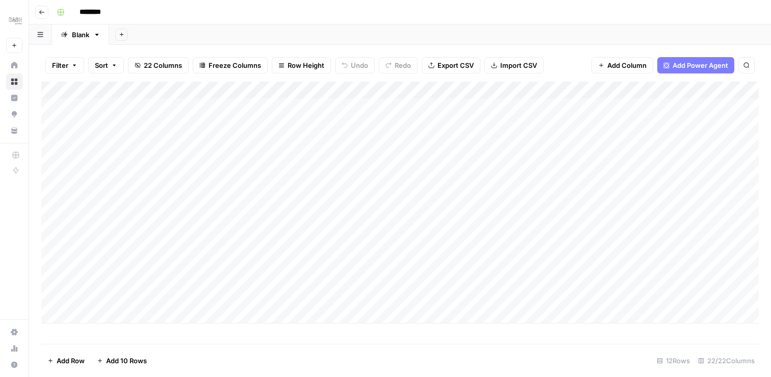
click at [438, 129] on div "Add Column" at bounding box center [400, 203] width 718 height 242
click at [631, 125] on div "Add Column" at bounding box center [400, 203] width 718 height 242
click at [181, 122] on div "Add Column" at bounding box center [400, 203] width 718 height 242
click at [203, 124] on div "Add Column" at bounding box center [400, 203] width 718 height 242
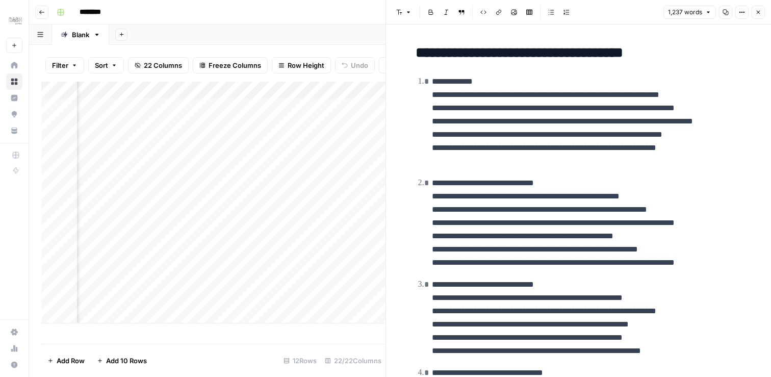
click at [758, 14] on icon "button" at bounding box center [758, 12] width 6 height 6
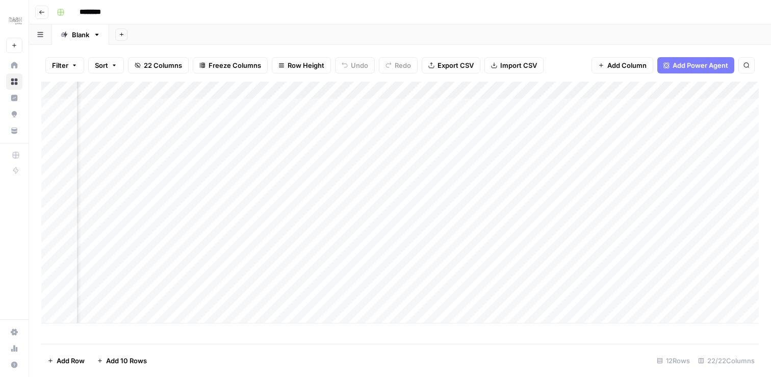
click at [468, 126] on div "Add Column" at bounding box center [400, 203] width 718 height 242
click at [661, 124] on div "Add Column" at bounding box center [400, 203] width 718 height 242
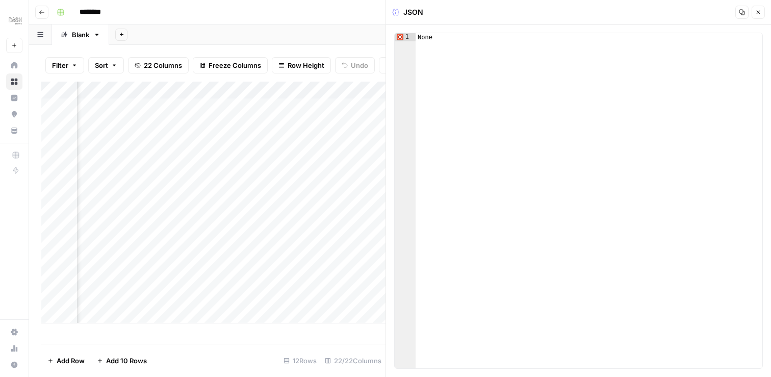
click at [760, 12] on icon "button" at bounding box center [758, 12] width 6 height 6
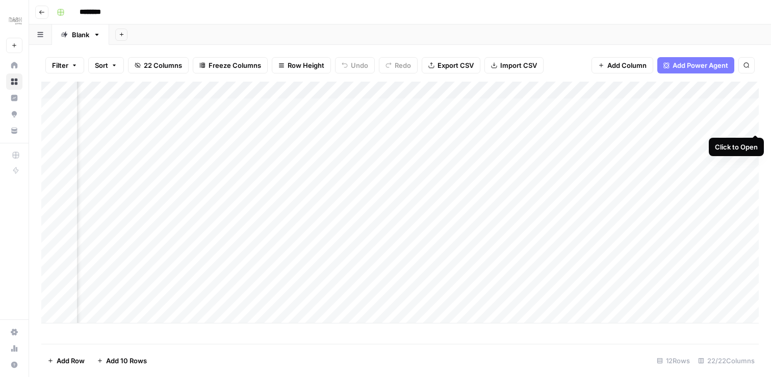
click at [755, 124] on div "Add Column" at bounding box center [400, 203] width 718 height 242
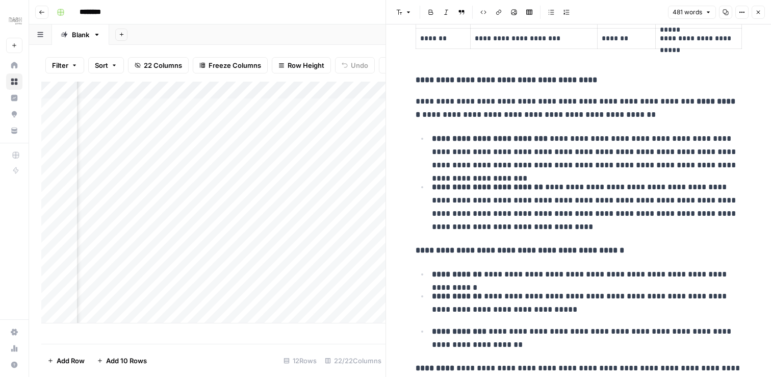
scroll to position [564, 0]
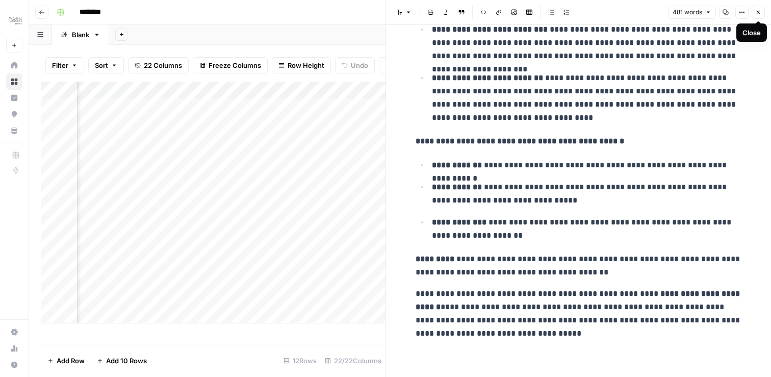
click at [760, 9] on icon "button" at bounding box center [758, 12] width 6 height 6
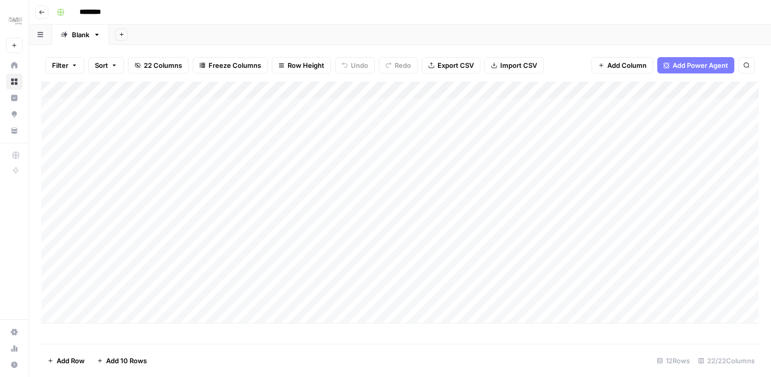
click at [198, 124] on div "Add Column" at bounding box center [400, 203] width 718 height 242
click at [701, 87] on div "Add Column" at bounding box center [400, 203] width 718 height 242
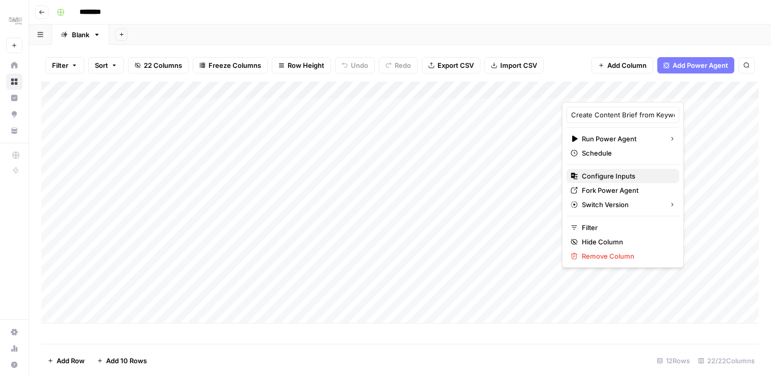
click at [608, 169] on button "Configure Inputs" at bounding box center [623, 176] width 113 height 14
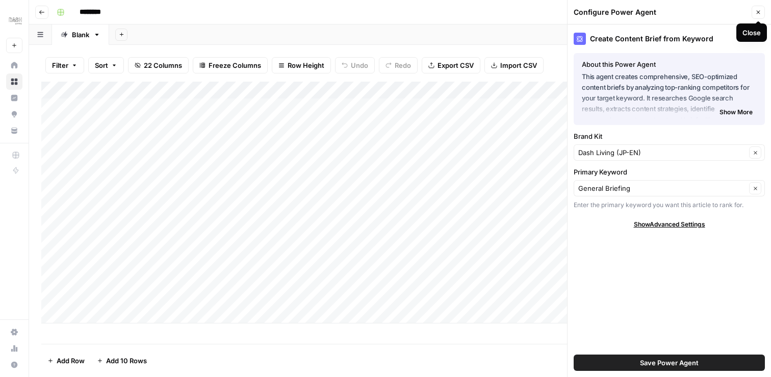
click at [755, 14] on button "Close" at bounding box center [758, 12] width 13 height 13
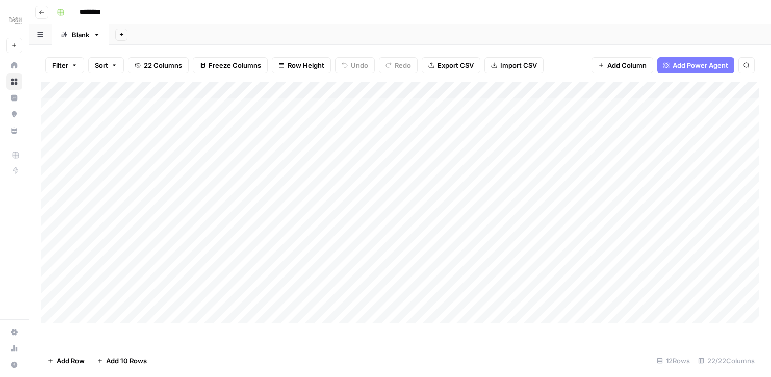
click at [200, 123] on div "Add Column" at bounding box center [400, 203] width 718 height 242
click at [188, 123] on div "Add Column" at bounding box center [400, 203] width 718 height 242
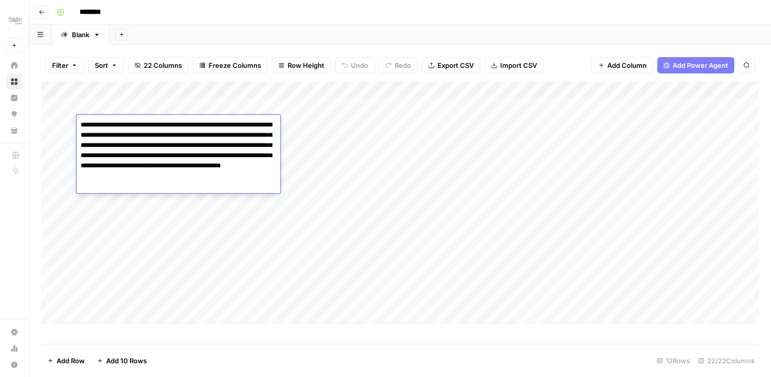
click at [188, 123] on textarea "**********" at bounding box center [179, 155] width 204 height 75
click at [186, 147] on textarea "**********" at bounding box center [179, 155] width 204 height 75
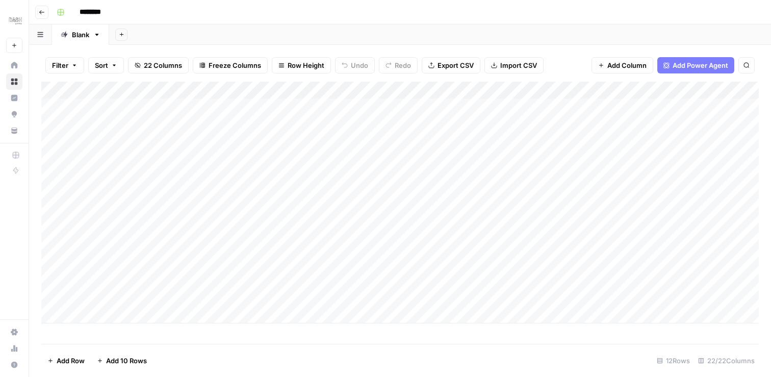
click at [191, 226] on div "Add Column" at bounding box center [400, 203] width 718 height 242
click at [186, 123] on div "Add Column" at bounding box center [400, 203] width 718 height 242
click at [395, 122] on div "Add Column" at bounding box center [400, 203] width 718 height 242
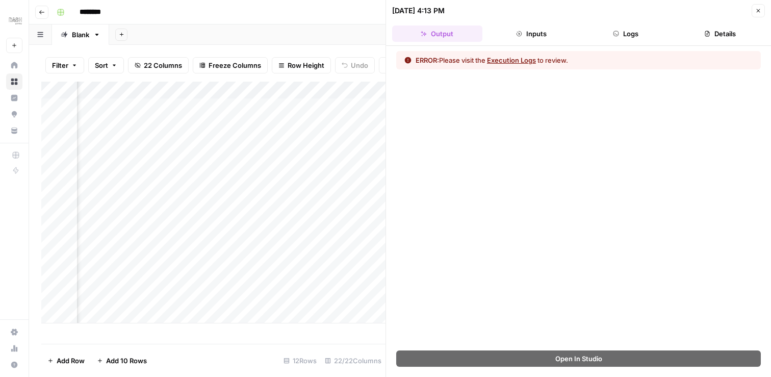
click at [761, 11] on icon "button" at bounding box center [758, 11] width 6 height 6
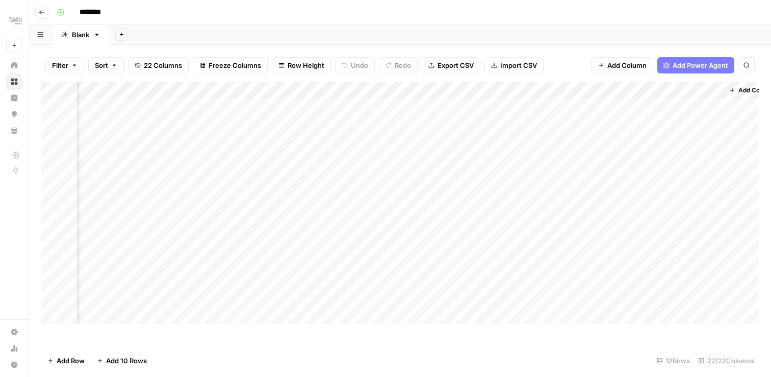
scroll to position [0, 1913]
click at [714, 68] on span "Add Power Agent" at bounding box center [701, 65] width 56 height 10
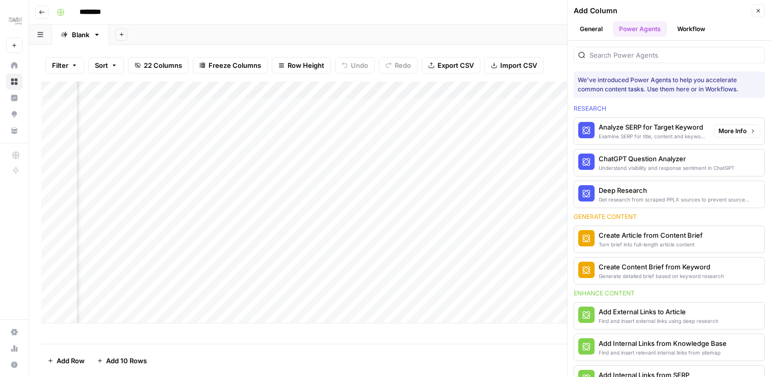
click at [730, 129] on span "More Info" at bounding box center [733, 130] width 28 height 9
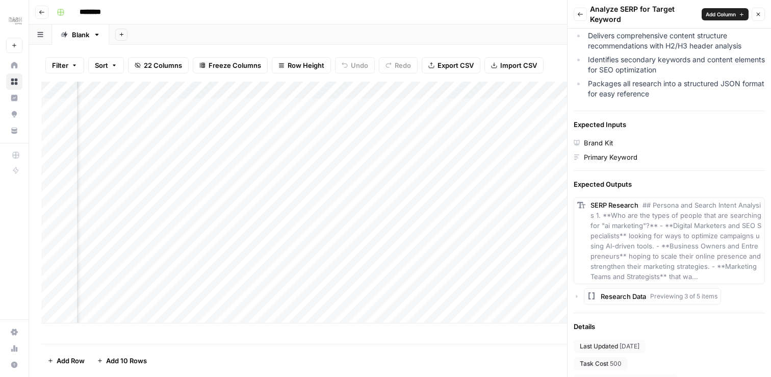
scroll to position [300, 0]
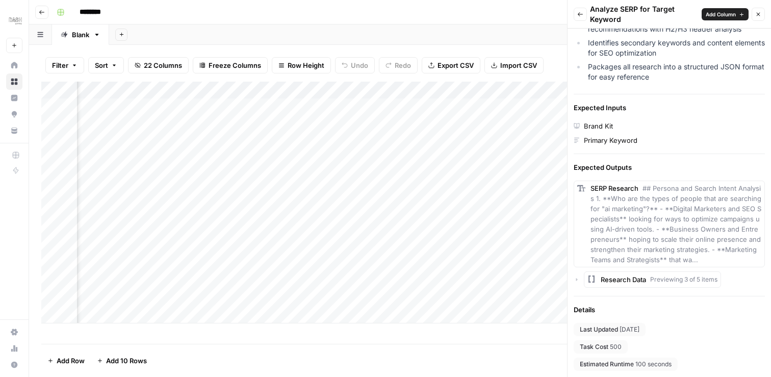
click at [675, 279] on span "Previewing 3 of 5 items" at bounding box center [683, 279] width 67 height 9
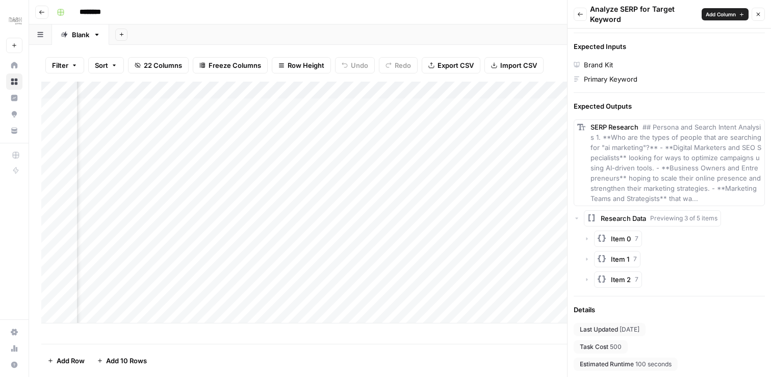
click at [589, 240] on icon "button" at bounding box center [587, 239] width 6 height 6
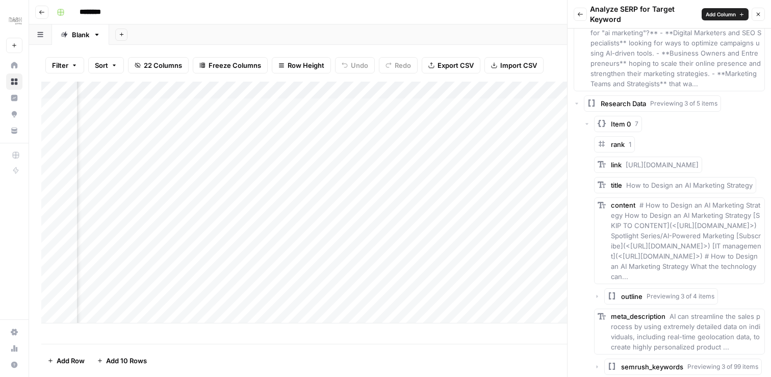
scroll to position [475, 0]
click at [585, 122] on icon "button" at bounding box center [587, 125] width 6 height 6
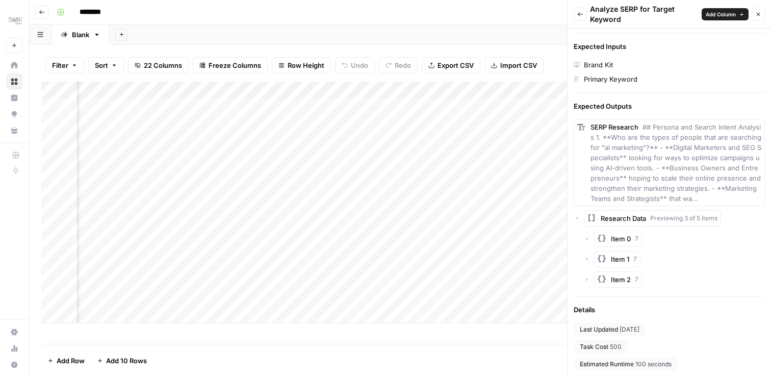
click at [760, 17] on button "Close" at bounding box center [758, 14] width 13 height 13
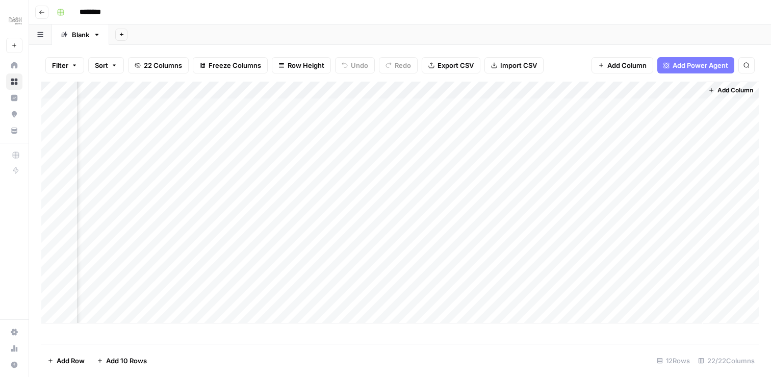
click at [703, 68] on span "Add Power Agent" at bounding box center [701, 65] width 56 height 10
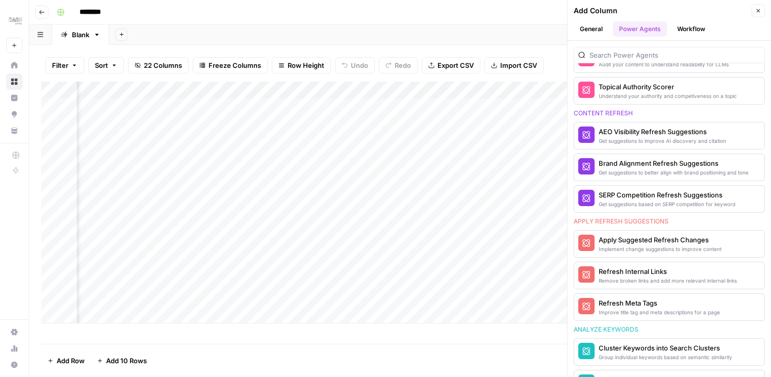
scroll to position [518, 0]
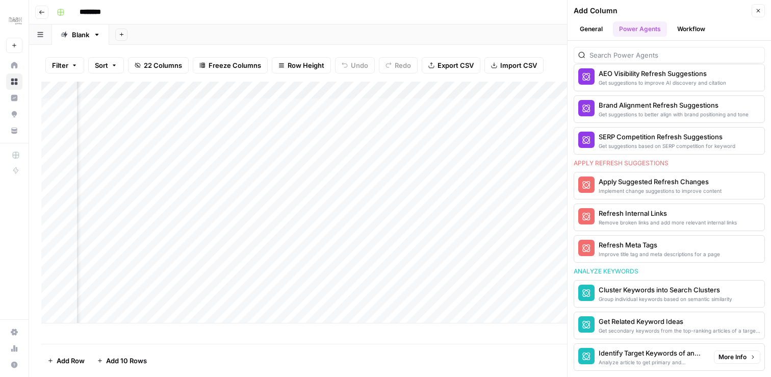
click at [728, 360] on span "More Info" at bounding box center [733, 356] width 28 height 9
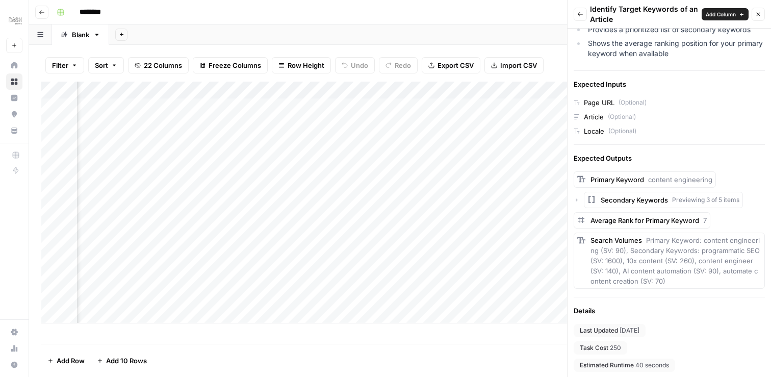
scroll to position [196, 0]
click at [581, 16] on icon "button" at bounding box center [580, 14] width 6 height 6
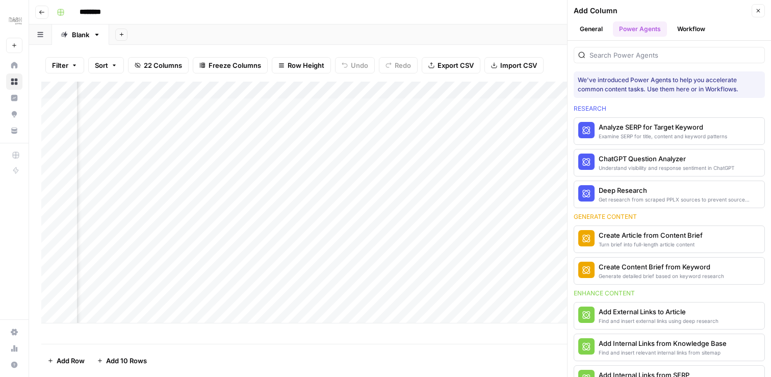
scroll to position [518, 0]
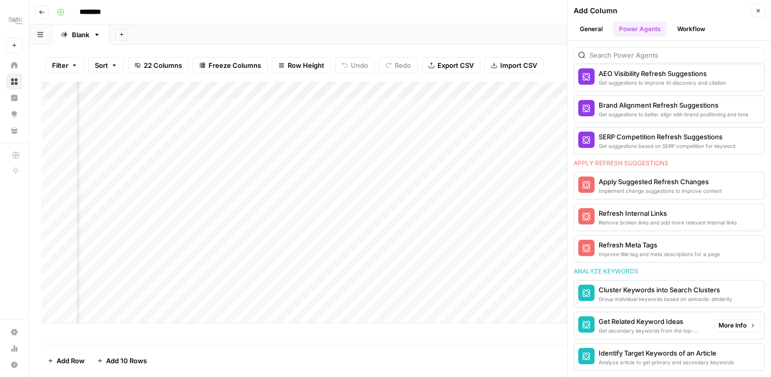
click at [735, 325] on span "More Info" at bounding box center [733, 325] width 28 height 9
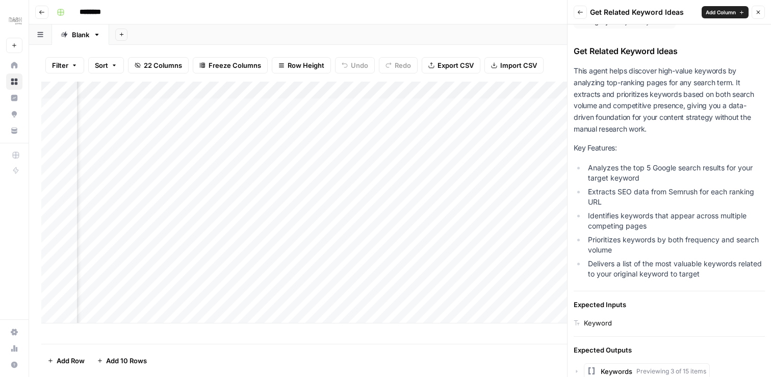
scroll to position [0, 0]
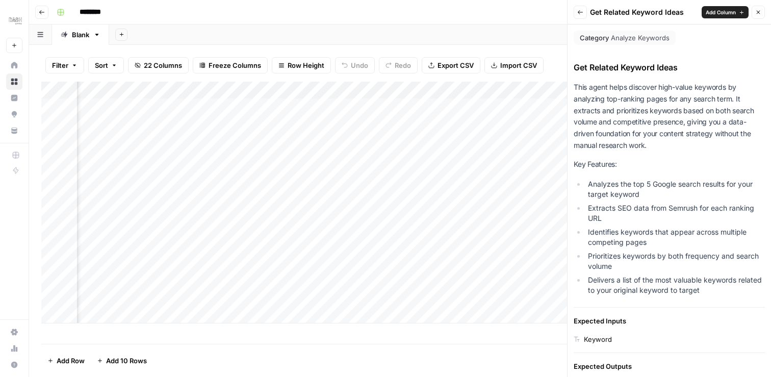
click at [715, 14] on span "Add Column" at bounding box center [721, 12] width 30 height 8
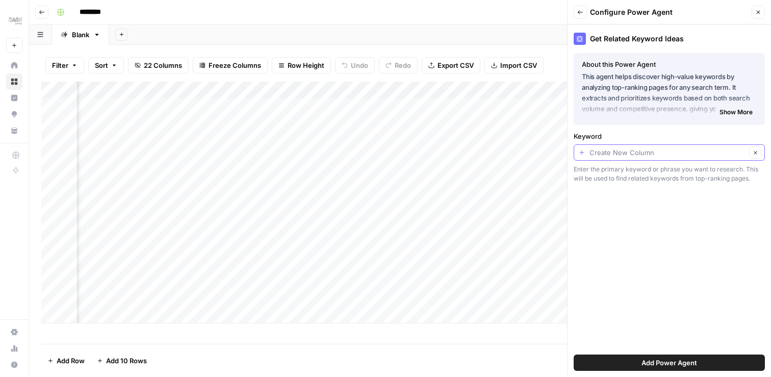
click at [718, 155] on input "Keyword" at bounding box center [668, 152] width 157 height 10
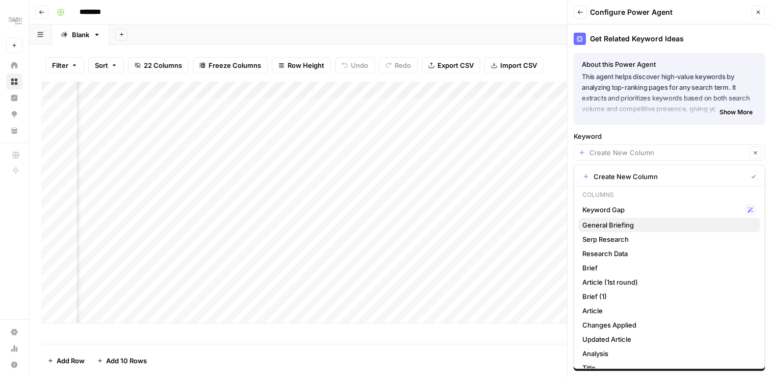
click at [653, 223] on span "General Briefing" at bounding box center [667, 225] width 170 height 10
type input "General Briefing"
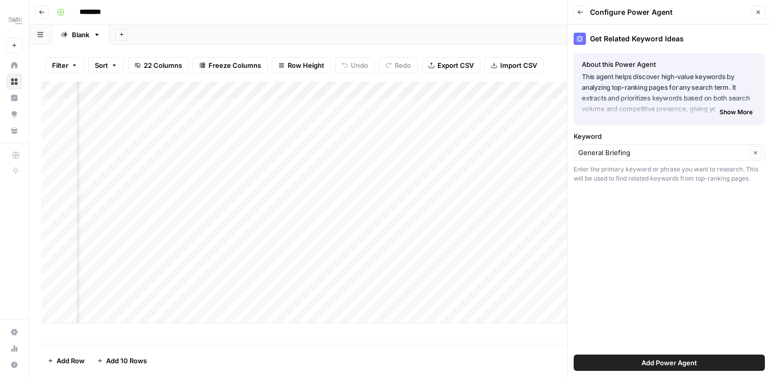
click at [683, 358] on span "Add Power Agent" at bounding box center [670, 363] width 56 height 10
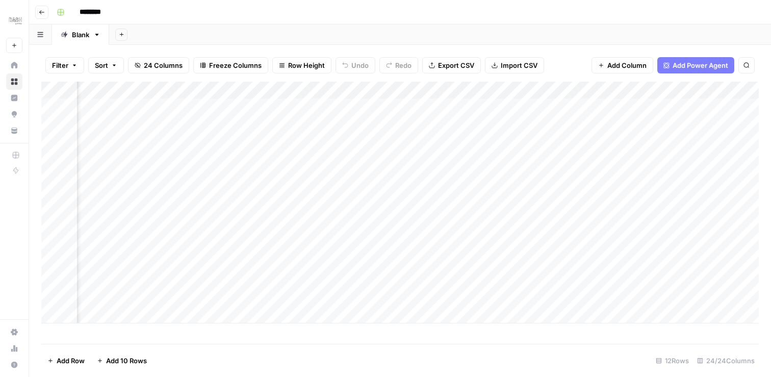
scroll to position [0, 2066]
click at [612, 120] on div "Add Column" at bounding box center [400, 203] width 718 height 242
click at [355, 87] on div "Add Column" at bounding box center [400, 203] width 718 height 242
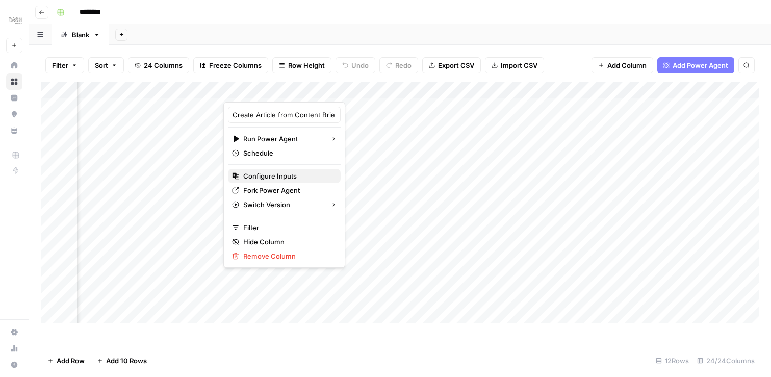
click at [270, 175] on span "Configure Inputs" at bounding box center [287, 176] width 89 height 10
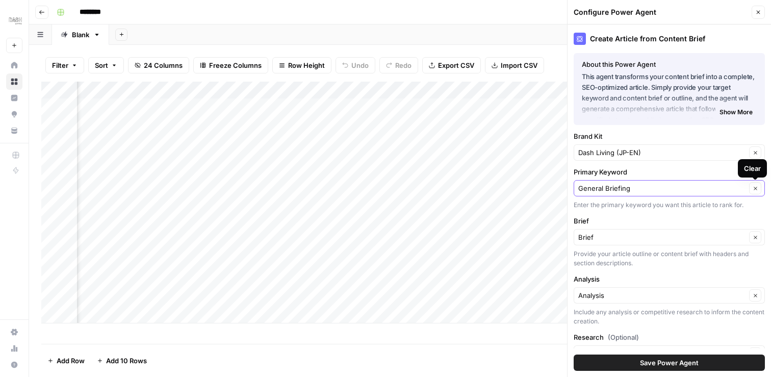
click at [756, 189] on icon "button" at bounding box center [755, 188] width 3 height 3
click at [715, 191] on input "Primary Keyword" at bounding box center [662, 188] width 168 height 10
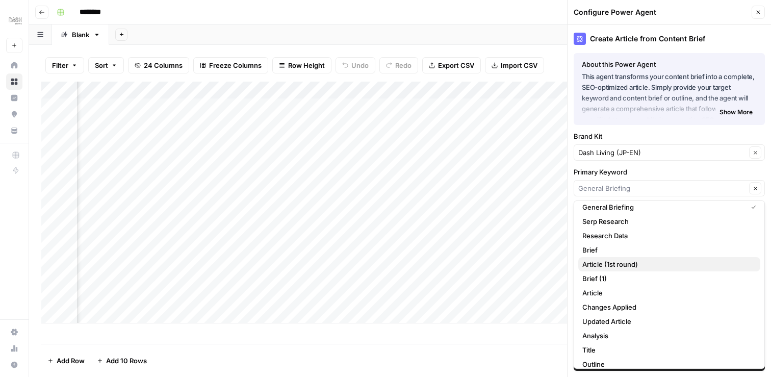
scroll to position [99, 0]
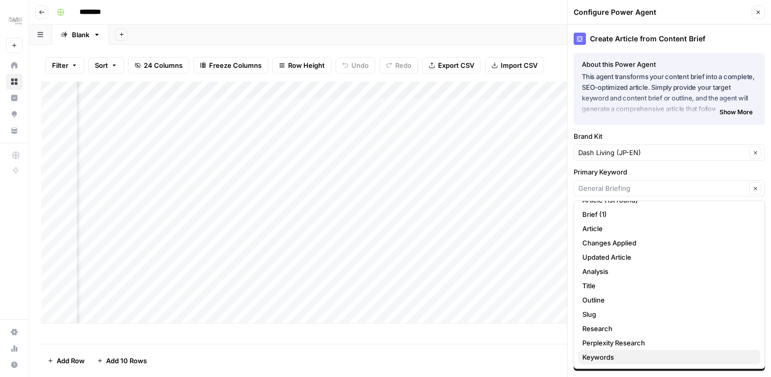
click at [627, 352] on span "Keywords" at bounding box center [667, 357] width 170 height 10
type input "Keywords"
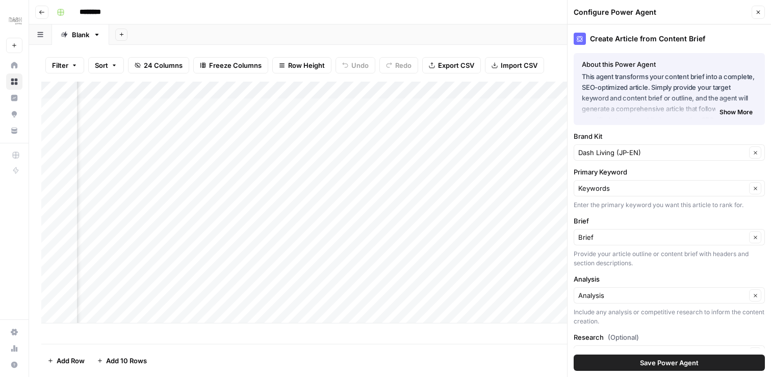
click at [666, 360] on span "Save Power Agent" at bounding box center [669, 363] width 59 height 10
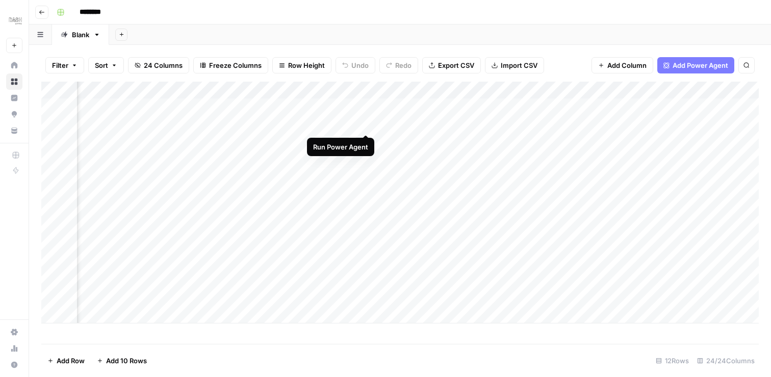
click at [366, 123] on div "Add Column" at bounding box center [400, 203] width 718 height 242
click at [350, 123] on div "Add Column" at bounding box center [400, 203] width 718 height 242
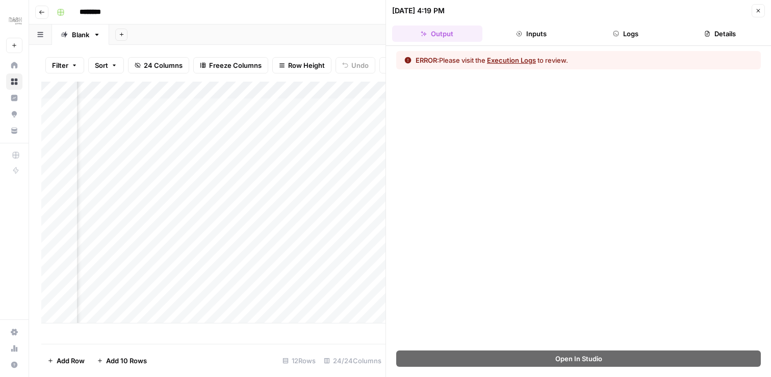
click at [714, 40] on button "Details" at bounding box center [720, 34] width 90 height 16
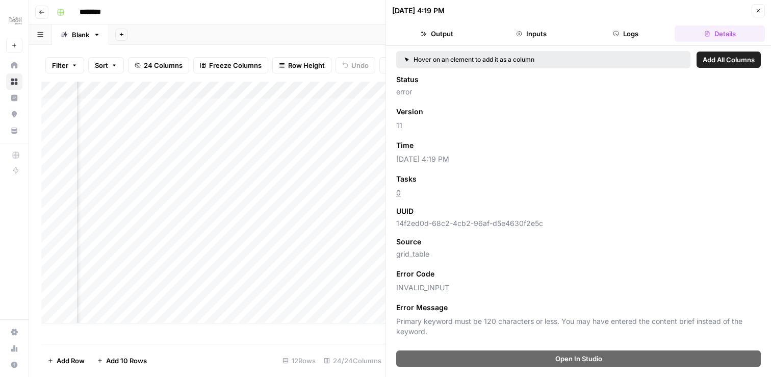
click at [759, 10] on icon "button" at bounding box center [758, 11] width 6 height 6
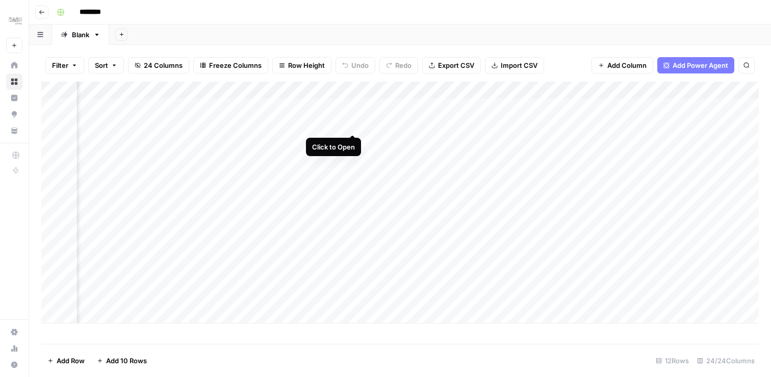
click at [353, 123] on div "Add Column" at bounding box center [400, 203] width 718 height 242
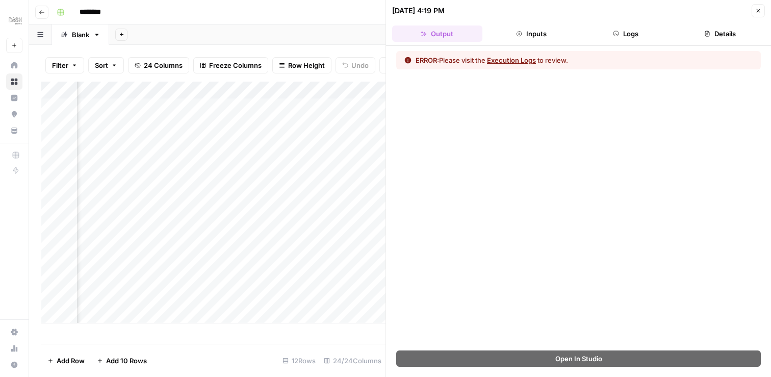
click at [718, 34] on button "Details" at bounding box center [720, 34] width 90 height 16
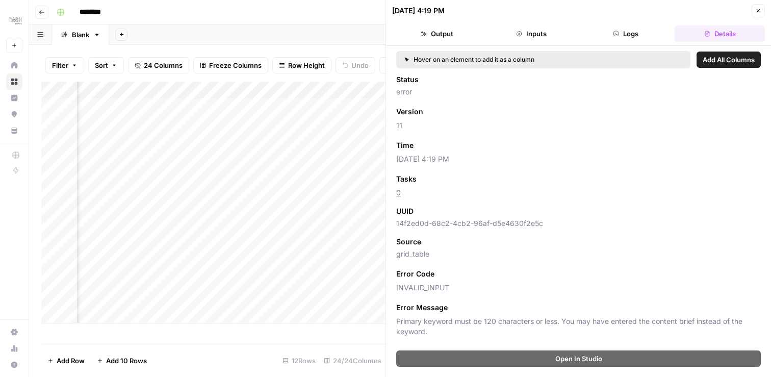
click at [756, 7] on button "Close" at bounding box center [758, 10] width 13 height 13
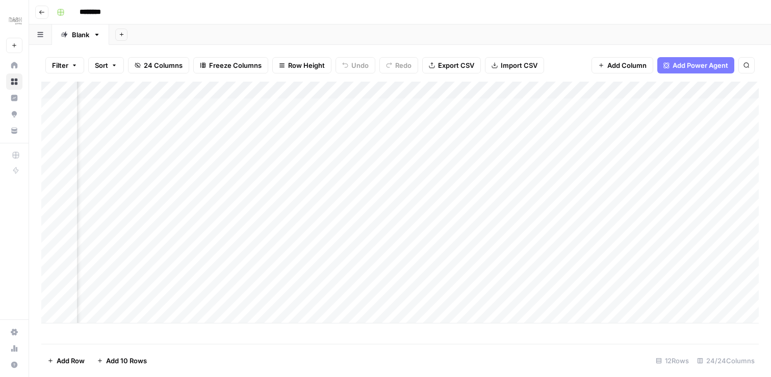
scroll to position [0, 2138]
click at [691, 122] on div "Add Column" at bounding box center [400, 203] width 718 height 242
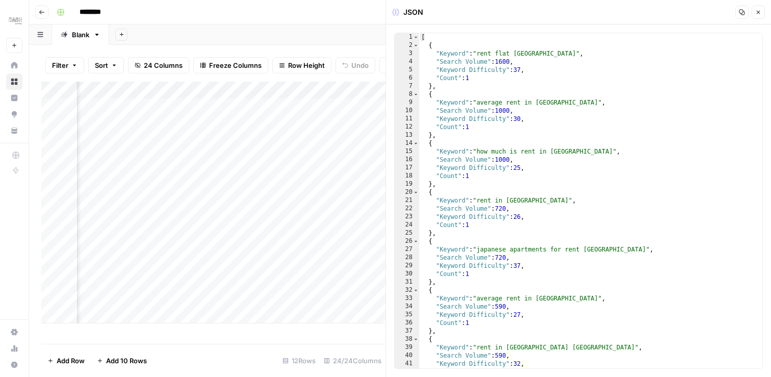
click at [756, 12] on icon "button" at bounding box center [758, 12] width 6 height 6
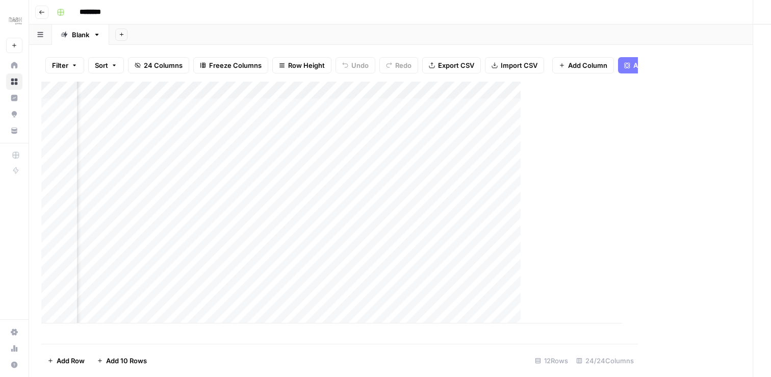
scroll to position [0, 2126]
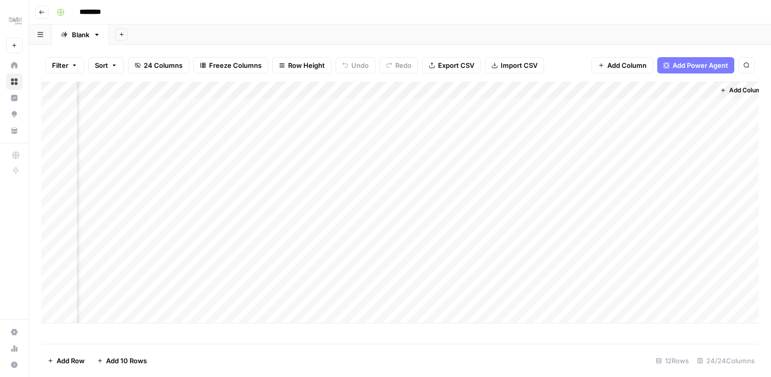
click at [599, 125] on div "Add Column" at bounding box center [400, 203] width 718 height 242
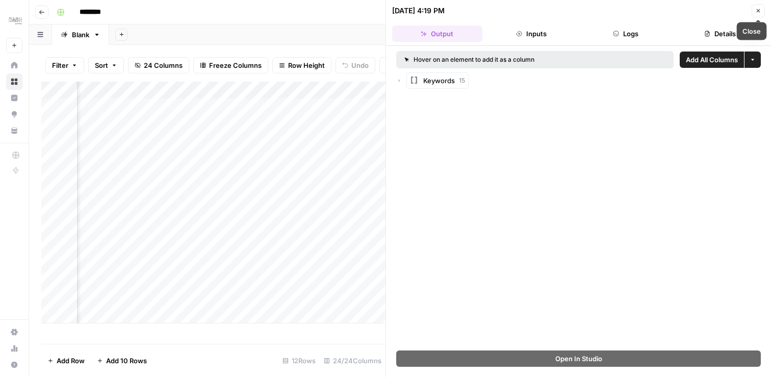
click at [756, 12] on icon "button" at bounding box center [758, 11] width 6 height 6
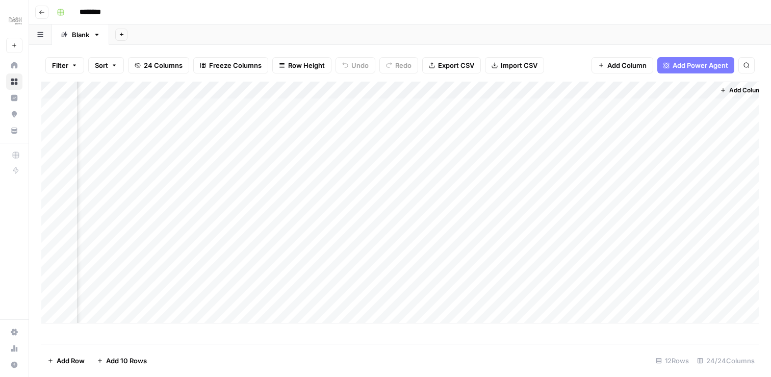
click at [600, 87] on div "Add Column" at bounding box center [400, 203] width 718 height 242
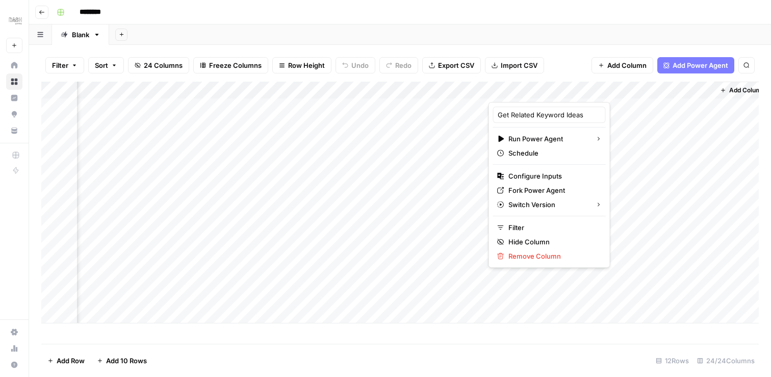
click at [419, 224] on div "Add Column" at bounding box center [400, 203] width 718 height 242
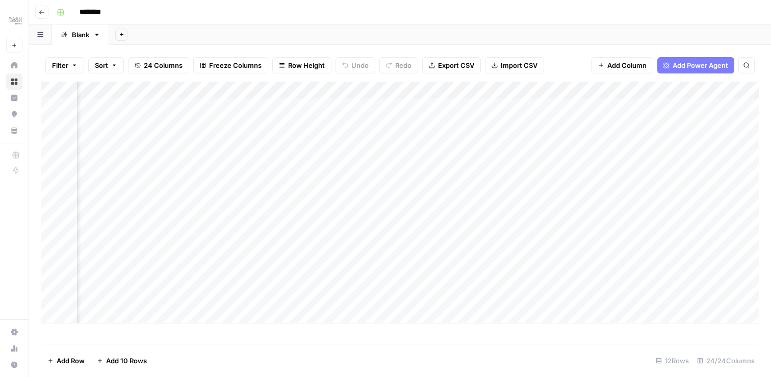
scroll to position [0, 491]
click at [454, 123] on div "Add Column" at bounding box center [400, 203] width 718 height 242
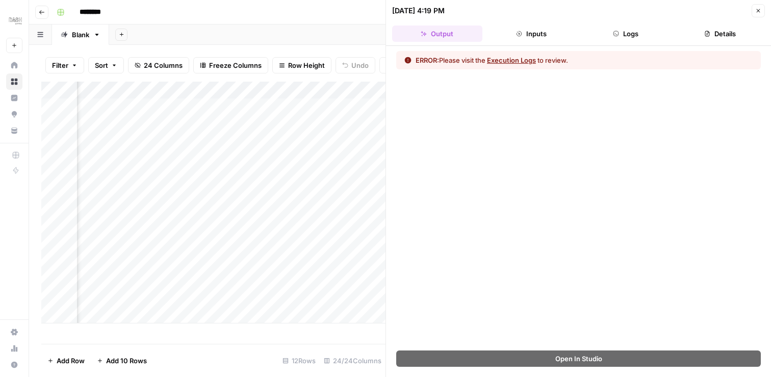
click at [720, 28] on button "Details" at bounding box center [720, 34] width 90 height 16
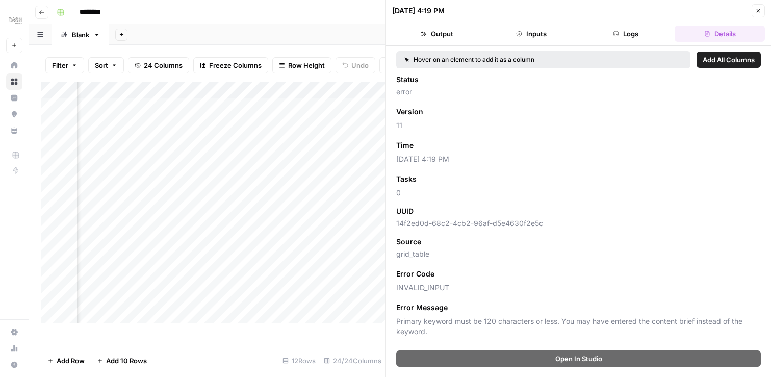
drag, startPoint x: 485, startPoint y: 321, endPoint x: 494, endPoint y: 321, distance: 9.2
click at [494, 321] on span "Primary keyword must be 120 characters or less. You may have entered the conten…" at bounding box center [578, 326] width 365 height 20
click at [759, 13] on icon "button" at bounding box center [758, 11] width 6 height 6
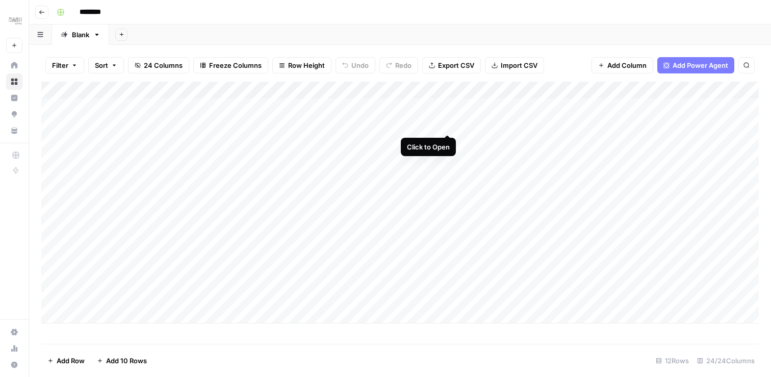
click at [450, 124] on div "Add Column" at bounding box center [400, 203] width 718 height 242
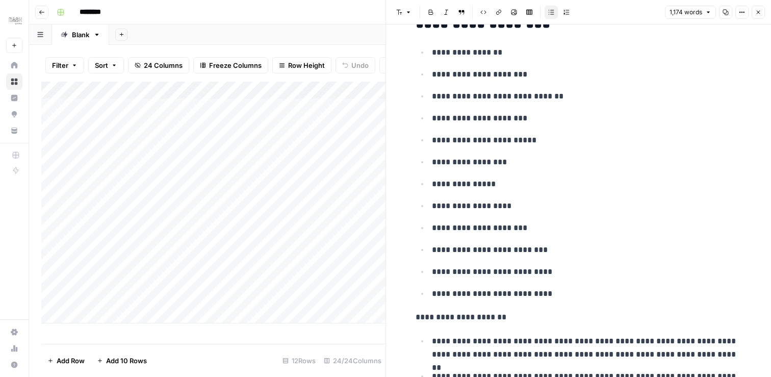
scroll to position [3195, 0]
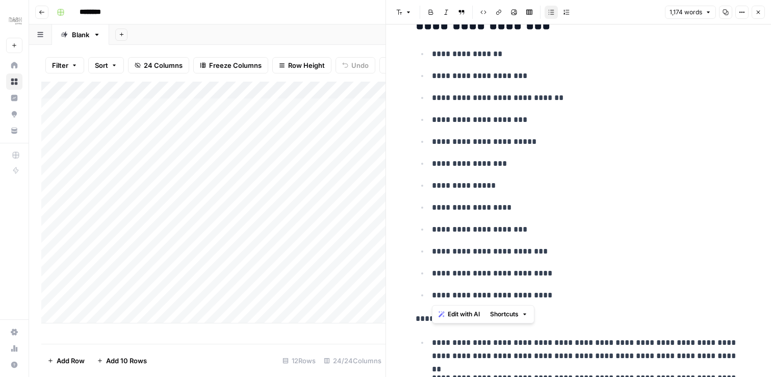
drag, startPoint x: 429, startPoint y: 53, endPoint x: 567, endPoint y: 295, distance: 279.4
click at [567, 295] on ul "**********" at bounding box center [579, 174] width 326 height 255
click at [759, 11] on icon "button" at bounding box center [758, 12] width 6 height 6
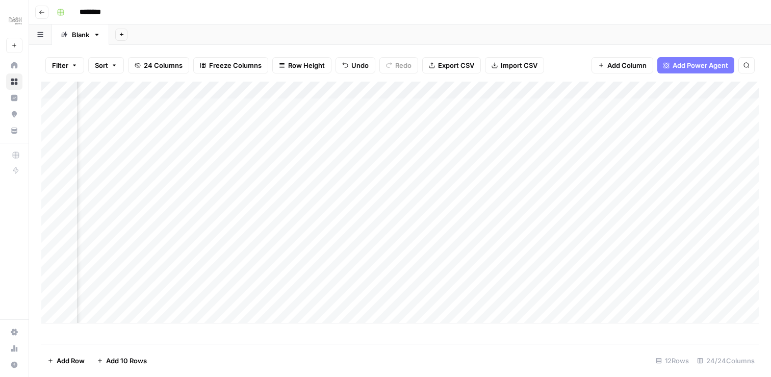
scroll to position [0, 402]
click at [542, 88] on div "Add Column" at bounding box center [400, 203] width 718 height 242
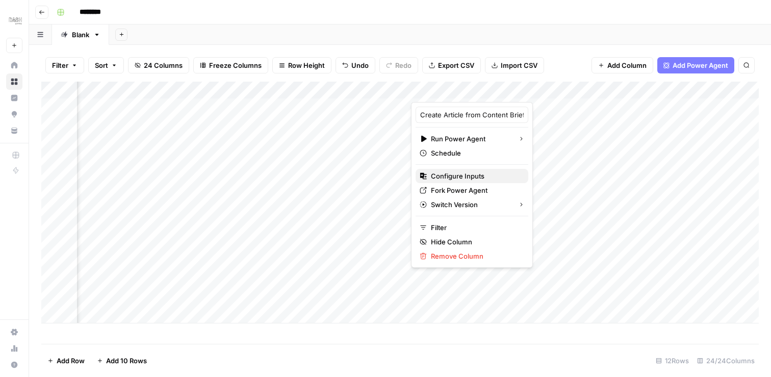
click at [460, 177] on span "Configure Inputs" at bounding box center [475, 176] width 89 height 10
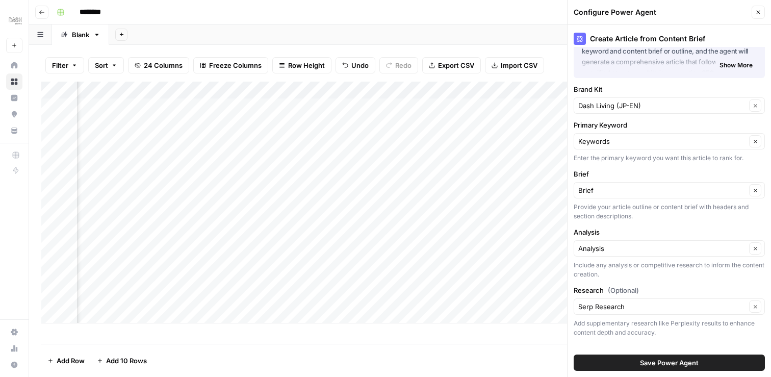
scroll to position [59, 0]
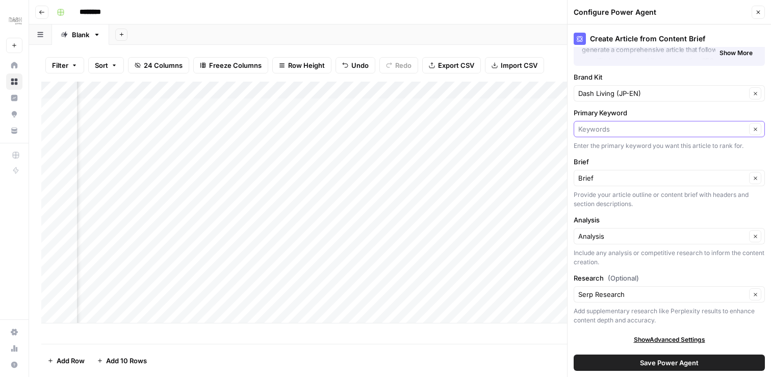
click at [617, 130] on input "Primary Keyword" at bounding box center [662, 129] width 168 height 10
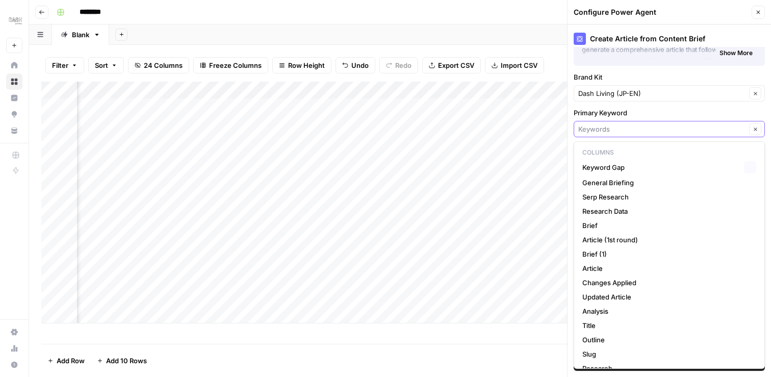
click at [617, 130] on input "Primary Keyword" at bounding box center [662, 129] width 168 height 10
type input "Keywords"
click at [645, 111] on label "Primary Keyword" at bounding box center [669, 113] width 191 height 10
click at [645, 124] on input "Keywords" at bounding box center [662, 129] width 168 height 10
type input "Keywords"
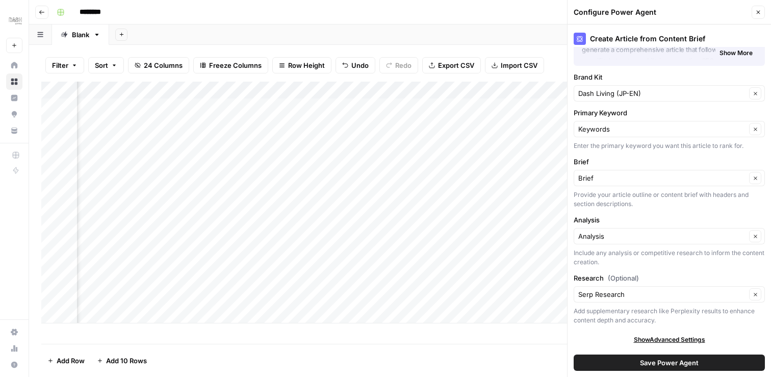
click at [645, 111] on label "Primary Keyword" at bounding box center [669, 113] width 191 height 10
click at [645, 124] on input "Keywords" at bounding box center [662, 129] width 168 height 10
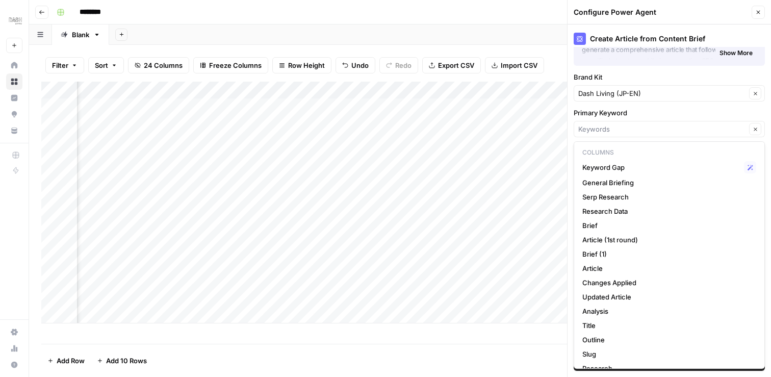
type input "Keywords"
click at [645, 111] on label "Primary Keyword" at bounding box center [669, 113] width 191 height 10
click at [645, 124] on input "Keywords" at bounding box center [662, 129] width 168 height 10
type input "Keywords"
click at [681, 14] on div "Configure Power Agent" at bounding box center [661, 12] width 175 height 10
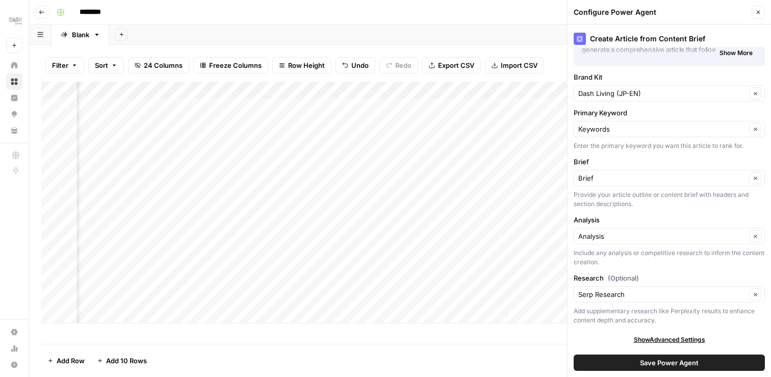
scroll to position [0, 0]
click at [760, 11] on icon "button" at bounding box center [758, 12] width 6 height 6
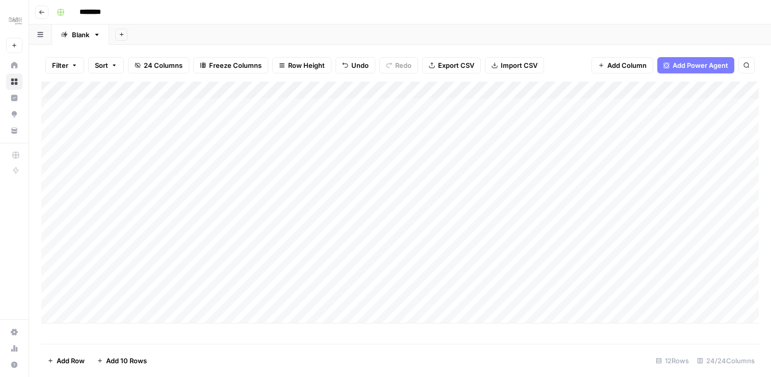
click at [126, 121] on div "Add Column" at bounding box center [400, 203] width 718 height 242
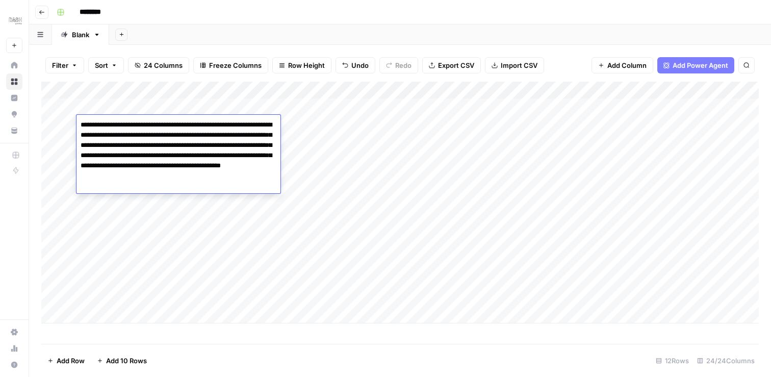
scroll to position [0, 1]
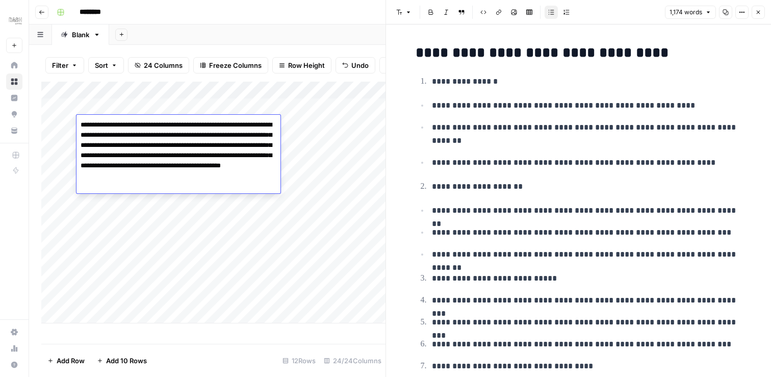
click at [755, 13] on icon "button" at bounding box center [758, 12] width 6 height 6
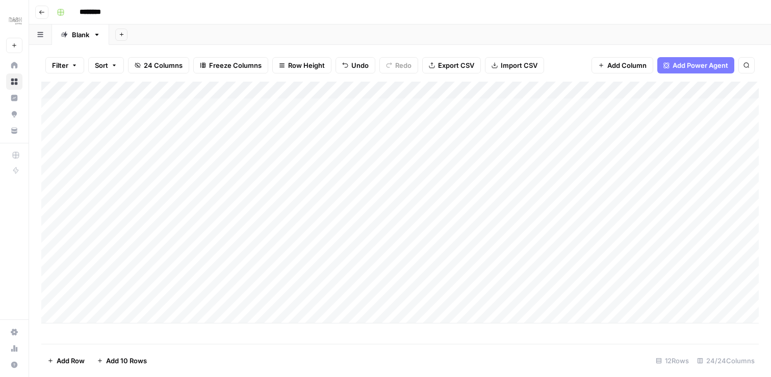
click at [439, 174] on div "Add Column" at bounding box center [400, 203] width 718 height 242
click at [317, 124] on div "Add Column" at bounding box center [400, 203] width 718 height 242
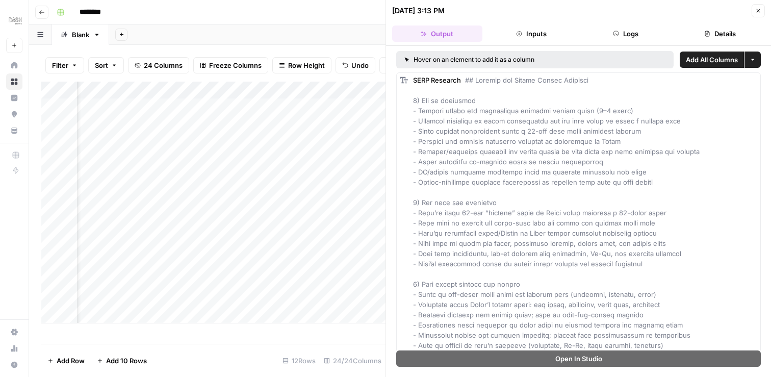
click at [756, 6] on button "Close" at bounding box center [758, 10] width 13 height 13
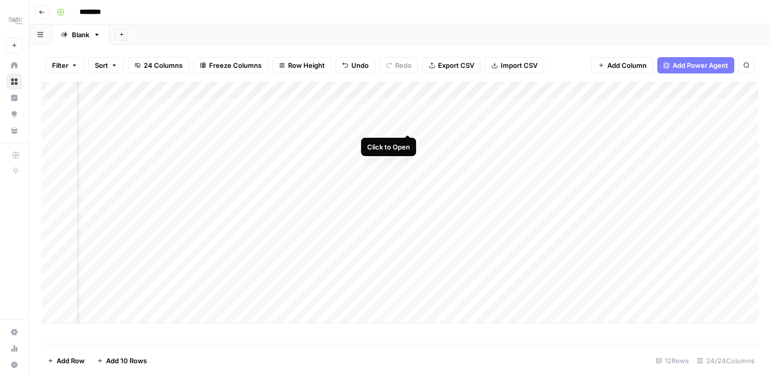
click at [406, 124] on div "Add Column" at bounding box center [400, 203] width 718 height 242
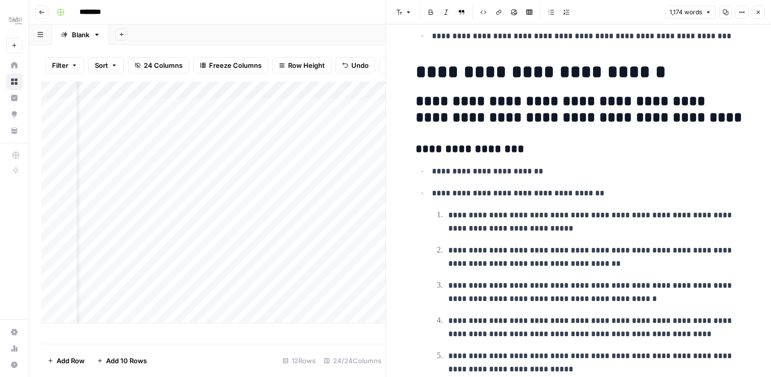
scroll to position [1059, 0]
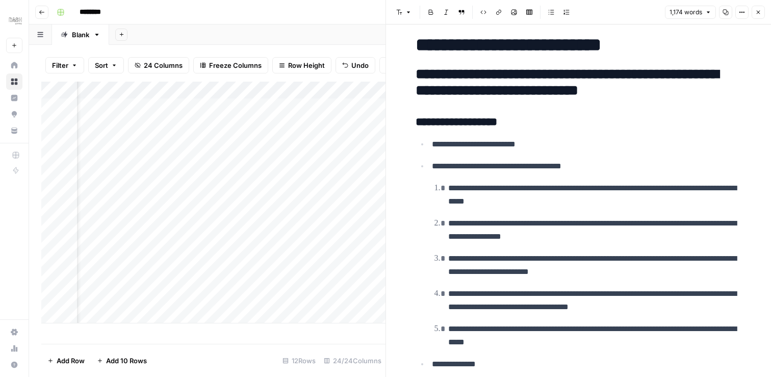
click at [367, 147] on div "Add Column" at bounding box center [213, 203] width 344 height 242
click at [757, 11] on icon "button" at bounding box center [758, 12] width 6 height 6
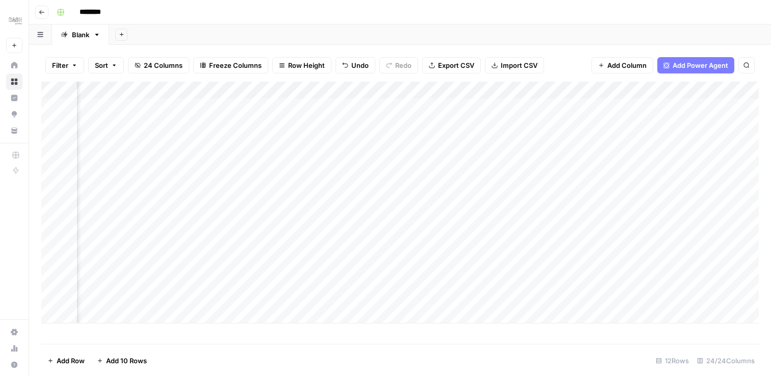
scroll to position [0, 363]
click at [579, 89] on div "Add Column" at bounding box center [400, 203] width 718 height 242
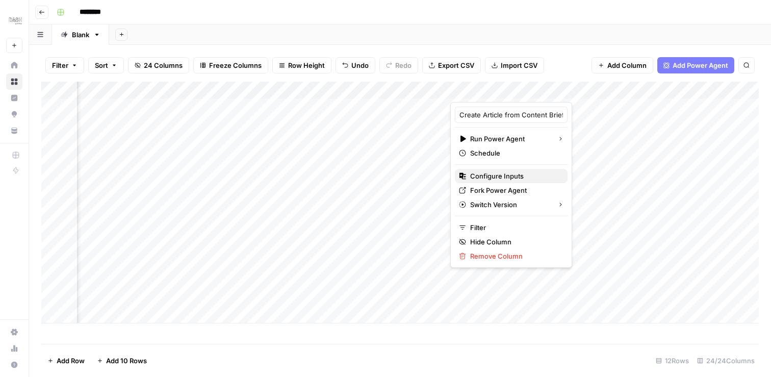
click at [481, 175] on span "Configure Inputs" at bounding box center [514, 176] width 89 height 10
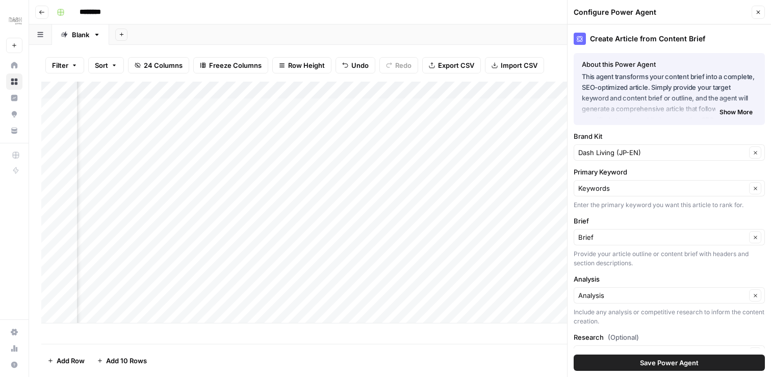
click at [755, 11] on icon "button" at bounding box center [758, 12] width 6 height 6
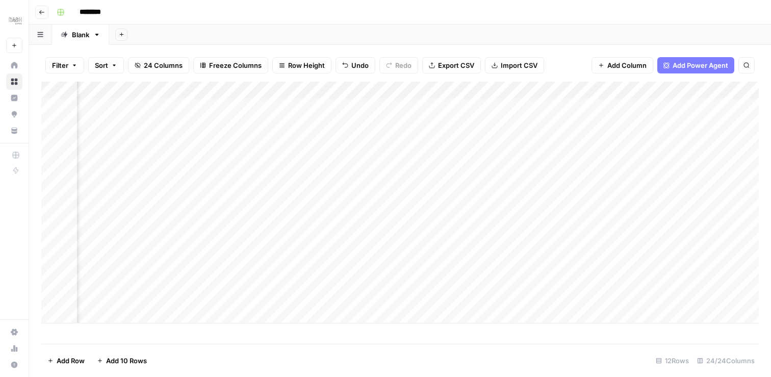
scroll to position [0, 0]
click at [447, 122] on div "Add Column" at bounding box center [400, 203] width 718 height 242
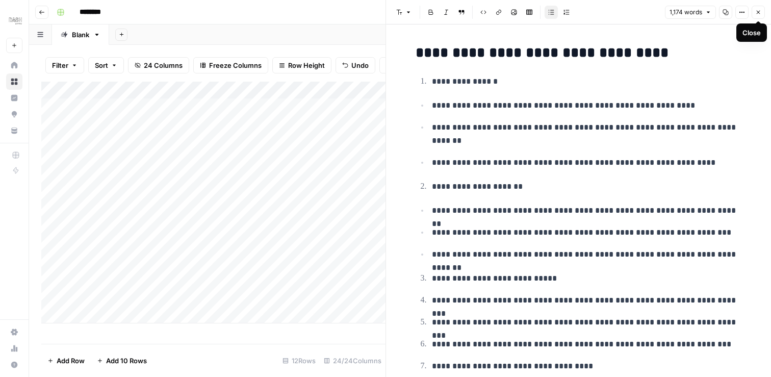
click at [759, 11] on icon "button" at bounding box center [758, 12] width 6 height 6
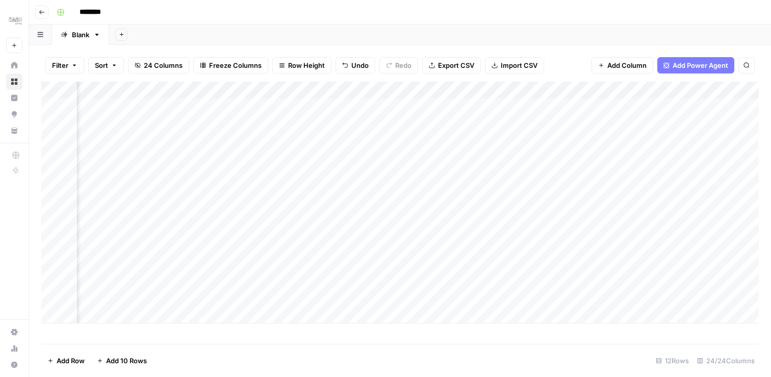
scroll to position [0, 379]
click at [564, 90] on div "Add Column" at bounding box center [400, 203] width 718 height 242
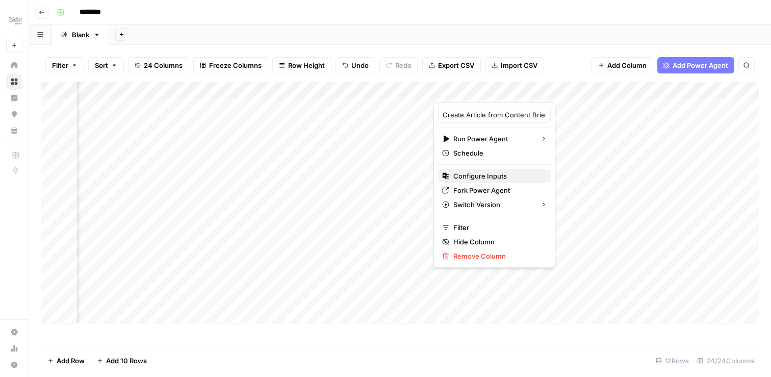
click at [484, 175] on span "Configure Inputs" at bounding box center [497, 176] width 89 height 10
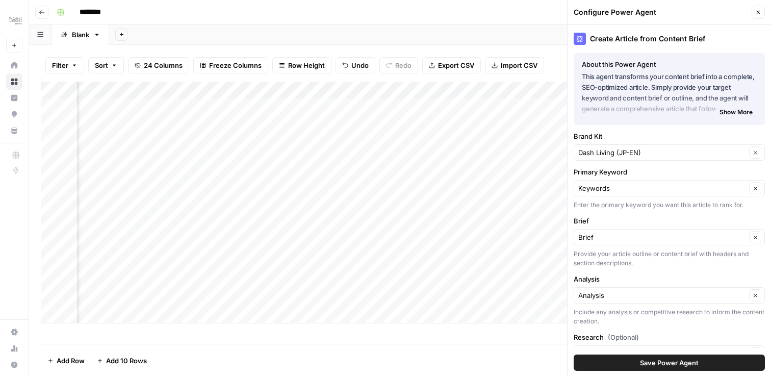
scroll to position [59, 0]
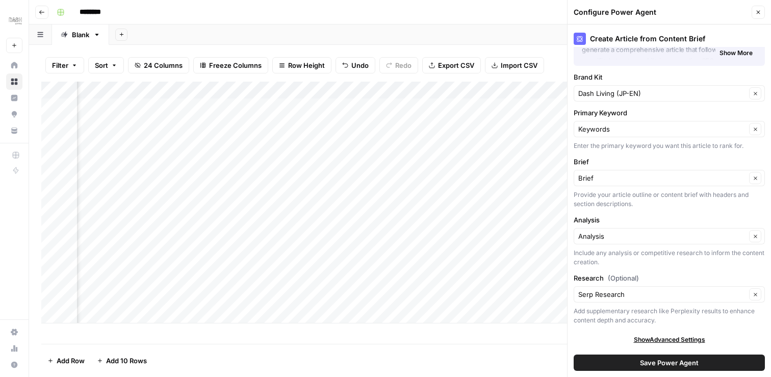
click at [762, 13] on button "Close" at bounding box center [758, 12] width 13 height 13
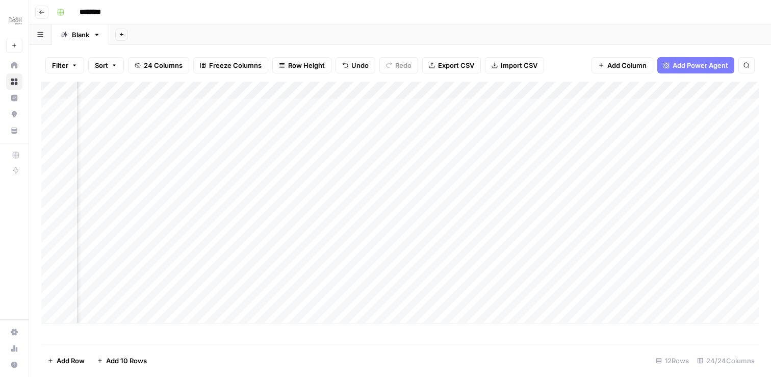
scroll to position [0, 160]
click at [286, 125] on div "Add Column" at bounding box center [400, 203] width 718 height 242
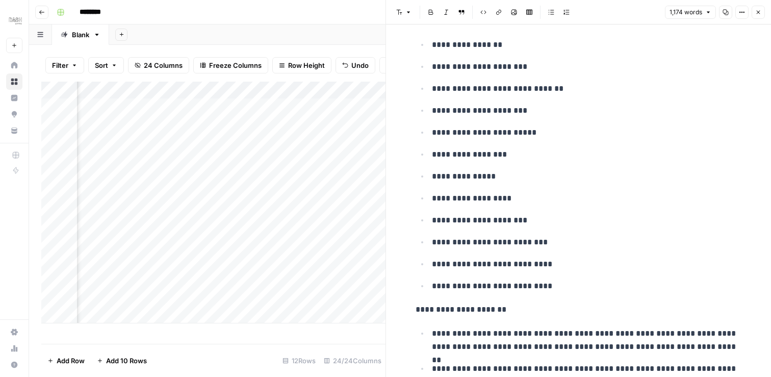
scroll to position [3187, 0]
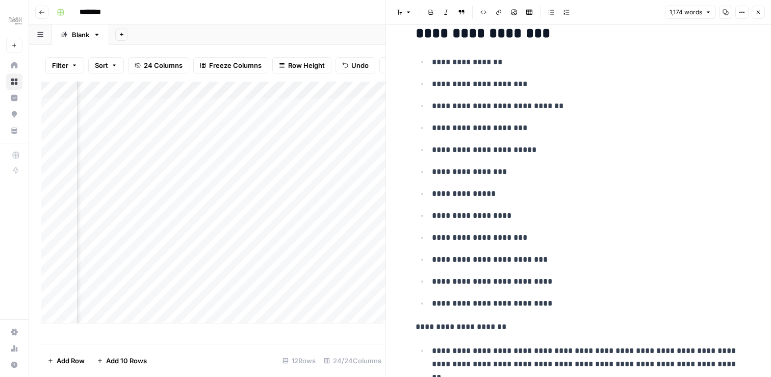
click at [758, 12] on icon "button" at bounding box center [759, 13] width 4 height 4
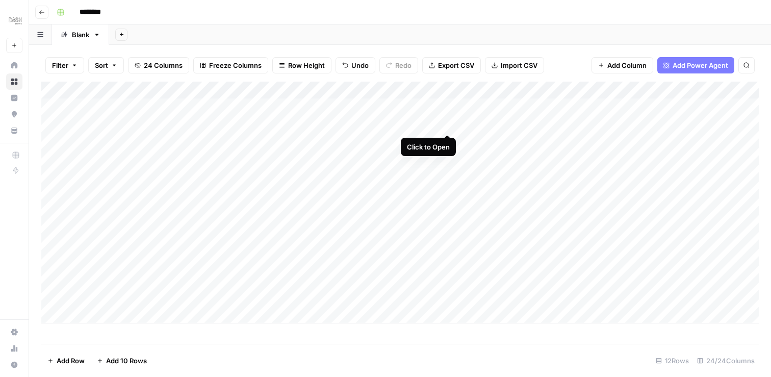
click at [447, 122] on div "Add Column" at bounding box center [400, 203] width 718 height 242
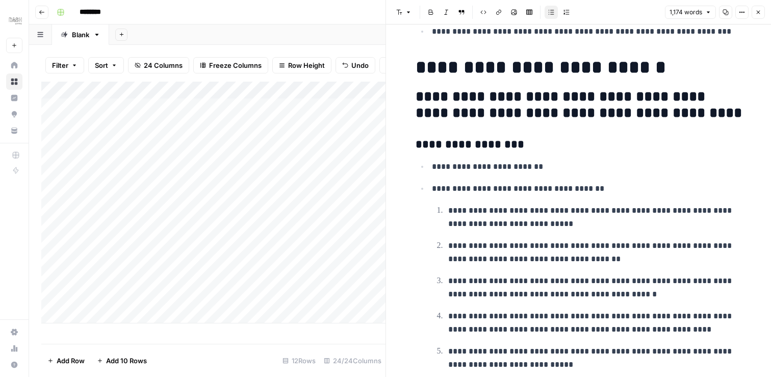
scroll to position [1057, 0]
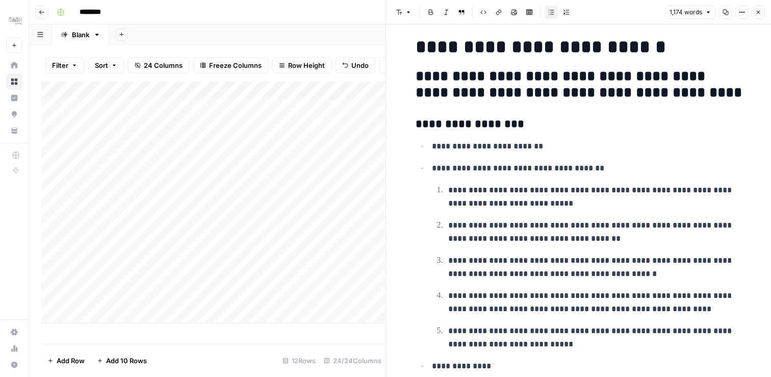
click at [760, 12] on icon "button" at bounding box center [758, 12] width 6 height 6
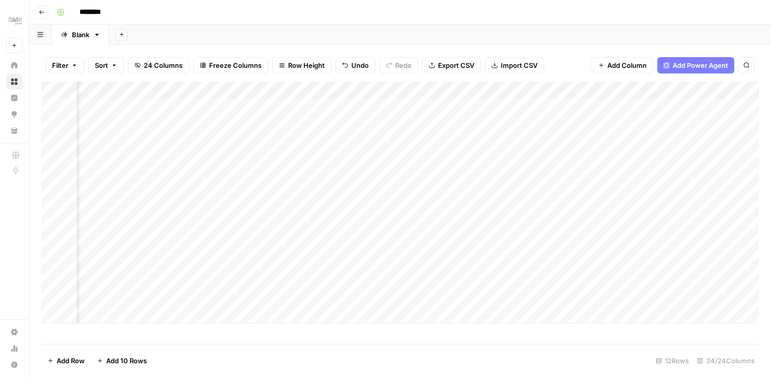
scroll to position [0, 54]
click at [628, 66] on span "Add Column" at bounding box center [626, 65] width 39 height 10
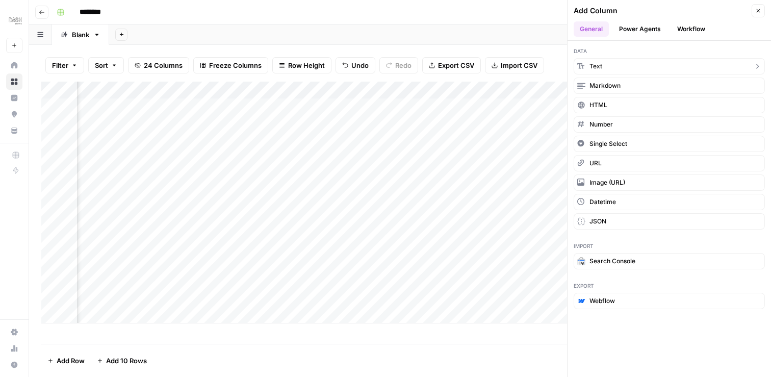
click at [614, 68] on button "Text" at bounding box center [669, 66] width 191 height 16
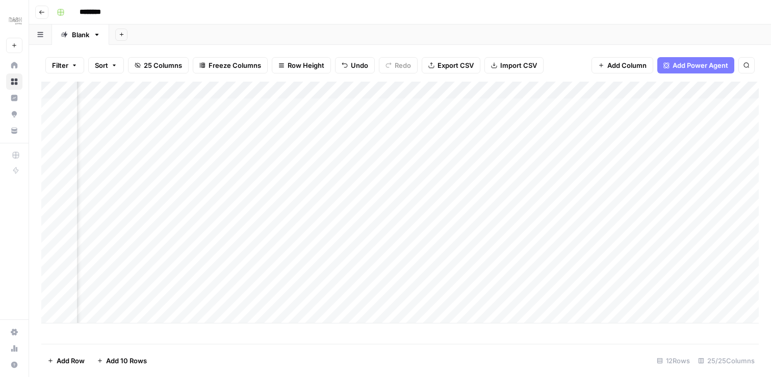
scroll to position [0, 0]
click at [447, 123] on div "Add Column" at bounding box center [400, 203] width 718 height 242
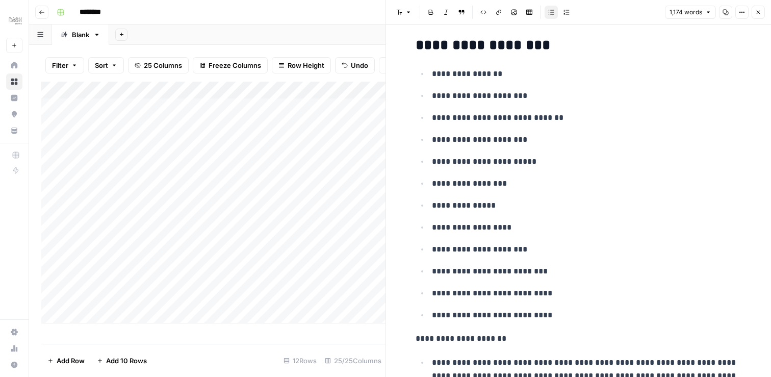
scroll to position [3167, 0]
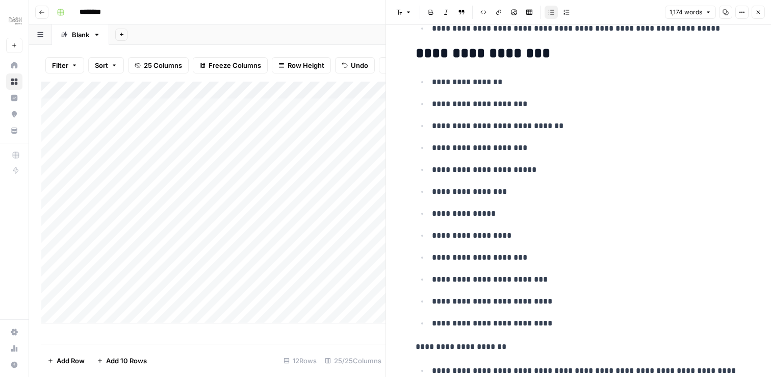
click at [759, 11] on icon "button" at bounding box center [758, 12] width 6 height 6
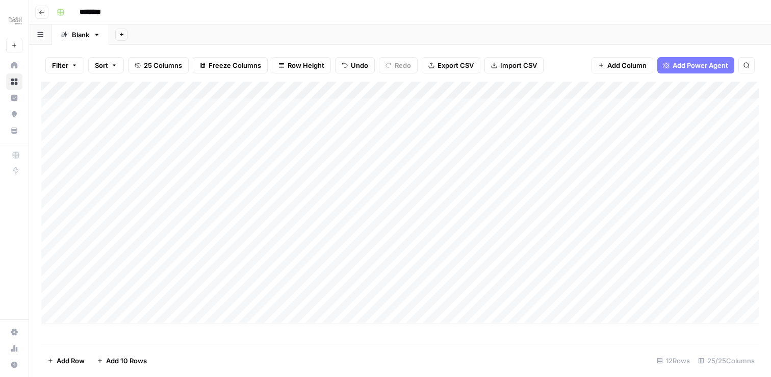
click at [613, 65] on span "Add Column" at bounding box center [626, 65] width 39 height 10
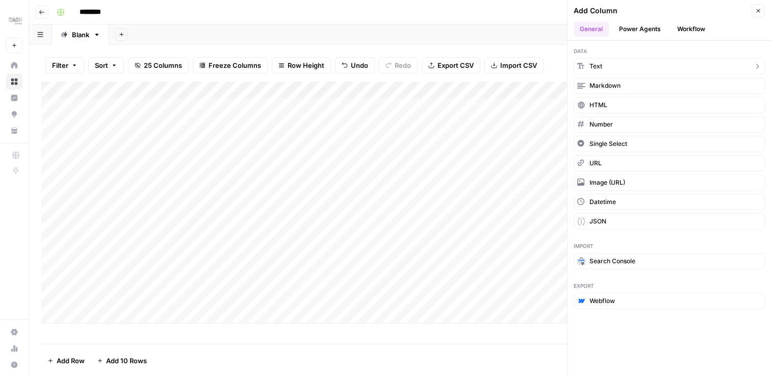
click at [613, 65] on button "Text" at bounding box center [669, 66] width 191 height 16
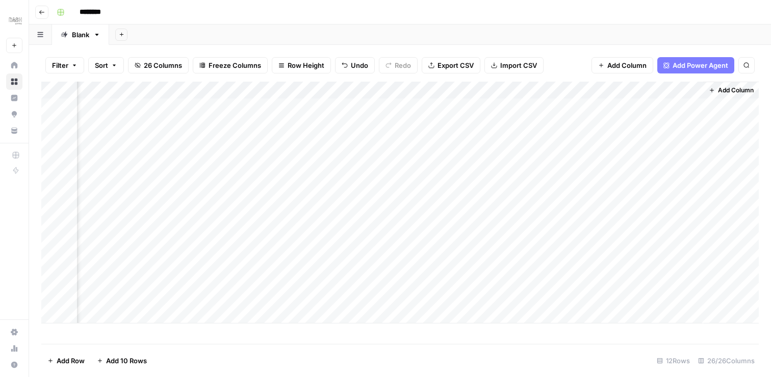
scroll to position [0, 2432]
click at [483, 93] on div "Add Column" at bounding box center [400, 203] width 718 height 242
click at [473, 114] on input "New Column" at bounding box center [469, 115] width 104 height 10
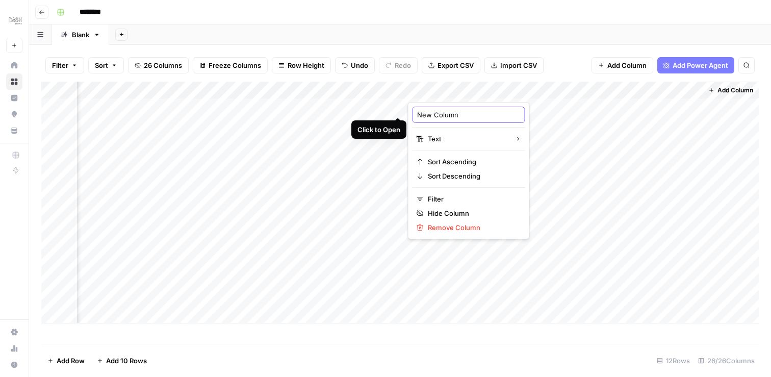
drag, startPoint x: 474, startPoint y: 114, endPoint x: 411, endPoint y: 113, distance: 63.2
click at [411, 113] on div "New Column Text Sort Ascending Sort Descending Filter Hide Column Remove Column" at bounding box center [469, 170] width 122 height 137
type input "Selected Keywords"
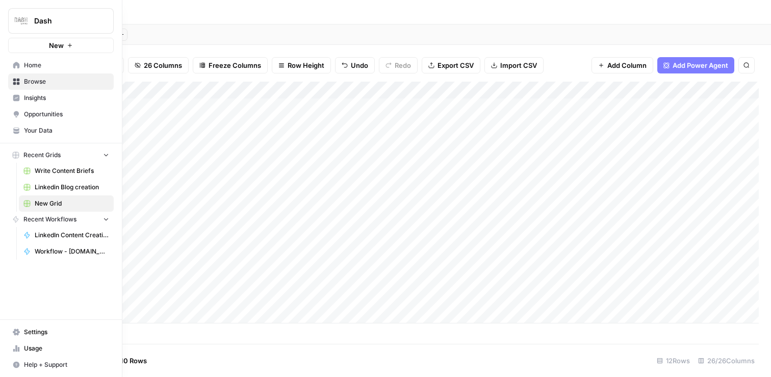
scroll to position [0, 0]
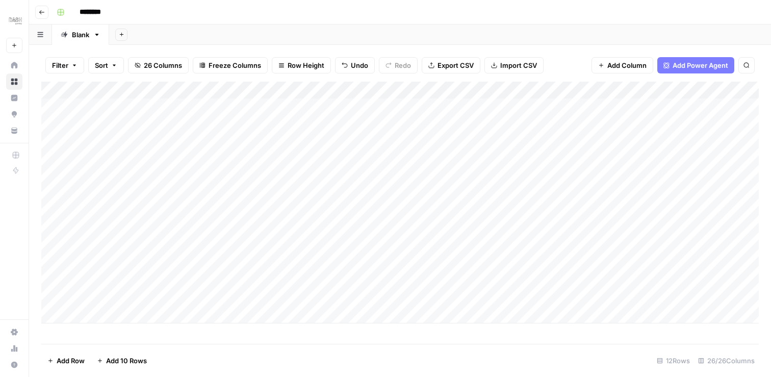
drag, startPoint x: 503, startPoint y: 93, endPoint x: 580, endPoint y: 100, distance: 76.9
click at [579, 100] on div "Add Column" at bounding box center [400, 203] width 718 height 242
click at [450, 123] on div "Add Column" at bounding box center [400, 203] width 718 height 242
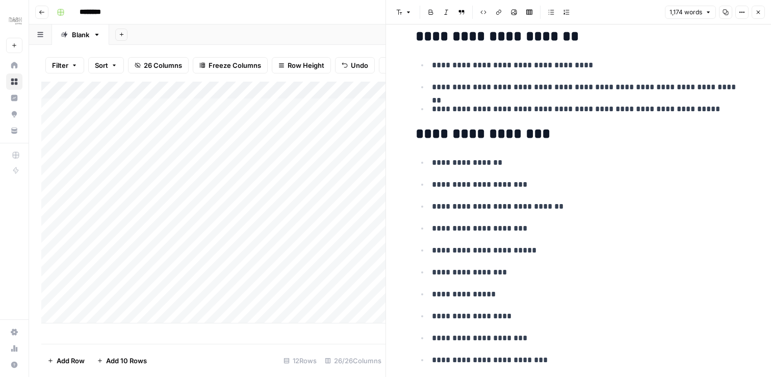
scroll to position [3197, 0]
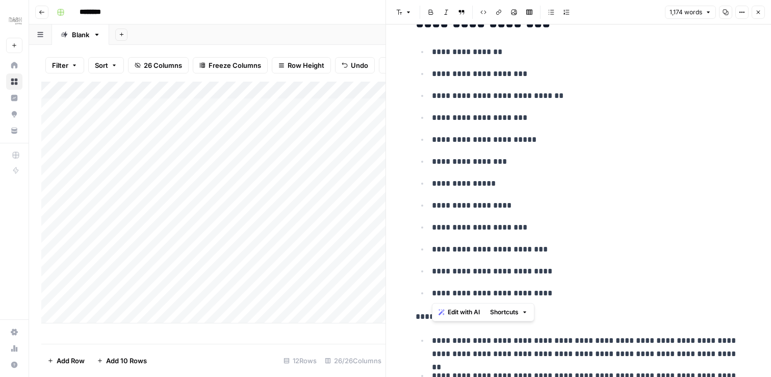
drag, startPoint x: 430, startPoint y: 52, endPoint x: 558, endPoint y: 291, distance: 270.8
click at [558, 291] on ul "**********" at bounding box center [579, 172] width 326 height 255
copy ul "**********"
click at [757, 13] on icon "button" at bounding box center [758, 12] width 6 height 6
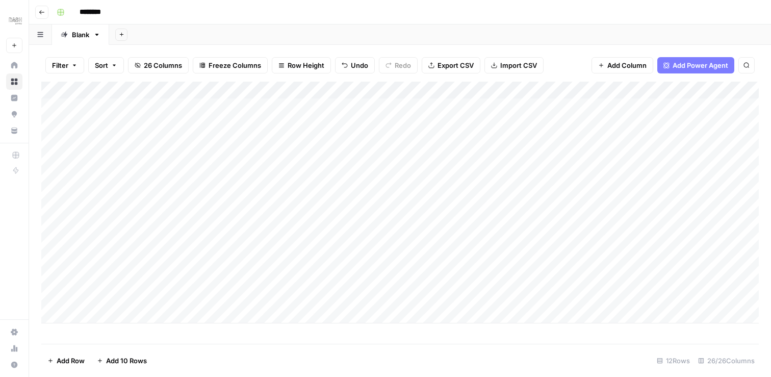
click at [606, 124] on div "Add Column" at bounding box center [400, 203] width 718 height 242
type textarea "**********"
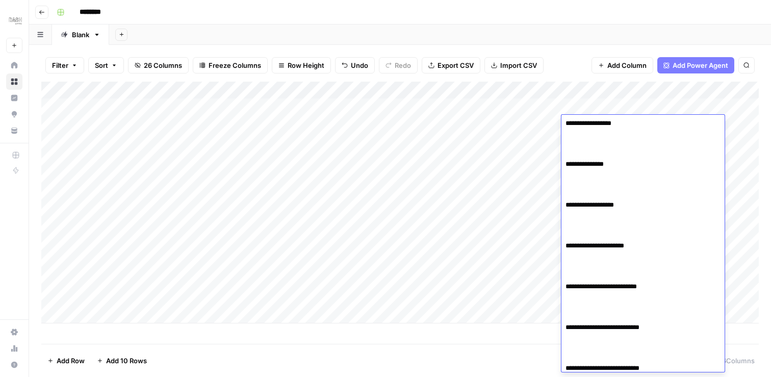
click at [641, 155] on textarea "**********" at bounding box center [643, 143] width 163 height 463
click at [446, 126] on div "Add Column" at bounding box center [400, 203] width 718 height 242
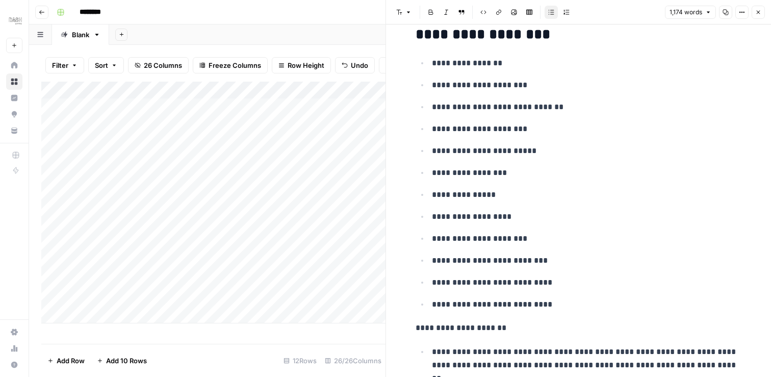
scroll to position [3194, 0]
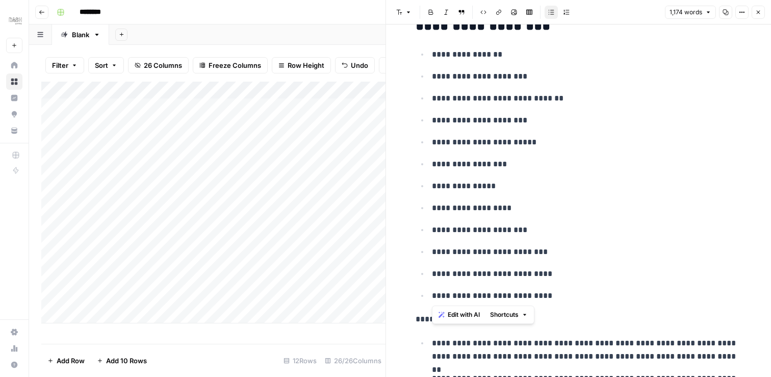
drag, startPoint x: 431, startPoint y: 54, endPoint x: 557, endPoint y: 299, distance: 276.2
click at [557, 299] on ul "**********" at bounding box center [579, 174] width 326 height 255
click at [466, 314] on span "Edit with AI" at bounding box center [464, 314] width 32 height 9
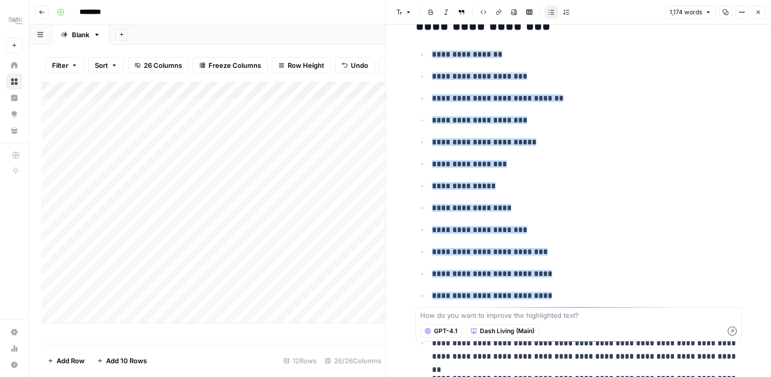
click at [454, 332] on span "GPT-4.1" at bounding box center [445, 330] width 23 height 9
click at [444, 319] on textarea at bounding box center [578, 315] width 317 height 10
type textarea ":"
type textarea "l"
type textarea "limit to 120 characters"
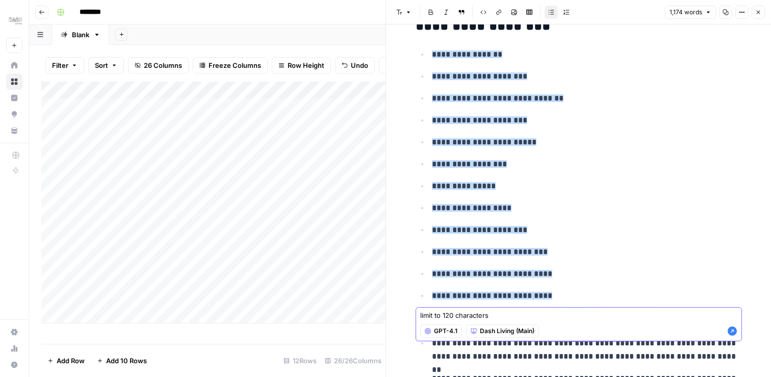
click at [734, 330] on icon "button" at bounding box center [732, 330] width 9 height 9
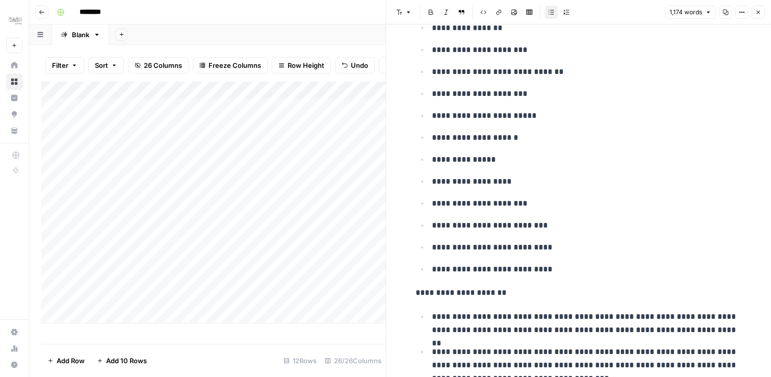
scroll to position [3214, 0]
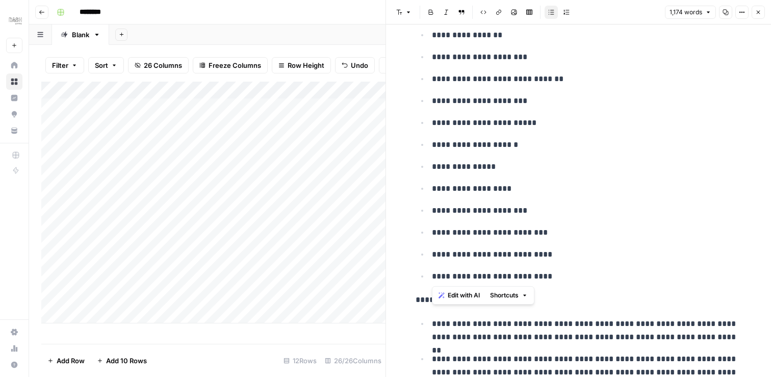
drag, startPoint x: 433, startPoint y: 36, endPoint x: 551, endPoint y: 276, distance: 268.0
click at [551, 276] on ul "**********" at bounding box center [579, 155] width 326 height 255
copy ul "**********"
click at [757, 13] on icon "button" at bounding box center [758, 12] width 6 height 6
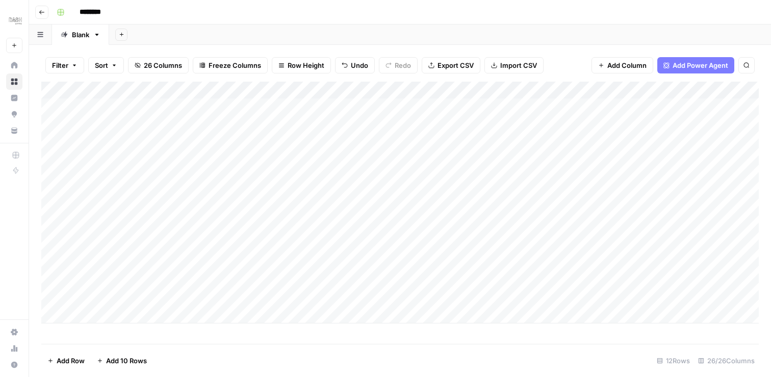
click at [614, 124] on div "Add Column" at bounding box center [400, 203] width 718 height 242
type textarea "**********"
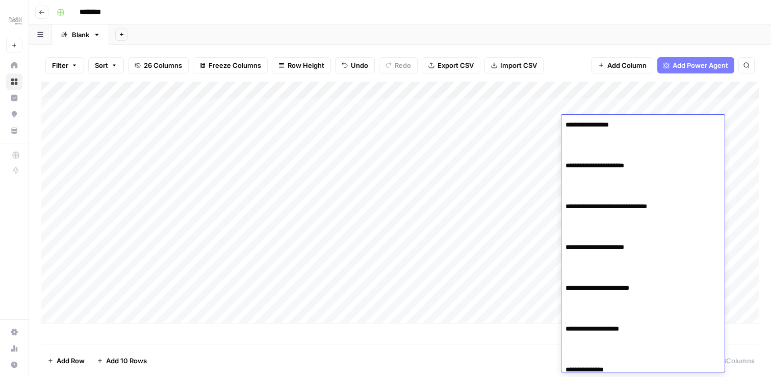
scroll to position [206, 0]
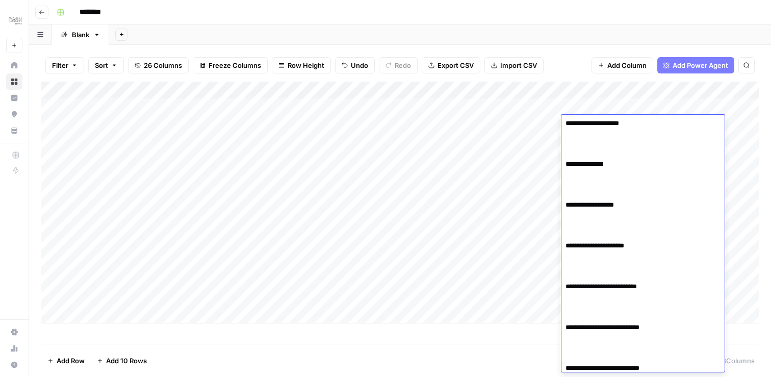
click at [497, 183] on div "Add Column" at bounding box center [400, 203] width 718 height 242
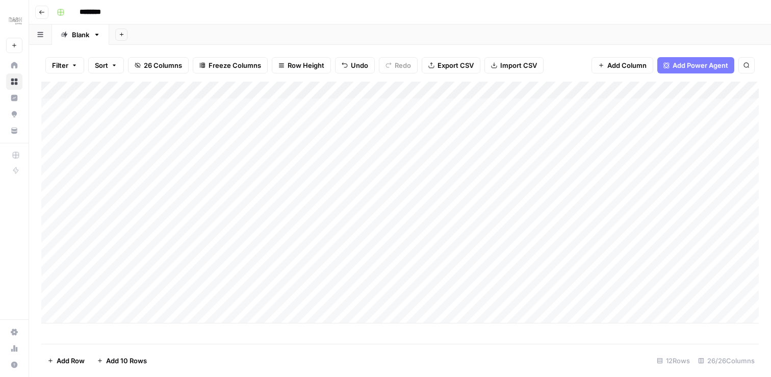
click at [621, 122] on div "Add Column" at bounding box center [400, 203] width 718 height 242
click at [686, 124] on div "Add Column" at bounding box center [400, 203] width 718 height 242
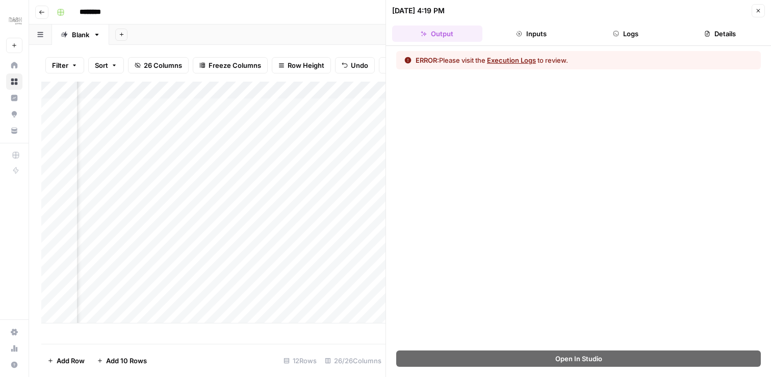
click at [762, 12] on button "Close" at bounding box center [758, 10] width 13 height 13
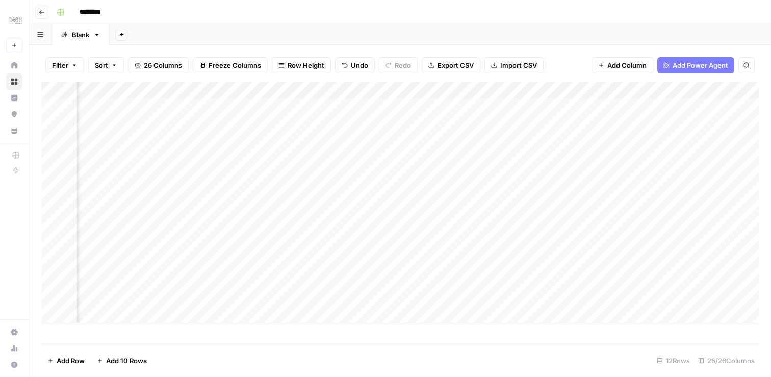
click at [685, 89] on div "Add Column" at bounding box center [400, 203] width 718 height 242
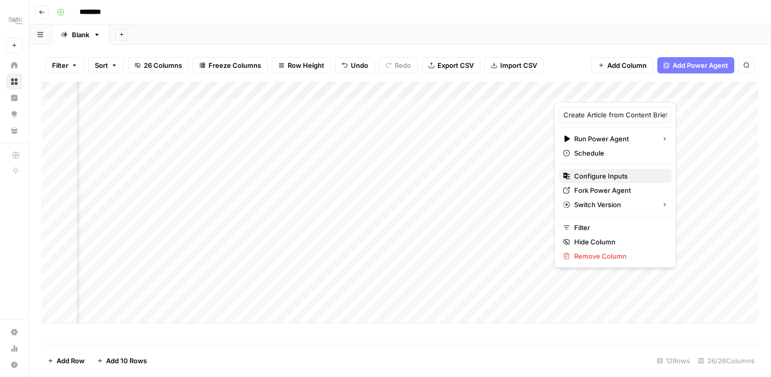
click at [588, 175] on span "Configure Inputs" at bounding box center [618, 176] width 89 height 10
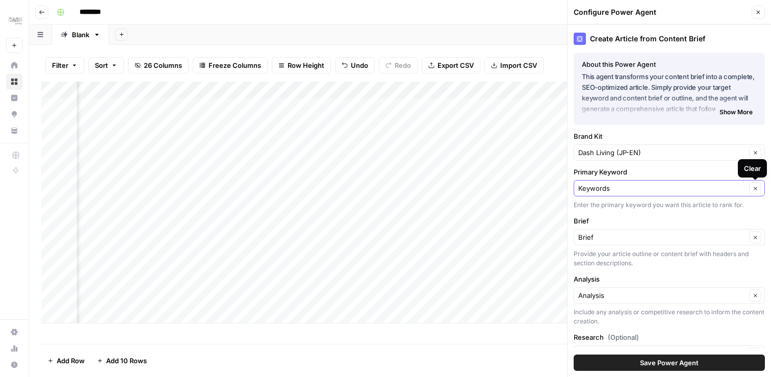
click at [756, 186] on icon "button" at bounding box center [756, 189] width 6 height 6
click at [753, 188] on icon "button" at bounding box center [756, 189] width 6 height 6
click at [708, 188] on input "Primary Keyword" at bounding box center [662, 188] width 168 height 10
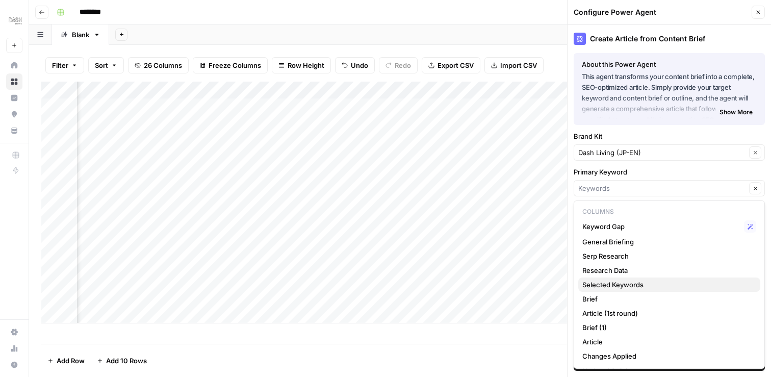
click at [657, 284] on span "Selected Keywords" at bounding box center [667, 284] width 170 height 10
type input "Selected Keywords"
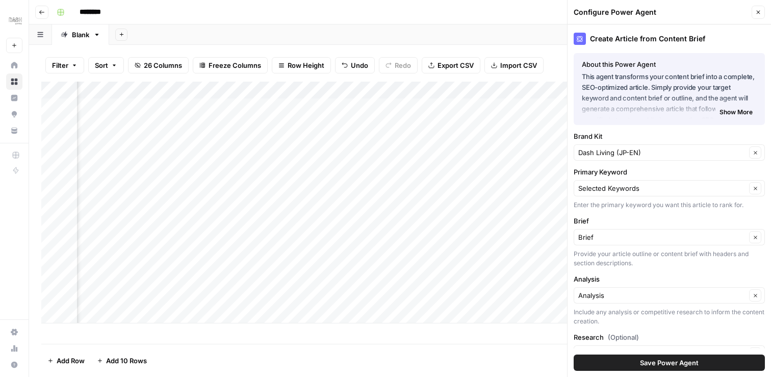
click at [668, 364] on span "Save Power Agent" at bounding box center [669, 363] width 59 height 10
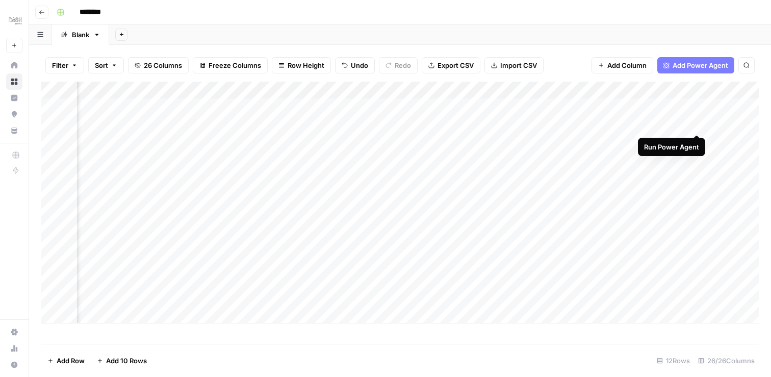
click at [696, 121] on div "Add Column" at bounding box center [400, 203] width 718 height 242
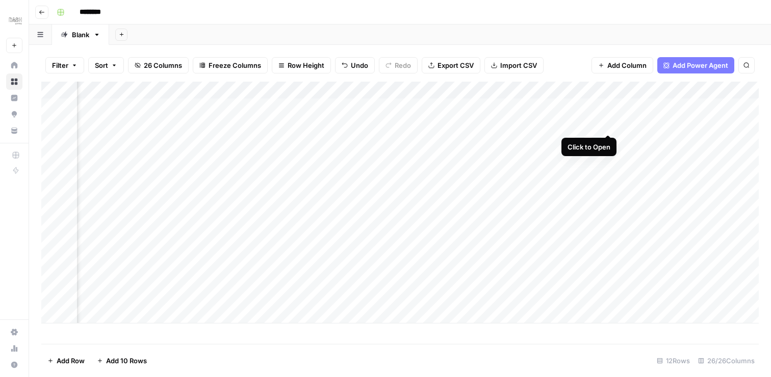
click at [607, 122] on div "Add Column" at bounding box center [400, 203] width 718 height 242
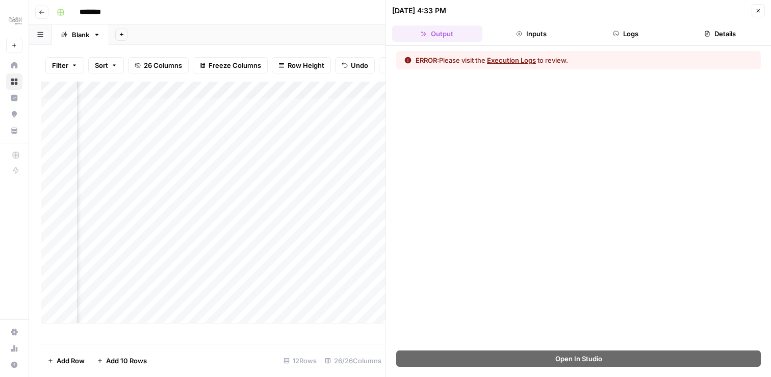
click at [725, 35] on button "Details" at bounding box center [720, 34] width 90 height 16
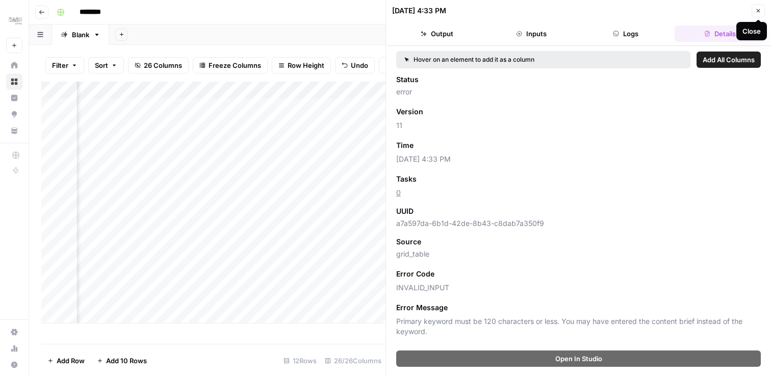
click at [757, 13] on icon "button" at bounding box center [758, 11] width 6 height 6
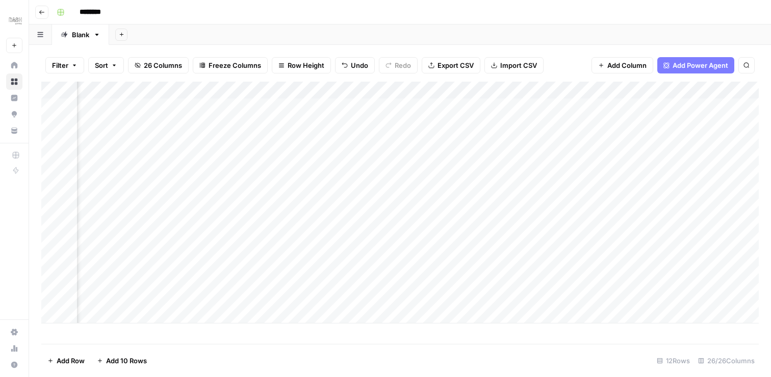
scroll to position [0, 406]
click at [256, 122] on div "Add Column" at bounding box center [400, 203] width 718 height 242
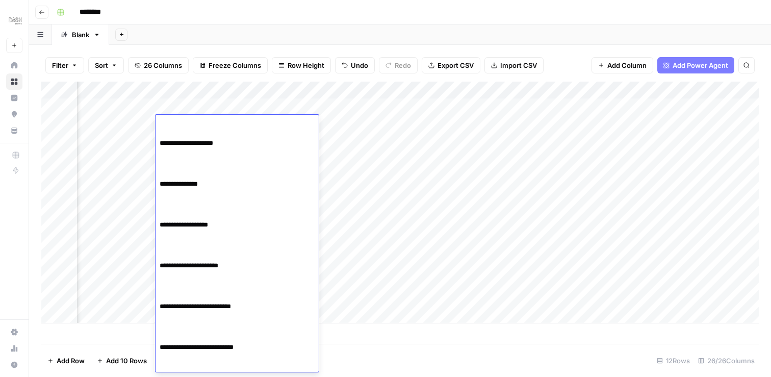
scroll to position [0, 0]
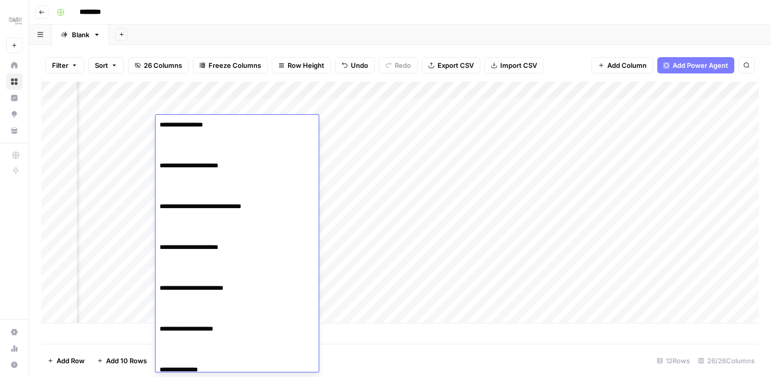
click at [183, 149] on textarea "**********" at bounding box center [237, 349] width 163 height 463
click at [161, 164] on textarea "**********" at bounding box center [237, 349] width 163 height 463
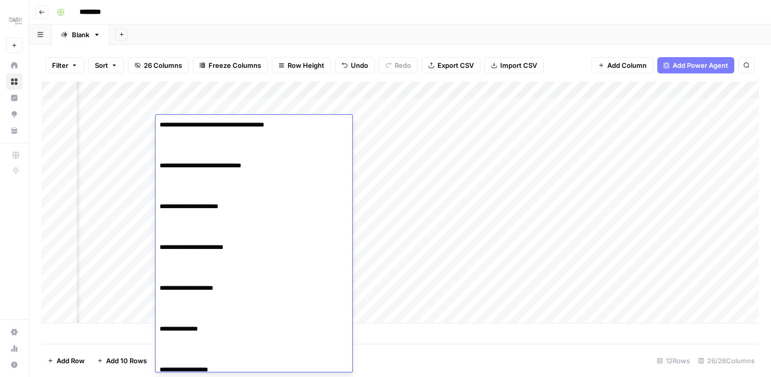
click at [159, 163] on textarea "**********" at bounding box center [237, 329] width 163 height 422
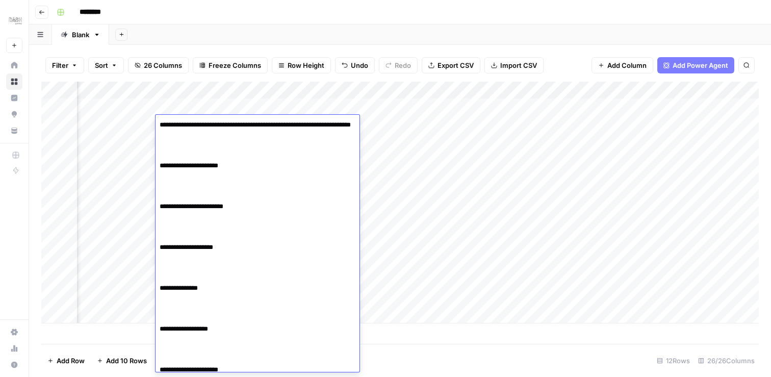
drag, startPoint x: 300, startPoint y: 126, endPoint x: 303, endPoint y: 169, distance: 42.4
click at [303, 169] on textarea "**********" at bounding box center [258, 314] width 204 height 392
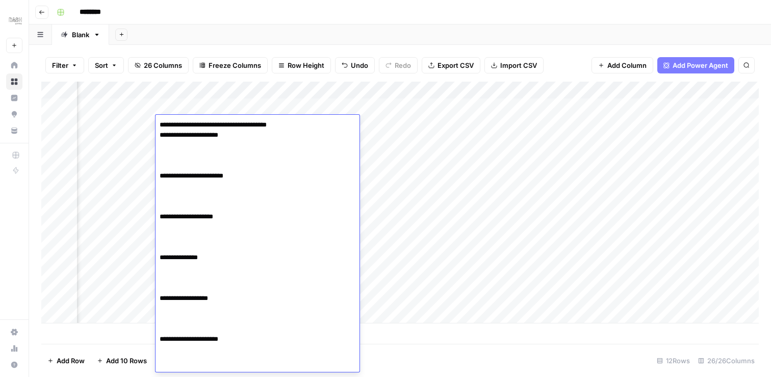
drag, startPoint x: 158, startPoint y: 175, endPoint x: 159, endPoint y: 145, distance: 30.1
click at [159, 145] on textarea "**********" at bounding box center [237, 293] width 163 height 351
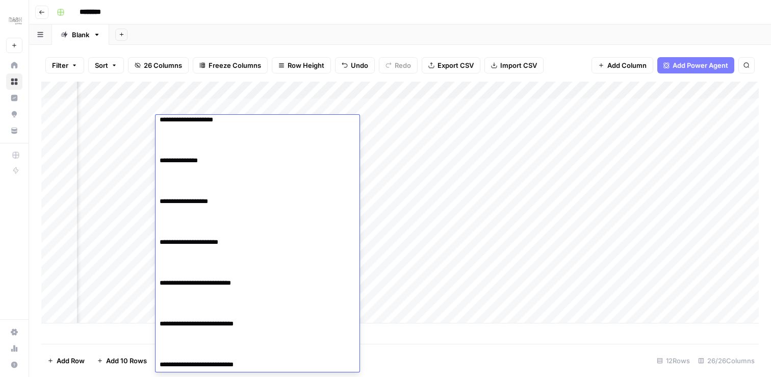
drag, startPoint x: 166, startPoint y: 141, endPoint x: 260, endPoint y: 393, distance: 268.9
click at [260, 376] on html "Dash New Home Browse Insights Opportunities Your Data Recent Grids Write Conten…" at bounding box center [385, 188] width 771 height 377
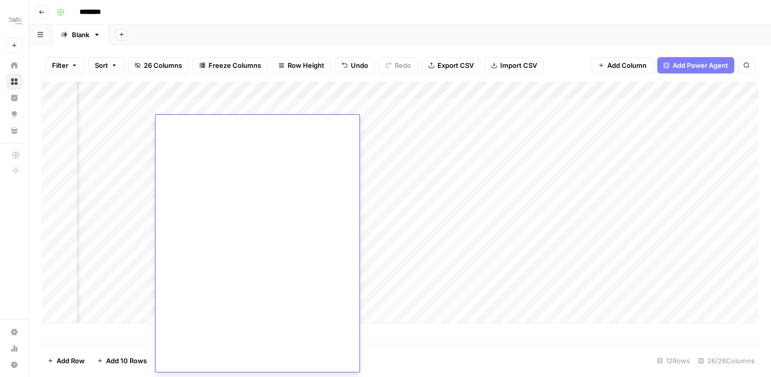
scroll to position [0, 0]
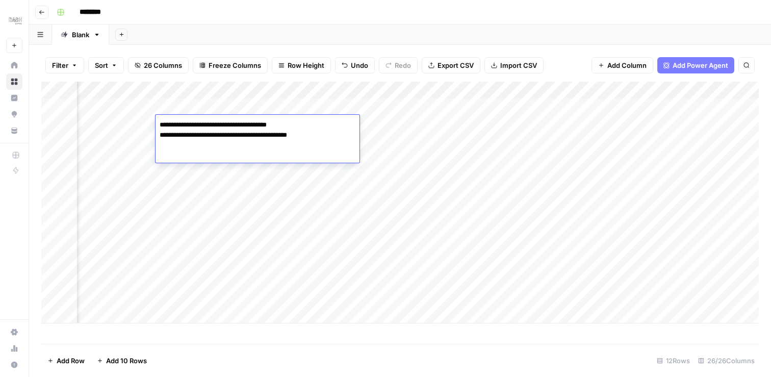
type textarea "**********"
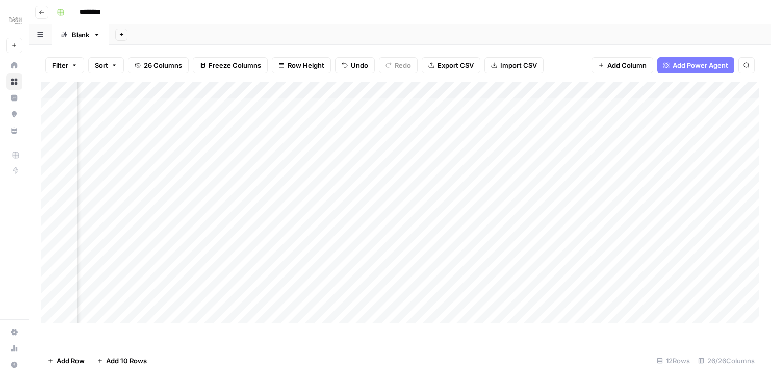
click at [223, 176] on div "Add Column" at bounding box center [400, 203] width 718 height 242
click at [234, 120] on div "Add Column" at bounding box center [400, 203] width 718 height 242
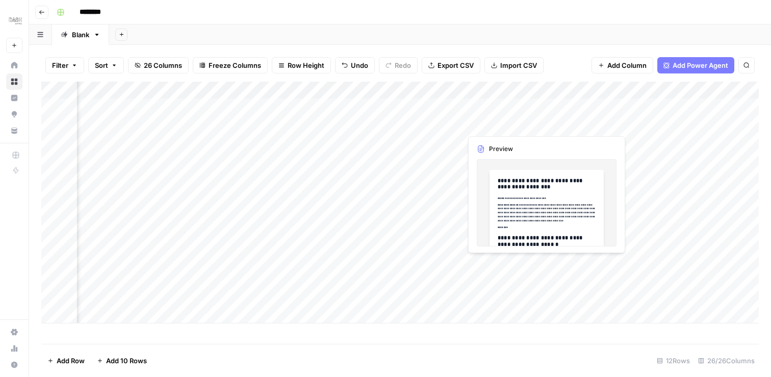
scroll to position [0, 480]
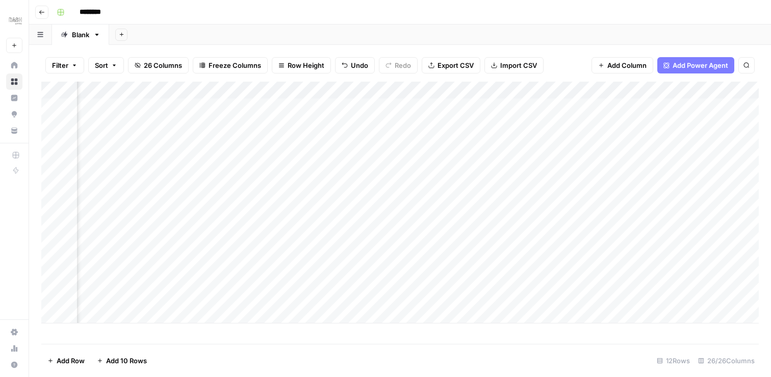
click at [609, 89] on div "Add Column" at bounding box center [400, 203] width 718 height 242
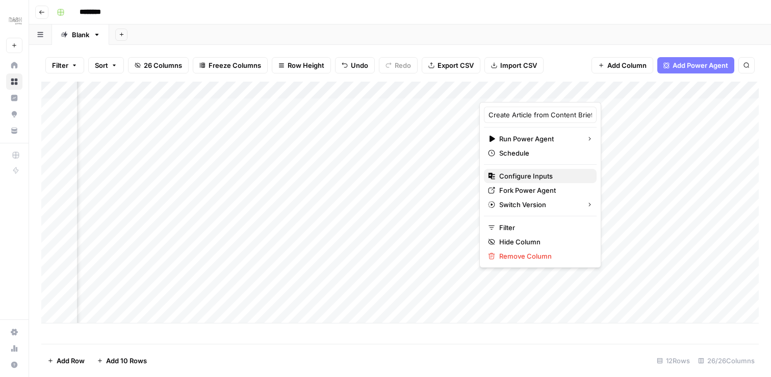
click at [539, 180] on span "Configure Inputs" at bounding box center [543, 176] width 89 height 10
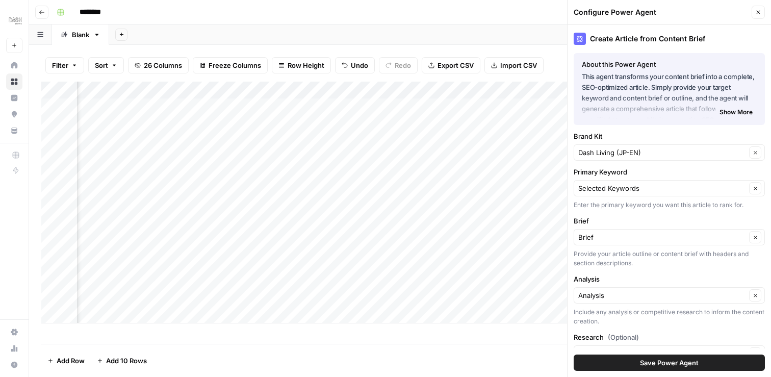
click at [672, 365] on span "Save Power Agent" at bounding box center [669, 363] width 59 height 10
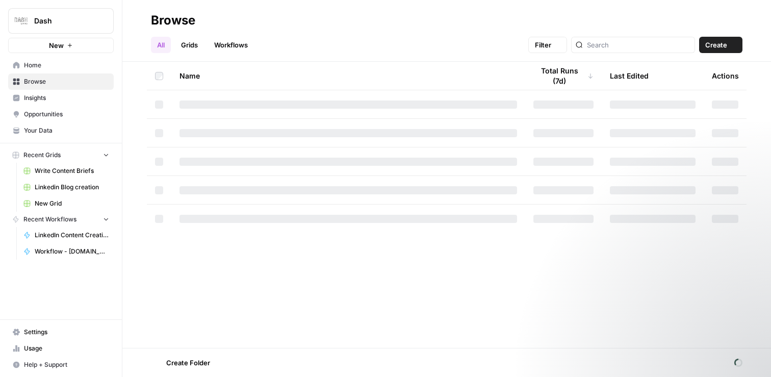
scroll to position [2186, 0]
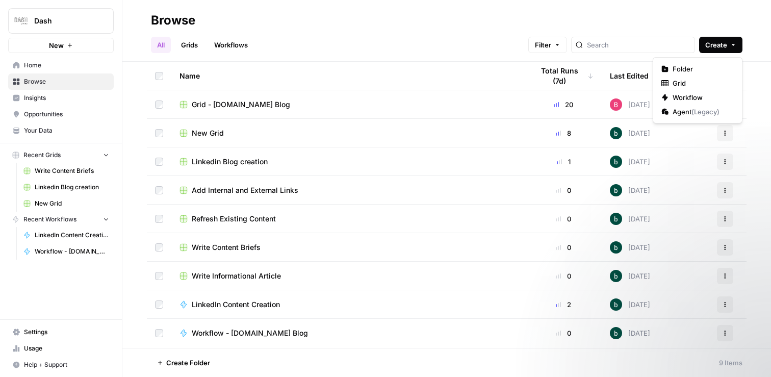
click at [731, 43] on icon "button" at bounding box center [733, 45] width 6 height 6
click at [702, 96] on span "Workflow" at bounding box center [701, 97] width 57 height 10
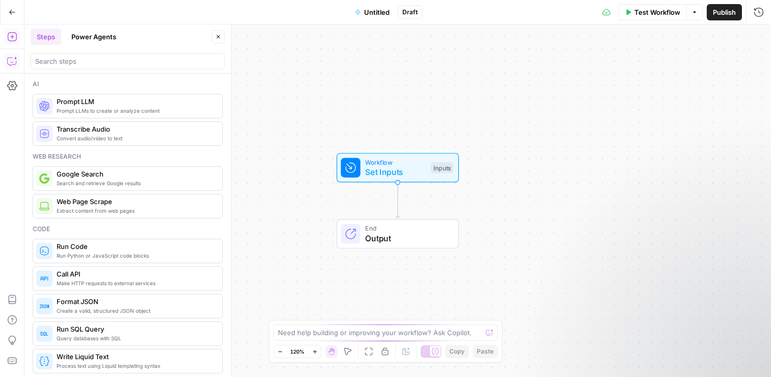
click at [12, 57] on icon "button" at bounding box center [12, 61] width 10 height 10
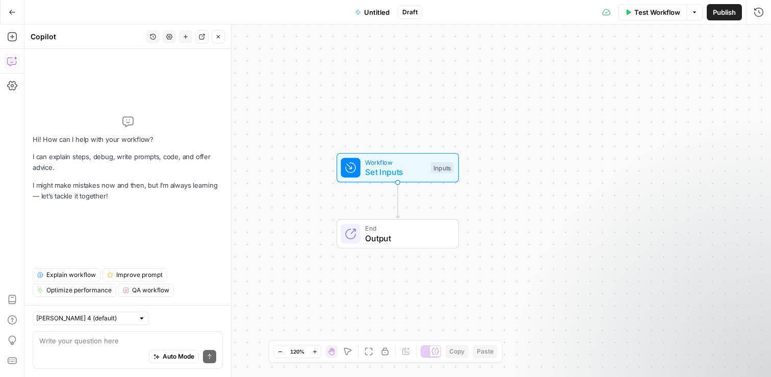
click at [117, 339] on textarea at bounding box center [127, 341] width 177 height 10
type textarea "HElp"
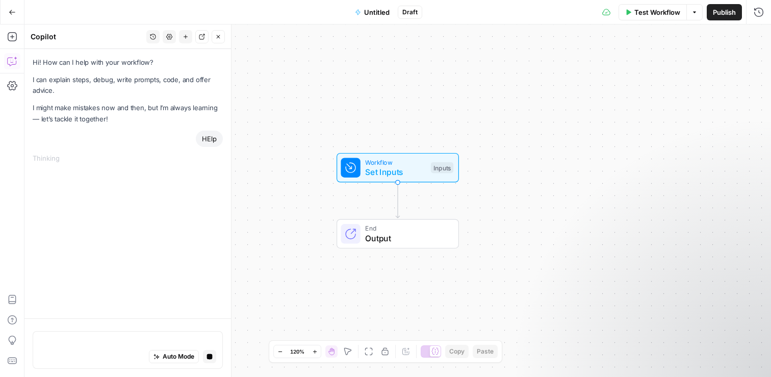
click at [121, 360] on div "Auto Mode Stop generating" at bounding box center [127, 357] width 177 height 22
type textarea "h"
click at [209, 355] on icon "button" at bounding box center [210, 357] width 6 height 6
click at [68, 344] on textarea "help" at bounding box center [127, 341] width 177 height 10
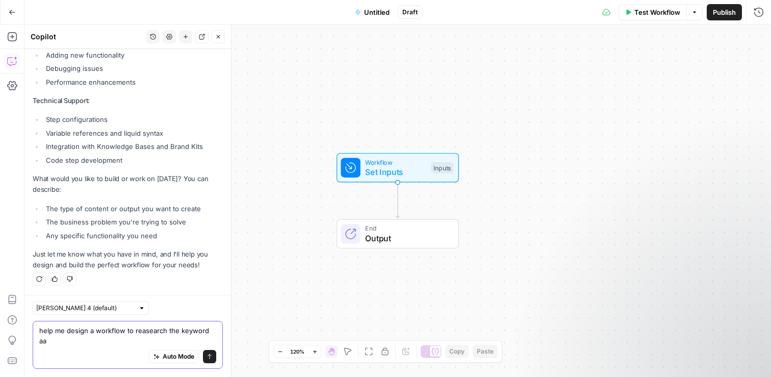
scroll to position [273, 0]
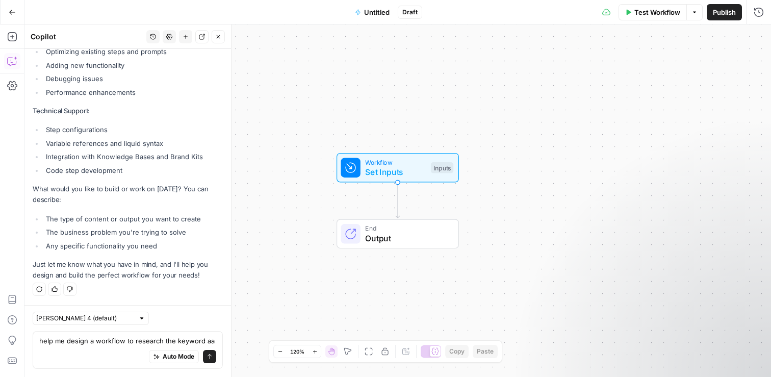
click at [218, 341] on div "help me design a workflow to research the keyword aa help me design a workflow …" at bounding box center [128, 350] width 190 height 38
click at [209, 341] on textarea "help me design a workflow to research the keyword aa" at bounding box center [127, 341] width 177 height 10
click at [214, 343] on textarea "help me design a workflow to research the keyword aa" at bounding box center [127, 341] width 177 height 10
click at [178, 339] on textarea "help me design a workflow to research the keyword" at bounding box center [127, 341] width 177 height 10
click at [176, 339] on textarea "help me design a workflow to research the keyword" at bounding box center [127, 341] width 177 height 10
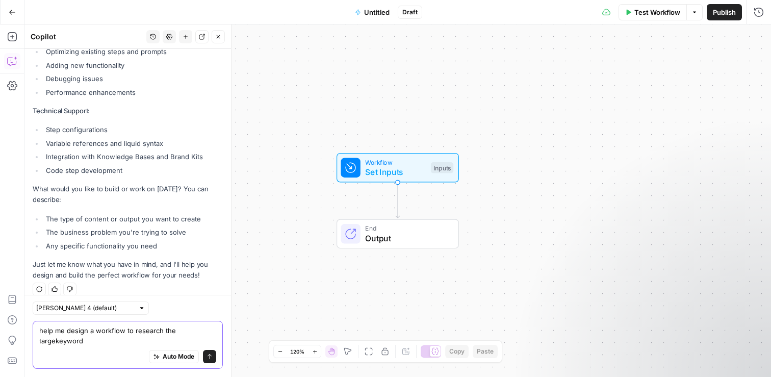
scroll to position [284, 0]
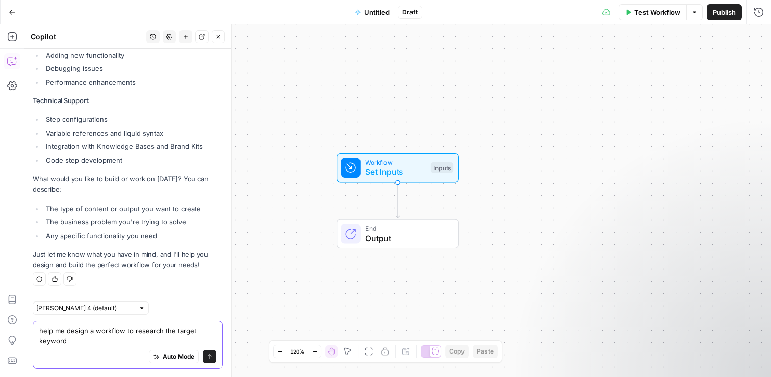
click at [96, 337] on textarea "help me design a workflow to research the target keyword" at bounding box center [127, 335] width 177 height 20
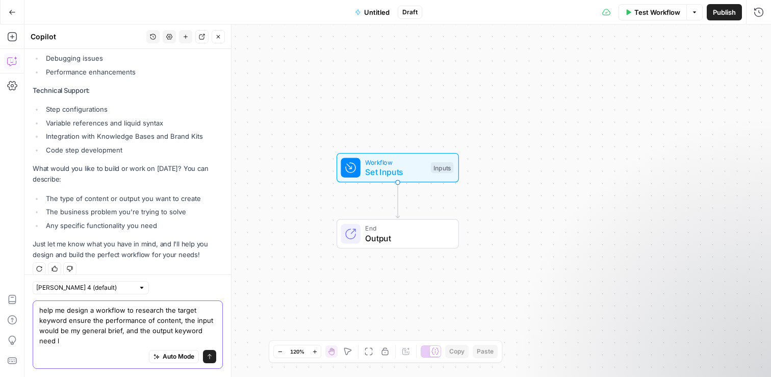
scroll to position [304, 0]
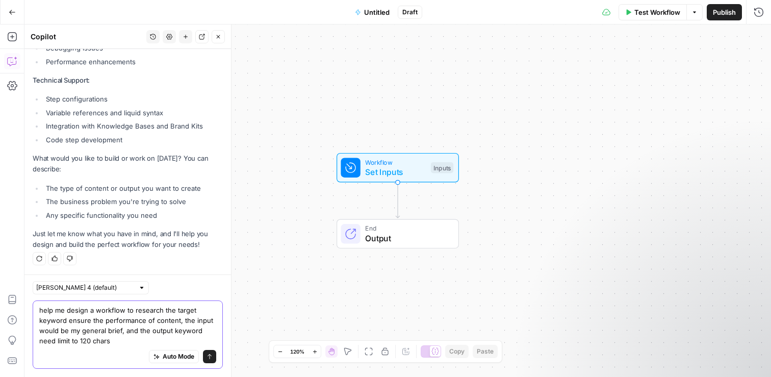
click at [180, 319] on textarea "help me design a workflow to research the target keyword ensure the performance…" at bounding box center [127, 325] width 177 height 41
type textarea "help me design a workflow to research the target keyword ensure the performance…"
click at [210, 354] on icon "submit" at bounding box center [210, 356] width 4 height 5
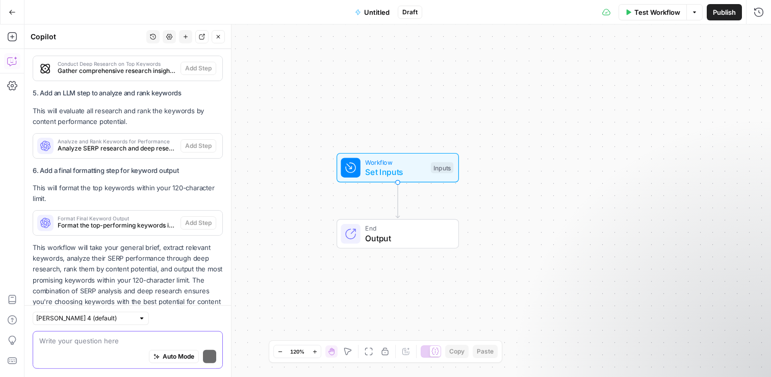
scroll to position [1211, 0]
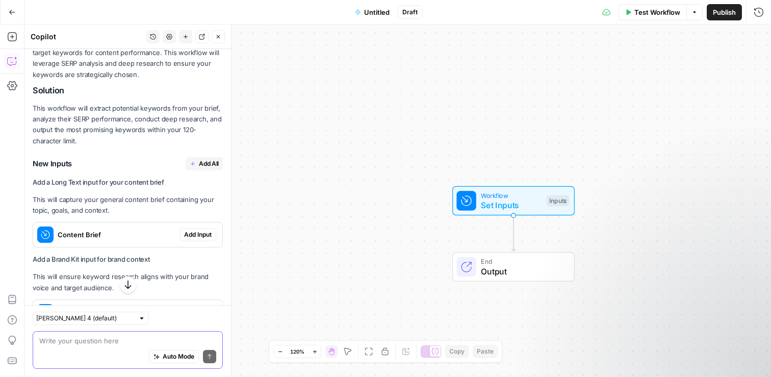
click at [201, 162] on span "Add All" at bounding box center [209, 163] width 20 height 9
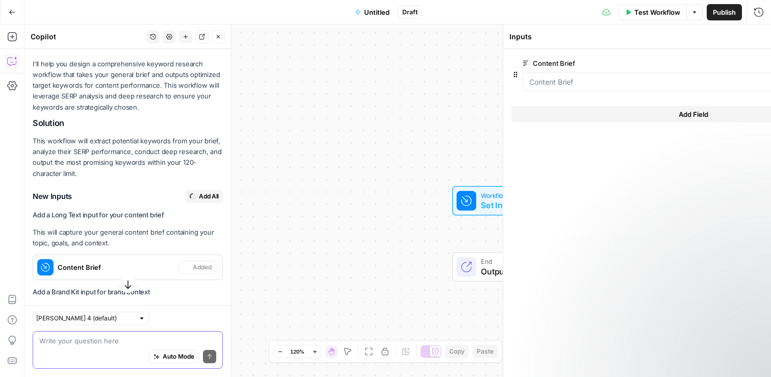
scroll to position [630, 0]
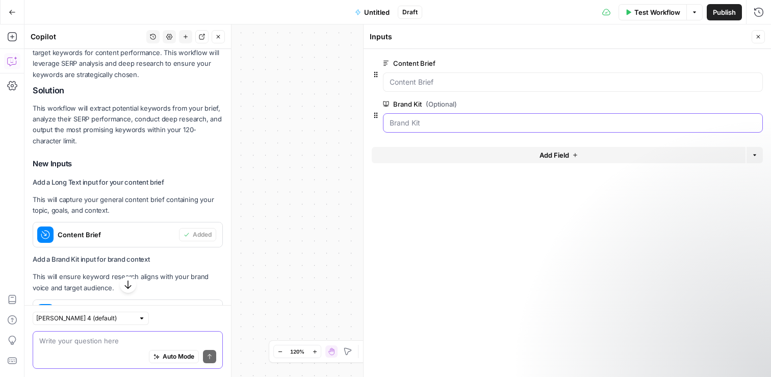
click at [684, 119] on Kit "Brand Kit (Optional)" at bounding box center [573, 123] width 367 height 10
click at [627, 121] on Kit "Brand Kit (Optional)" at bounding box center [573, 123] width 367 height 10
click at [721, 12] on span "Publish" at bounding box center [724, 12] width 23 height 10
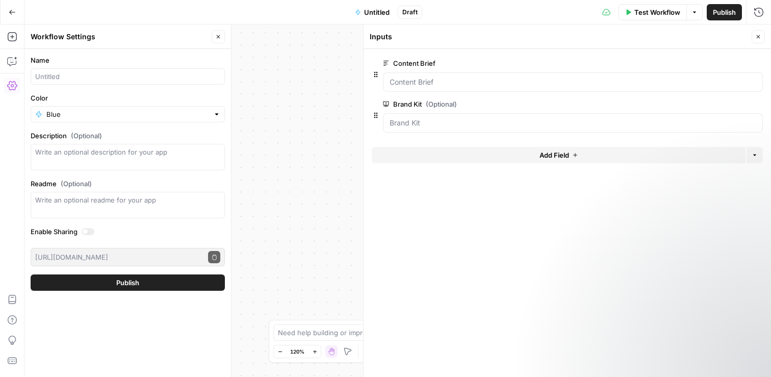
click at [665, 8] on span "Test Workflow" at bounding box center [657, 12] width 46 height 10
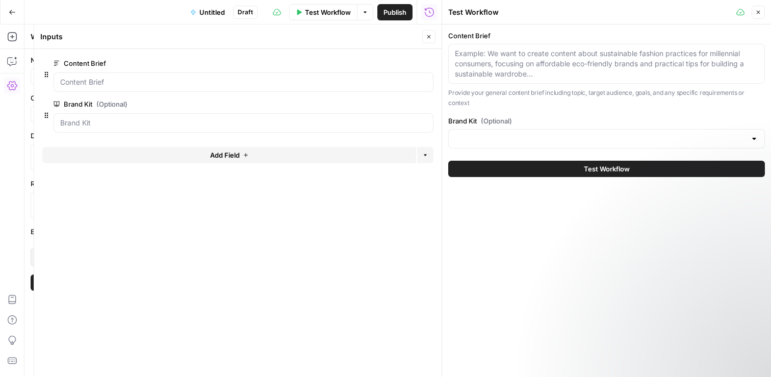
click at [759, 14] on icon "button" at bounding box center [758, 12] width 6 height 6
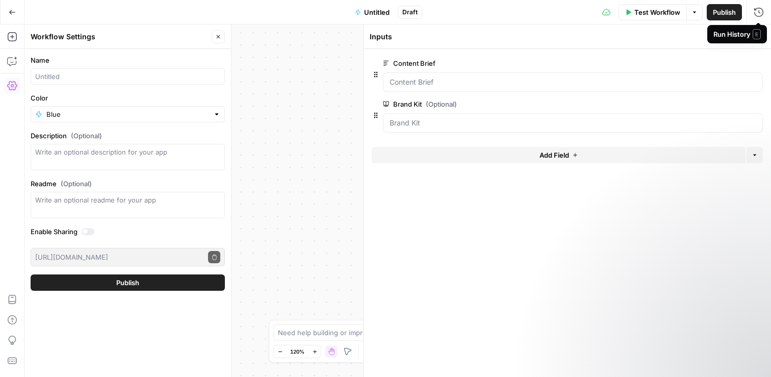
click at [757, 35] on span "E" at bounding box center [757, 34] width 8 height 10
click at [680, 42] on div "Inputs Close" at bounding box center [567, 36] width 395 height 13
click at [757, 38] on icon "button" at bounding box center [758, 37] width 6 height 6
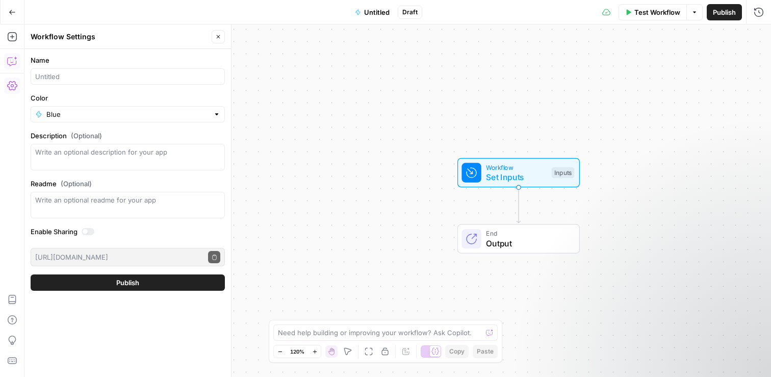
click at [16, 56] on icon "button" at bounding box center [12, 61] width 10 height 10
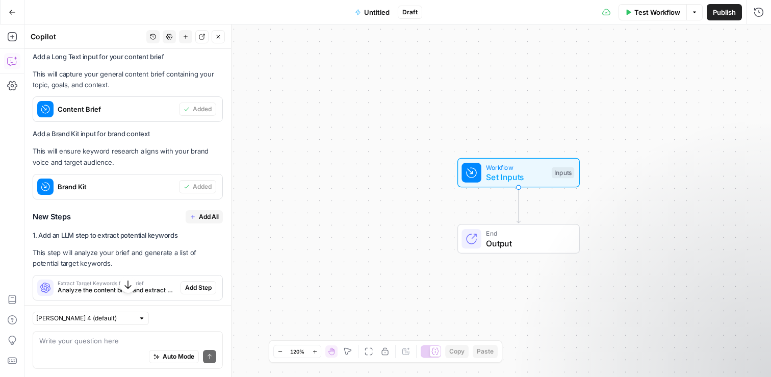
scroll to position [763, 0]
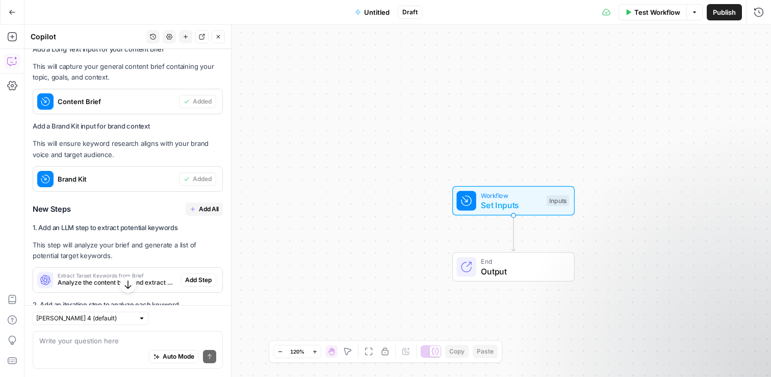
click at [207, 207] on span "Add All" at bounding box center [209, 209] width 20 height 9
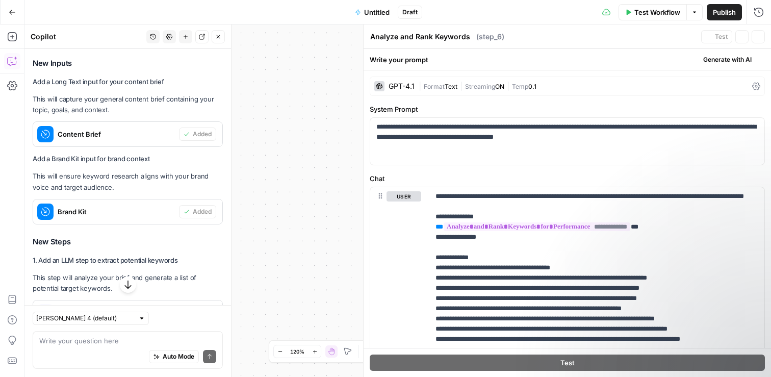
type textarea "Format Final Keyword Output"
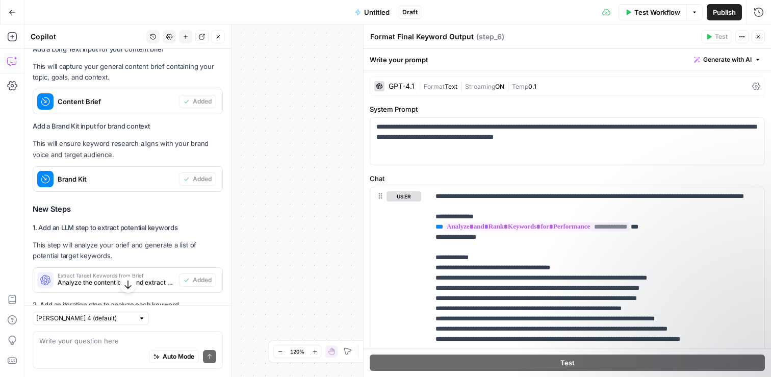
click at [757, 37] on icon "button" at bounding box center [758, 37] width 6 height 6
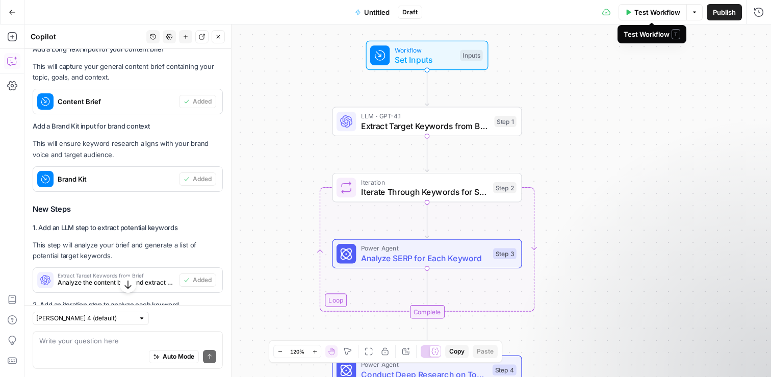
click at [664, 12] on span "Test Workflow" at bounding box center [657, 12] width 46 height 10
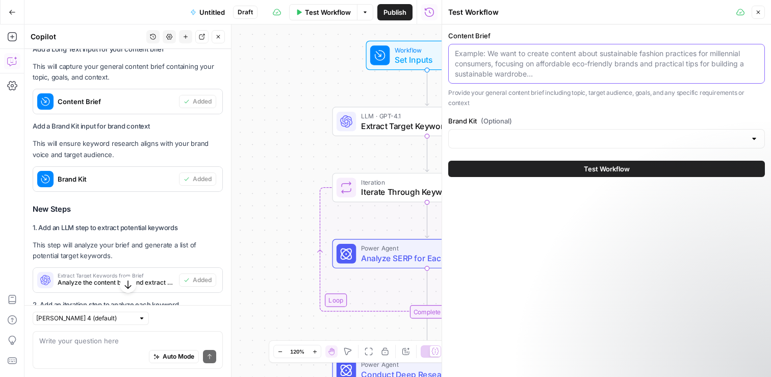
click at [584, 57] on textarea "Content Brief" at bounding box center [606, 63] width 303 height 31
click at [558, 69] on textarea "Content Brief" at bounding box center [606, 63] width 303 height 31
paste textarea "create a title named:"Why Staying 30 Days Can Be Cheaper Than 15 in Tokyo?" the…"
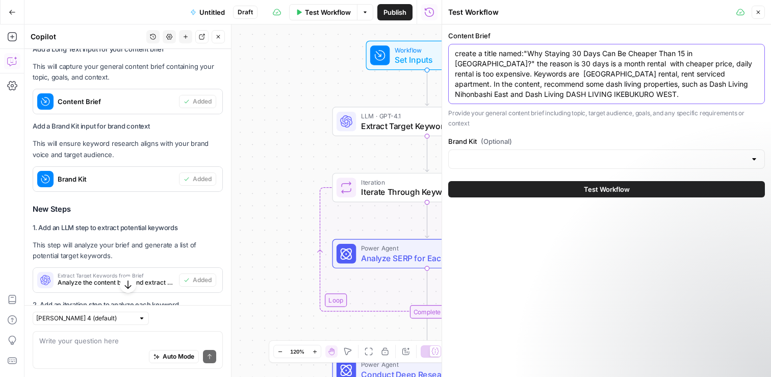
type textarea "create a title named:"Why Staying 30 Days Can Be Cheaper Than 15 in Tokyo?" the…"
click at [756, 160] on div at bounding box center [754, 159] width 8 height 10
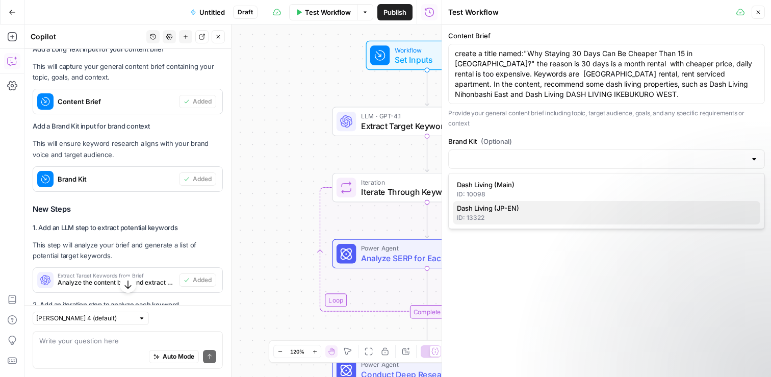
click at [579, 204] on span "Dash Living (JP-EN)" at bounding box center [604, 208] width 295 height 10
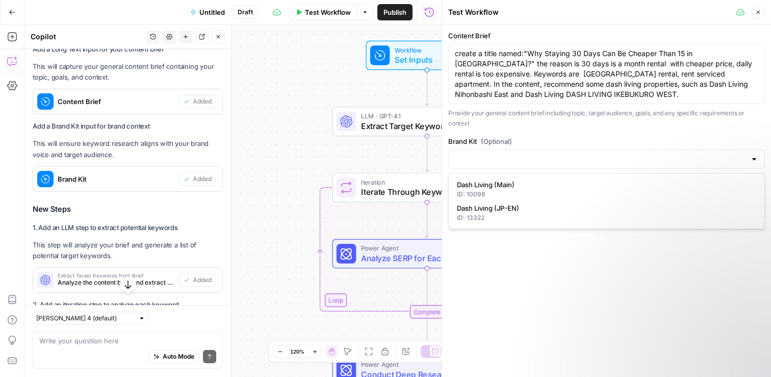
type input "Dash Living (JP-EN)"
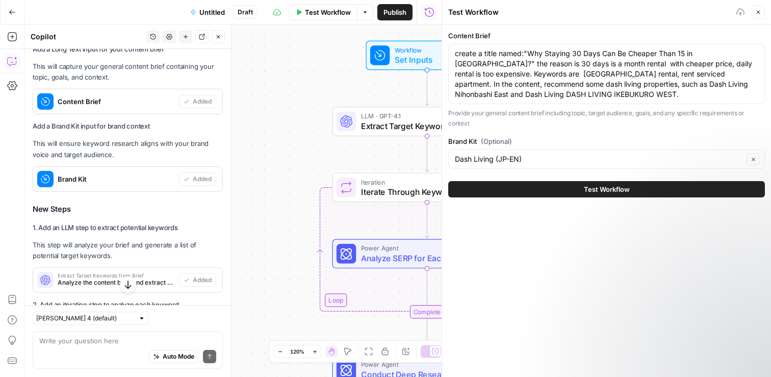
click at [606, 192] on span "Test Workflow" at bounding box center [607, 189] width 46 height 10
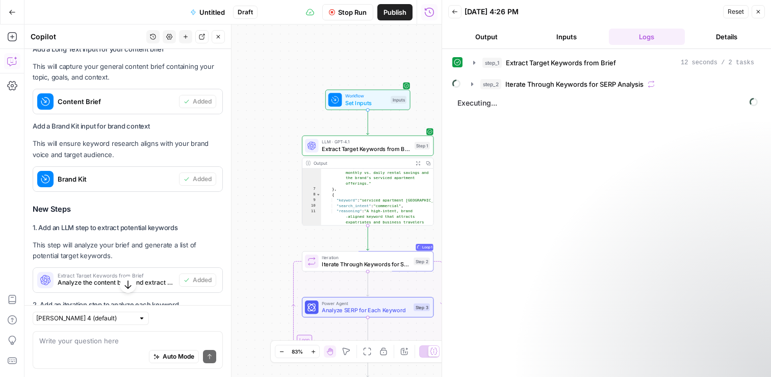
scroll to position [66, 0]
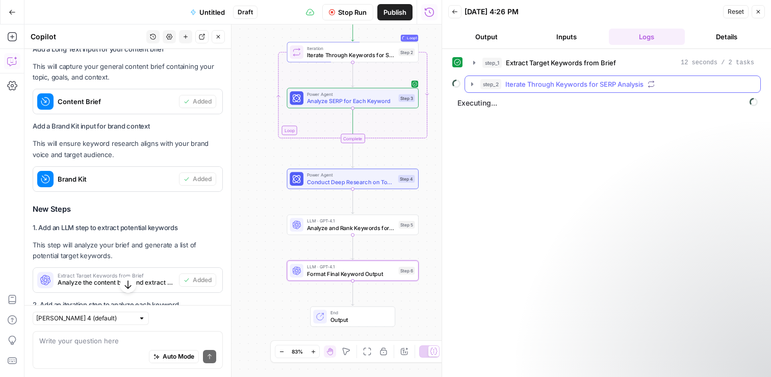
click at [475, 83] on icon "button" at bounding box center [472, 84] width 8 height 8
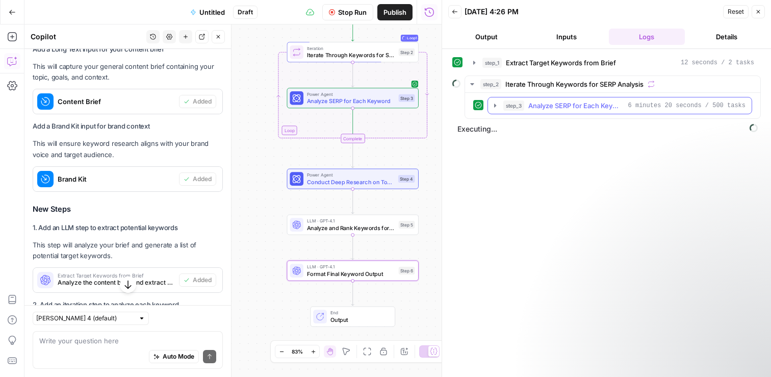
click at [496, 105] on icon "button" at bounding box center [495, 105] width 8 height 8
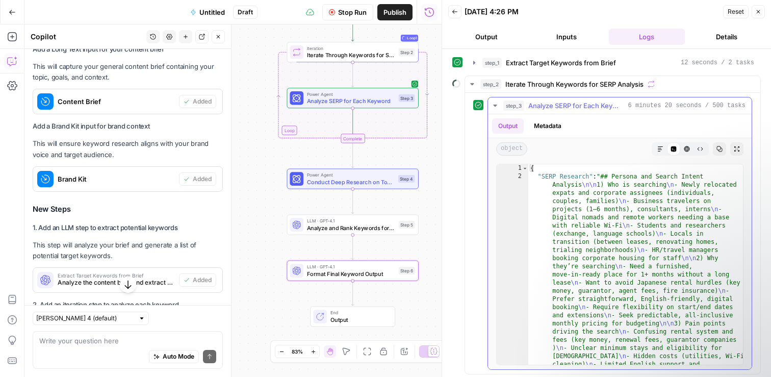
click at [494, 102] on icon "button" at bounding box center [495, 105] width 8 height 8
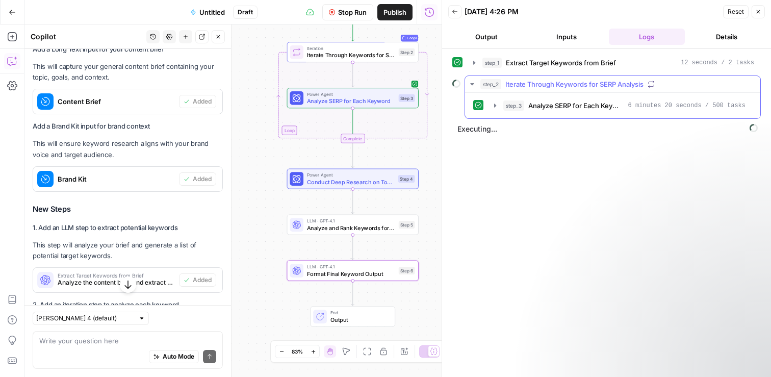
click at [469, 83] on icon "button" at bounding box center [472, 84] width 8 height 8
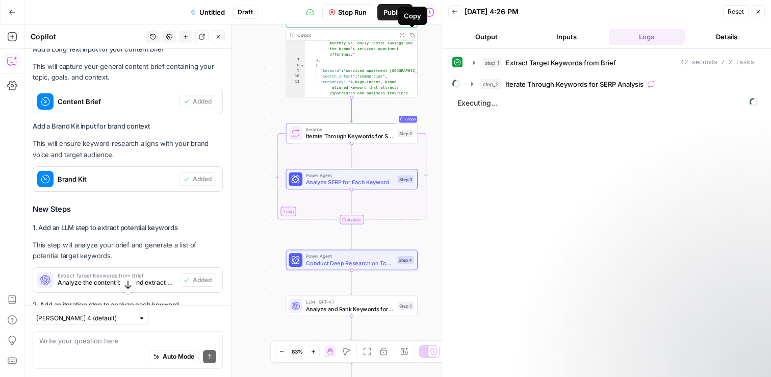
click at [401, 34] on icon "button" at bounding box center [401, 35] width 5 height 5
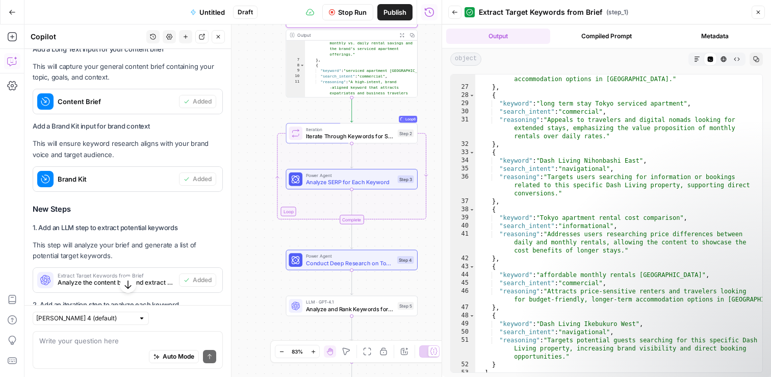
scroll to position [306, 0]
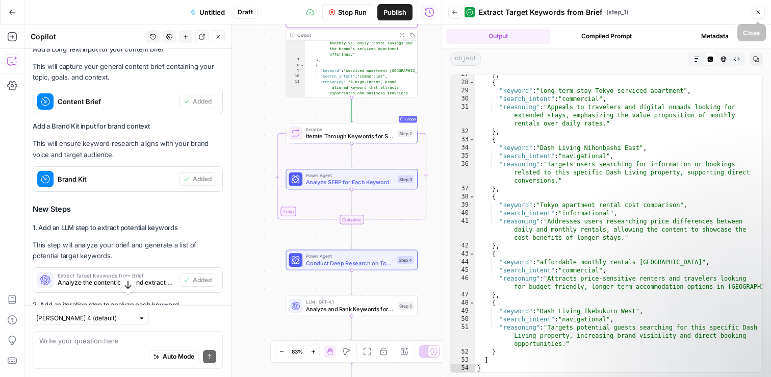
click at [759, 12] on icon "button" at bounding box center [758, 12] width 6 height 6
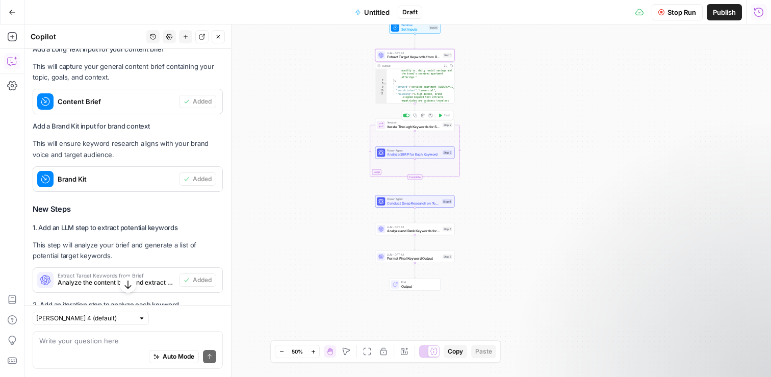
click at [434, 129] on div "Iteration Iterate Through Keywords for SERP Analysis Step 2 Copy step Delete st…" at bounding box center [415, 125] width 80 height 12
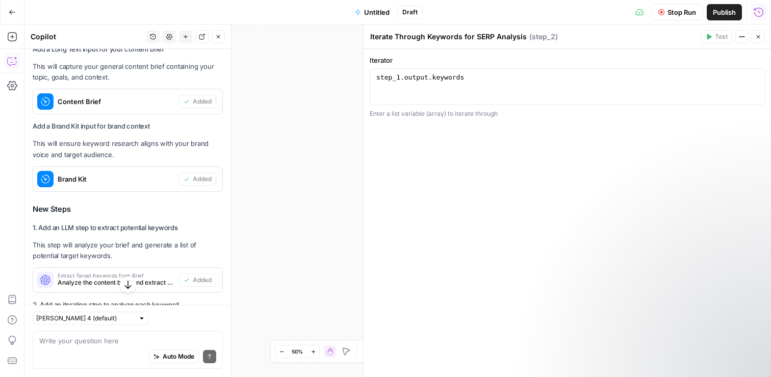
click at [763, 33] on button "Close" at bounding box center [758, 36] width 13 height 13
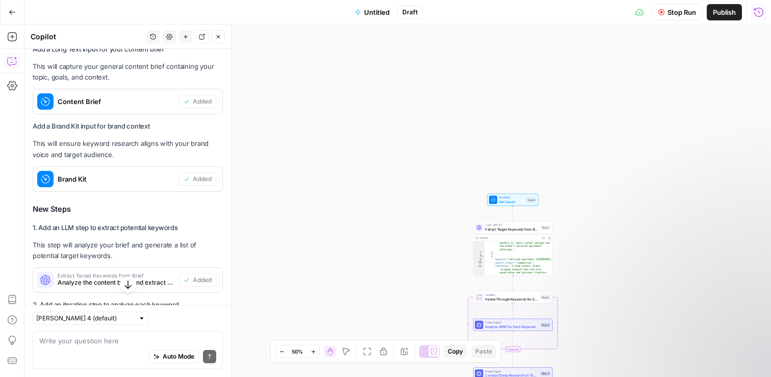
scroll to position [1243, 0]
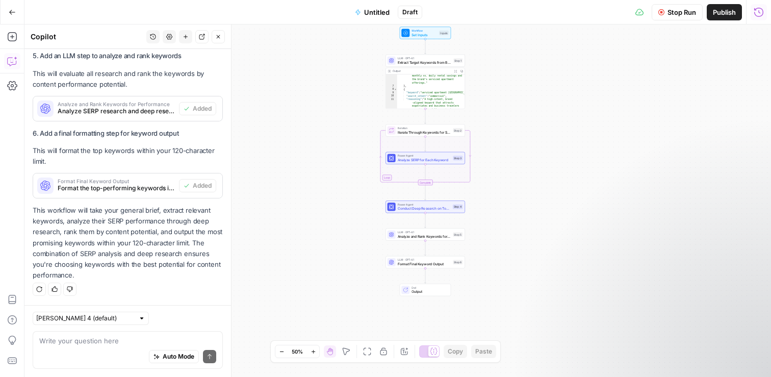
drag, startPoint x: 625, startPoint y: 206, endPoint x: 537, endPoint y: 38, distance: 189.6
click at [537, 38] on div "Workflow Set Inputs Inputs LLM · GPT-4.1 Extract Target Keywords from Brief Ste…" at bounding box center [397, 200] width 747 height 352
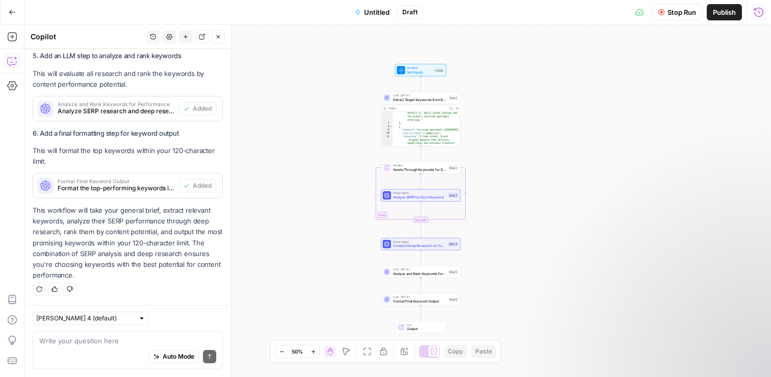
drag, startPoint x: 545, startPoint y: 86, endPoint x: 541, endPoint y: 122, distance: 36.5
click at [541, 122] on div "Workflow Set Inputs Inputs LLM · GPT-4.1 Extract Target Keywords from Brief Ste…" at bounding box center [397, 200] width 747 height 352
click at [498, 114] on div "Workflow Set Inputs Inputs LLM · GPT-4.1 Extract Target Keywords from Brief Ste…" at bounding box center [397, 200] width 747 height 352
click at [430, 196] on span "Analyze SERP for Each Keyword" at bounding box center [420, 195] width 54 height 5
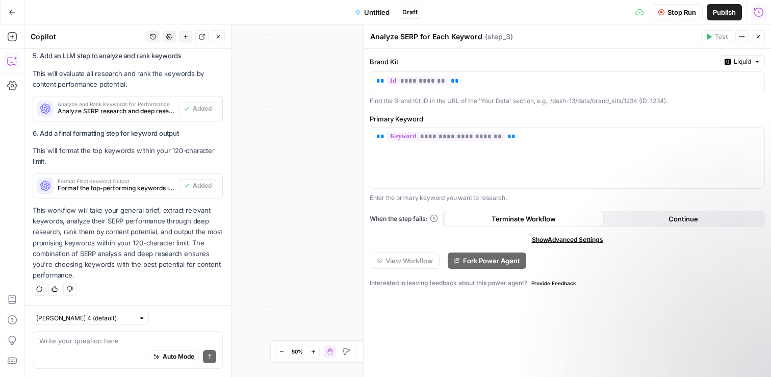
click at [758, 36] on icon "button" at bounding box center [759, 37] width 4 height 4
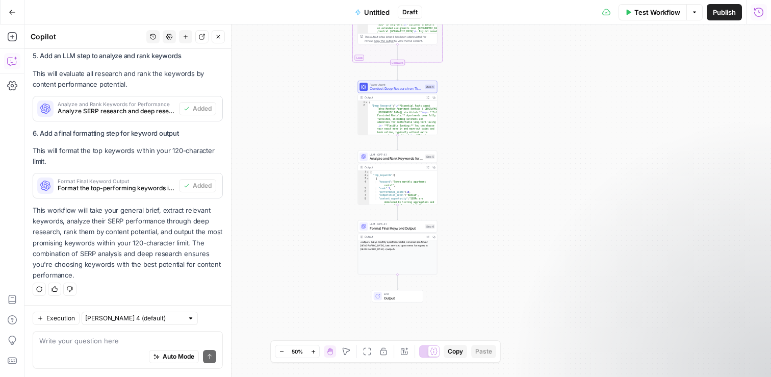
click at [386, 238] on div "Output" at bounding box center [394, 237] width 59 height 4
click at [419, 243] on div "<output> Tokyo monthly apartment rental, serviced apartment Tokyo, best service…" at bounding box center [397, 245] width 79 height 10
click at [428, 237] on icon "button" at bounding box center [427, 237] width 3 height 3
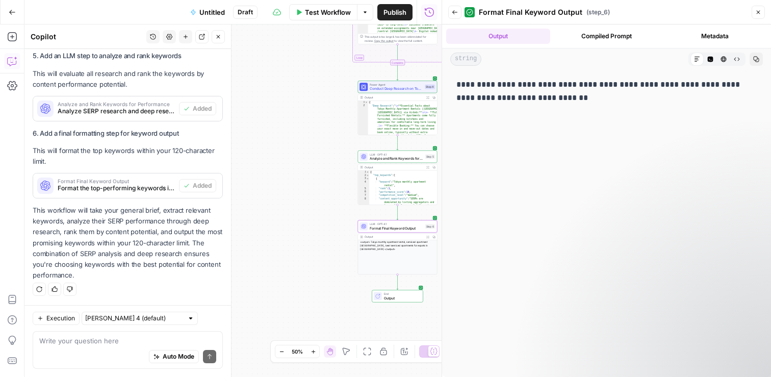
click at [211, 12] on span "Untitled" at bounding box center [212, 12] width 26 height 10
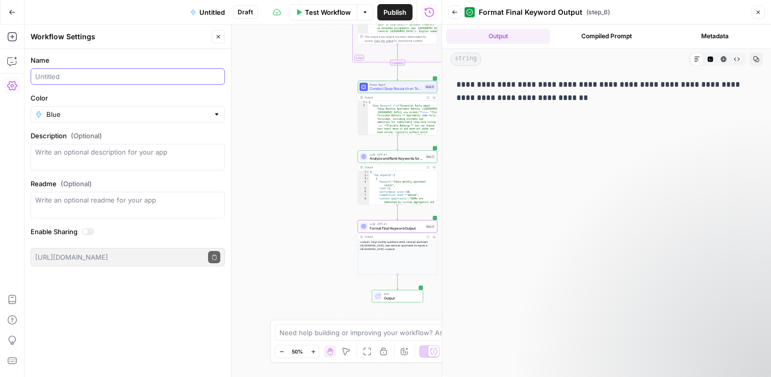
click at [119, 77] on input "Name" at bounding box center [127, 76] width 185 height 10
type input "K"
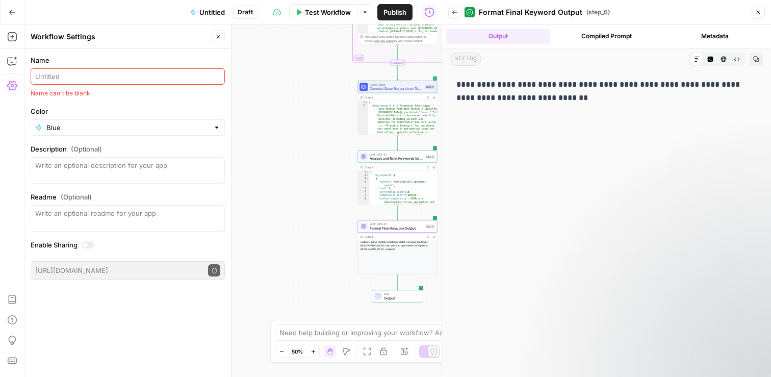
scroll to position [0, 0]
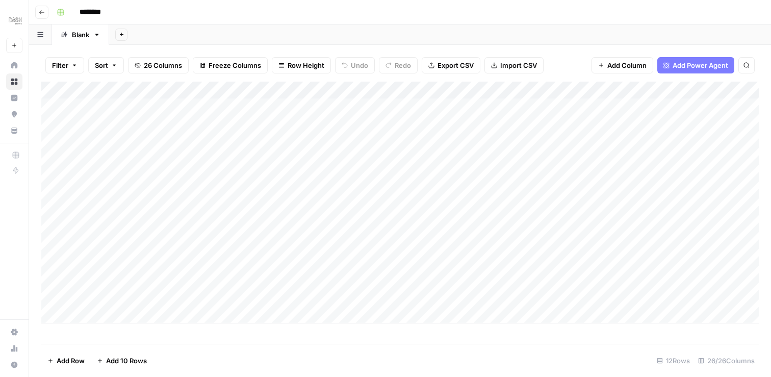
scroll to position [0, 1]
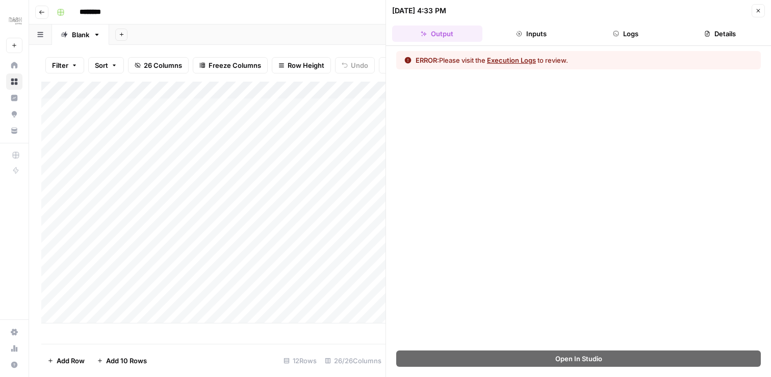
click at [757, 9] on icon "button" at bounding box center [759, 11] width 4 height 4
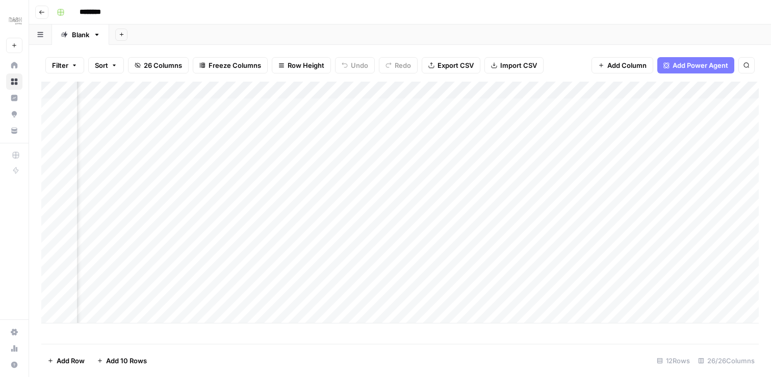
scroll to position [0, 526]
click at [563, 90] on div "Add Column" at bounding box center [400, 203] width 718 height 242
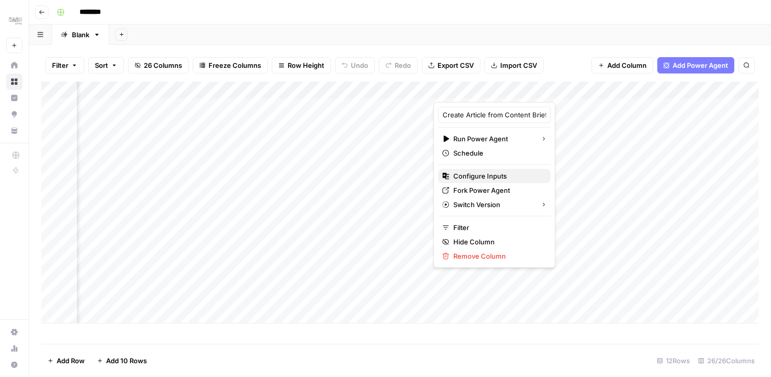
click at [487, 176] on span "Configure Inputs" at bounding box center [497, 176] width 89 height 10
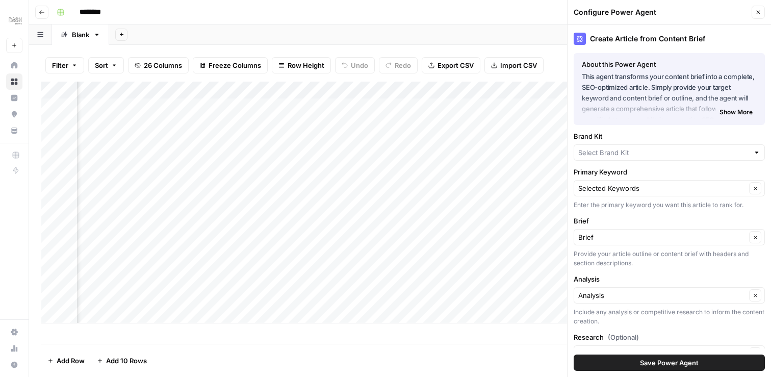
type input "Dash Living (JP-EN)"
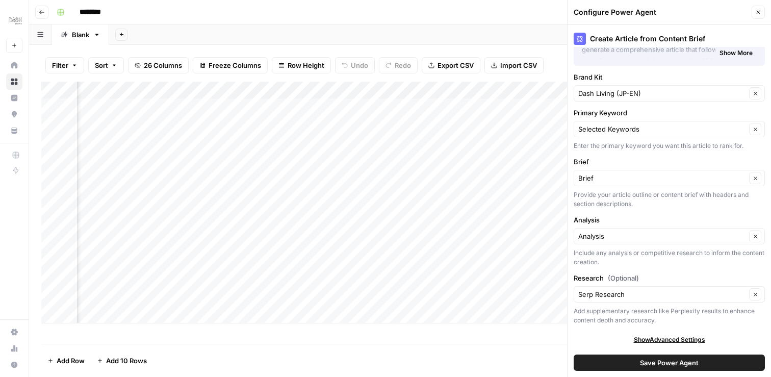
scroll to position [0, 651]
click at [758, 12] on icon "button" at bounding box center [759, 13] width 4 height 4
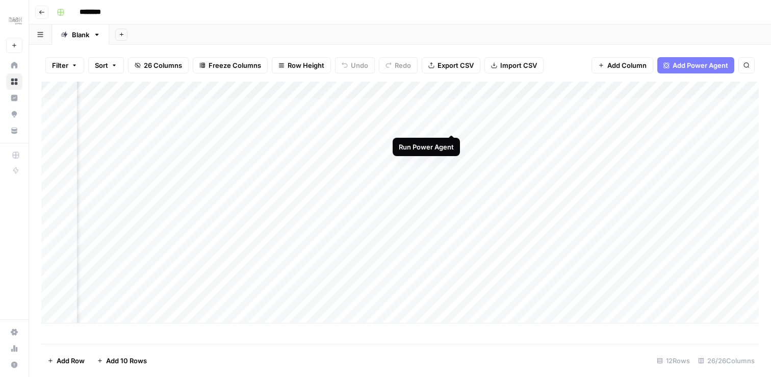
click at [453, 121] on div "Add Column" at bounding box center [400, 203] width 718 height 242
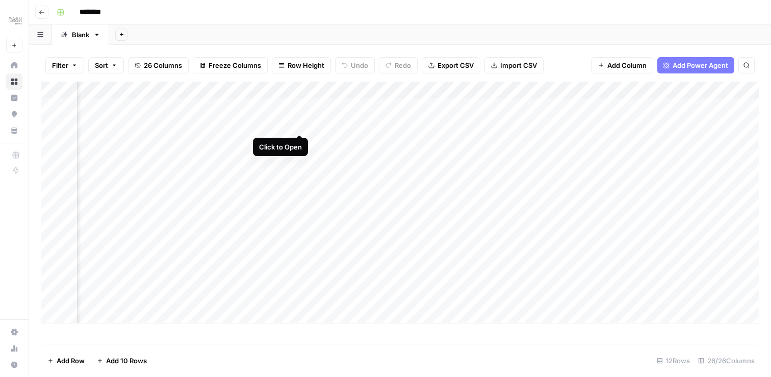
click at [298, 124] on div "Add Column" at bounding box center [400, 203] width 718 height 242
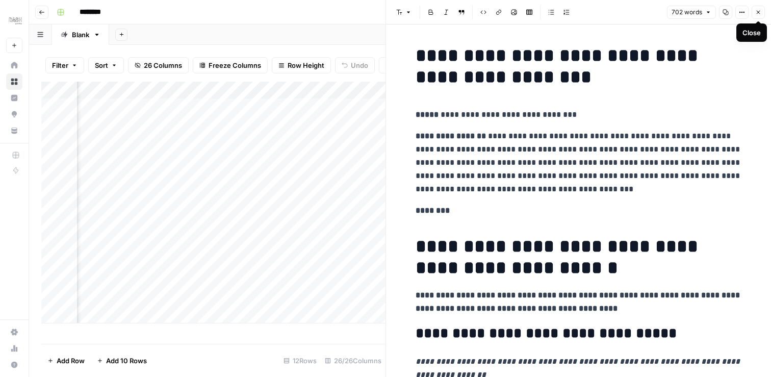
click at [757, 11] on icon "button" at bounding box center [758, 12] width 6 height 6
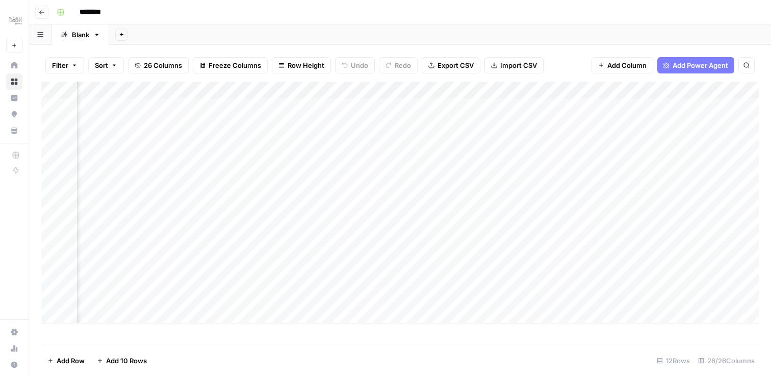
scroll to position [0, 510]
click at [348, 124] on div "Add Column" at bounding box center [400, 203] width 718 height 242
click at [498, 124] on div "Add Column" at bounding box center [400, 203] width 718 height 242
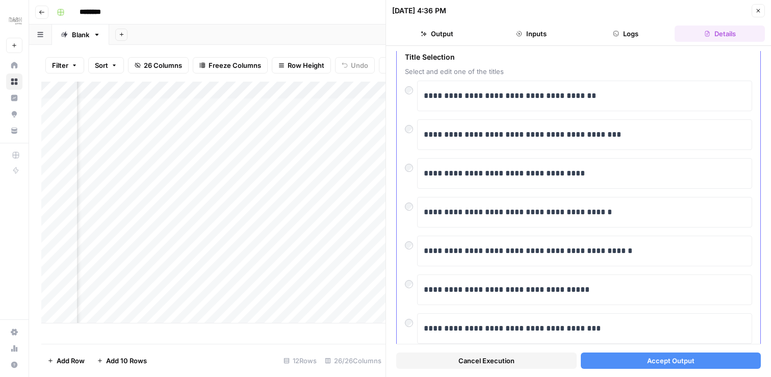
scroll to position [49, 0]
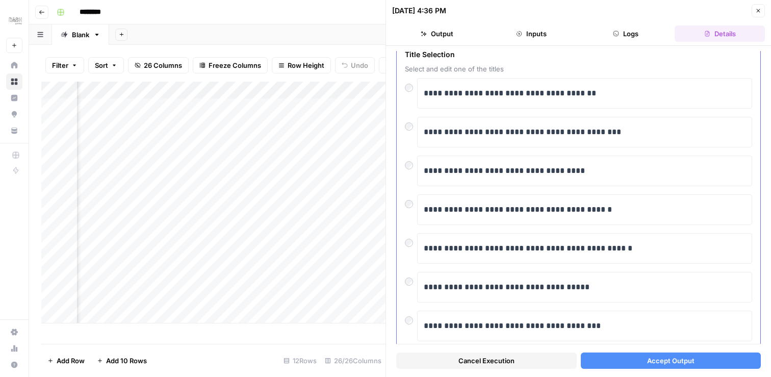
click at [403, 124] on div "**********" at bounding box center [579, 253] width 364 height 424
click at [707, 360] on button "Accept Output" at bounding box center [671, 360] width 181 height 16
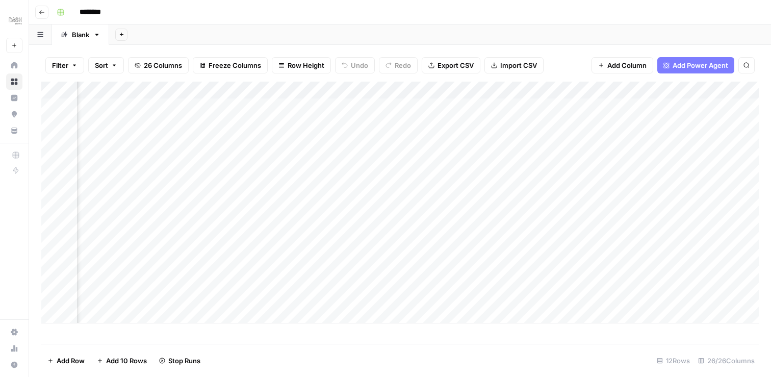
scroll to position [0, 554]
click at [642, 124] on div "Add Column" at bounding box center [400, 203] width 718 height 242
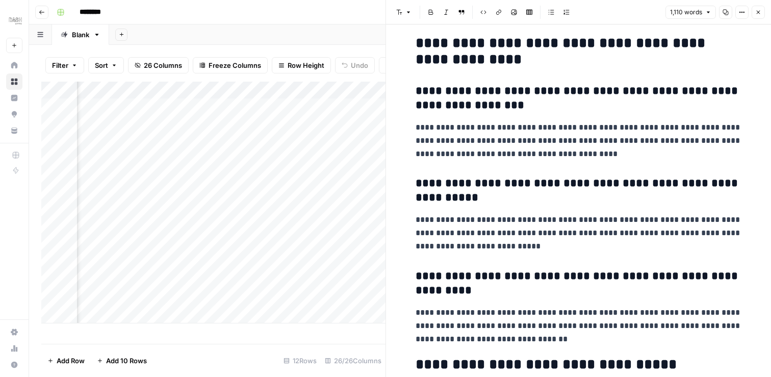
scroll to position [2499, 0]
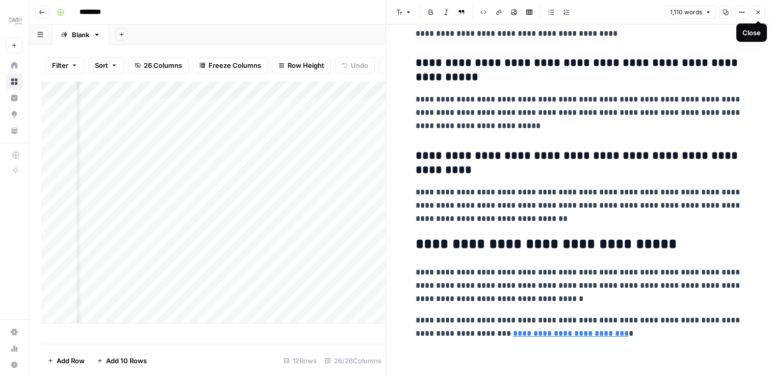
click at [759, 11] on icon "button" at bounding box center [758, 12] width 6 height 6
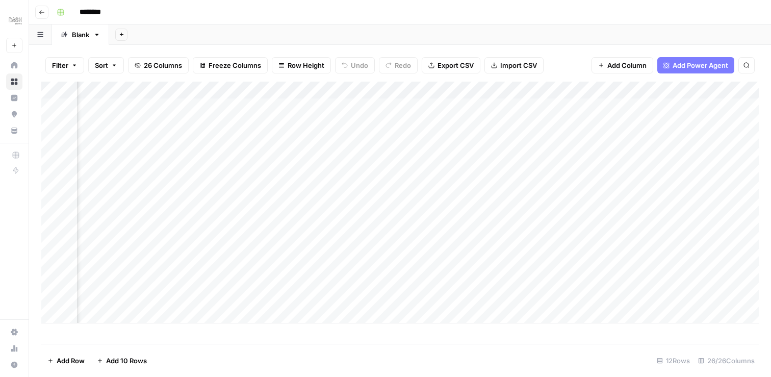
scroll to position [0, 555]
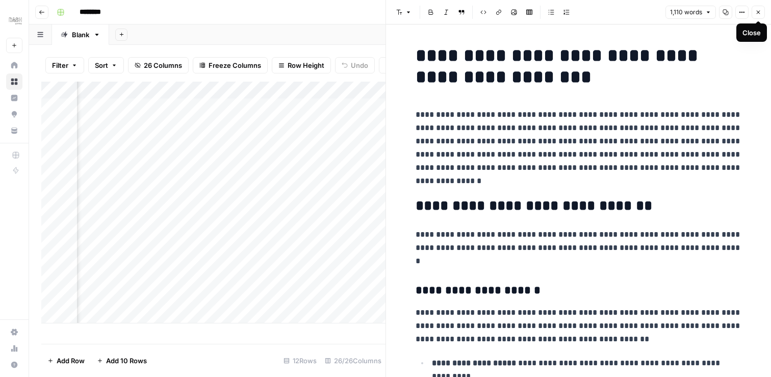
click at [761, 13] on icon "button" at bounding box center [758, 12] width 6 height 6
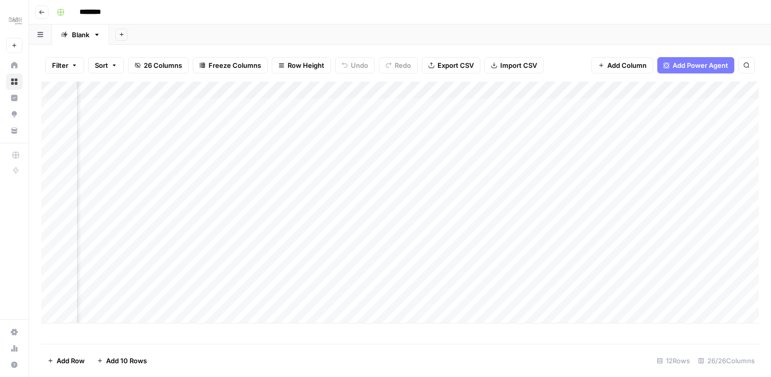
scroll to position [0, 831]
click at [364, 121] on div "Add Column" at bounding box center [400, 203] width 718 height 242
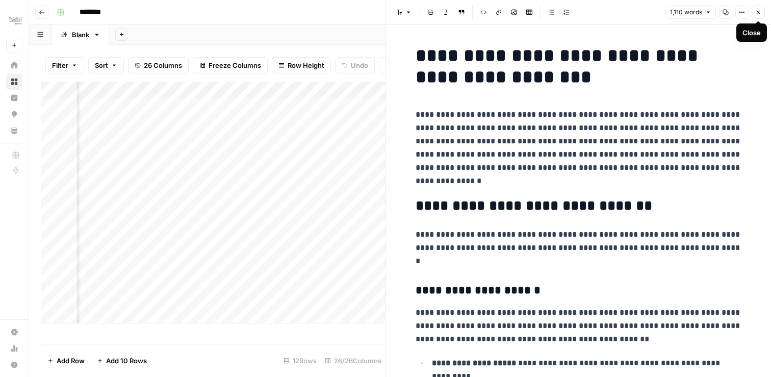
click at [760, 10] on icon "button" at bounding box center [758, 12] width 6 height 6
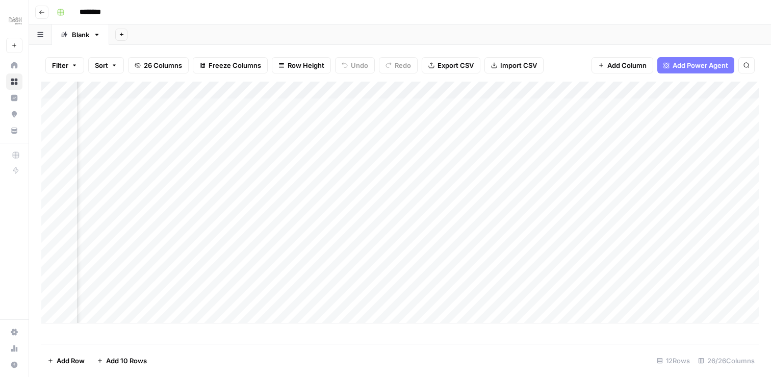
click at [260, 90] on div "Add Column" at bounding box center [400, 203] width 718 height 242
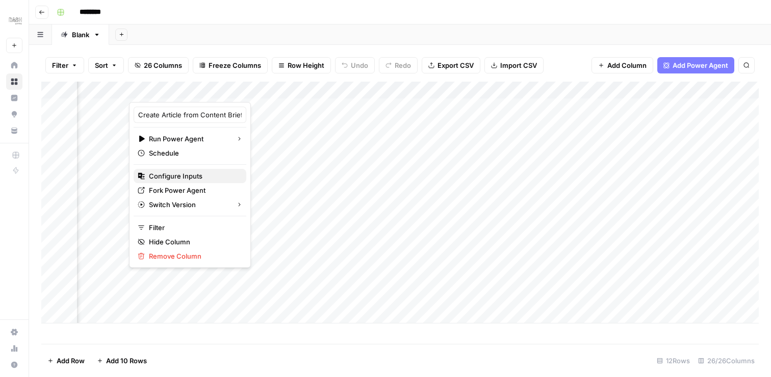
click at [179, 175] on span "Configure Inputs" at bounding box center [193, 176] width 89 height 10
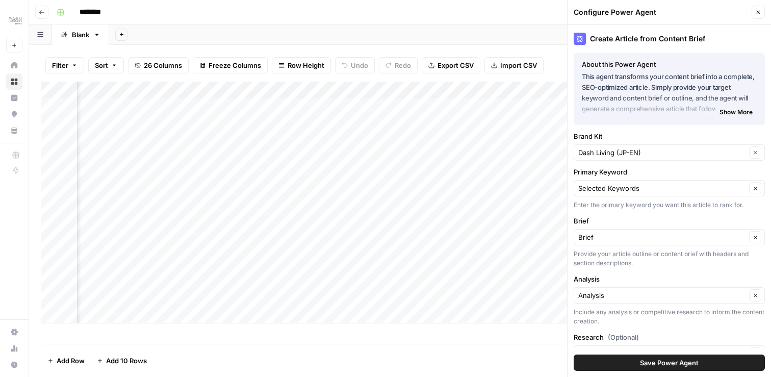
scroll to position [59, 0]
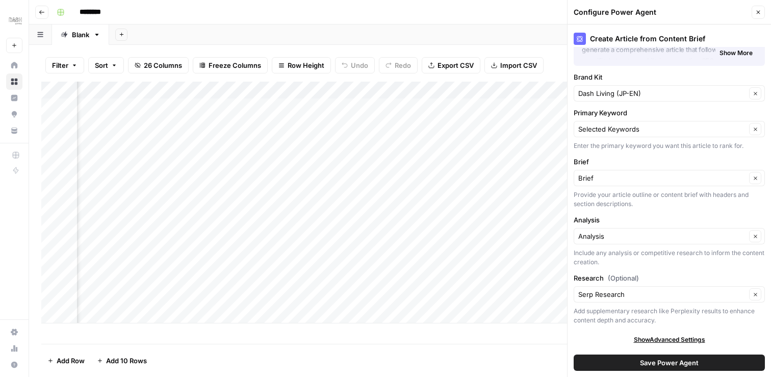
click at [757, 14] on icon "button" at bounding box center [758, 12] width 6 height 6
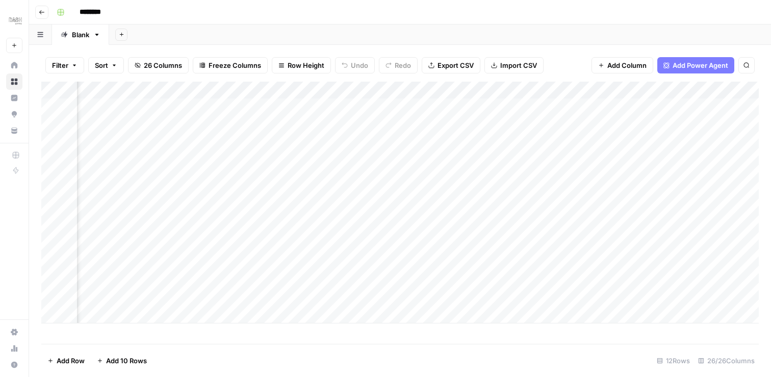
scroll to position [0, 0]
click at [448, 123] on div "Add Column" at bounding box center [400, 203] width 718 height 242
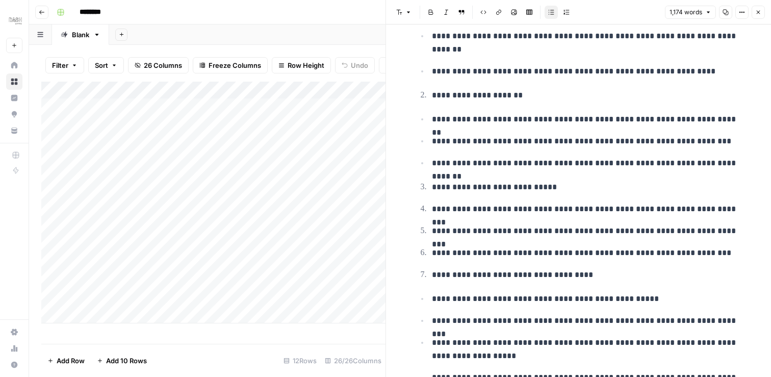
scroll to position [94, 0]
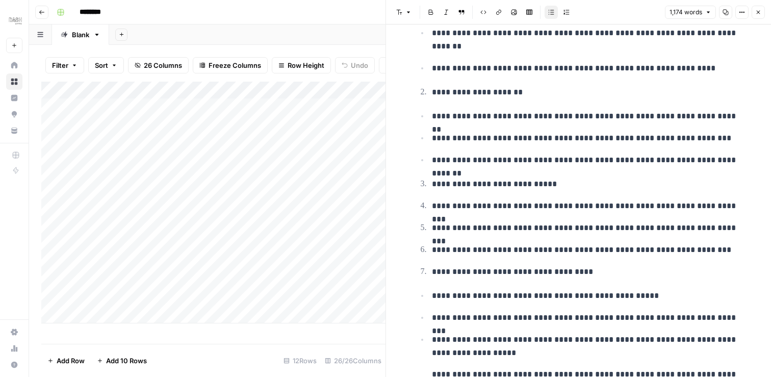
click at [761, 9] on button "Close" at bounding box center [758, 12] width 13 height 13
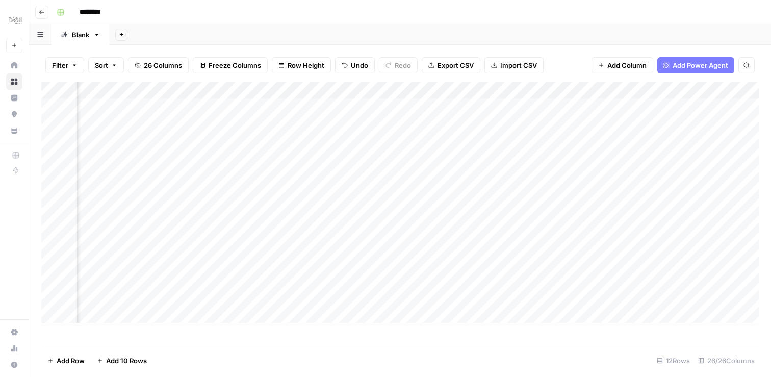
scroll to position [0, 606]
click at [588, 123] on div "Add Column" at bounding box center [400, 203] width 718 height 242
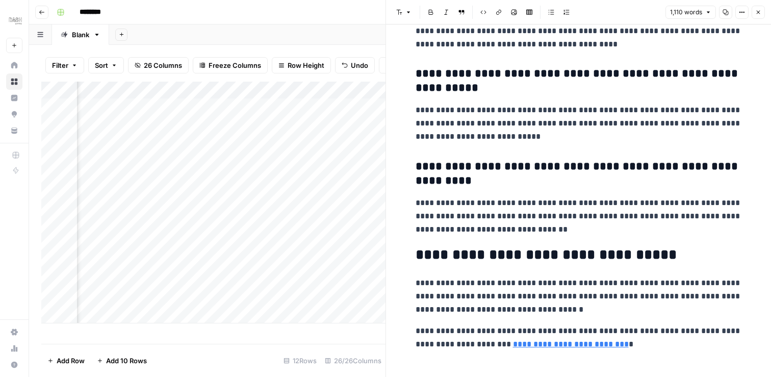
scroll to position [2499, 0]
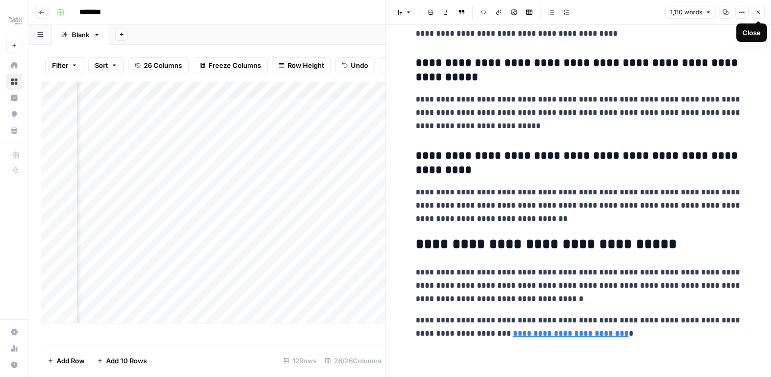
click at [758, 11] on icon "button" at bounding box center [759, 13] width 4 height 4
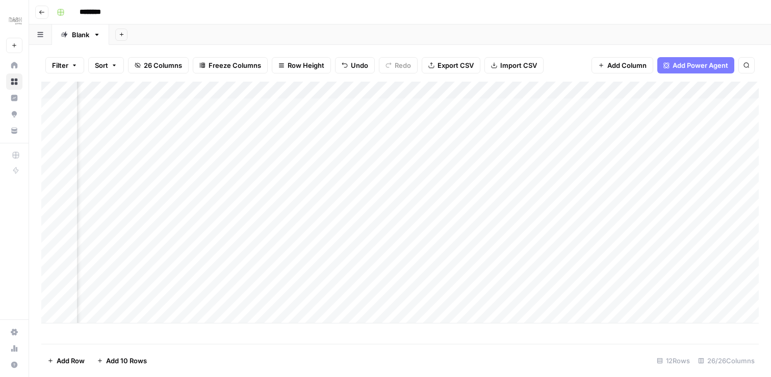
scroll to position [0, 99]
click at [346, 124] on div "Add Column" at bounding box center [400, 203] width 718 height 242
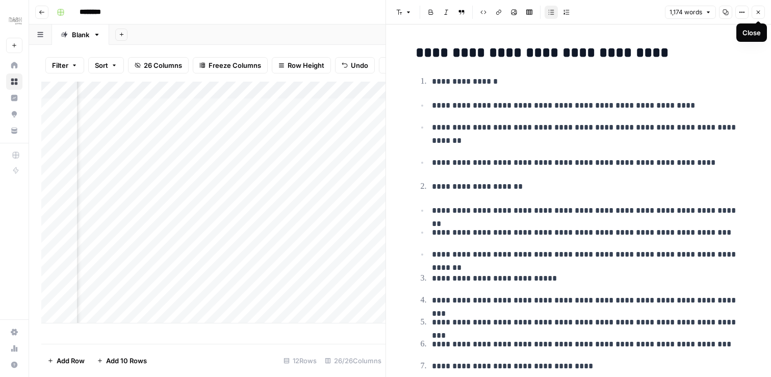
click at [759, 14] on icon "button" at bounding box center [758, 12] width 6 height 6
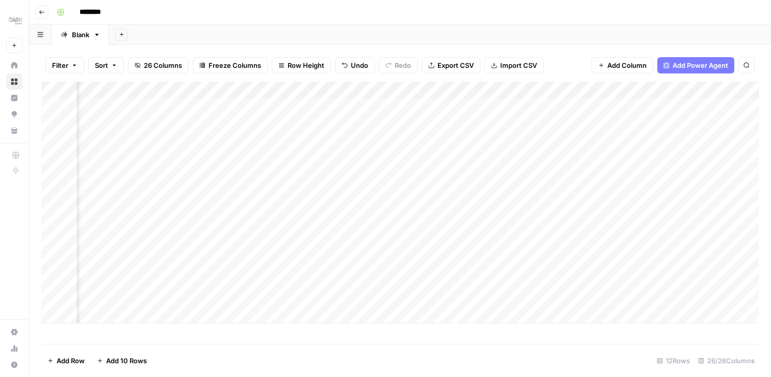
scroll to position [0, 409]
click at [542, 123] on div "Add Column" at bounding box center [400, 203] width 718 height 242
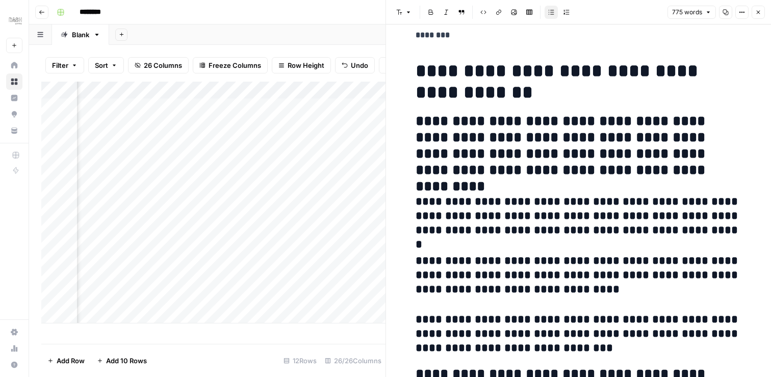
scroll to position [200, 0]
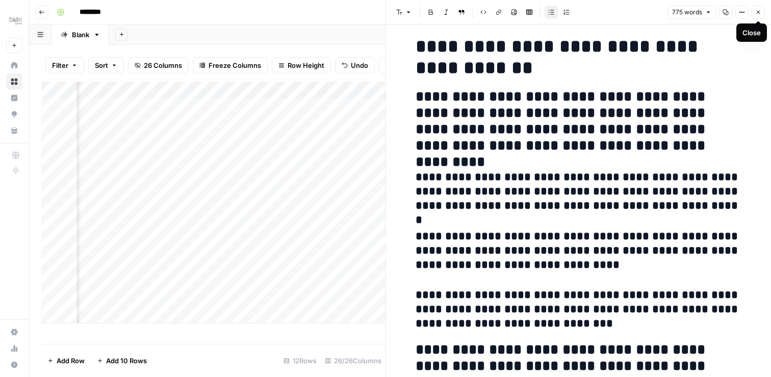
click at [758, 8] on button "Close" at bounding box center [758, 12] width 13 height 13
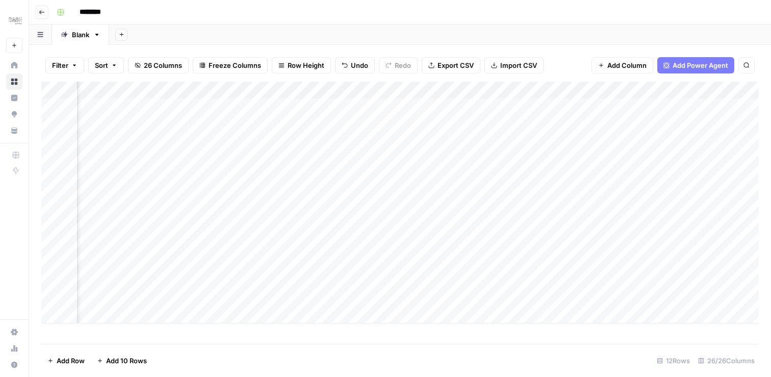
click at [437, 89] on div "Add Column" at bounding box center [400, 203] width 718 height 242
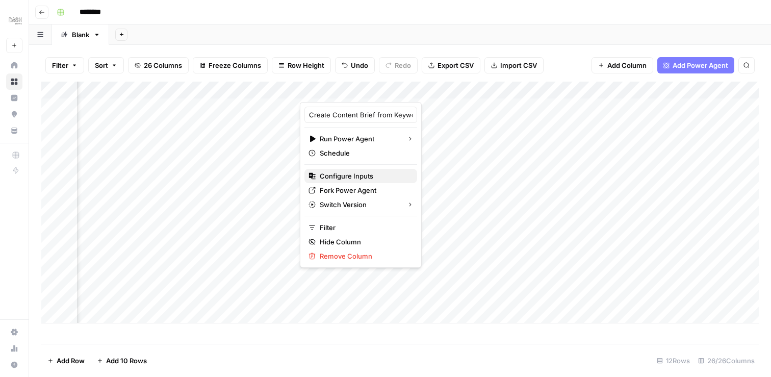
click at [340, 175] on span "Configure Inputs" at bounding box center [364, 176] width 89 height 10
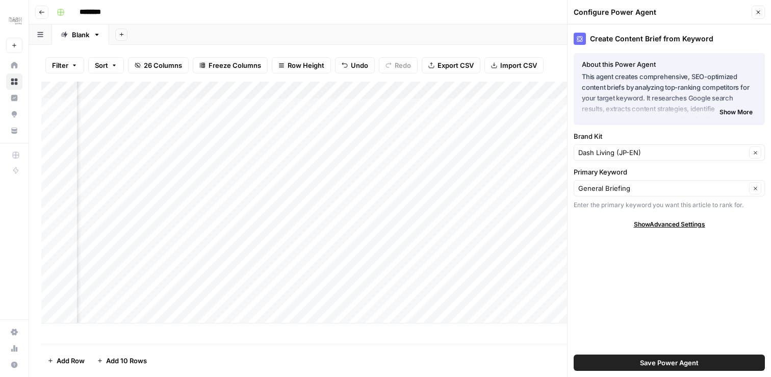
click at [685, 224] on span "Show Advanced Settings" at bounding box center [669, 224] width 71 height 9
click at [754, 188] on icon "button" at bounding box center [756, 189] width 6 height 6
click at [683, 185] on input "Primary Keyword" at bounding box center [662, 188] width 168 height 10
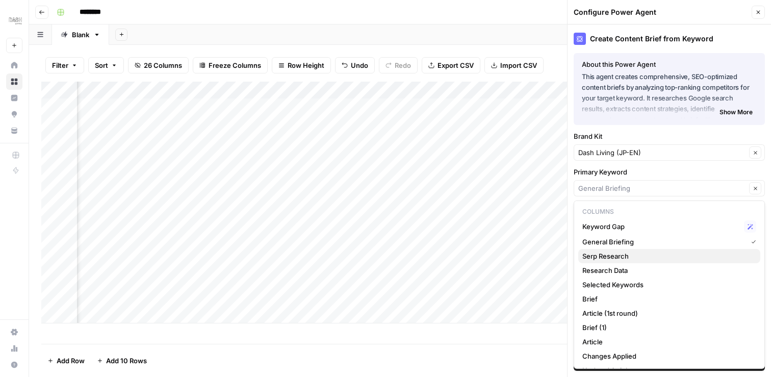
click at [637, 258] on span "Serp Research" at bounding box center [667, 256] width 170 height 10
type input "Serp Research"
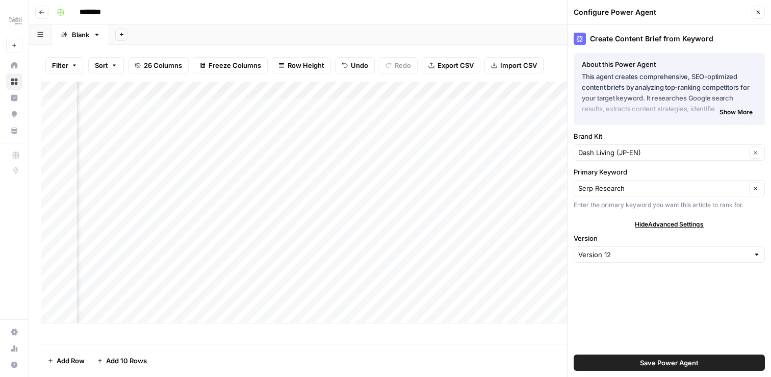
scroll to position [0, 216]
click at [638, 363] on button "Save Power Agent" at bounding box center [669, 362] width 191 height 16
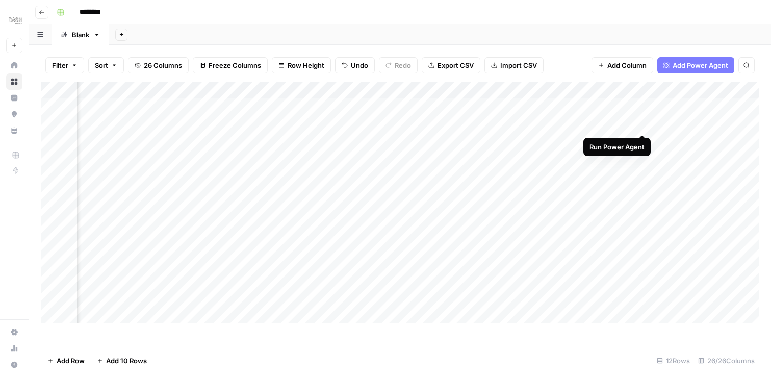
click at [640, 123] on div "Add Column" at bounding box center [400, 203] width 718 height 242
click at [405, 123] on div "Add Column" at bounding box center [400, 203] width 718 height 242
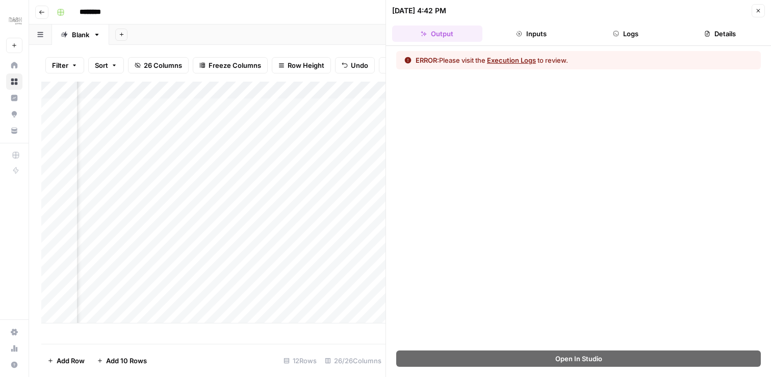
click at [721, 31] on button "Details" at bounding box center [720, 34] width 90 height 16
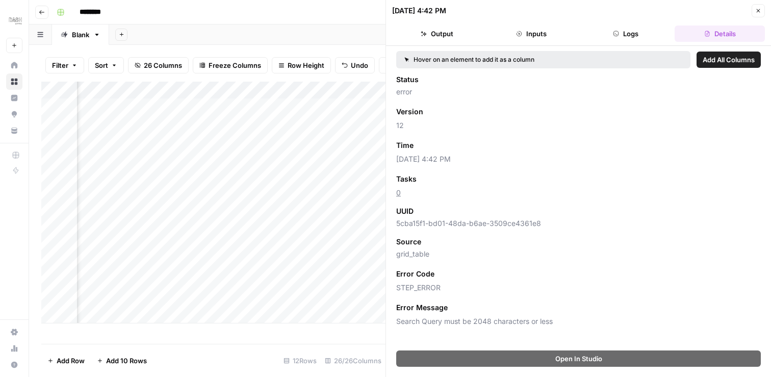
click at [755, 6] on button "Close" at bounding box center [758, 10] width 13 height 13
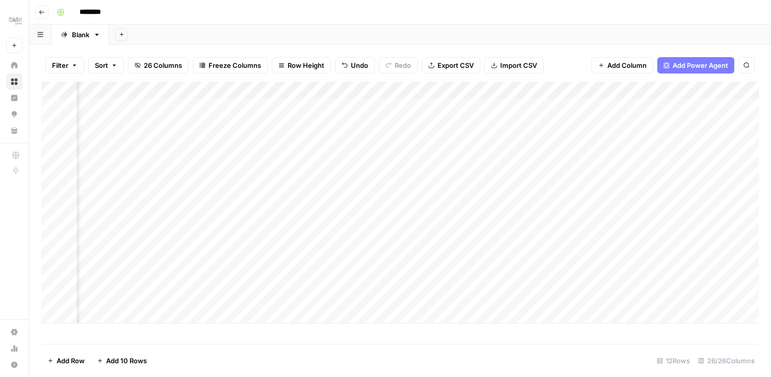
click at [447, 88] on div "Add Column" at bounding box center [400, 203] width 718 height 242
click at [212, 154] on div "Add Column" at bounding box center [400, 203] width 718 height 242
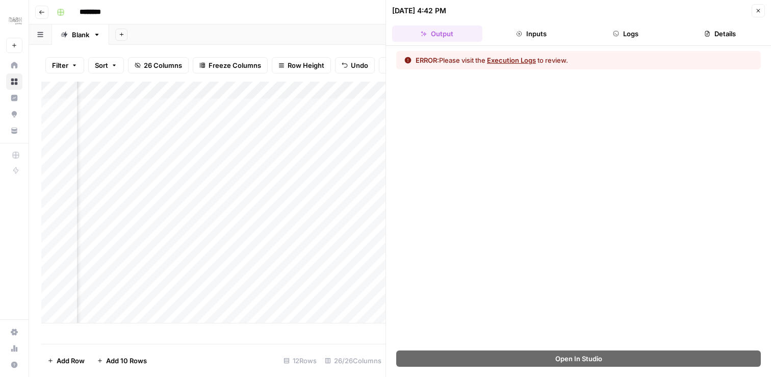
click at [761, 13] on icon "button" at bounding box center [758, 11] width 6 height 6
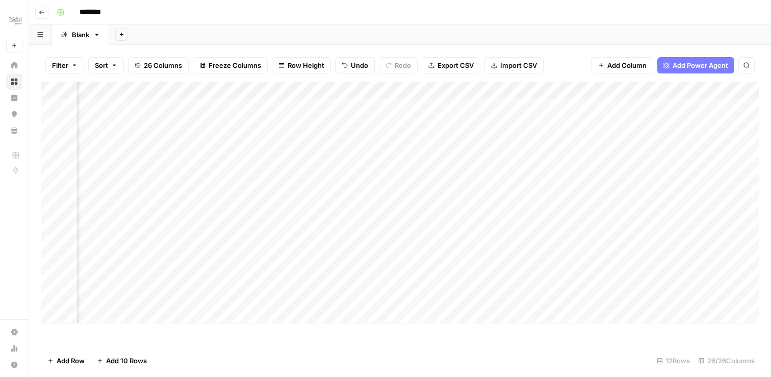
click at [519, 162] on div "Add Column" at bounding box center [400, 203] width 718 height 242
click at [287, 123] on div "Add Column" at bounding box center [400, 203] width 718 height 242
click at [378, 126] on div "Add Column" at bounding box center [400, 203] width 718 height 242
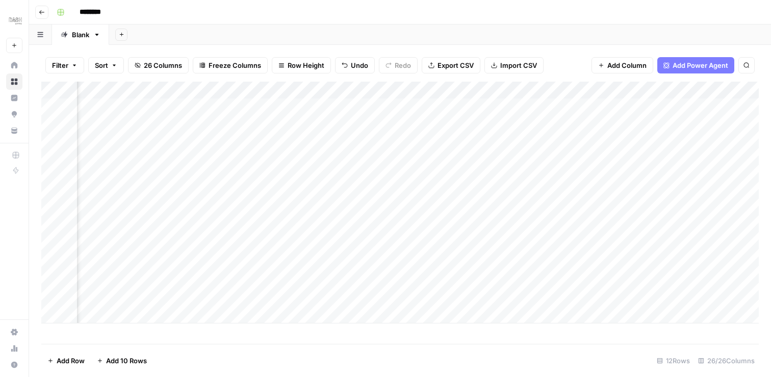
click at [378, 126] on div "Add Column" at bounding box center [400, 203] width 718 height 242
click at [541, 161] on div "Add Column" at bounding box center [400, 203] width 718 height 242
click at [702, 65] on span "Add Power Agent" at bounding box center [701, 65] width 56 height 10
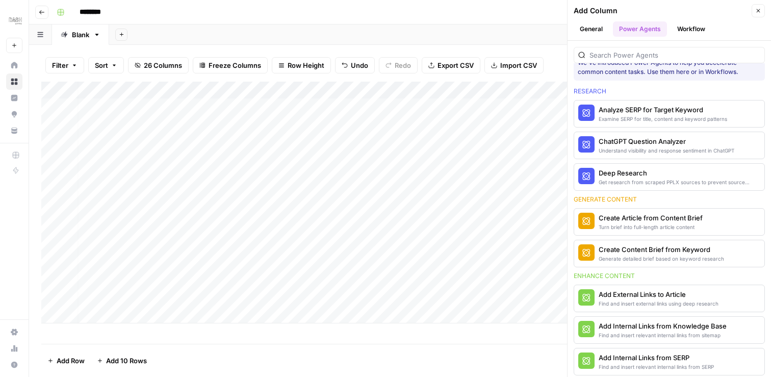
scroll to position [21, 0]
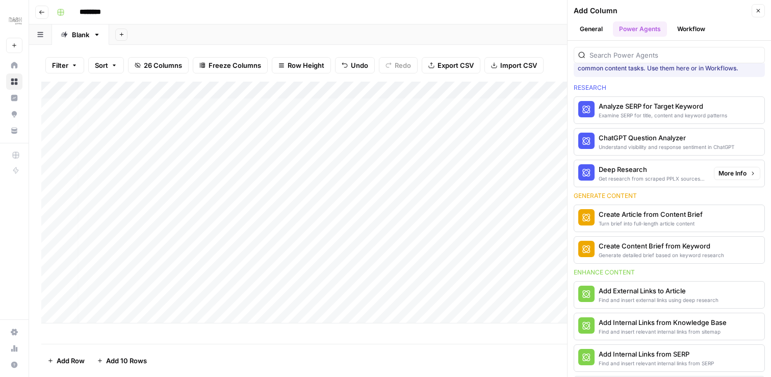
click at [525, 182] on div "Add Column" at bounding box center [400, 203] width 718 height 242
click at [487, 146] on div "Add Column" at bounding box center [400, 203] width 718 height 242
click at [753, 11] on button "Close" at bounding box center [758, 10] width 13 height 13
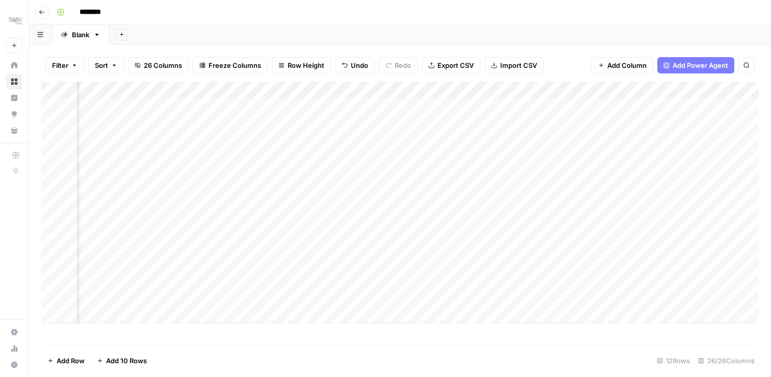
scroll to position [0, 2432]
click at [697, 91] on div "Add Column" at bounding box center [400, 203] width 718 height 242
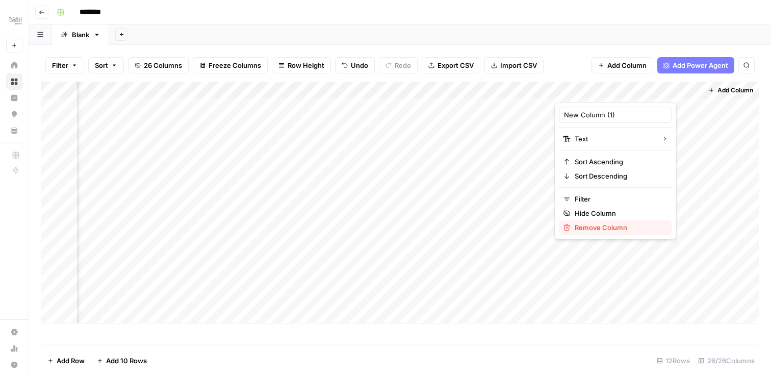
click at [587, 223] on span "Remove Column" at bounding box center [619, 227] width 89 height 10
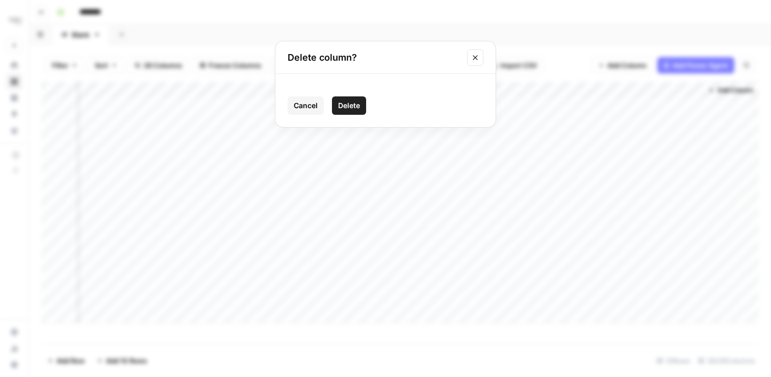
click at [363, 108] on button "Delete" at bounding box center [349, 105] width 34 height 18
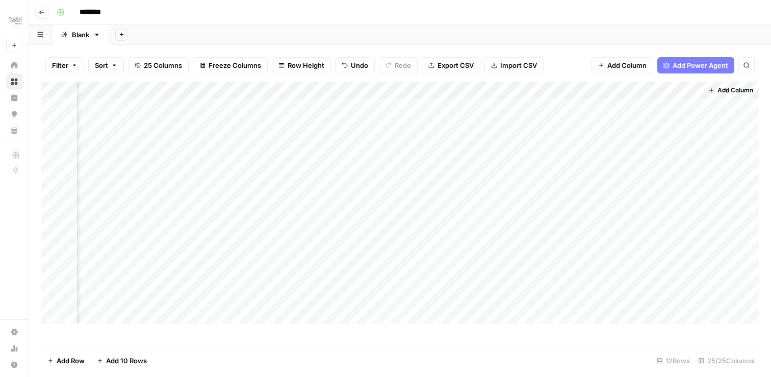
scroll to position [0, 2285]
click at [725, 92] on span "Add Column" at bounding box center [736, 90] width 36 height 9
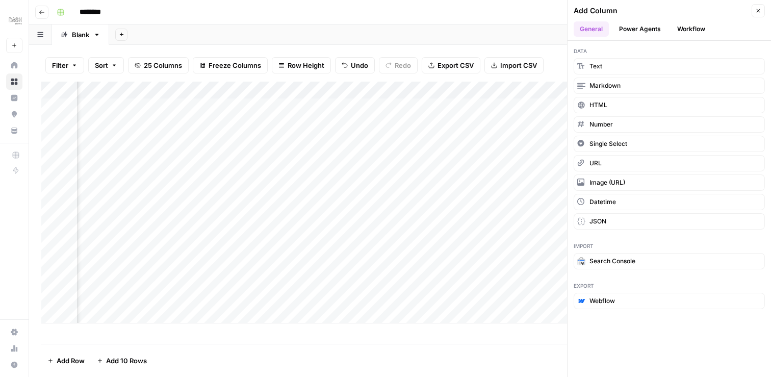
click at [647, 23] on button "Power Agents" at bounding box center [640, 28] width 54 height 15
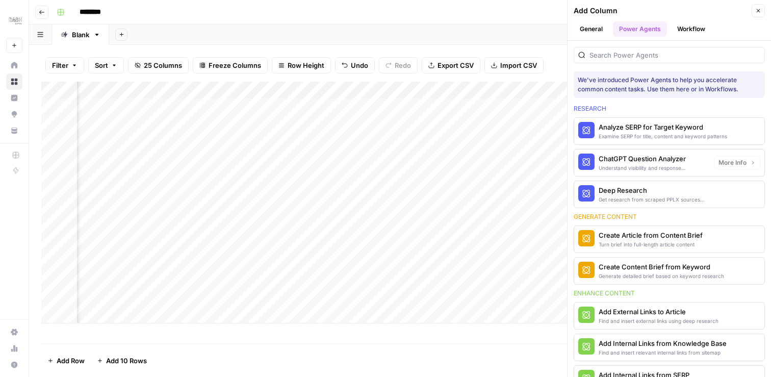
click at [648, 198] on div "Get research from scraped PPLX sources to prevent source [MEDICAL_DATA]" at bounding box center [652, 199] width 107 height 8
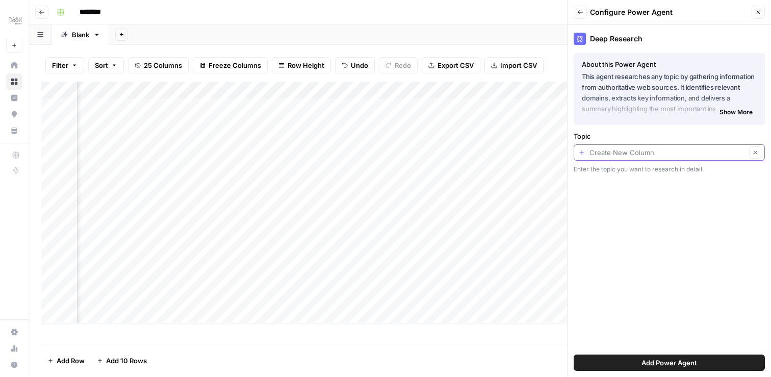
click at [727, 151] on input "Topic" at bounding box center [668, 152] width 157 height 10
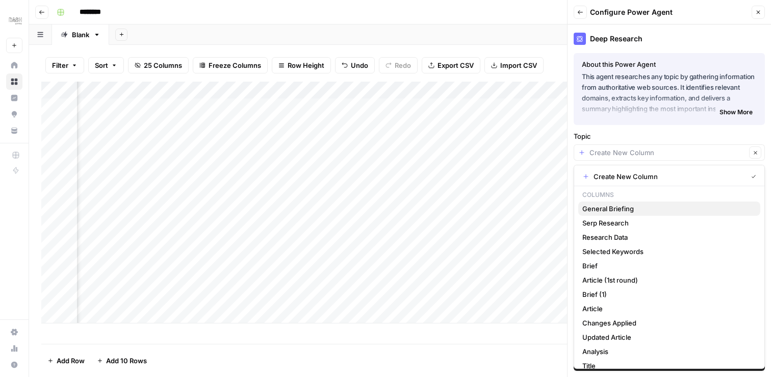
click at [646, 210] on span "General Briefing" at bounding box center [667, 208] width 170 height 10
type input "General Briefing"
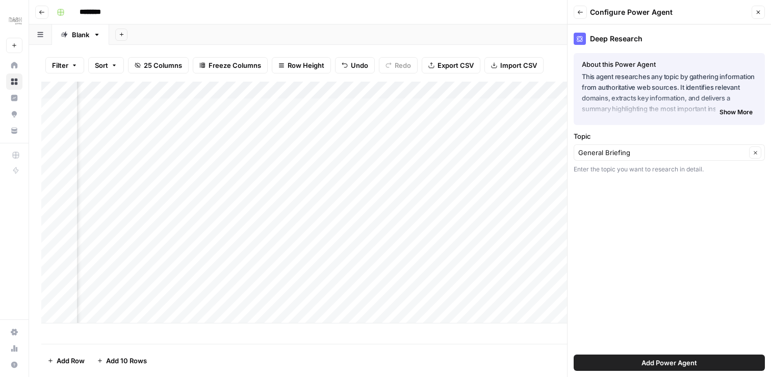
click at [692, 366] on span "Add Power Agent" at bounding box center [670, 363] width 56 height 10
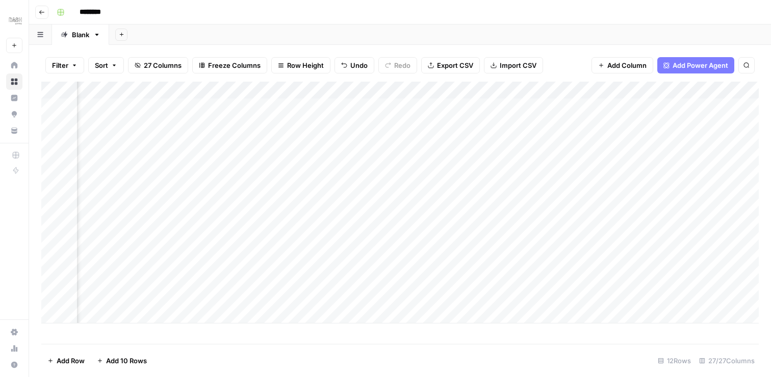
scroll to position [0, 1789]
click at [597, 88] on div "Add Column" at bounding box center [400, 203] width 718 height 242
click at [460, 149] on div "Add Column" at bounding box center [400, 203] width 718 height 242
click at [499, 127] on div "Add Column" at bounding box center [400, 203] width 718 height 242
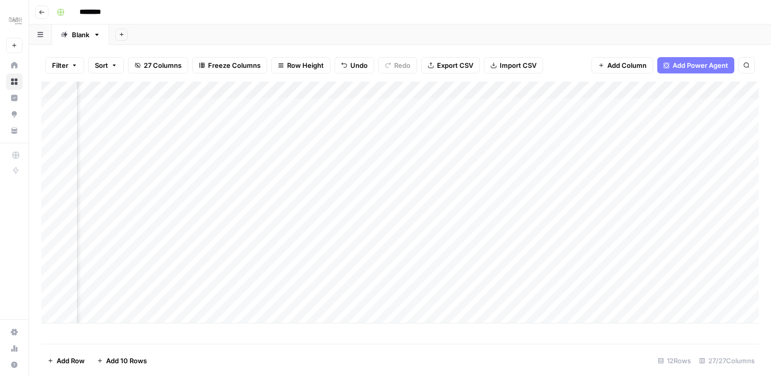
click at [449, 90] on div "Add Column" at bounding box center [400, 203] width 718 height 242
click at [449, 90] on div at bounding box center [486, 92] width 92 height 20
click at [401, 125] on div "Add Column" at bounding box center [400, 203] width 718 height 242
click at [497, 121] on div "Add Column" at bounding box center [400, 203] width 718 height 242
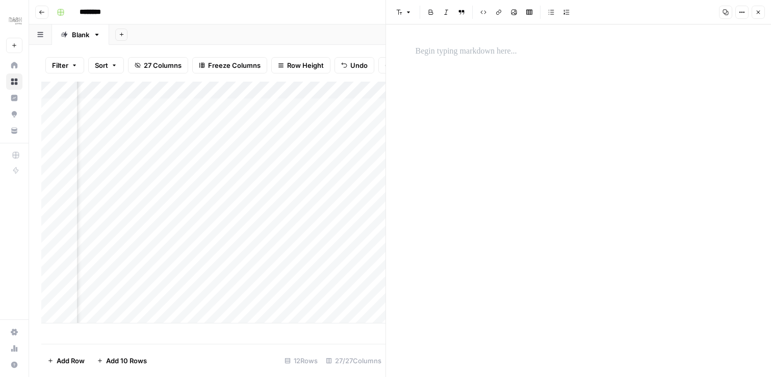
click at [762, 10] on button "Close" at bounding box center [758, 12] width 13 height 13
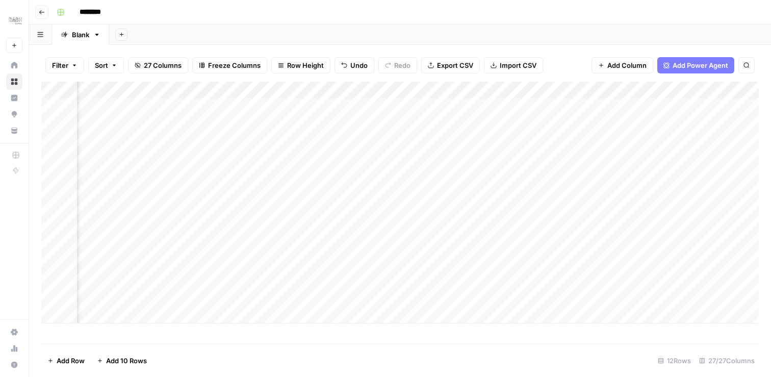
click at [407, 151] on div "Add Column" at bounding box center [400, 203] width 718 height 242
click at [559, 123] on div "Add Column" at bounding box center [400, 203] width 718 height 242
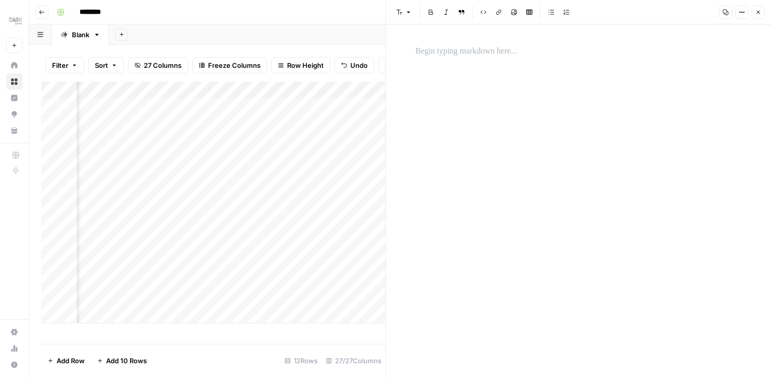
click at [758, 12] on icon "button" at bounding box center [758, 12] width 6 height 6
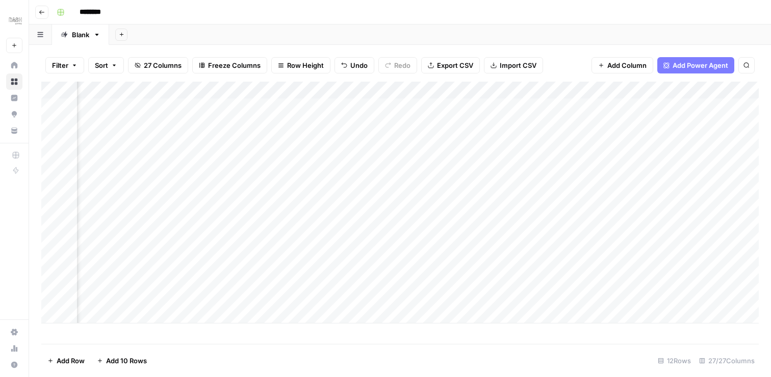
scroll to position [0, 1932]
click at [398, 123] on div "Add Column" at bounding box center [400, 203] width 718 height 242
click at [445, 173] on div "Add Column" at bounding box center [400, 203] width 718 height 242
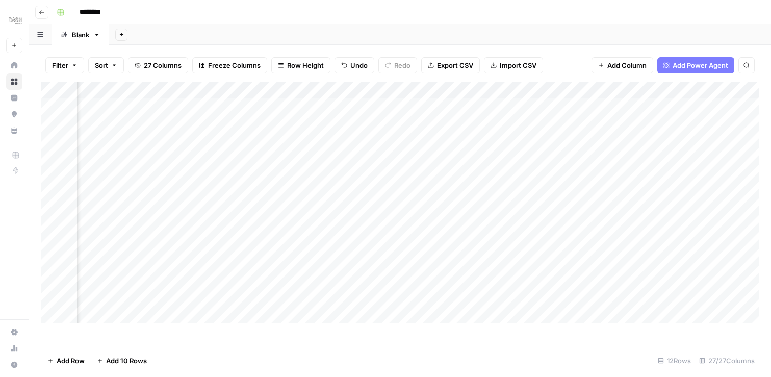
click at [428, 126] on div "Add Column" at bounding box center [400, 203] width 718 height 242
click at [492, 128] on div "Add Column" at bounding box center [400, 203] width 718 height 242
click at [548, 126] on div "Add Column" at bounding box center [400, 203] width 718 height 242
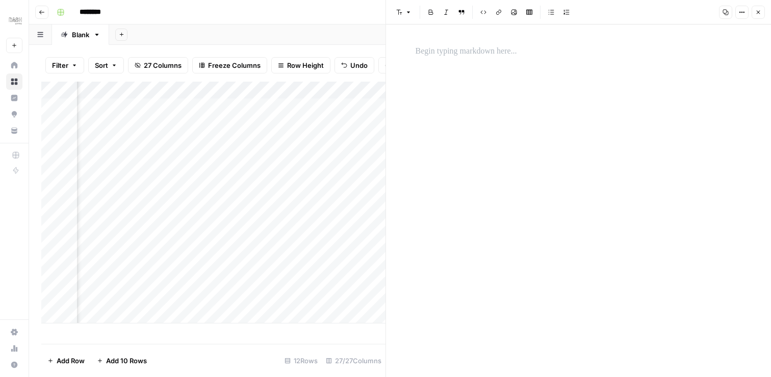
click at [755, 9] on icon "button" at bounding box center [758, 12] width 6 height 6
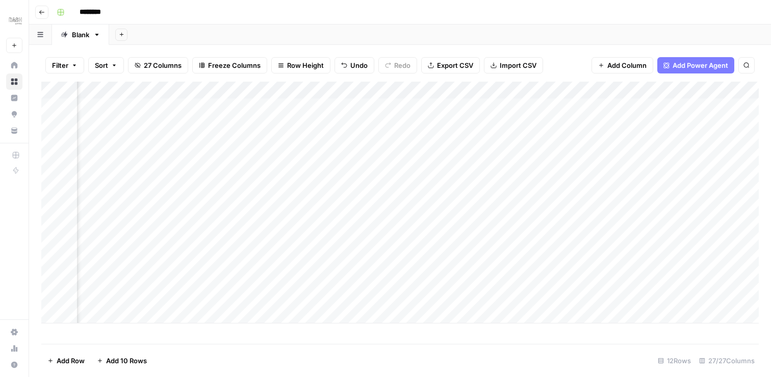
click at [450, 145] on div "Add Column" at bounding box center [400, 203] width 718 height 242
click at [460, 123] on div "Add Column" at bounding box center [400, 203] width 718 height 242
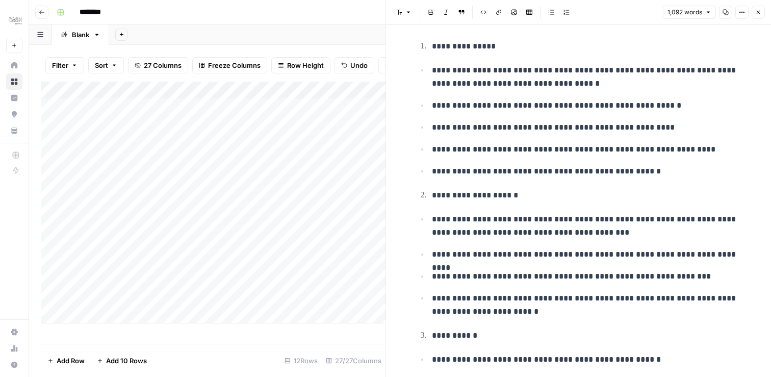
scroll to position [37, 0]
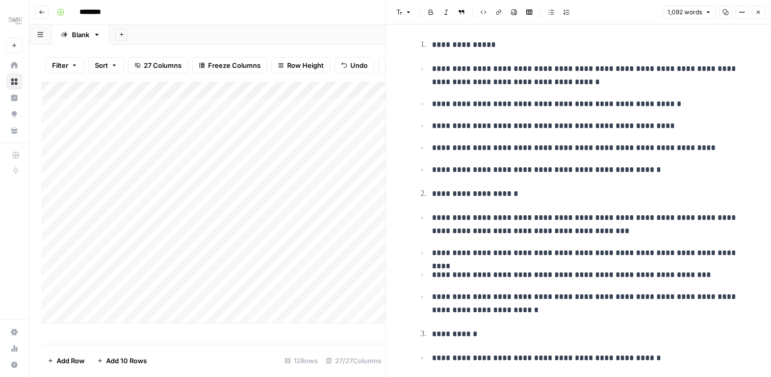
click at [760, 10] on icon "button" at bounding box center [758, 12] width 6 height 6
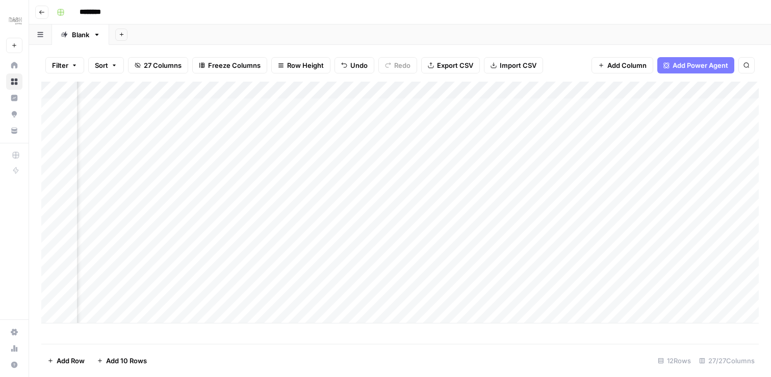
scroll to position [0, 1844]
click at [709, 65] on span "Add Power Agent" at bounding box center [701, 65] width 56 height 10
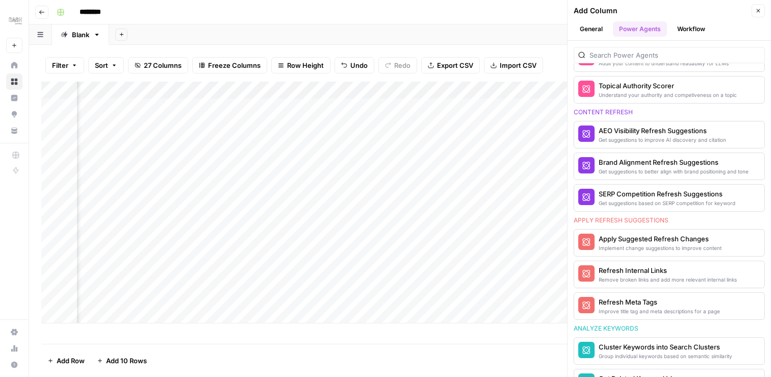
scroll to position [518, 0]
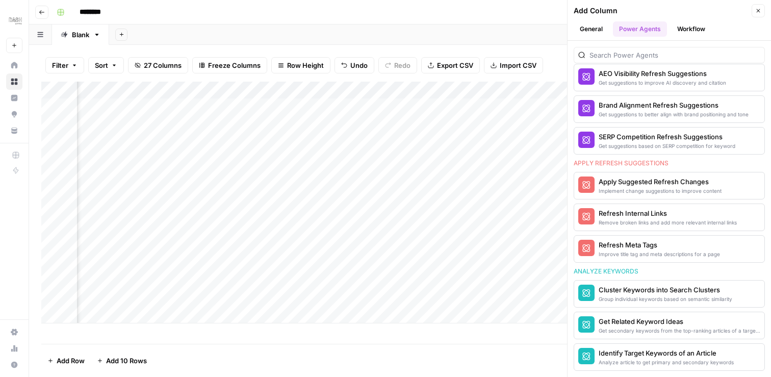
click at [758, 13] on icon "button" at bounding box center [758, 11] width 6 height 6
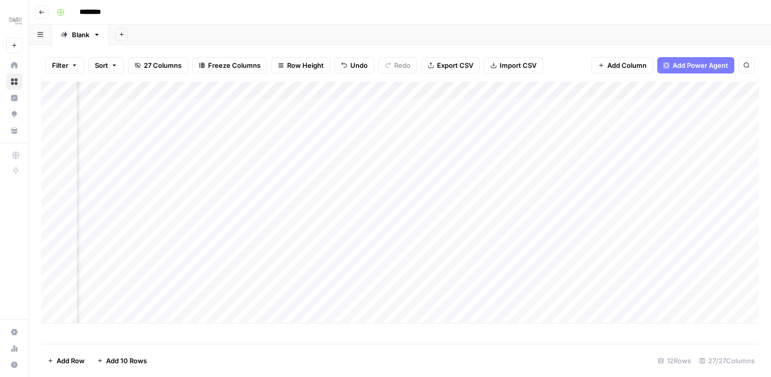
click at [487, 112] on div "Add Column" at bounding box center [400, 203] width 718 height 242
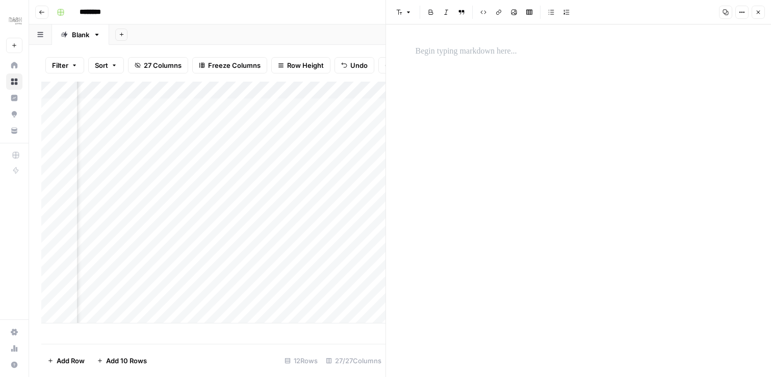
click at [755, 10] on icon "button" at bounding box center [758, 12] width 6 height 6
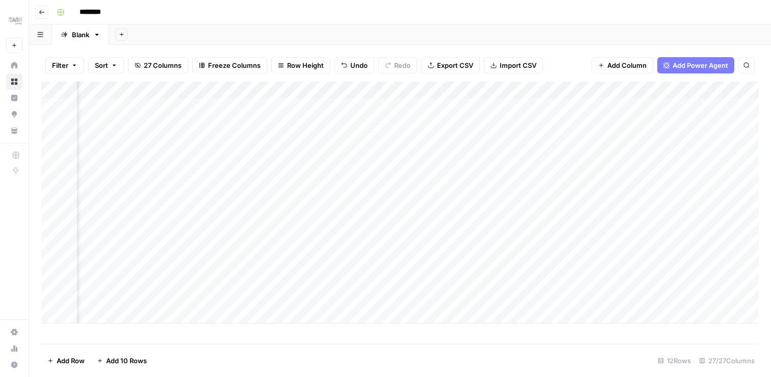
click at [495, 124] on div "Add Column" at bounding box center [400, 203] width 718 height 242
click at [544, 87] on div "Add Column" at bounding box center [400, 203] width 718 height 242
click at [504, 193] on span "Remove Column" at bounding box center [522, 190] width 89 height 10
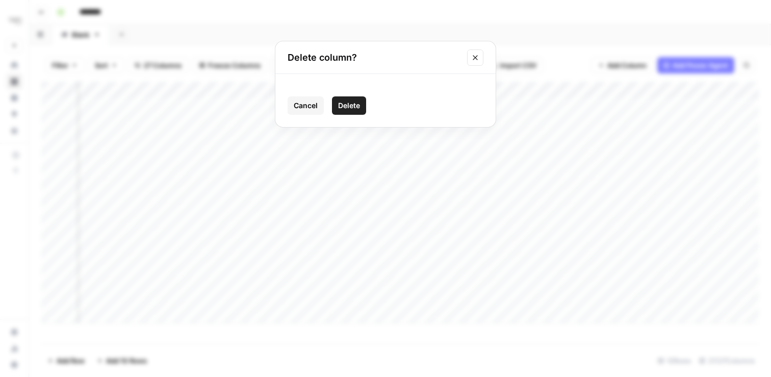
click at [303, 107] on span "Cancel" at bounding box center [306, 105] width 24 height 10
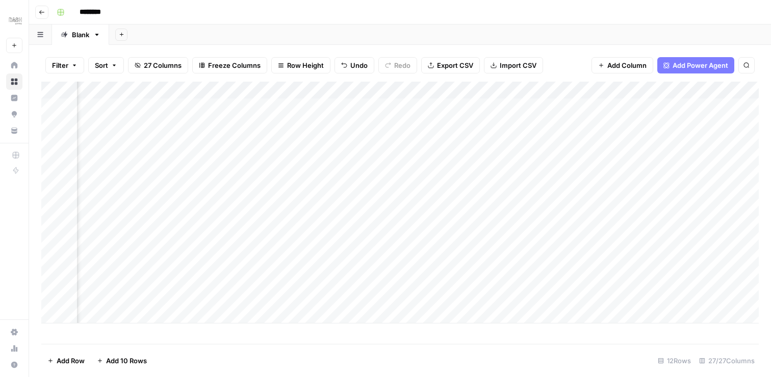
click at [541, 89] on div "Add Column" at bounding box center [400, 203] width 718 height 242
click at [499, 162] on span "Filter" at bounding box center [522, 162] width 89 height 10
type input "Outline"
click at [497, 140] on div "Add Column" at bounding box center [400, 203] width 718 height 242
click at [478, 131] on div "Add Column" at bounding box center [400, 203] width 718 height 242
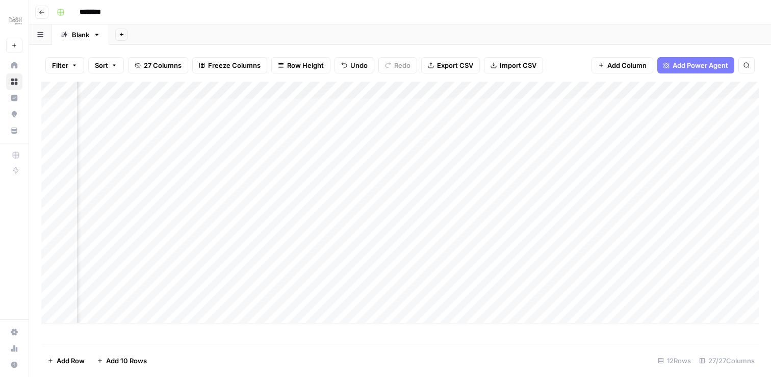
scroll to position [0, 2474]
click at [689, 123] on div "Add Column" at bounding box center [400, 203] width 718 height 242
click at [692, 125] on div "Add Column" at bounding box center [400, 203] width 718 height 242
click at [692, 125] on div at bounding box center [655, 124] width 93 height 19
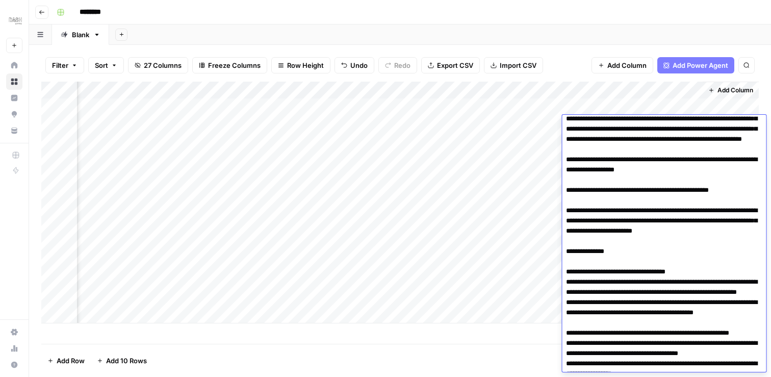
scroll to position [505, 0]
click at [509, 212] on div "Add Column" at bounding box center [400, 203] width 718 height 242
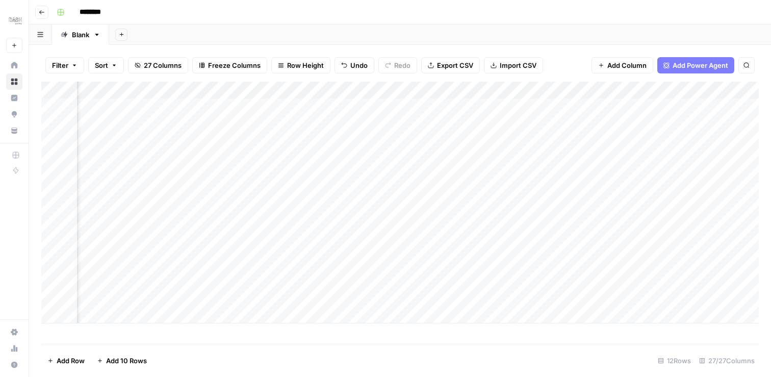
scroll to position [0, 1907]
click at [459, 88] on div "Add Column" at bounding box center [400, 203] width 718 height 242
click at [612, 180] on div "Add Column" at bounding box center [400, 203] width 718 height 242
click at [460, 124] on div "Add Column" at bounding box center [400, 203] width 718 height 242
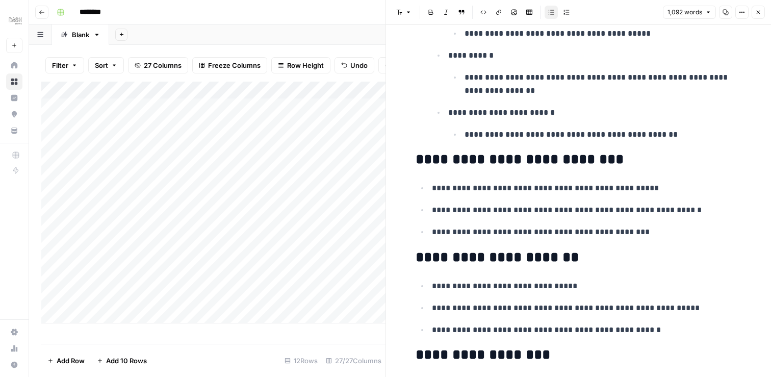
scroll to position [3372, 0]
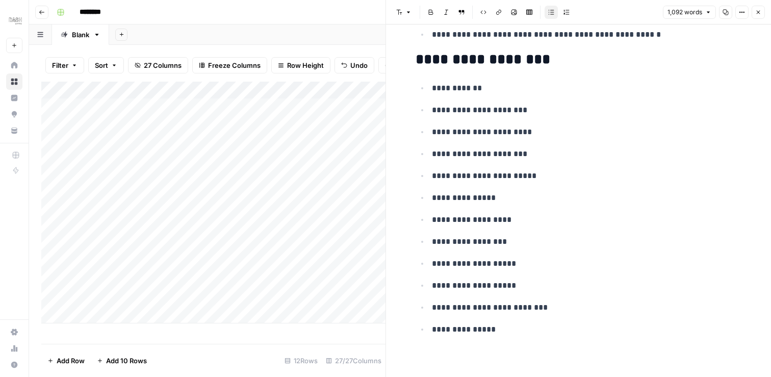
click at [756, 9] on icon "button" at bounding box center [758, 12] width 6 height 6
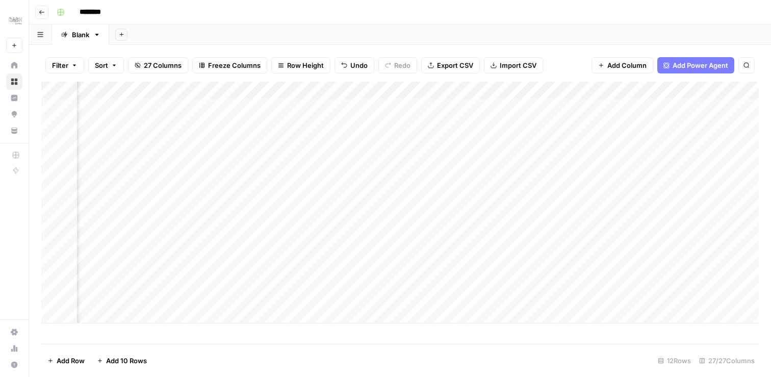
scroll to position [0, 1945]
click at [701, 64] on span "Add Power Agent" at bounding box center [701, 65] width 56 height 10
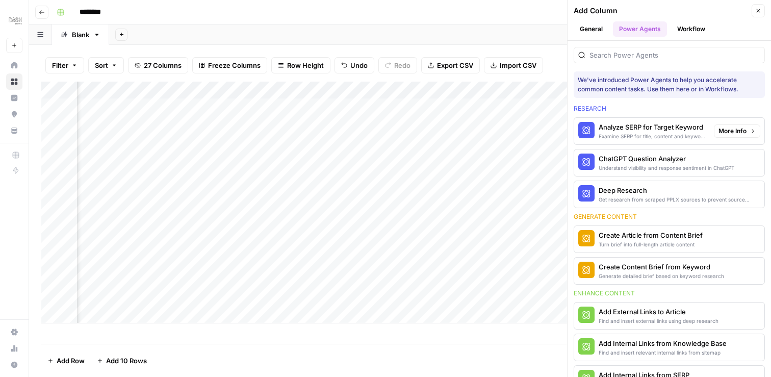
click at [737, 130] on span "More Info" at bounding box center [733, 130] width 28 height 9
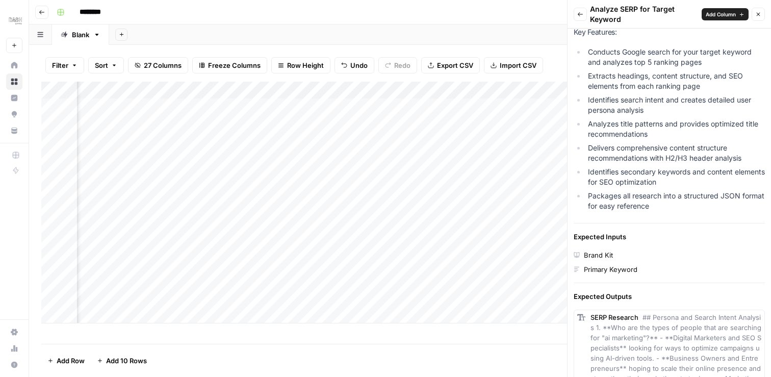
scroll to position [300, 0]
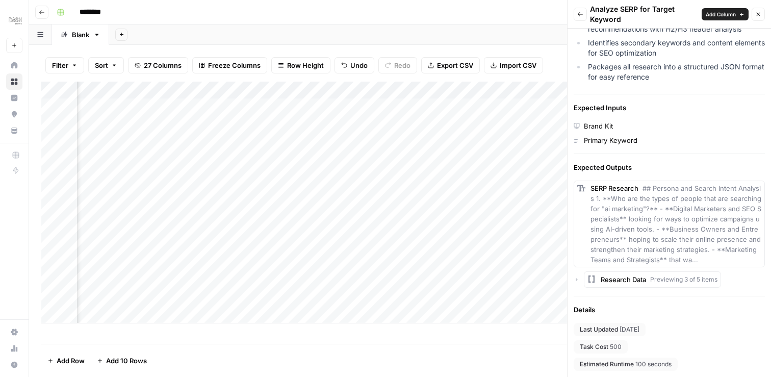
click at [578, 281] on icon "button" at bounding box center [577, 279] width 6 height 6
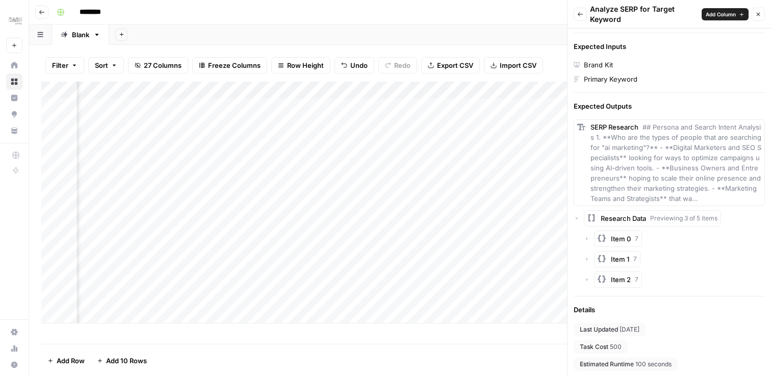
click at [588, 238] on icon "button" at bounding box center [587, 239] width 6 height 6
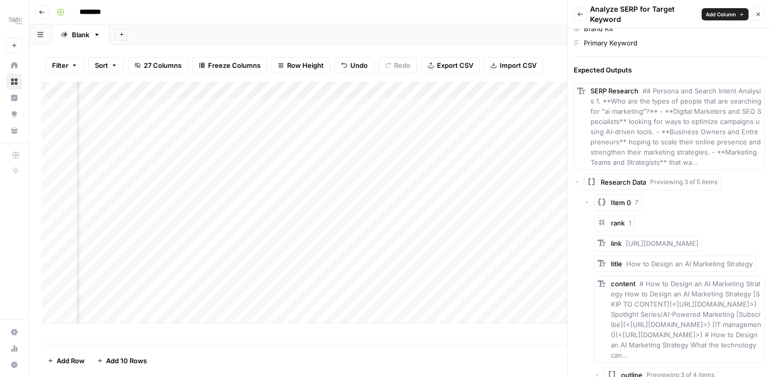
scroll to position [402, 0]
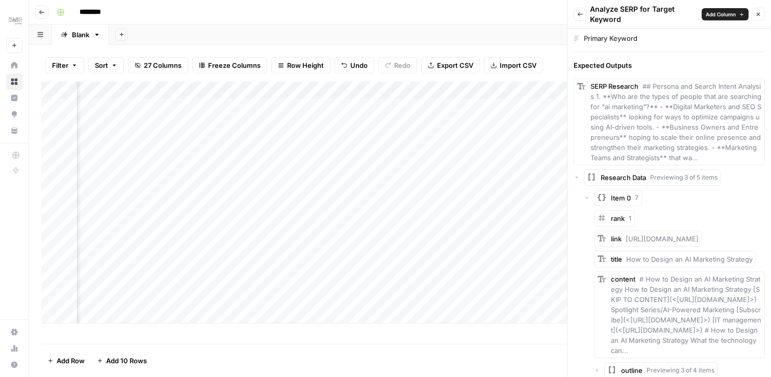
click at [587, 194] on div "Item 0 7" at bounding box center [674, 198] width 181 height 16
click at [588, 199] on icon "button" at bounding box center [587, 198] width 6 height 6
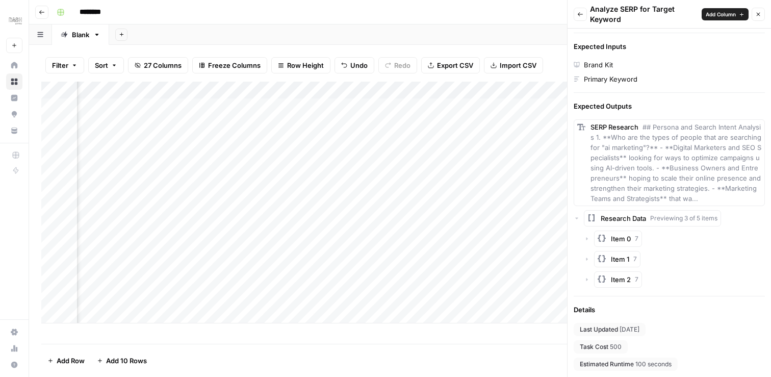
click at [587, 258] on icon "button" at bounding box center [587, 259] width 6 height 6
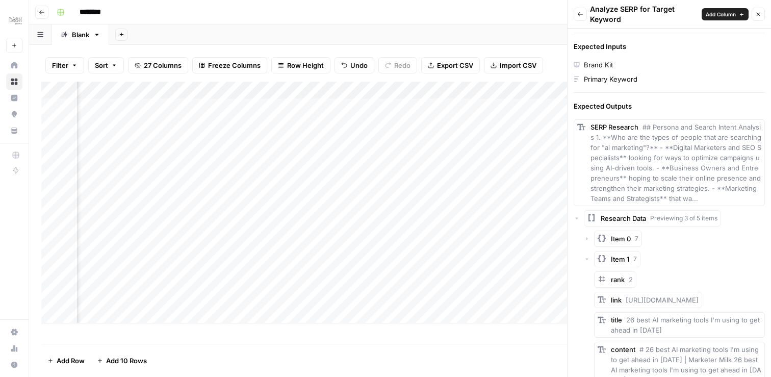
click at [587, 258] on icon "button" at bounding box center [587, 259] width 6 height 6
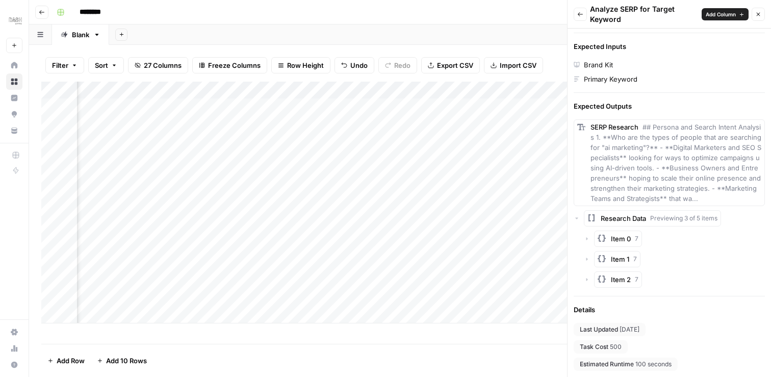
click at [587, 279] on icon "button" at bounding box center [588, 279] width 2 height 3
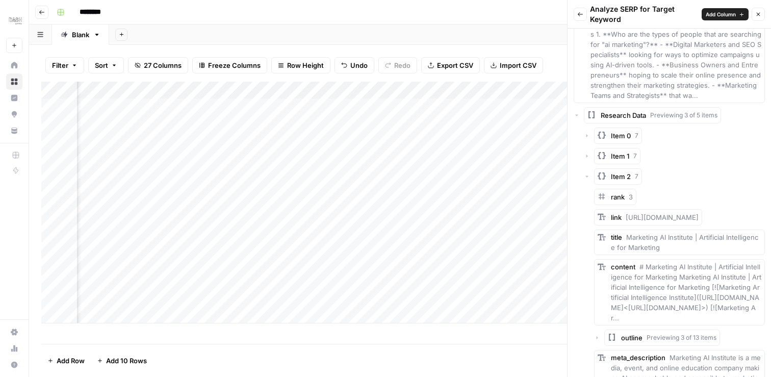
scroll to position [469, 0]
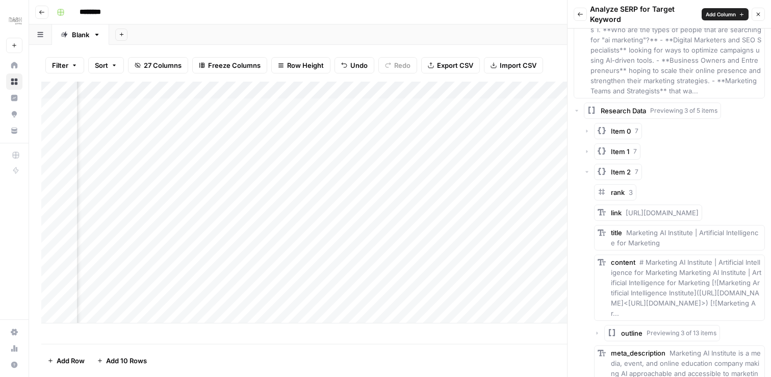
click at [586, 169] on icon "button" at bounding box center [587, 172] width 6 height 6
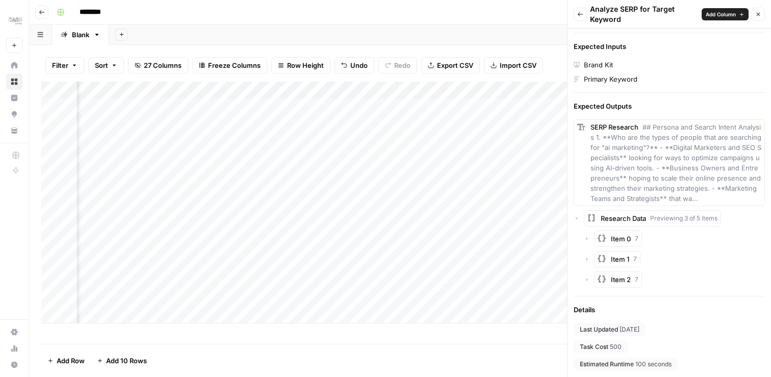
click at [665, 216] on span "Previewing 3 of 5 items" at bounding box center [683, 218] width 67 height 9
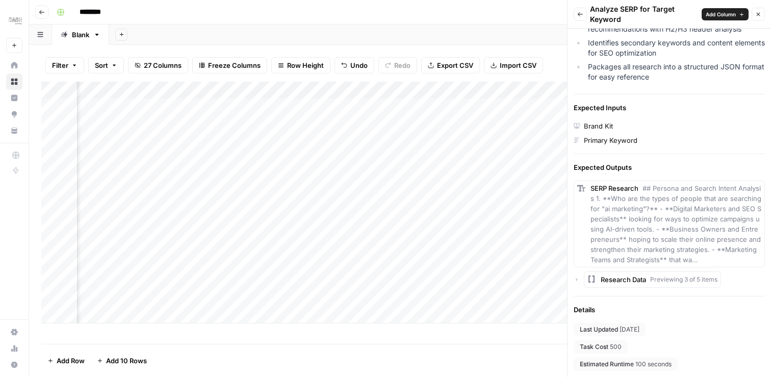
click at [592, 268] on div "SERP Research ## Persona and Search Intent Analysis 1. **Who are the types of p…" at bounding box center [669, 234] width 191 height 107
click at [593, 276] on rect "button" at bounding box center [592, 279] width 8 height 8
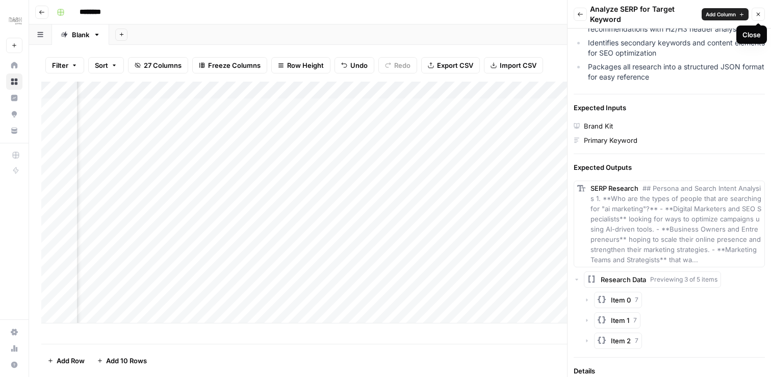
click at [759, 17] on button "Close" at bounding box center [758, 14] width 13 height 13
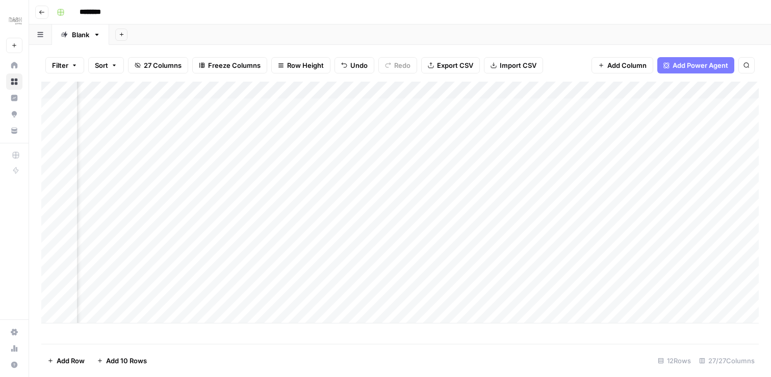
click at [701, 67] on span "Add Power Agent" at bounding box center [701, 65] width 56 height 10
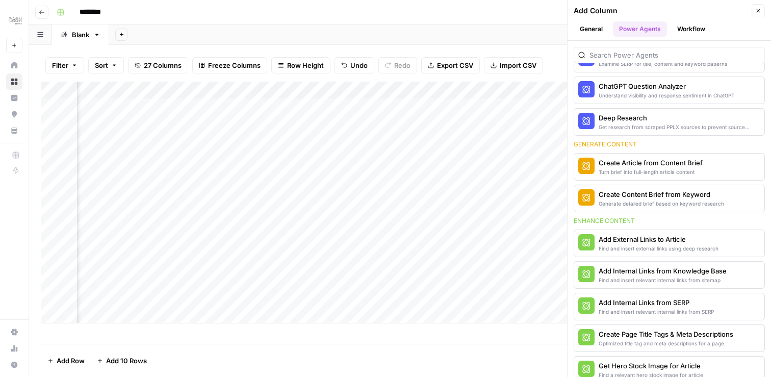
scroll to position [0, 0]
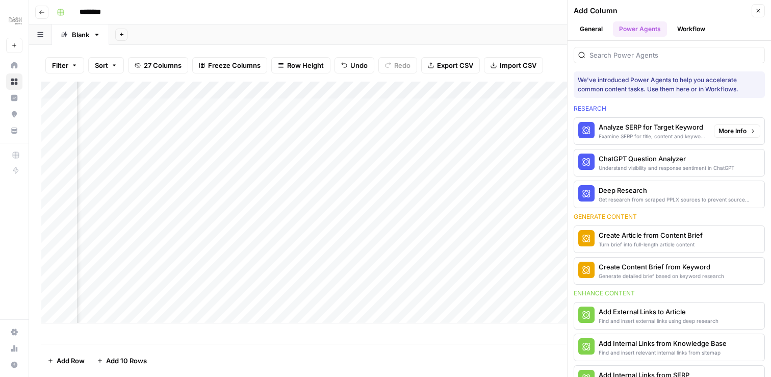
click at [731, 132] on span "More Info" at bounding box center [733, 130] width 28 height 9
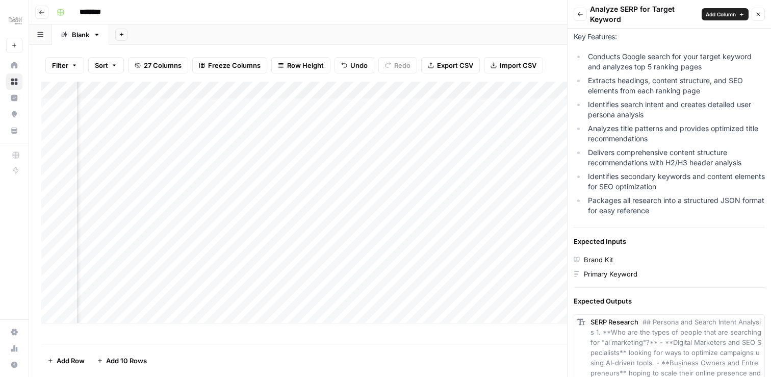
scroll to position [300, 0]
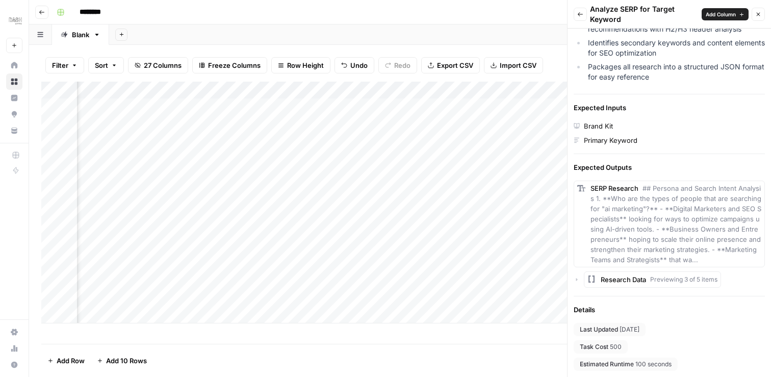
click at [578, 275] on div "Research Data Previewing 3 of 5 items" at bounding box center [669, 279] width 191 height 16
click at [578, 279] on icon "button" at bounding box center [577, 279] width 6 height 6
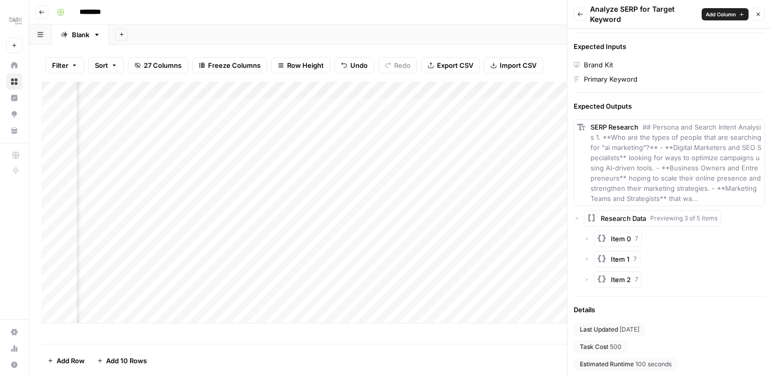
click at [587, 239] on icon "button" at bounding box center [588, 238] width 2 height 3
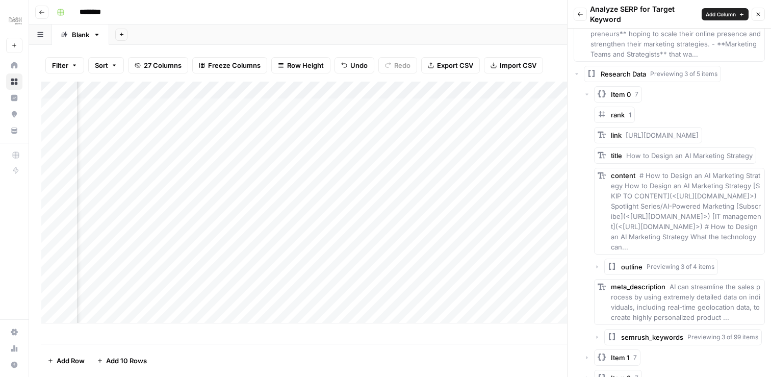
scroll to position [623, 0]
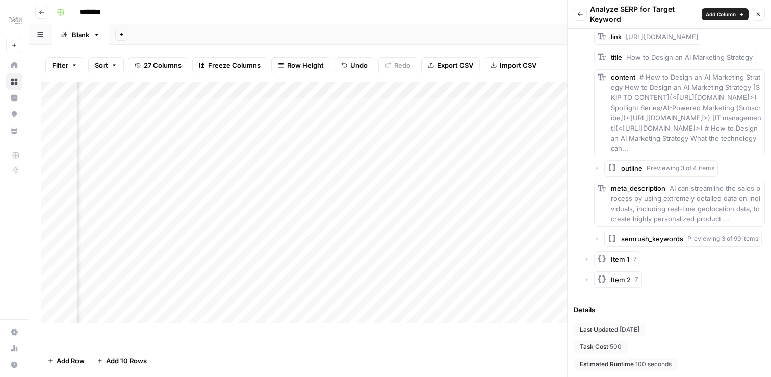
click at [653, 166] on span "Previewing 3 of 4 items" at bounding box center [681, 168] width 68 height 9
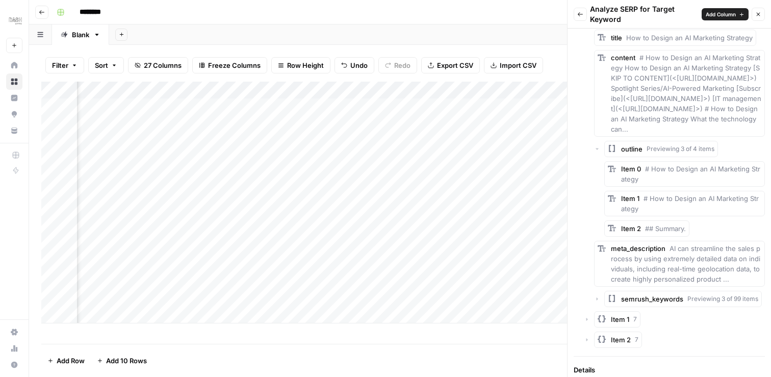
scroll to position [703, 0]
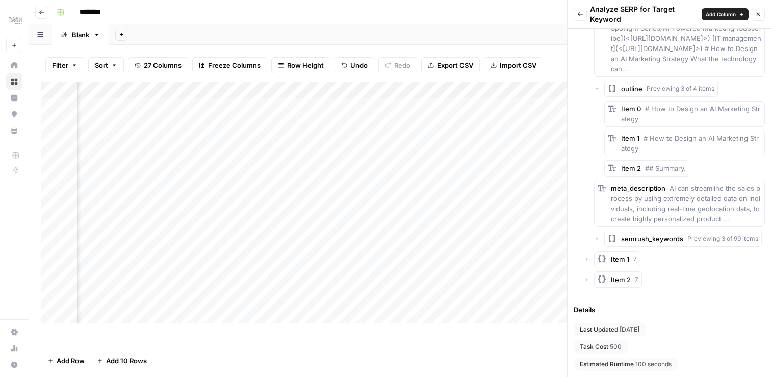
click at [640, 242] on span "semrush_keywords" at bounding box center [652, 239] width 62 height 10
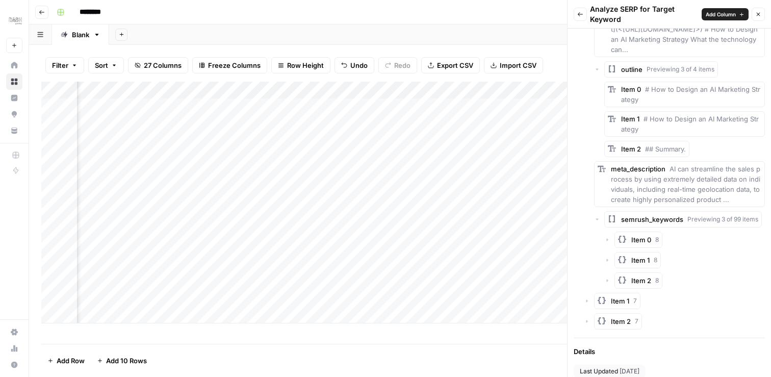
click at [627, 248] on button "Item 0 8" at bounding box center [639, 240] width 48 height 16
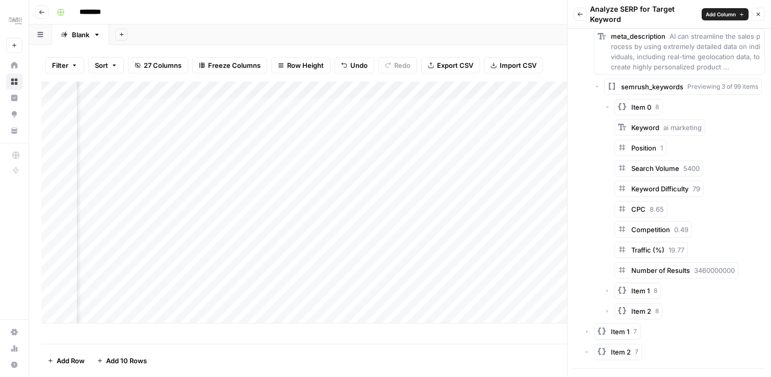
scroll to position [927, 0]
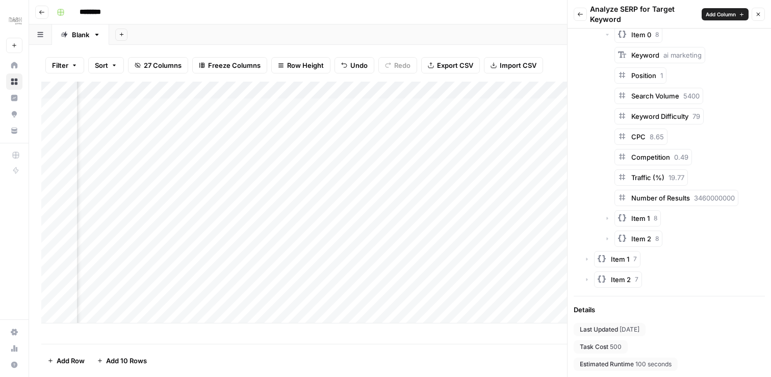
click at [614, 261] on span "Item 1" at bounding box center [620, 259] width 18 height 10
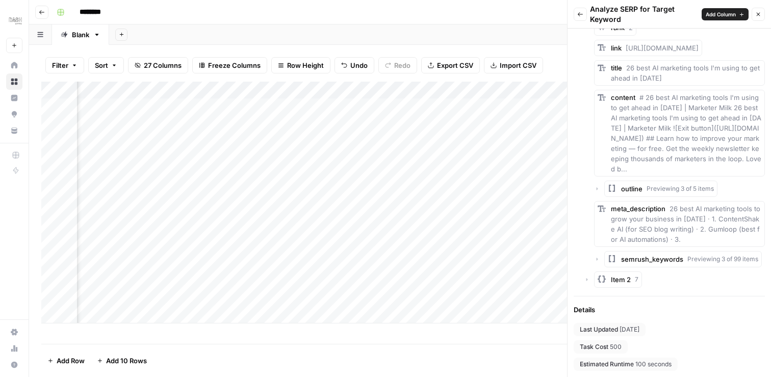
scroll to position [1199, 0]
click at [589, 276] on div "Item 2 7" at bounding box center [674, 279] width 181 height 16
click at [587, 279] on icon "button" at bounding box center [588, 279] width 2 height 3
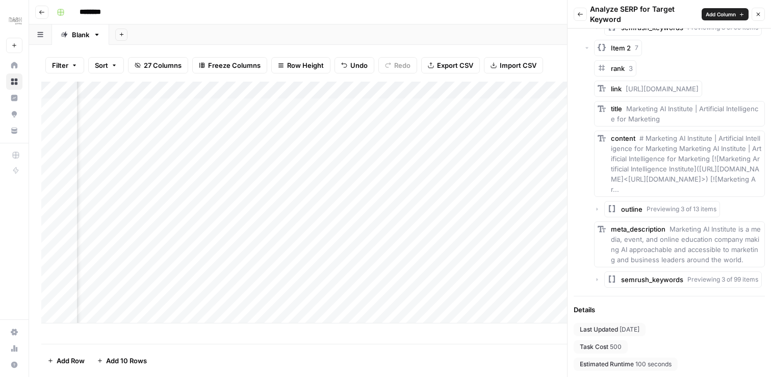
scroll to position [1434, 0]
click at [658, 214] on span "Previewing 3 of 13 items" at bounding box center [682, 209] width 70 height 9
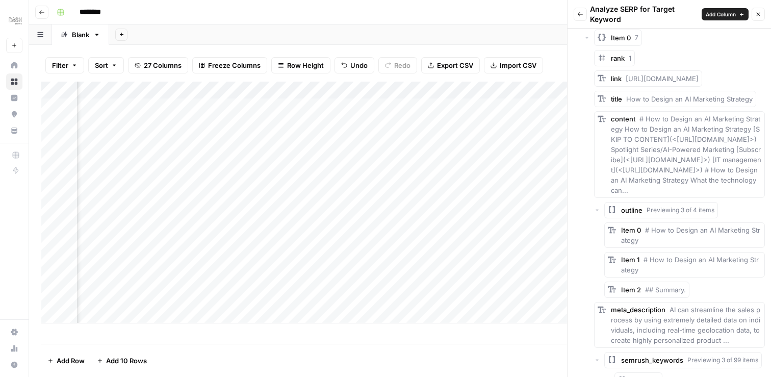
scroll to position [561, 0]
click at [758, 17] on button "Close" at bounding box center [758, 14] width 13 height 13
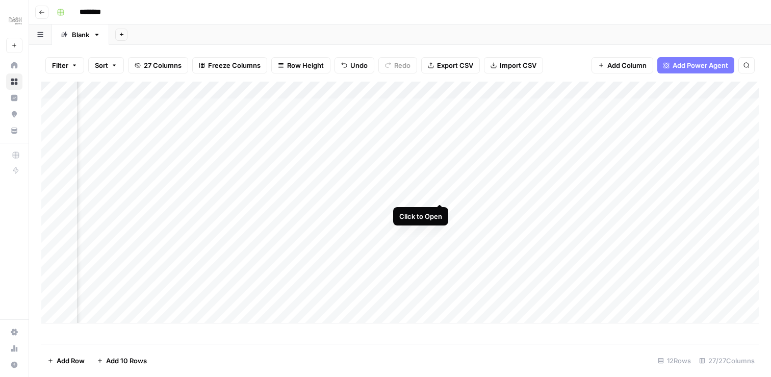
drag, startPoint x: 378, startPoint y: 194, endPoint x: 440, endPoint y: 193, distance: 61.7
click at [440, 193] on div "Add Column" at bounding box center [400, 203] width 718 height 242
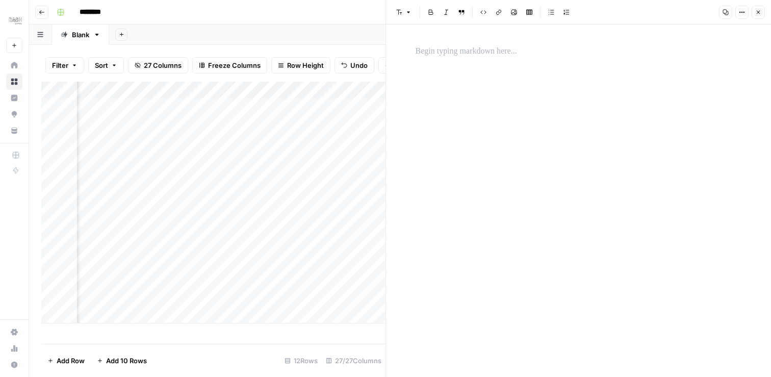
click at [568, 57] on p at bounding box center [579, 51] width 326 height 13
click at [740, 12] on icon "button" at bounding box center [741, 13] width 2 height 2
click at [726, 12] on icon "button" at bounding box center [726, 13] width 6 height 6
click at [726, 12] on icon "button" at bounding box center [726, 12] width 6 height 6
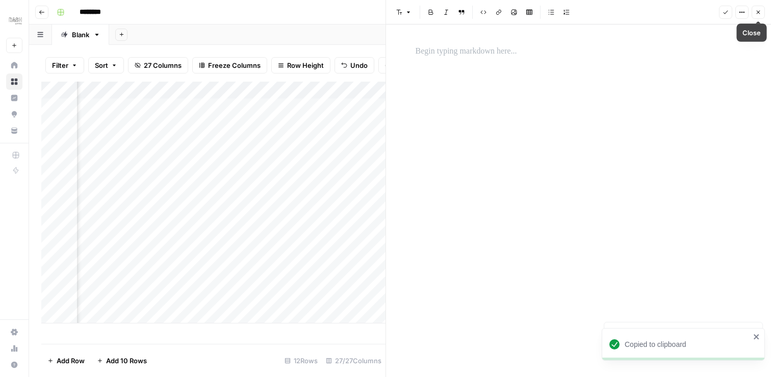
click at [760, 13] on icon "button" at bounding box center [758, 12] width 6 height 6
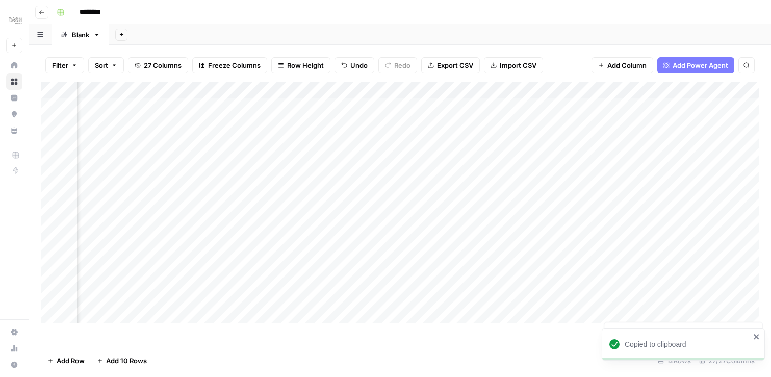
click at [439, 207] on div "Add Column" at bounding box center [400, 203] width 718 height 242
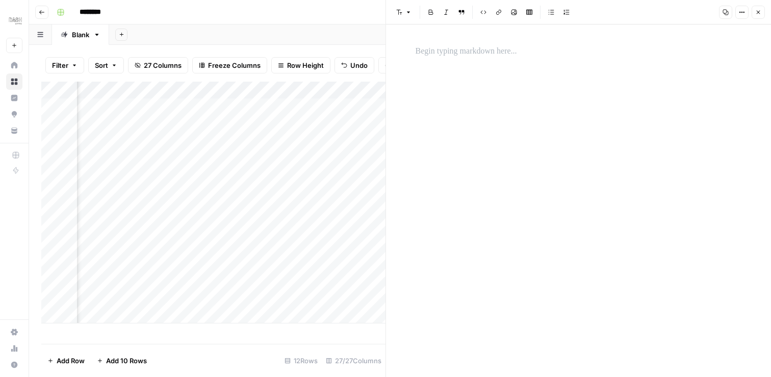
click at [750, 14] on div "Copy Options Close" at bounding box center [740, 12] width 49 height 13
click at [752, 13] on button "Close" at bounding box center [758, 12] width 13 height 13
